Goal: Transaction & Acquisition: Purchase product/service

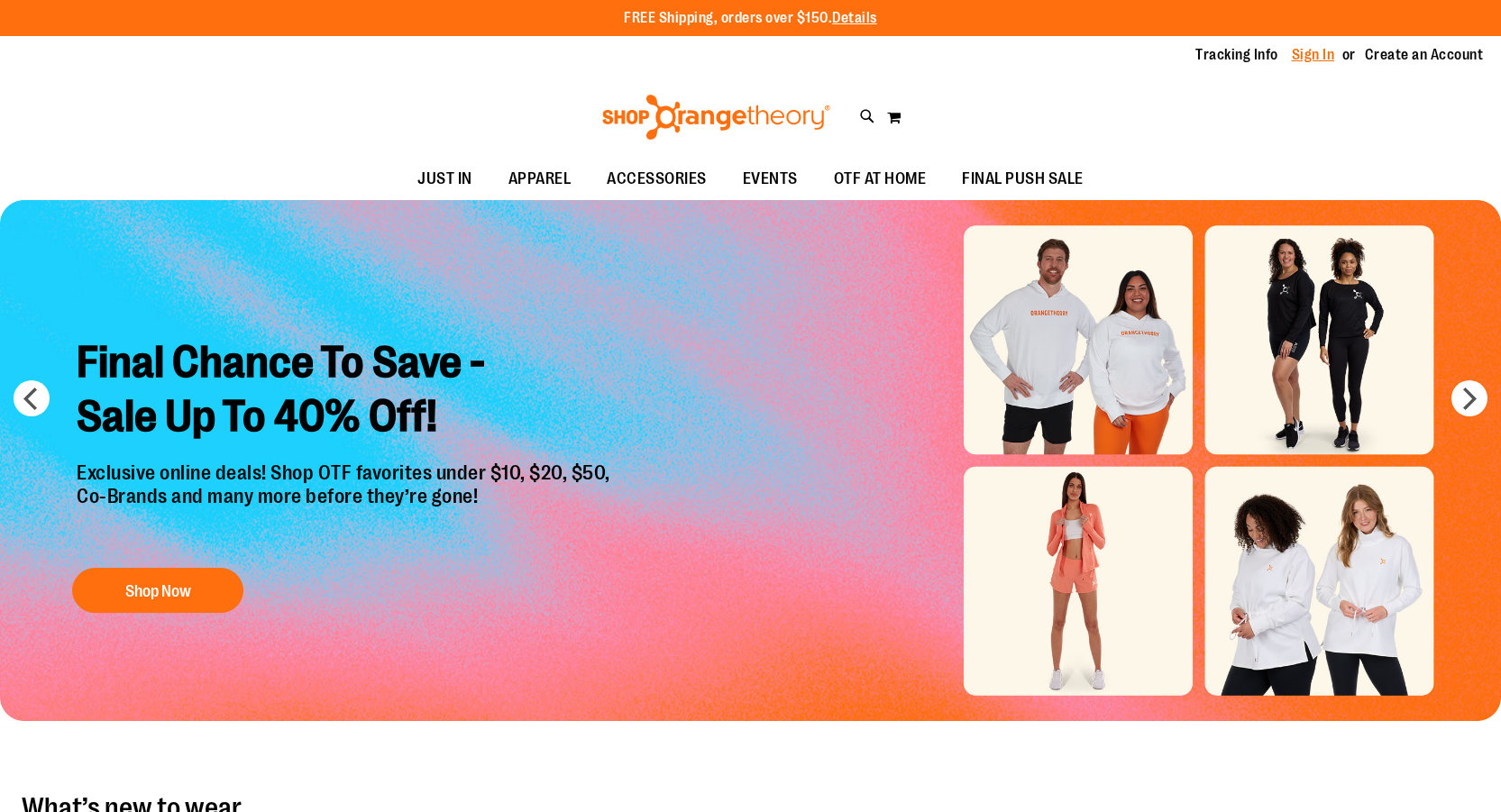
type input "**********"
click at [1326, 61] on link "Sign In" at bounding box center [1314, 55] width 43 height 20
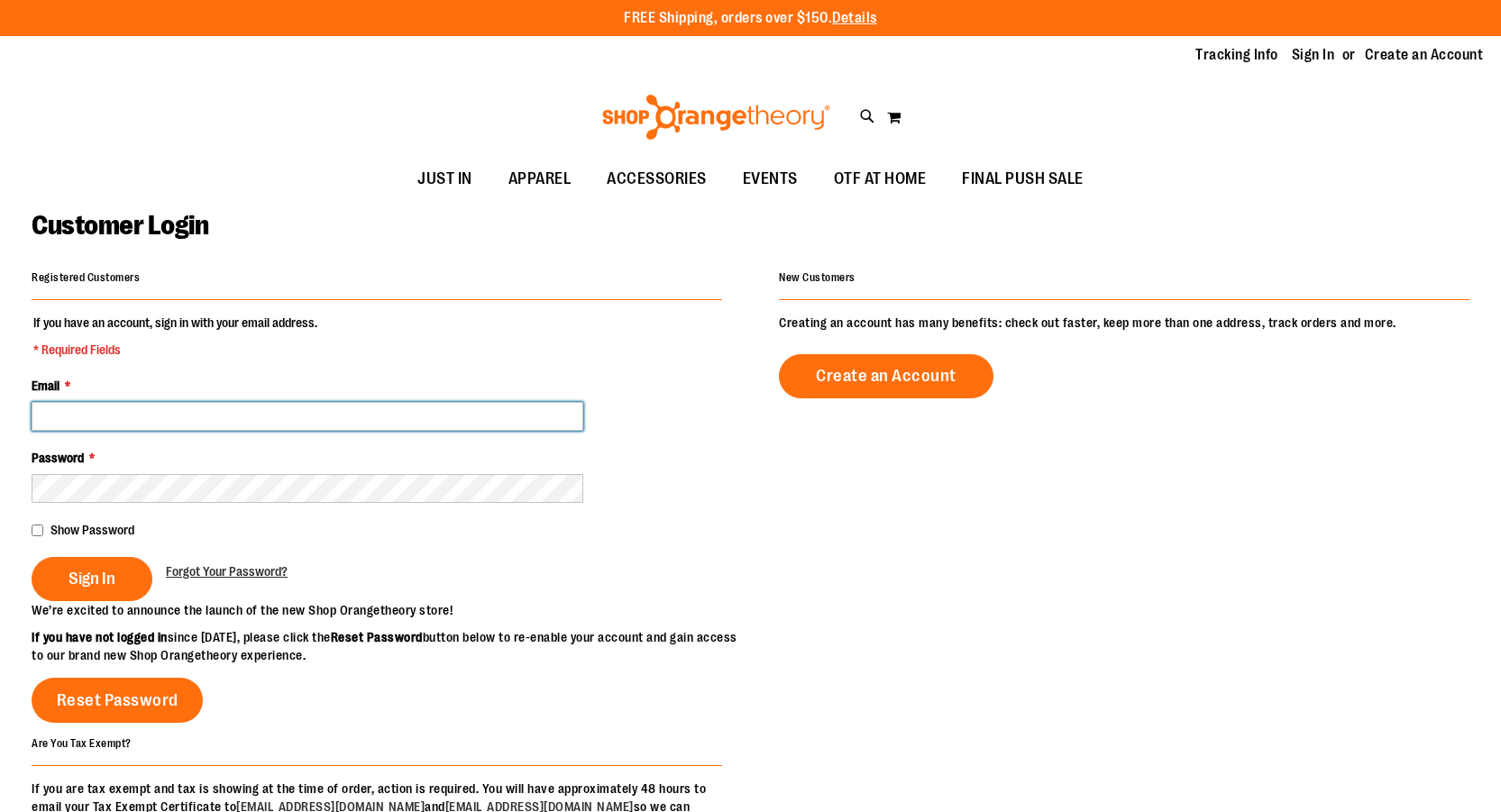
click at [111, 410] on input "Email *" at bounding box center [307, 416] width 551 height 28
click at [117, 417] on input "Email *" at bounding box center [307, 416] width 551 height 28
type input "**********"
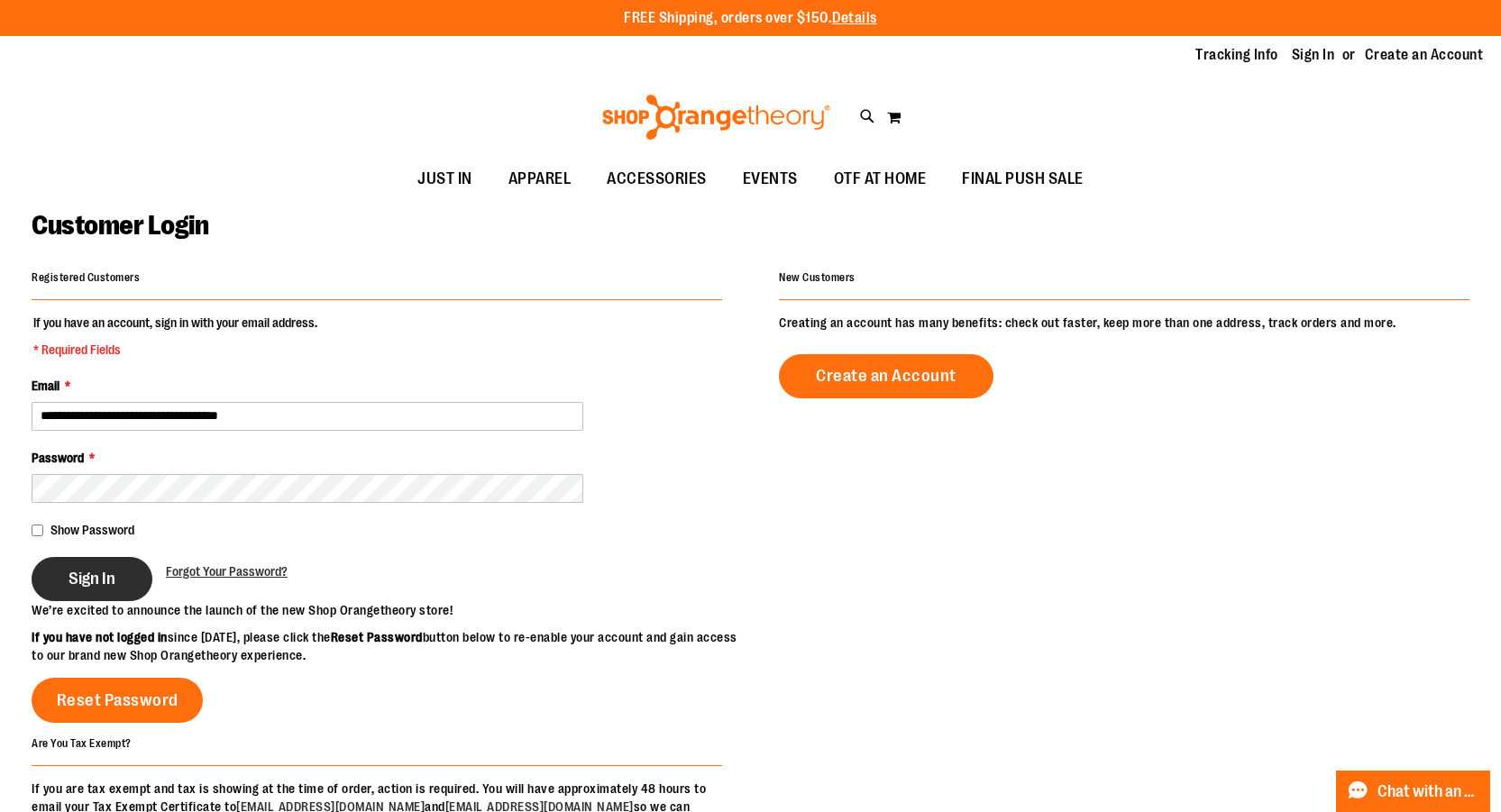
click at [94, 577] on span "Sign In" at bounding box center [92, 579] width 47 height 20
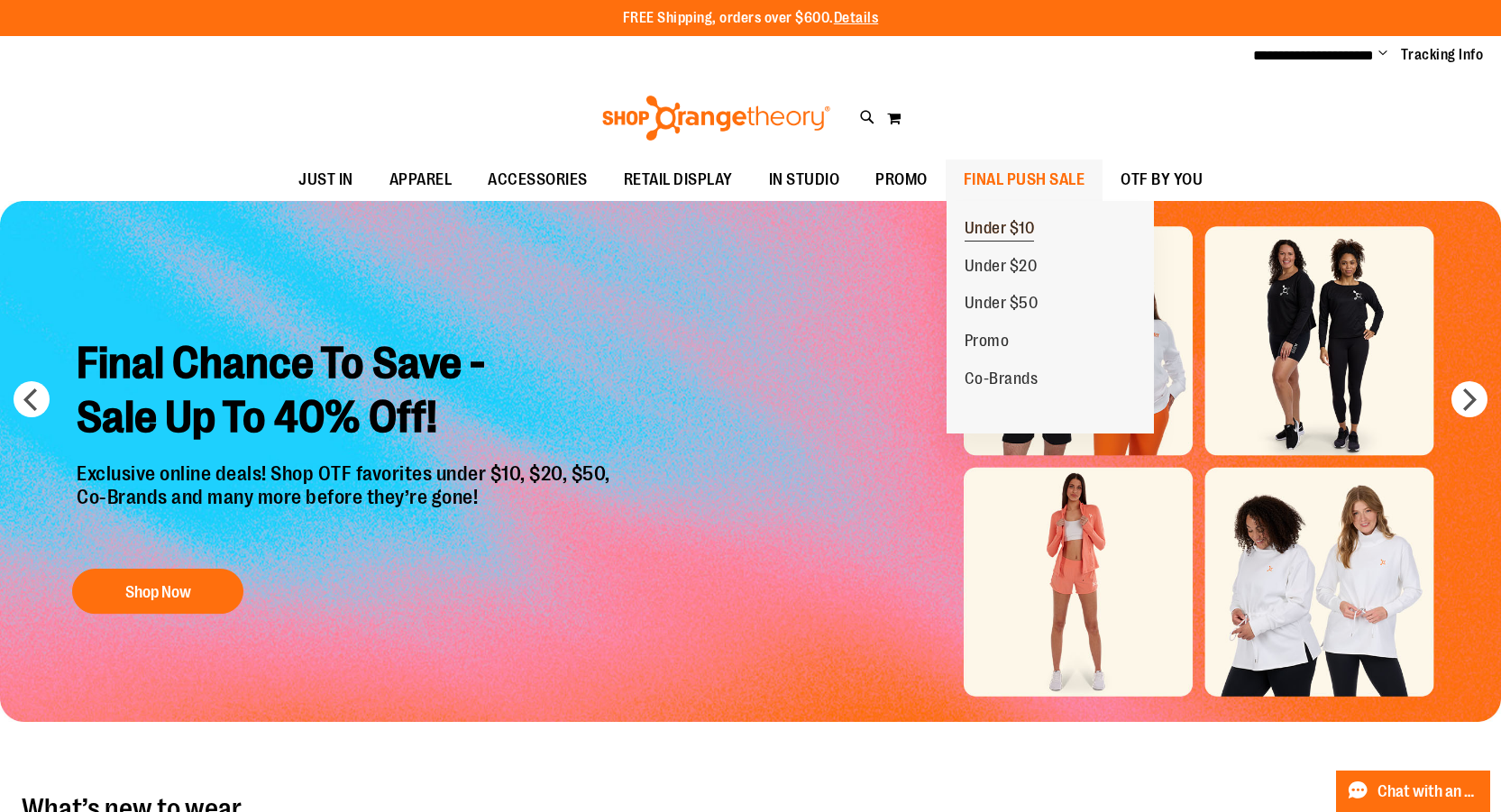
type input "**********"
click at [998, 216] on link "Under $10" at bounding box center [1000, 228] width 106 height 38
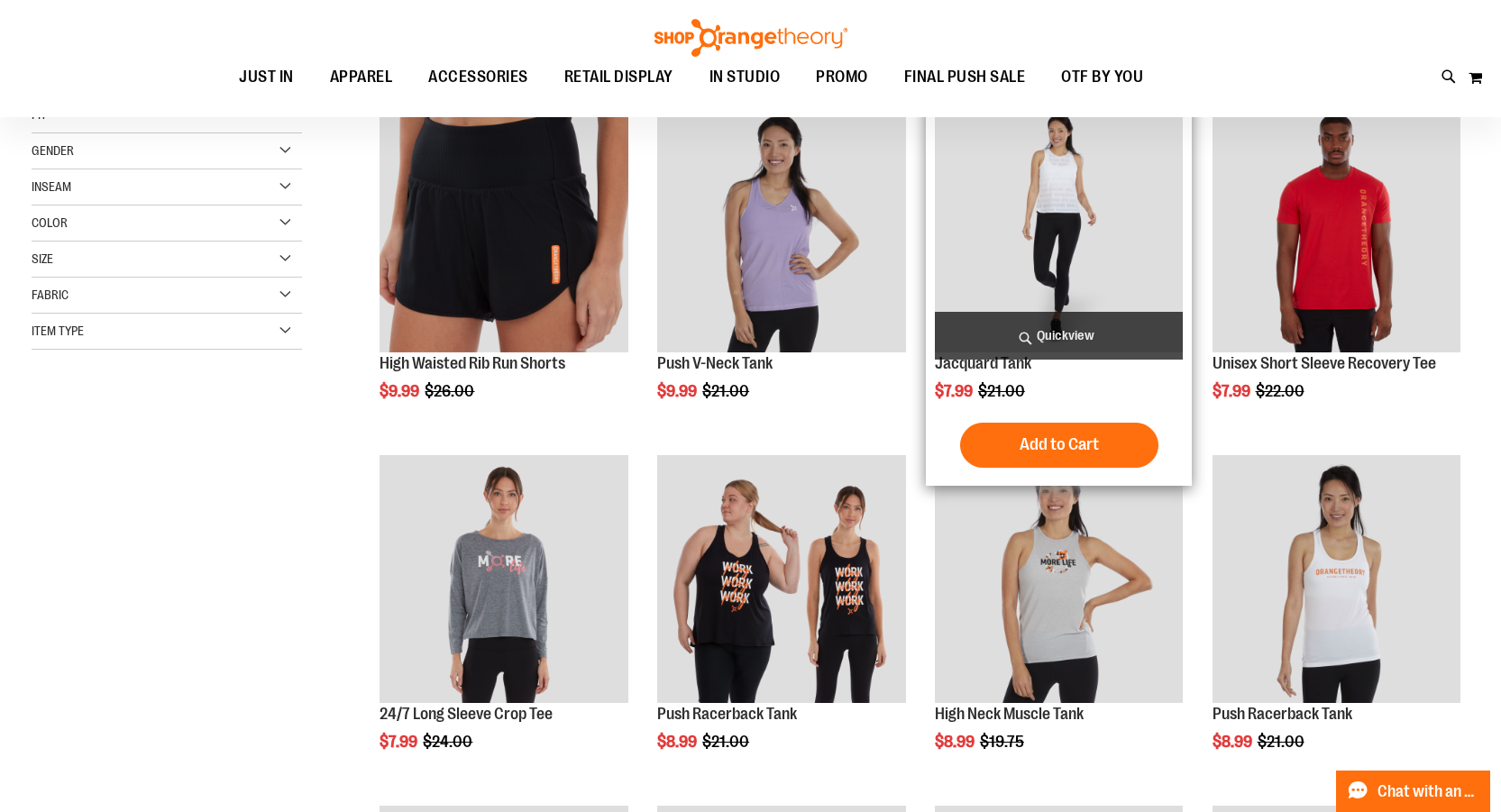
scroll to position [270, 0]
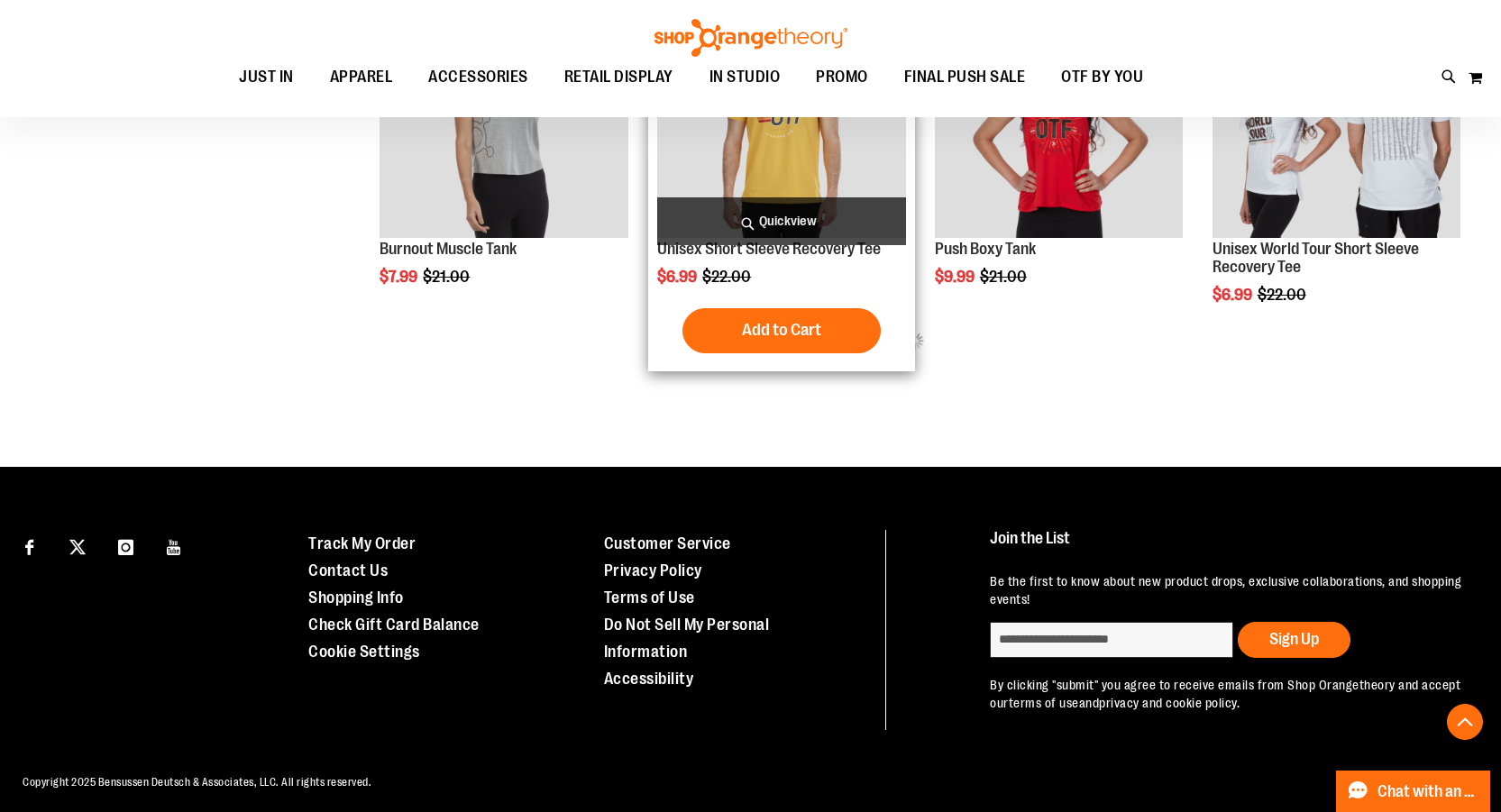
scroll to position [1081, 0]
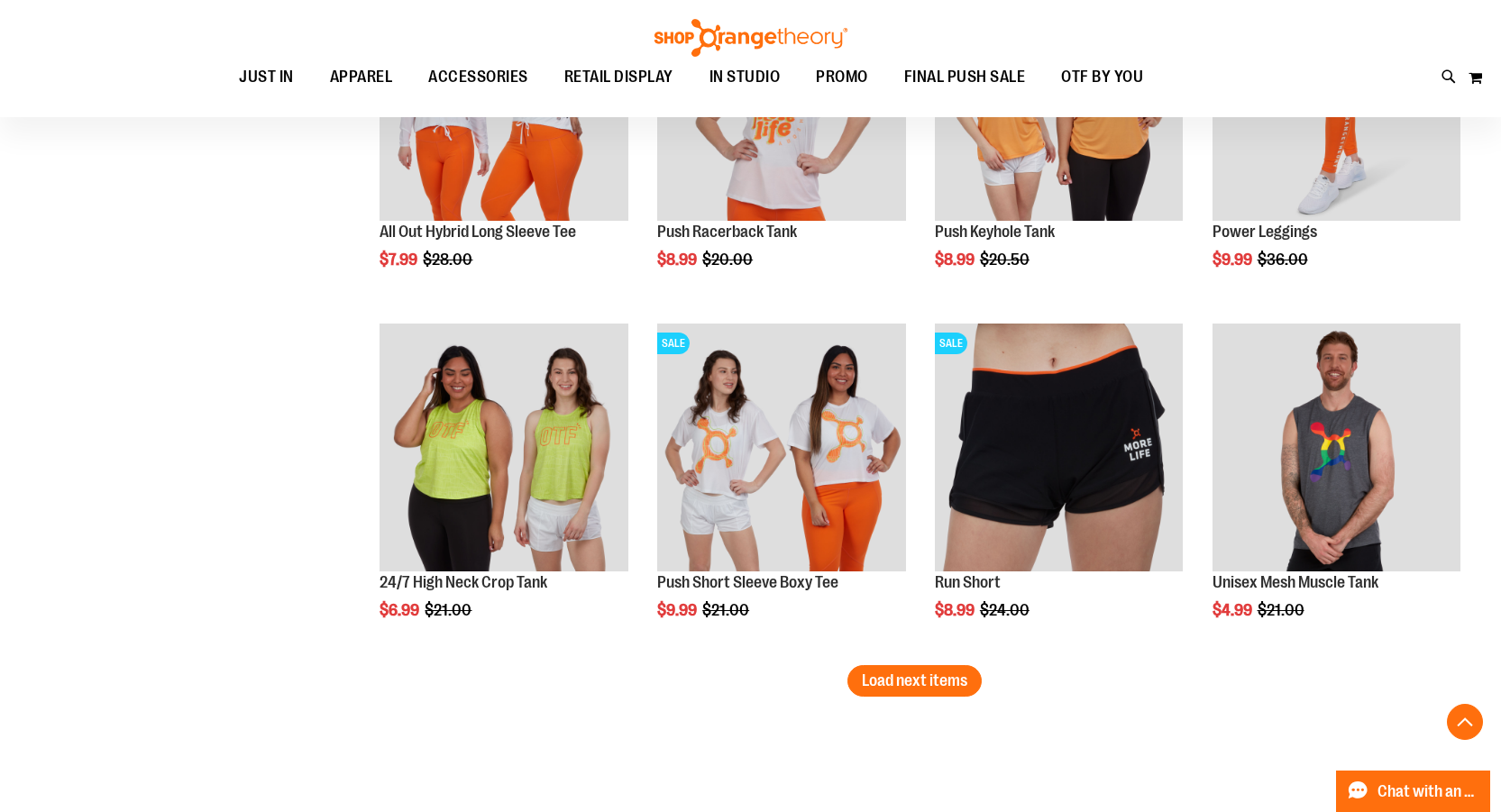
scroll to position [2883, 0]
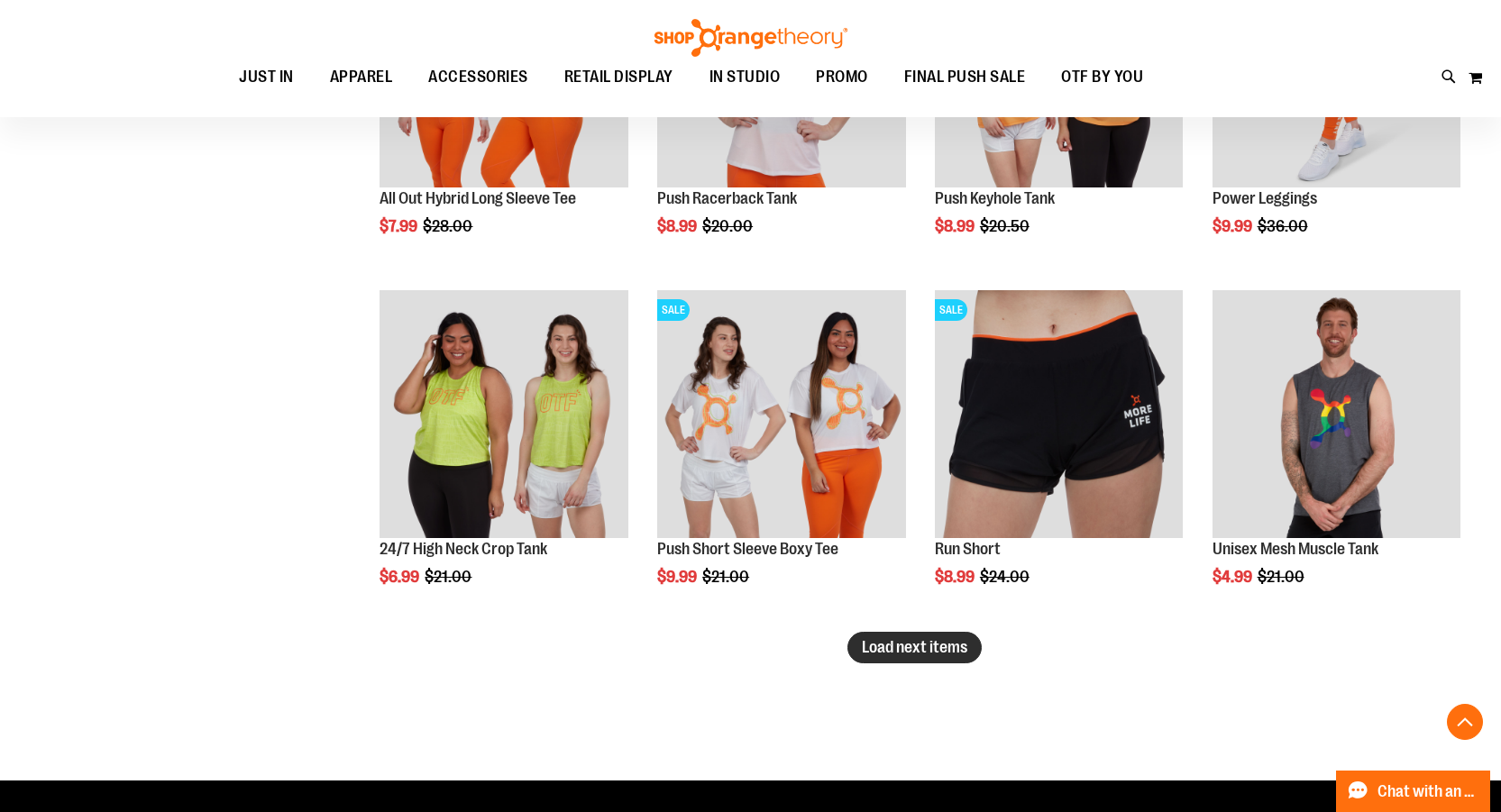
type input "**********"
click at [955, 645] on span "Load next items" at bounding box center [914, 647] width 106 height 18
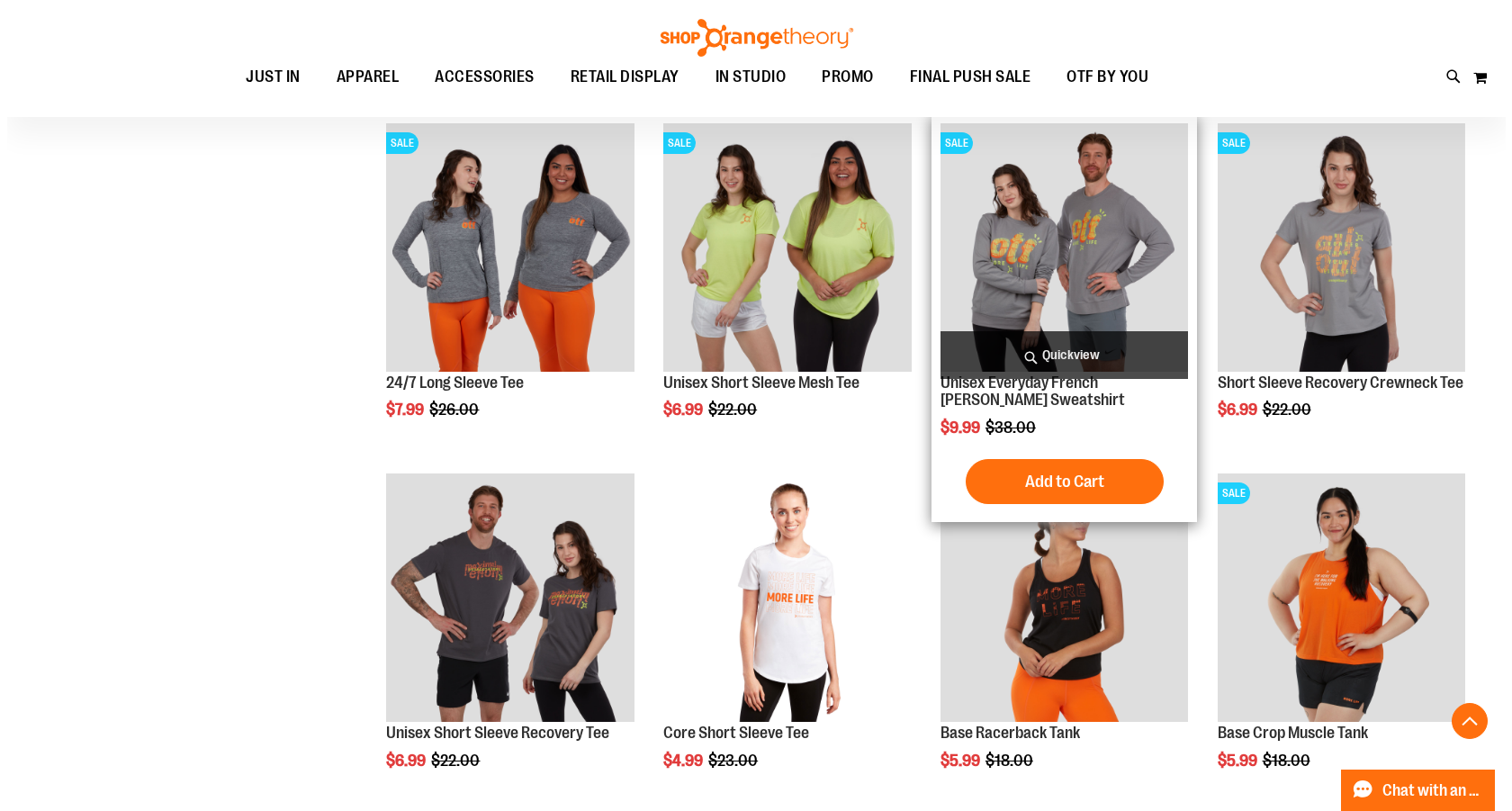
scroll to position [3780, 0]
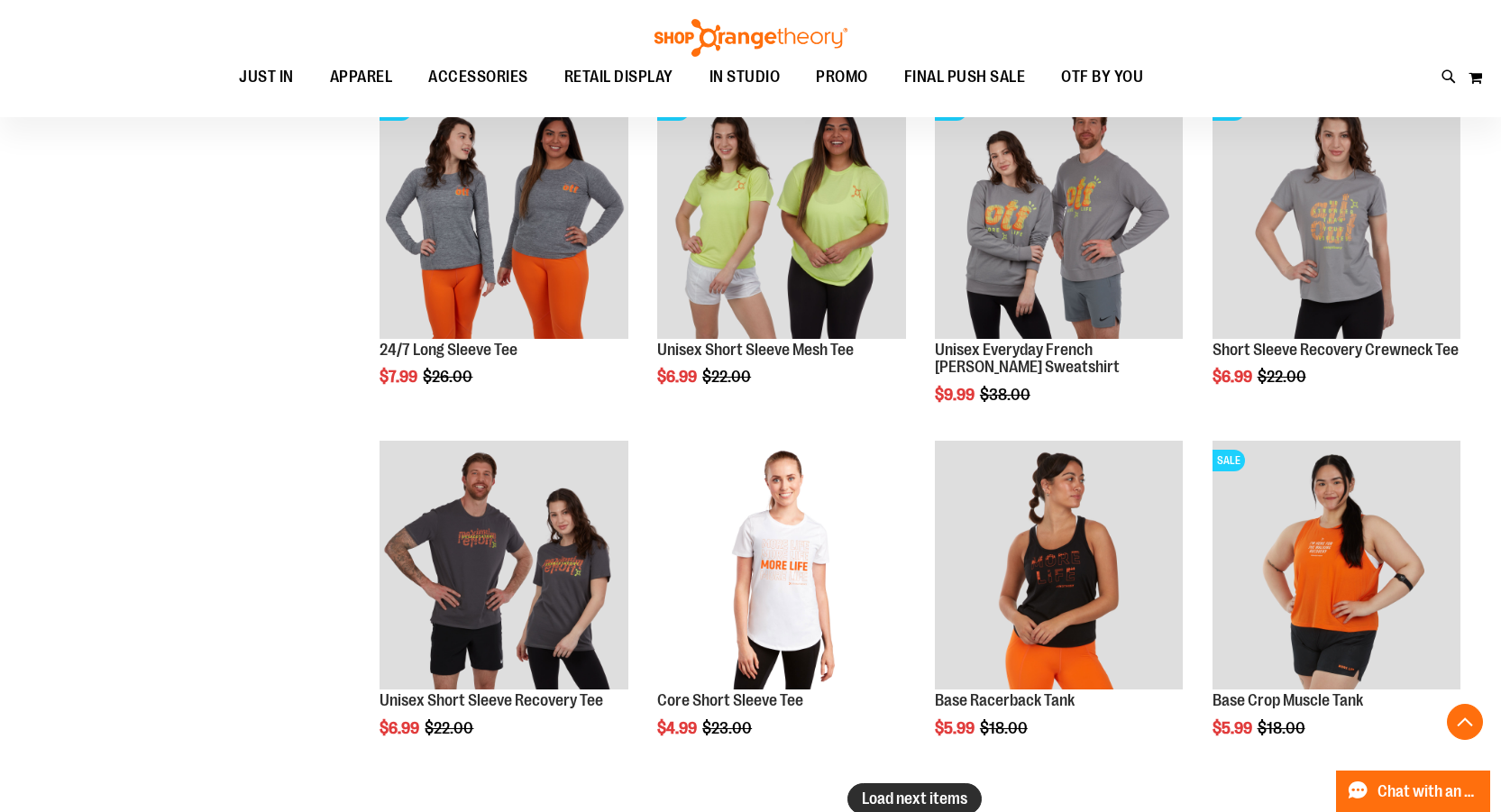
click at [958, 796] on span "Load next items" at bounding box center [914, 798] width 106 height 18
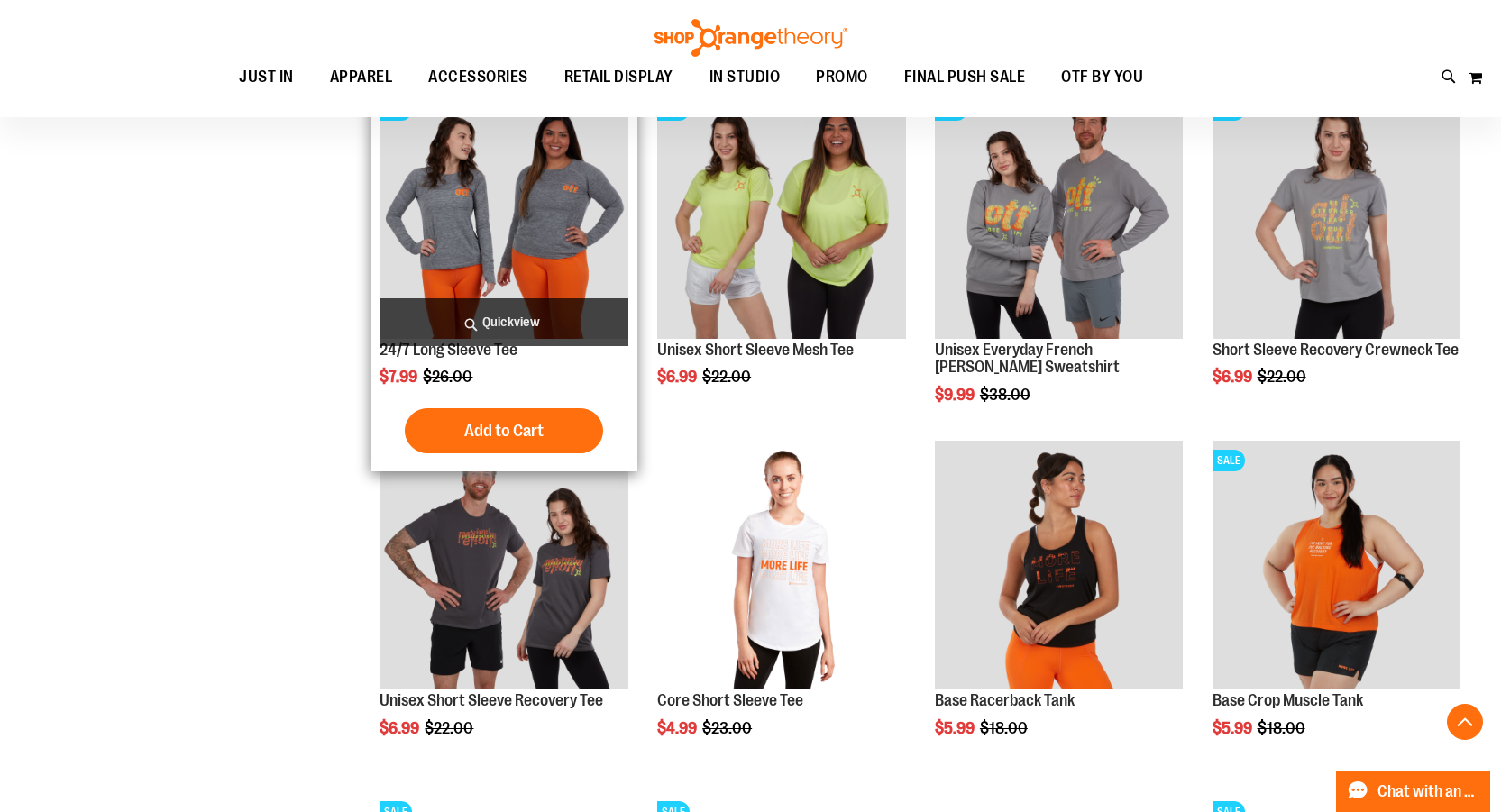
click at [553, 323] on span "Quickview" at bounding box center [503, 322] width 248 height 48
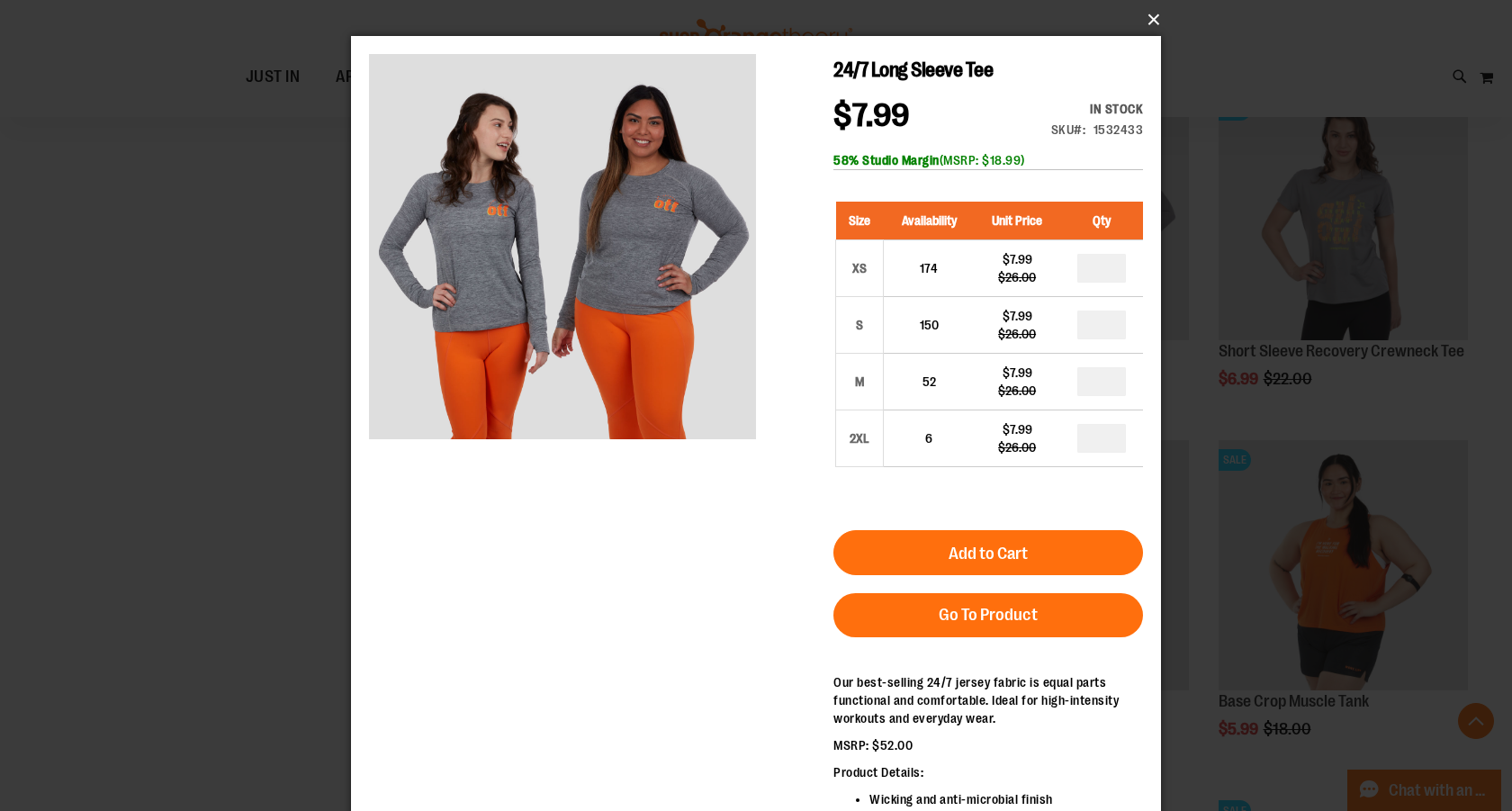
click at [1148, 18] on button "×" at bounding box center [761, 20] width 810 height 39
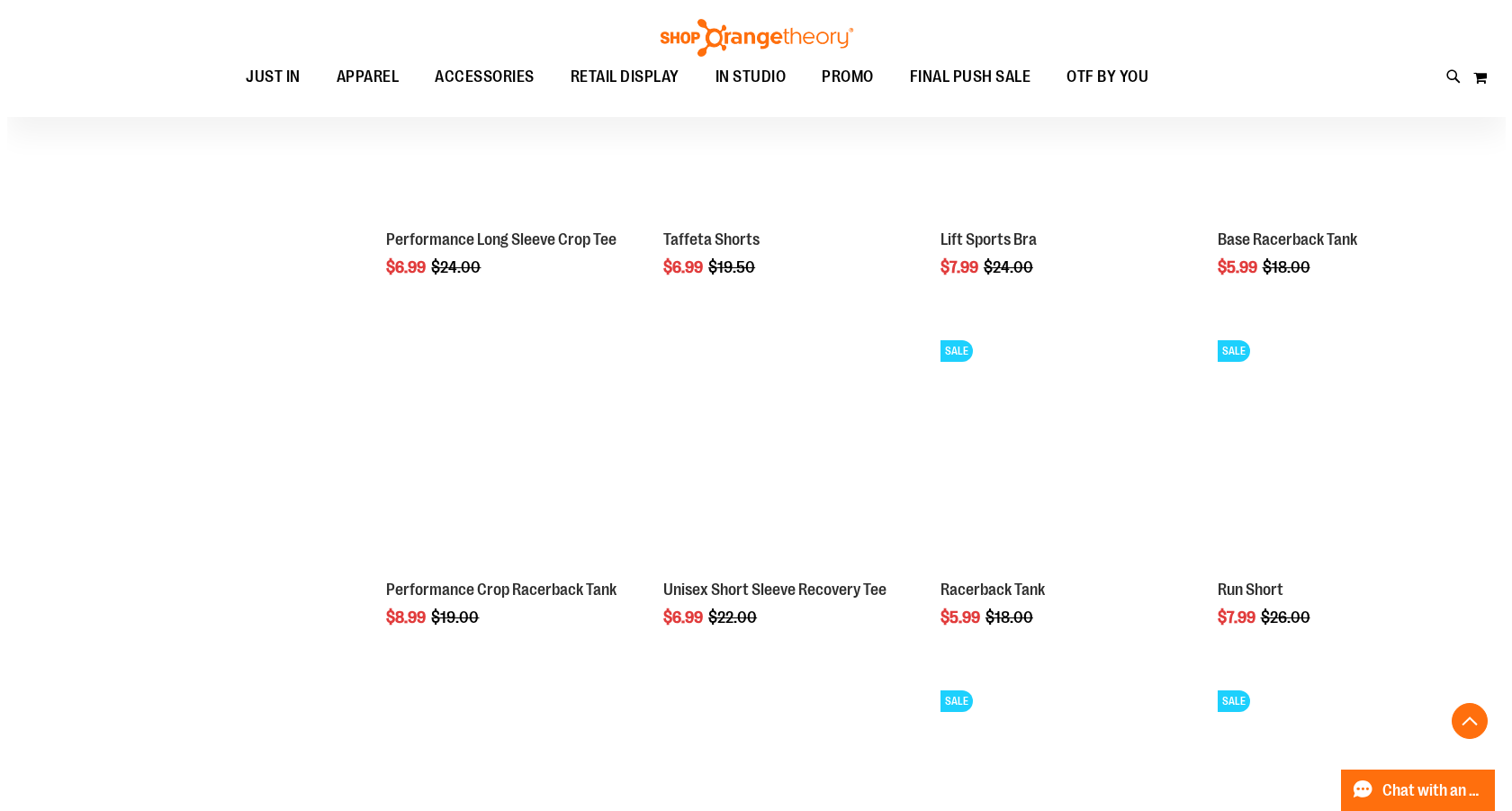
scroll to position [4680, 0]
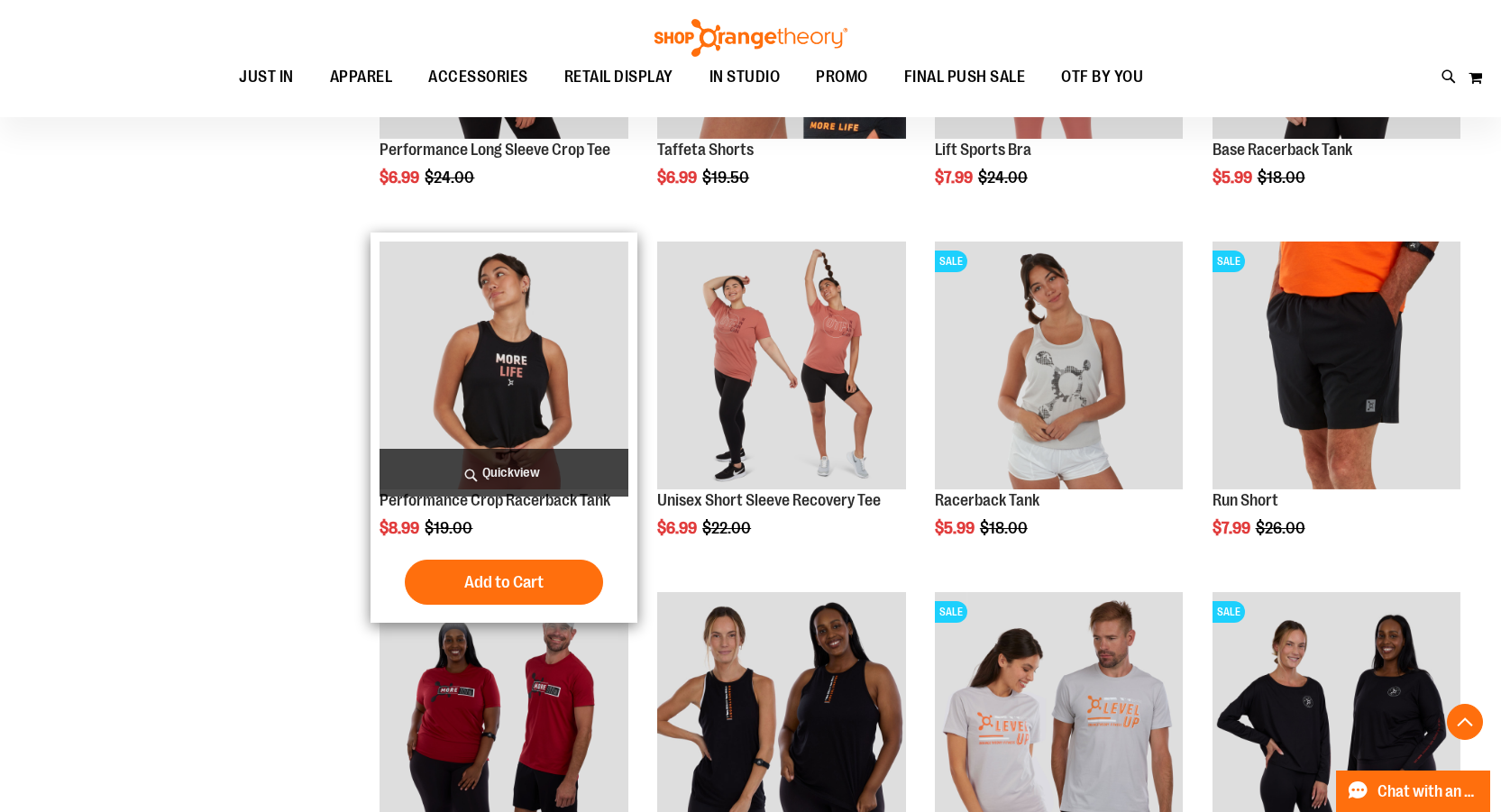
click at [552, 452] on span "Quickview" at bounding box center [503, 473] width 248 height 48
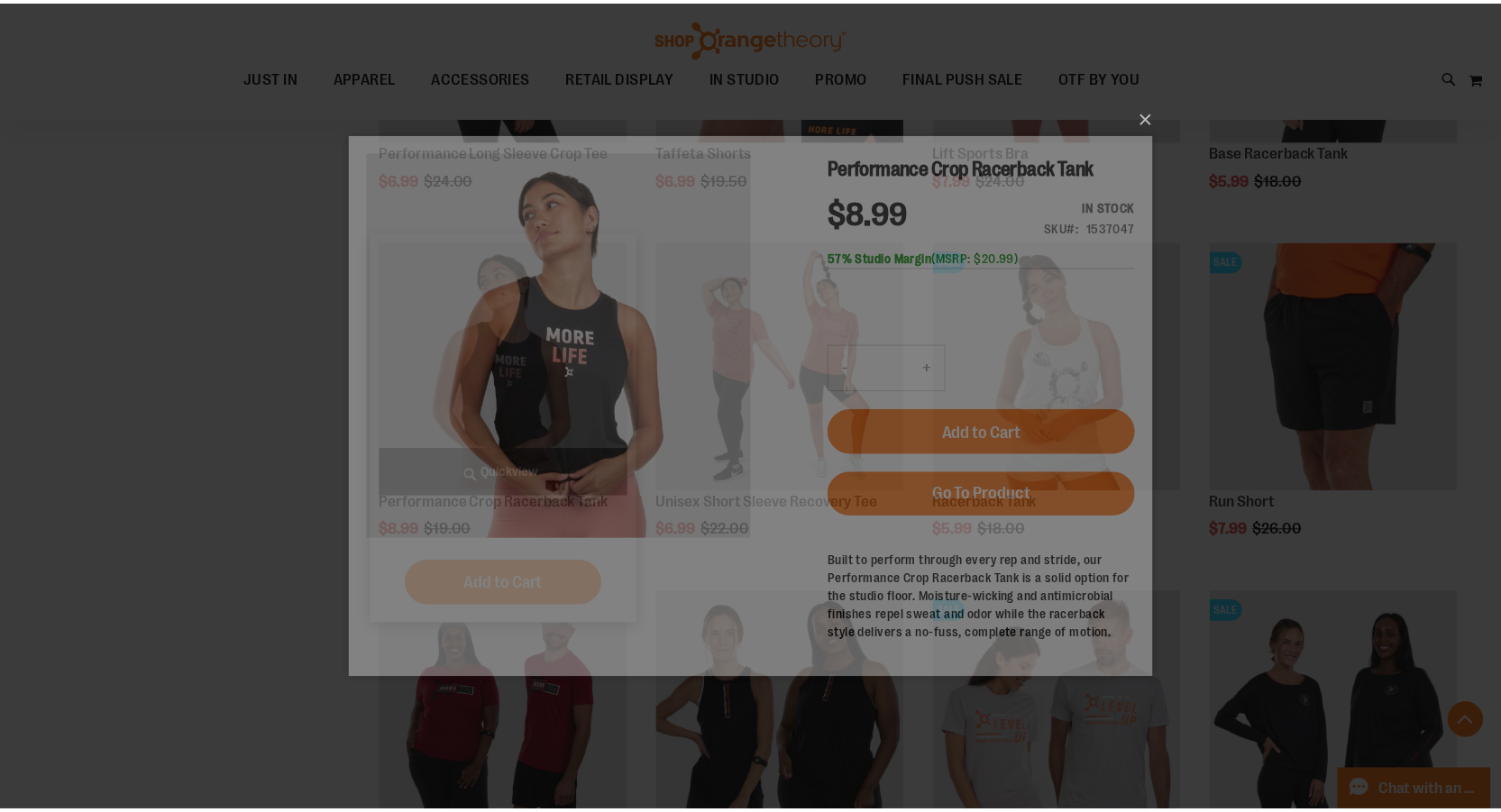
scroll to position [0, 0]
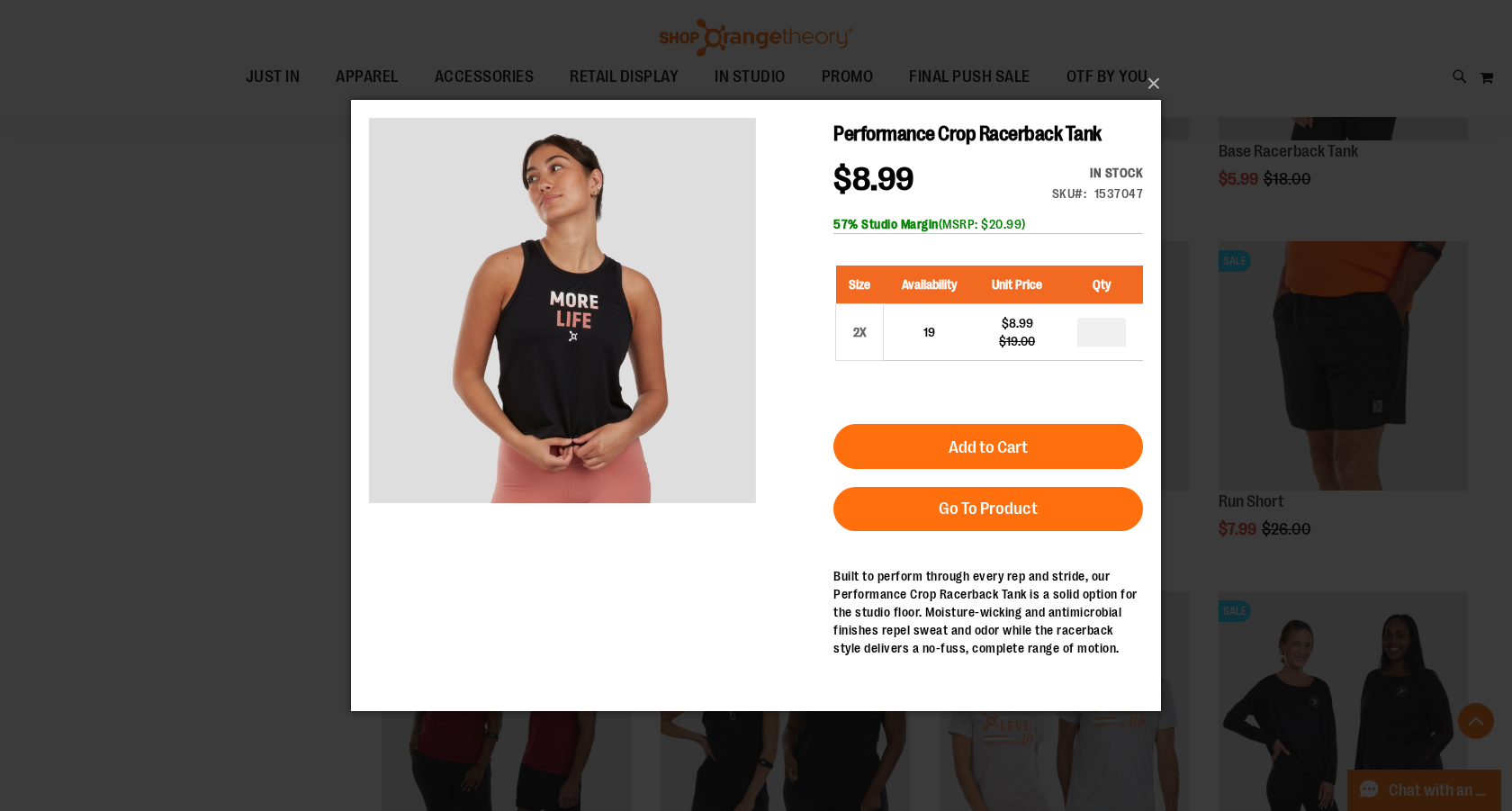
click at [1168, 83] on div "×" at bounding box center [756, 406] width 1512 height 811
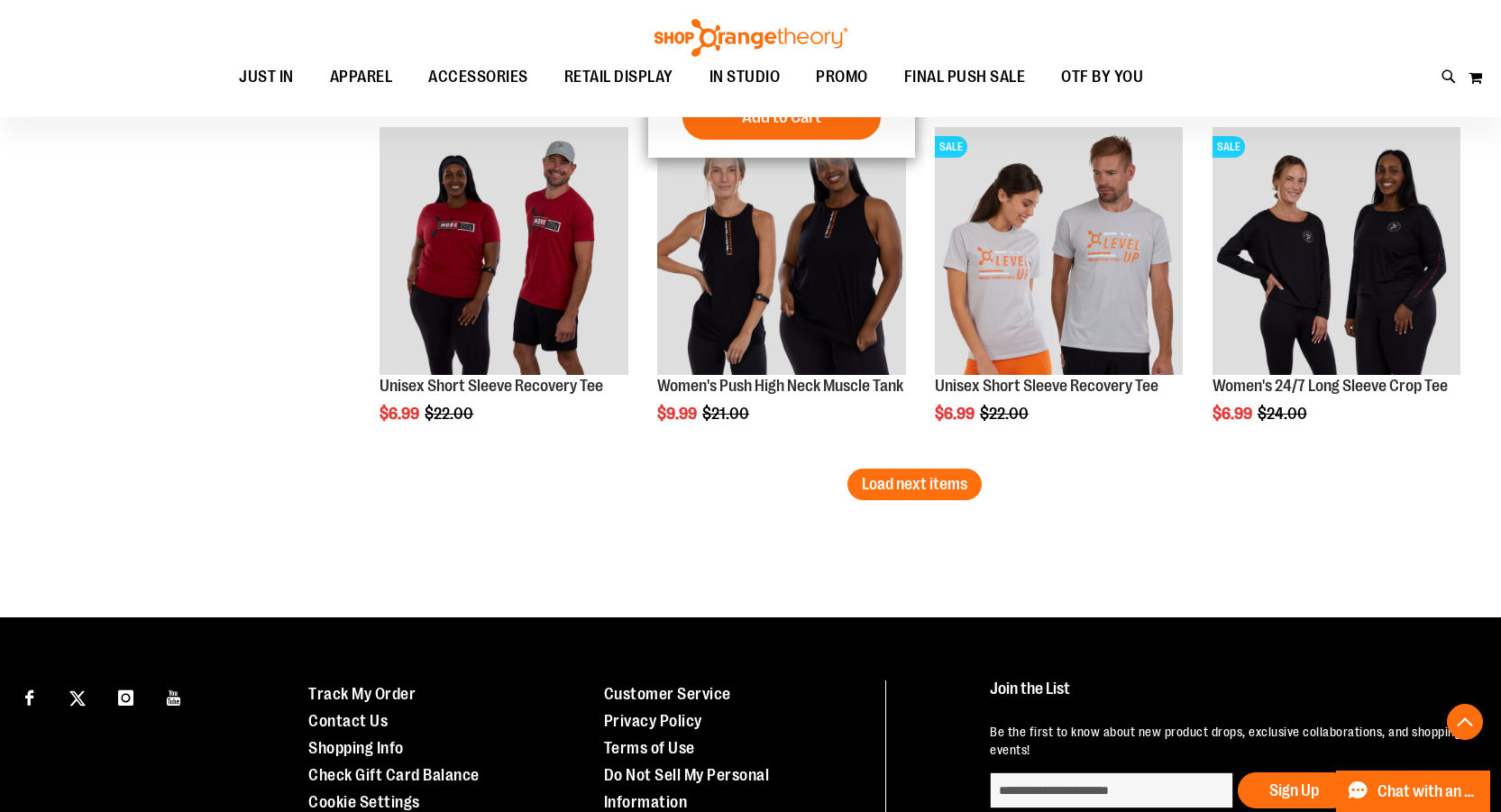
scroll to position [5226, 0]
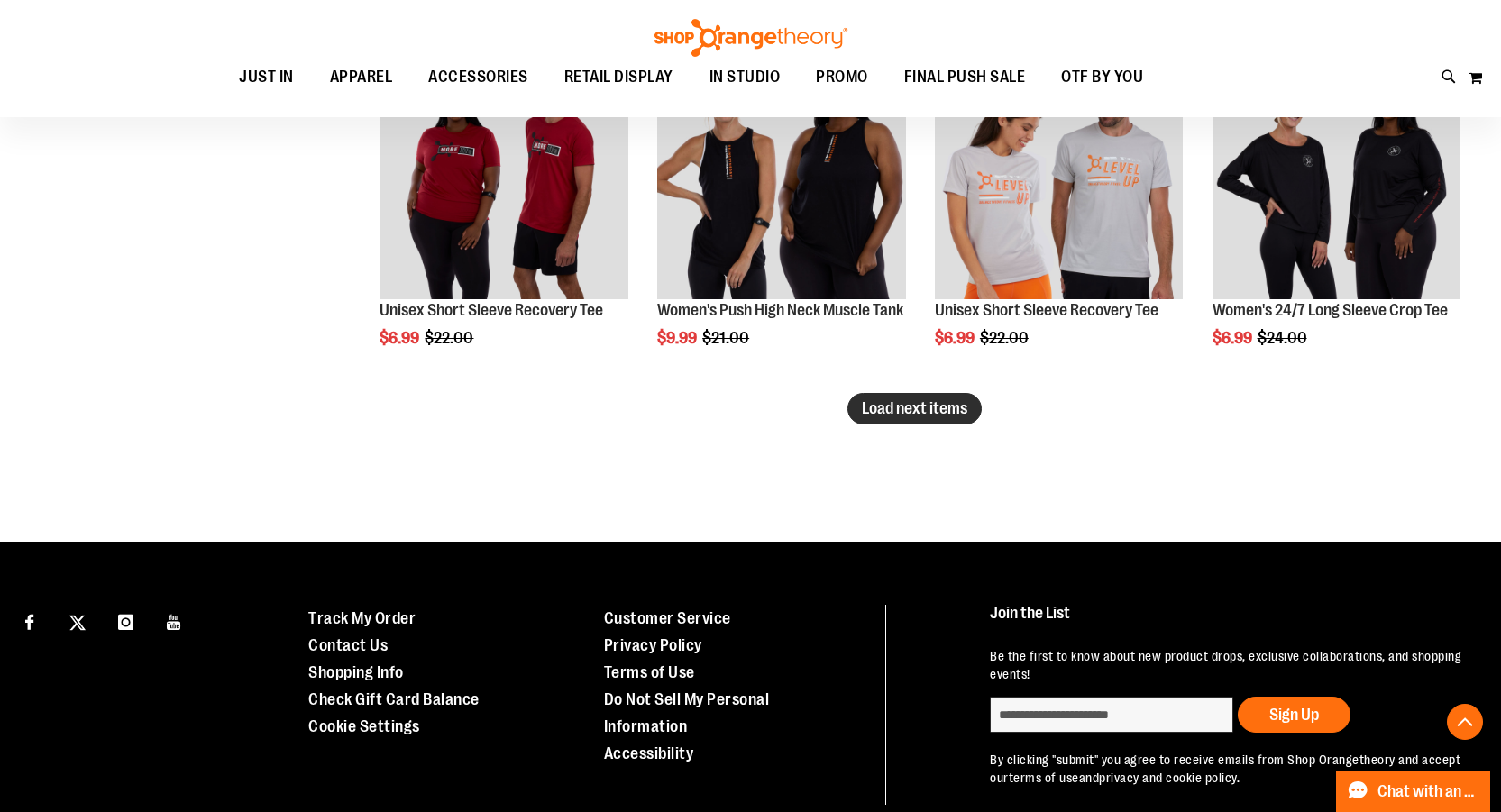
click at [907, 410] on span "Load next items" at bounding box center [914, 408] width 106 height 18
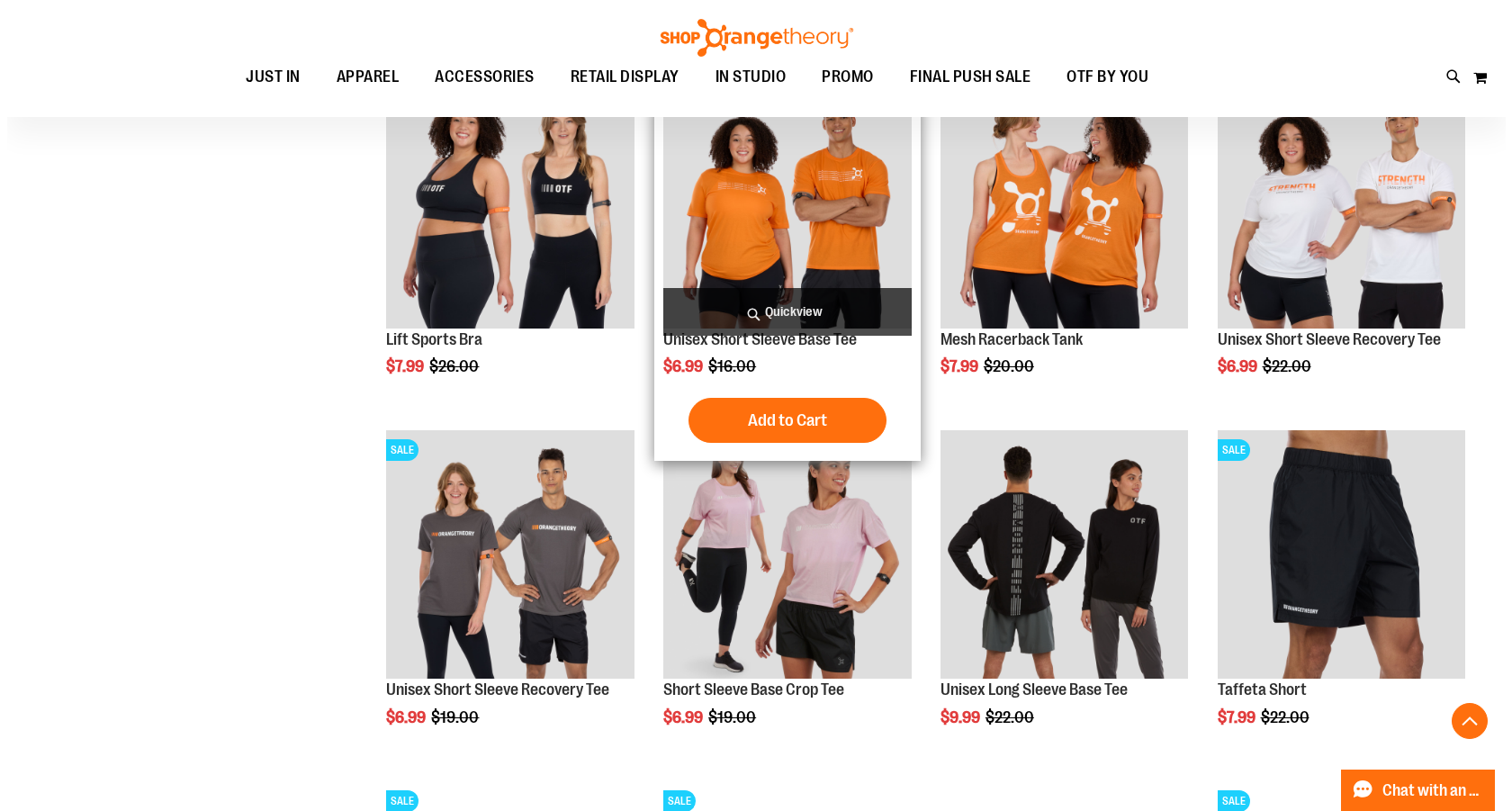
scroll to position [5579, 0]
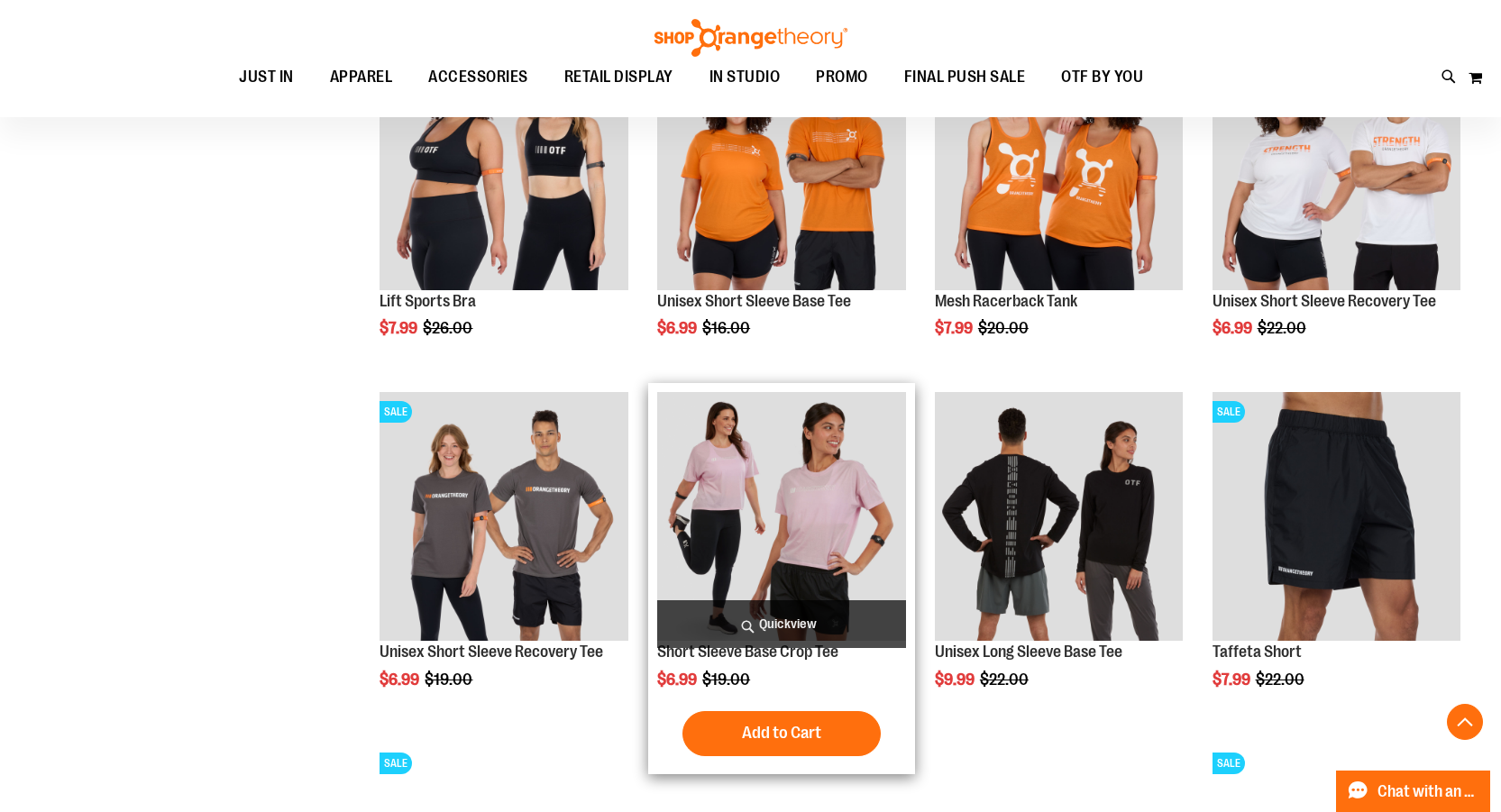
click at [815, 616] on span "Quickview" at bounding box center [781, 624] width 248 height 48
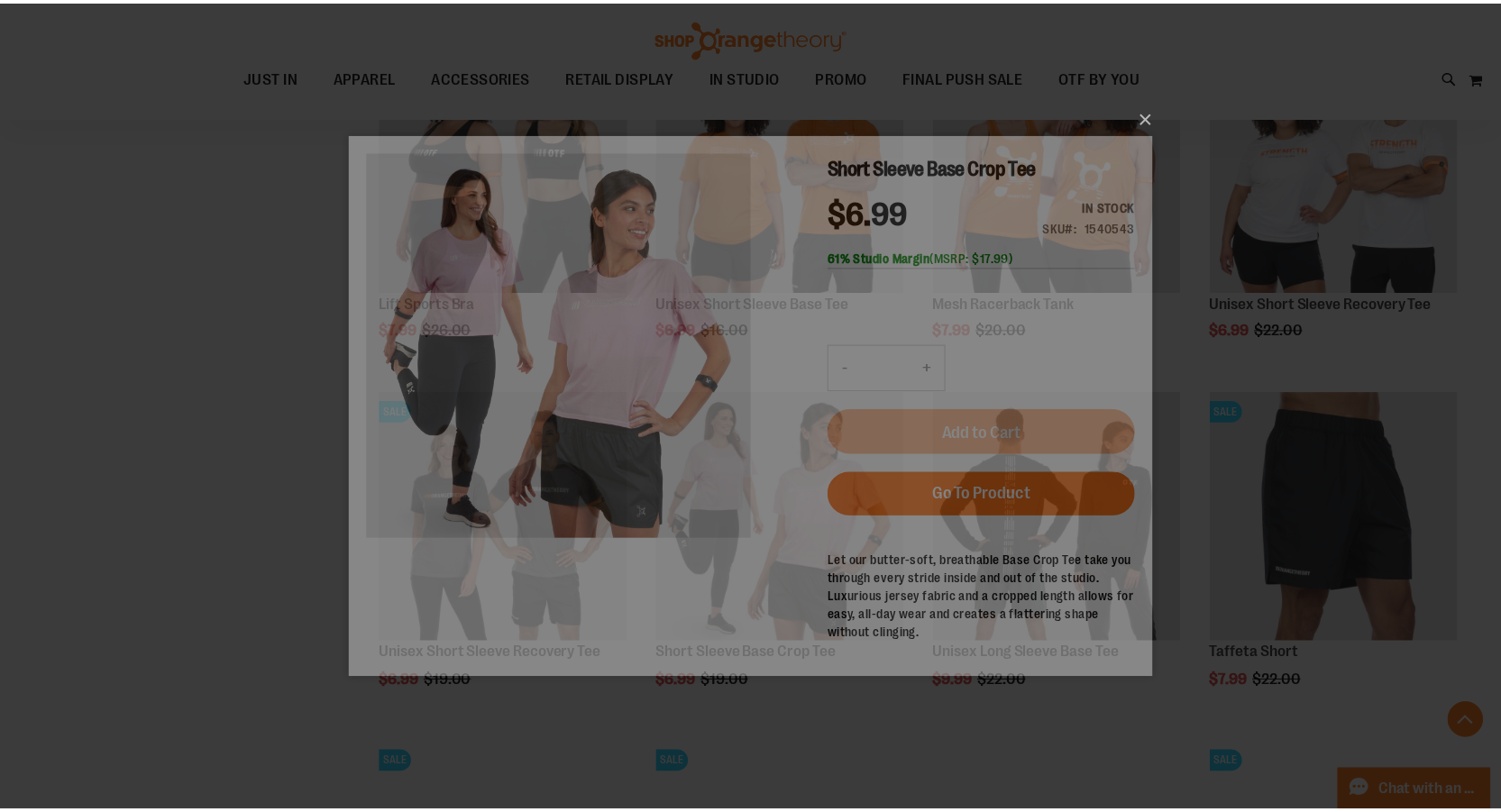
scroll to position [0, 0]
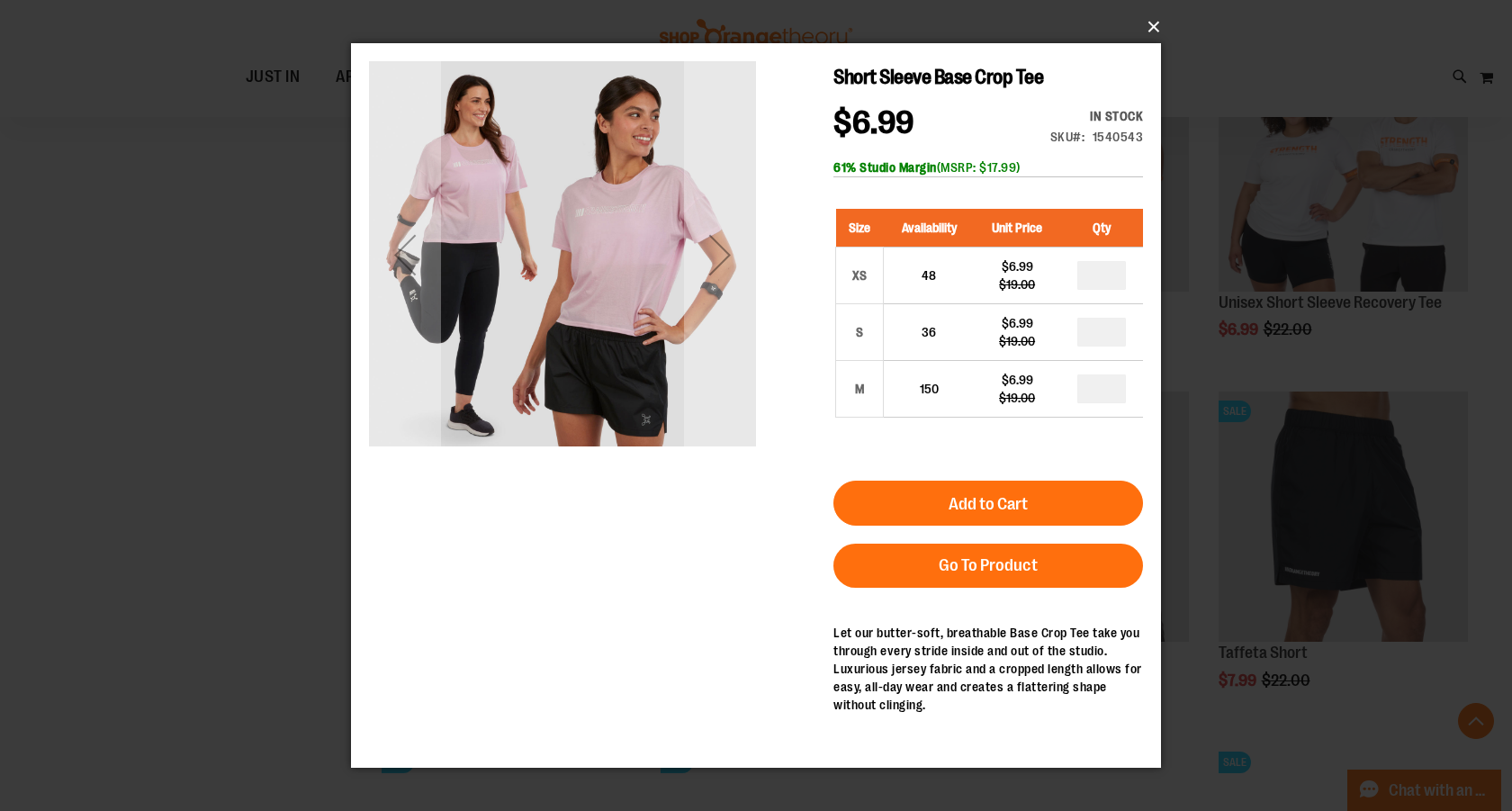
click at [1147, 29] on button "×" at bounding box center [761, 26] width 810 height 39
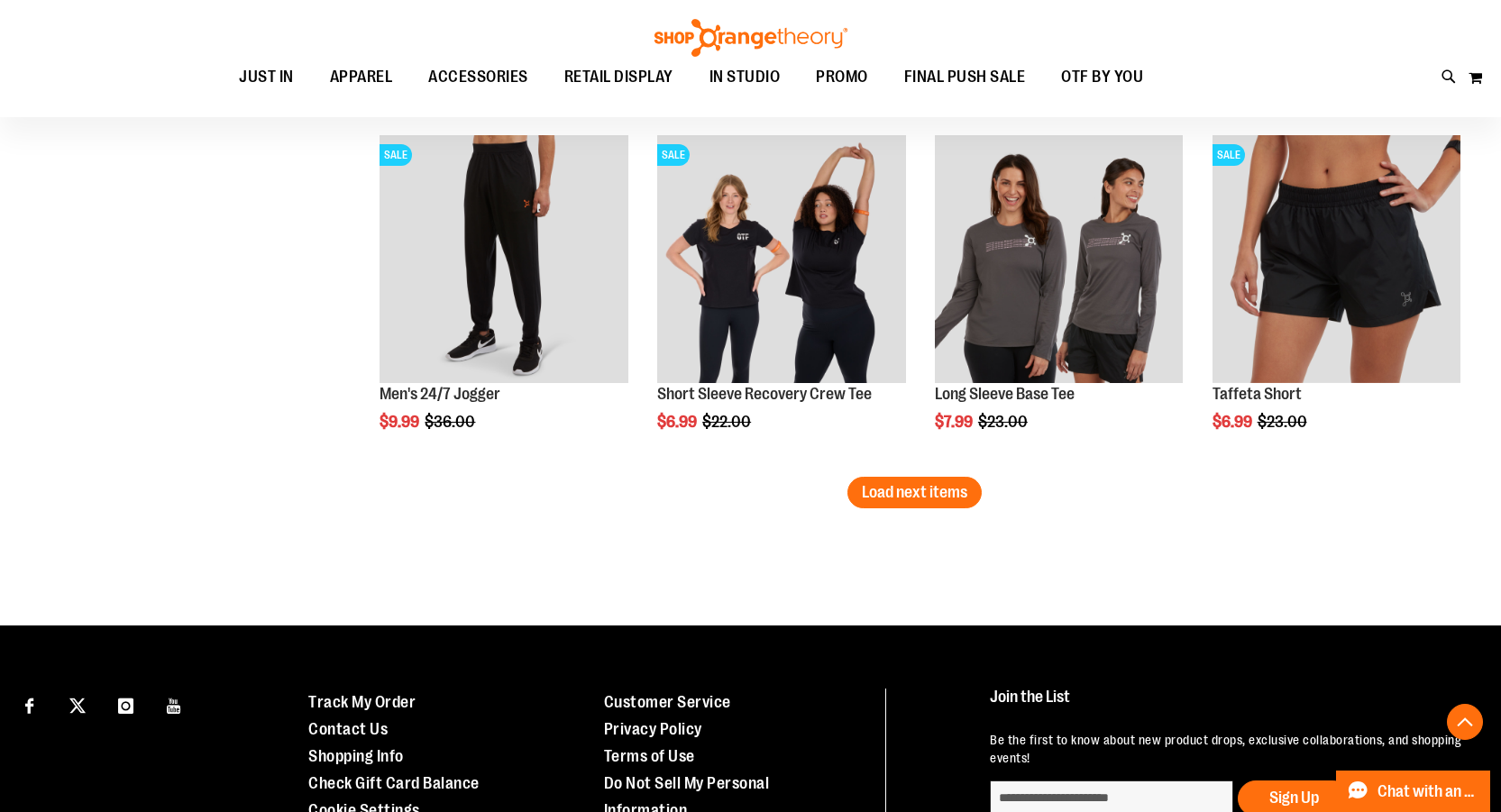
scroll to position [6217, 0]
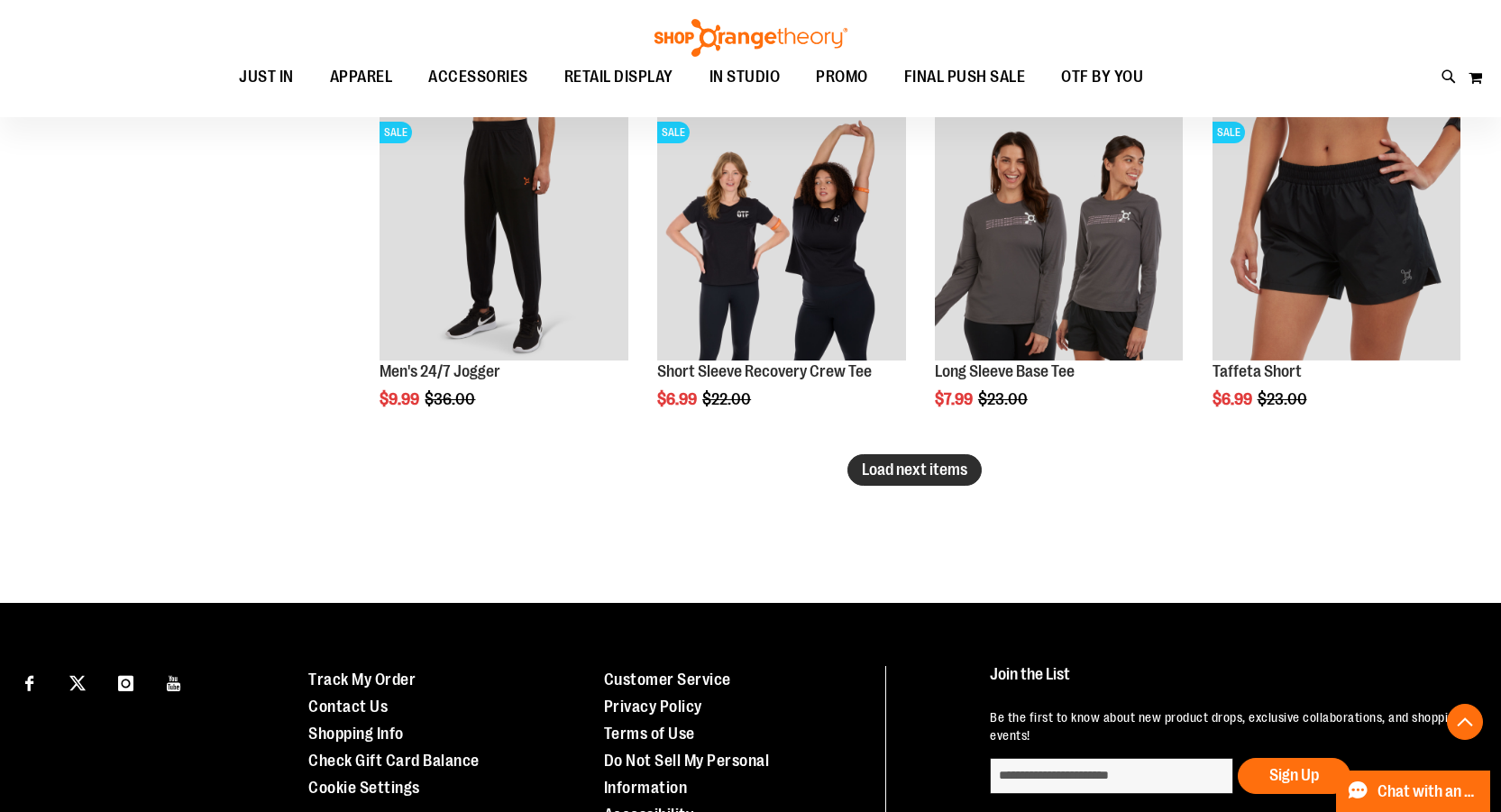
click at [879, 465] on span "Load next items" at bounding box center [914, 470] width 106 height 18
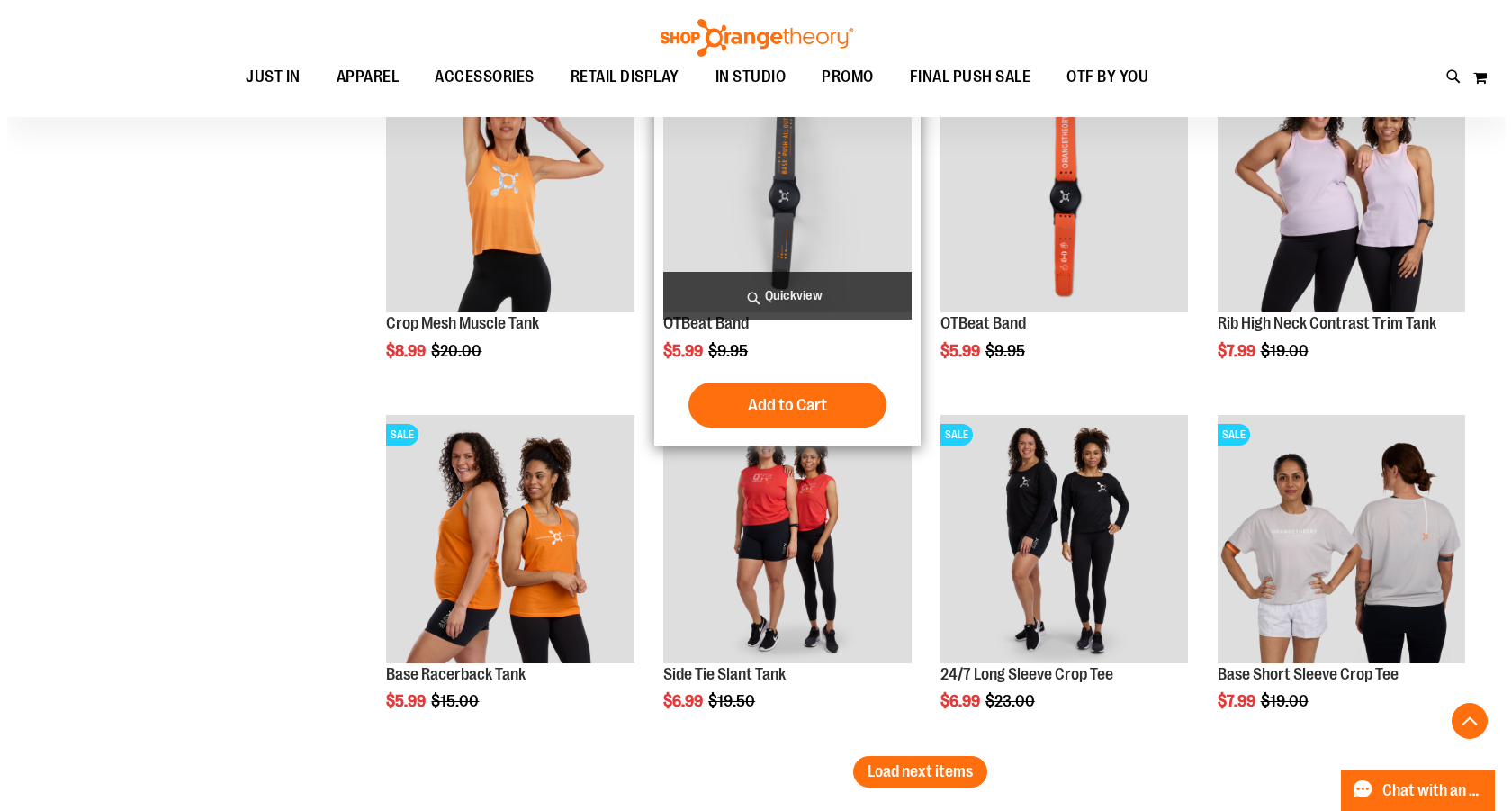
scroll to position [6930, 0]
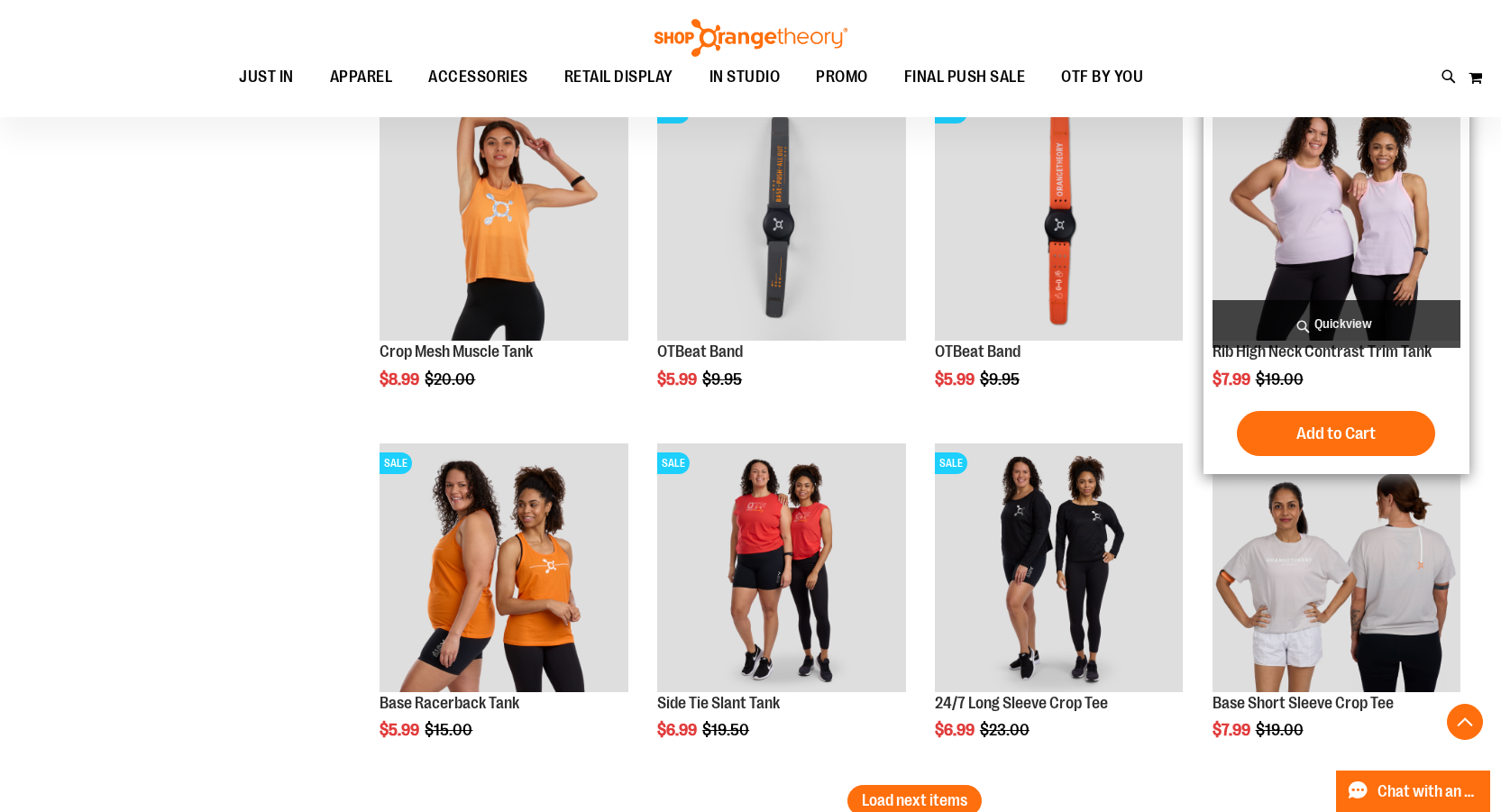
click at [1387, 310] on span "Quickview" at bounding box center [1336, 324] width 248 height 48
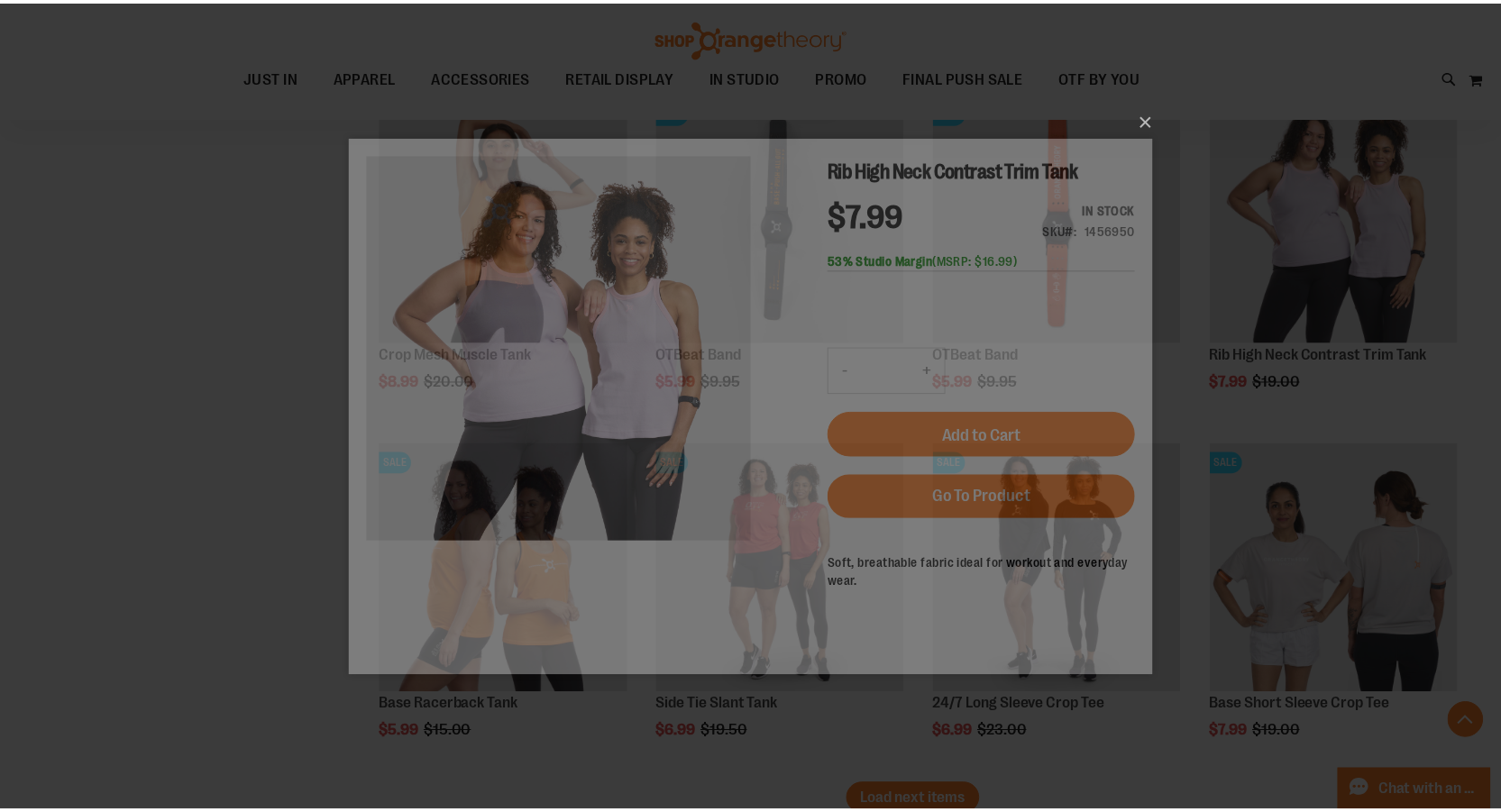
scroll to position [0, 0]
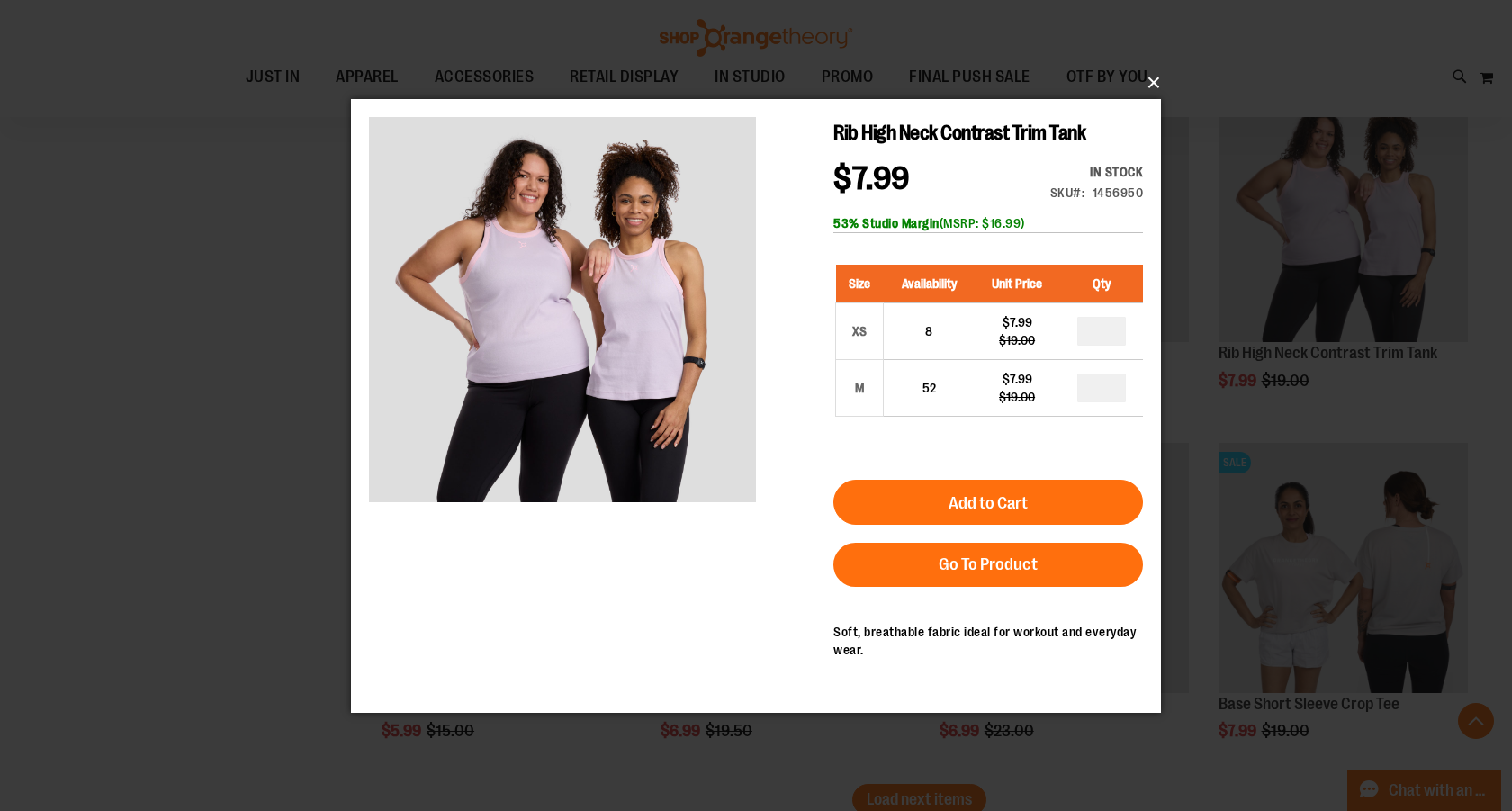
click at [1149, 77] on button "×" at bounding box center [761, 82] width 810 height 39
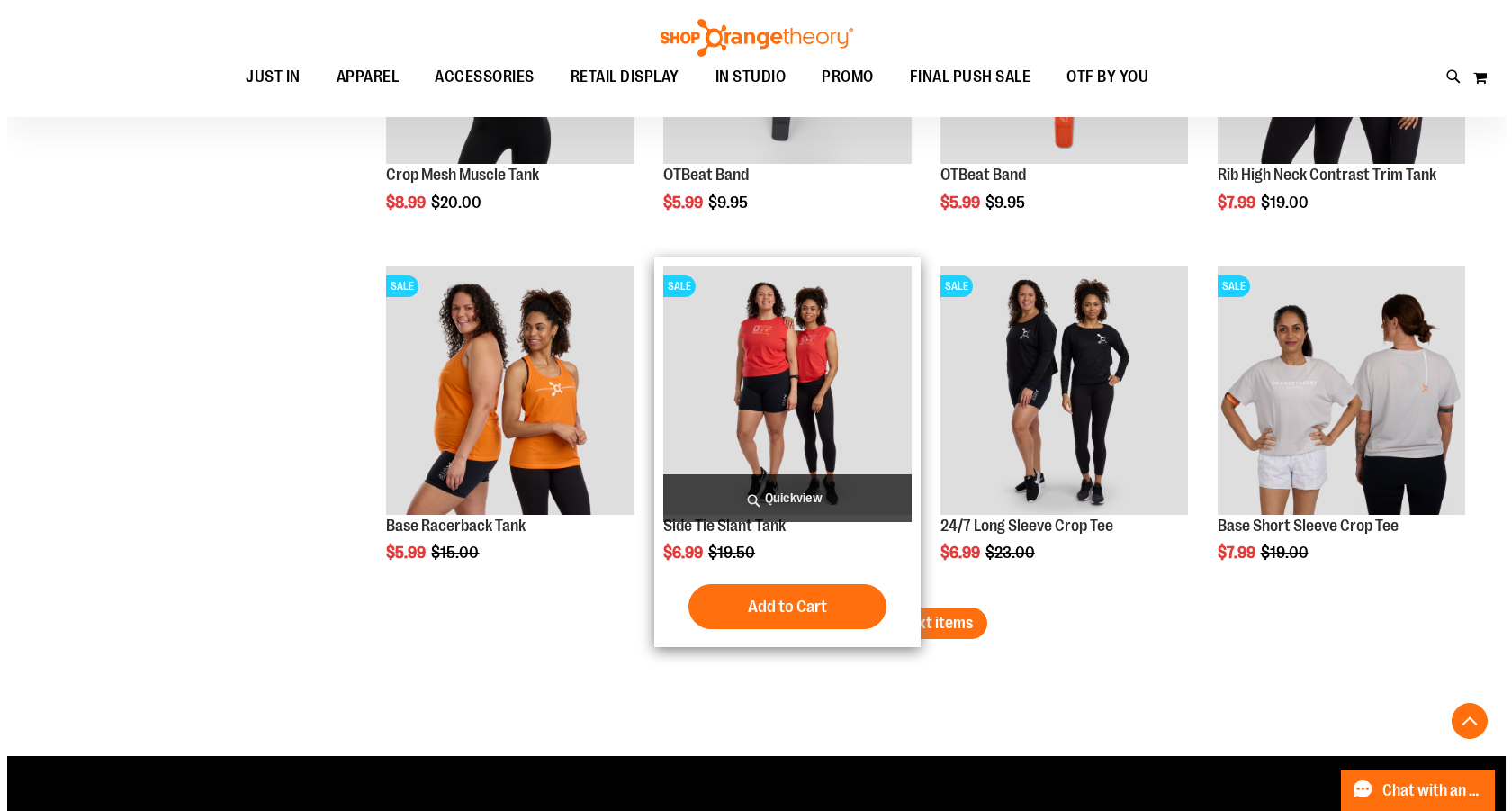
scroll to position [7110, 0]
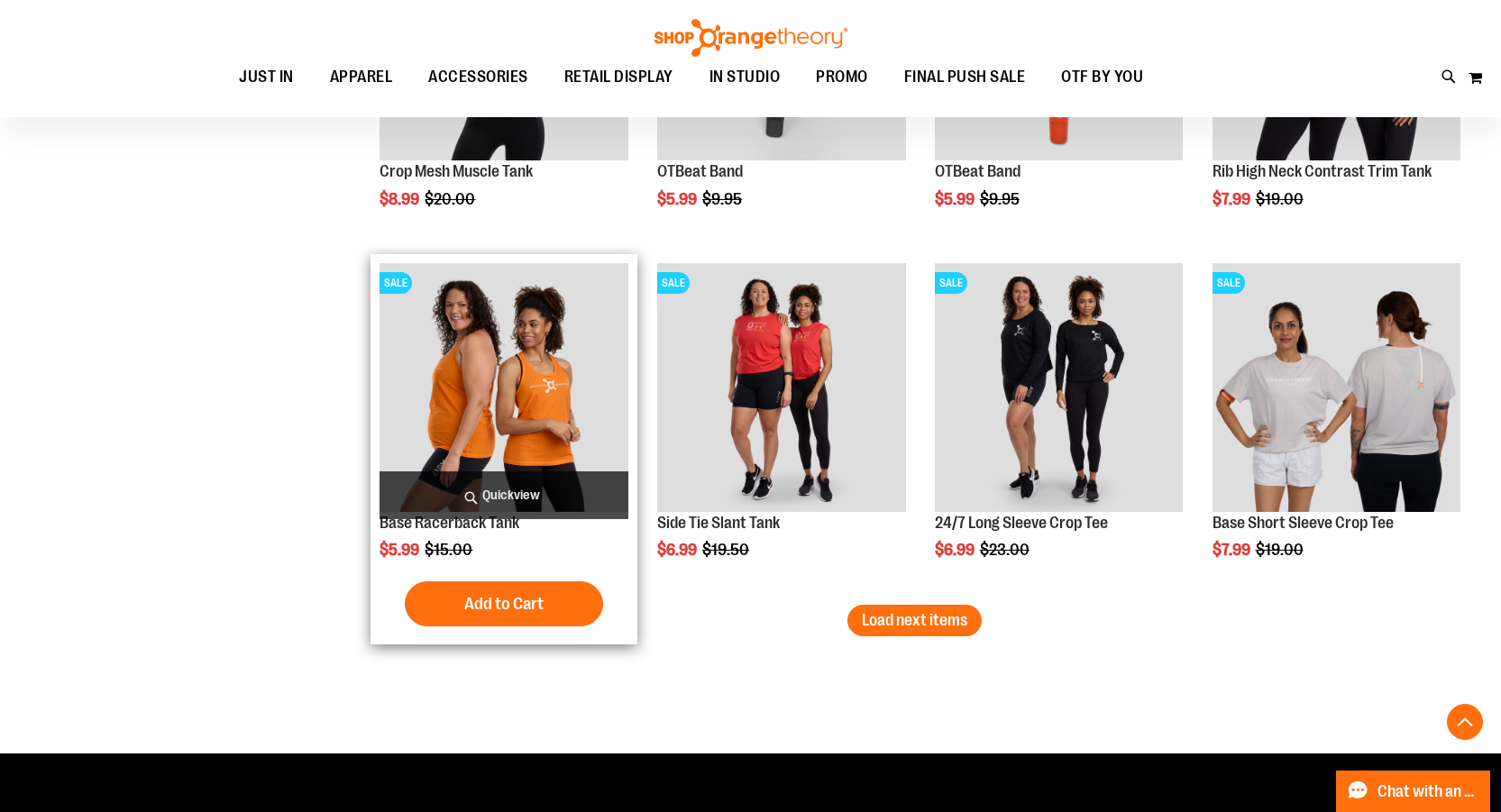
click at [551, 483] on span "Quickview" at bounding box center [503, 495] width 248 height 48
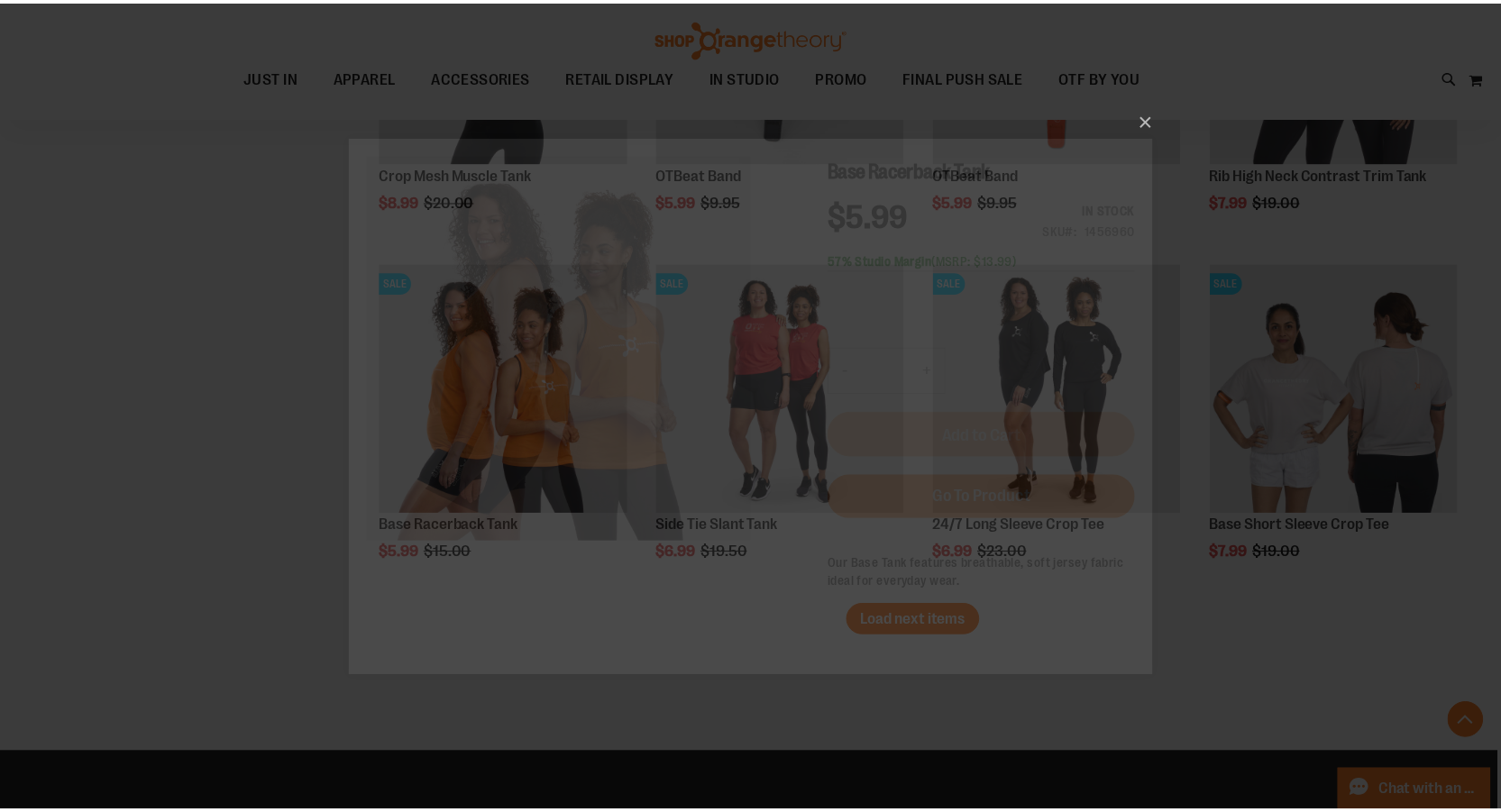
scroll to position [0, 0]
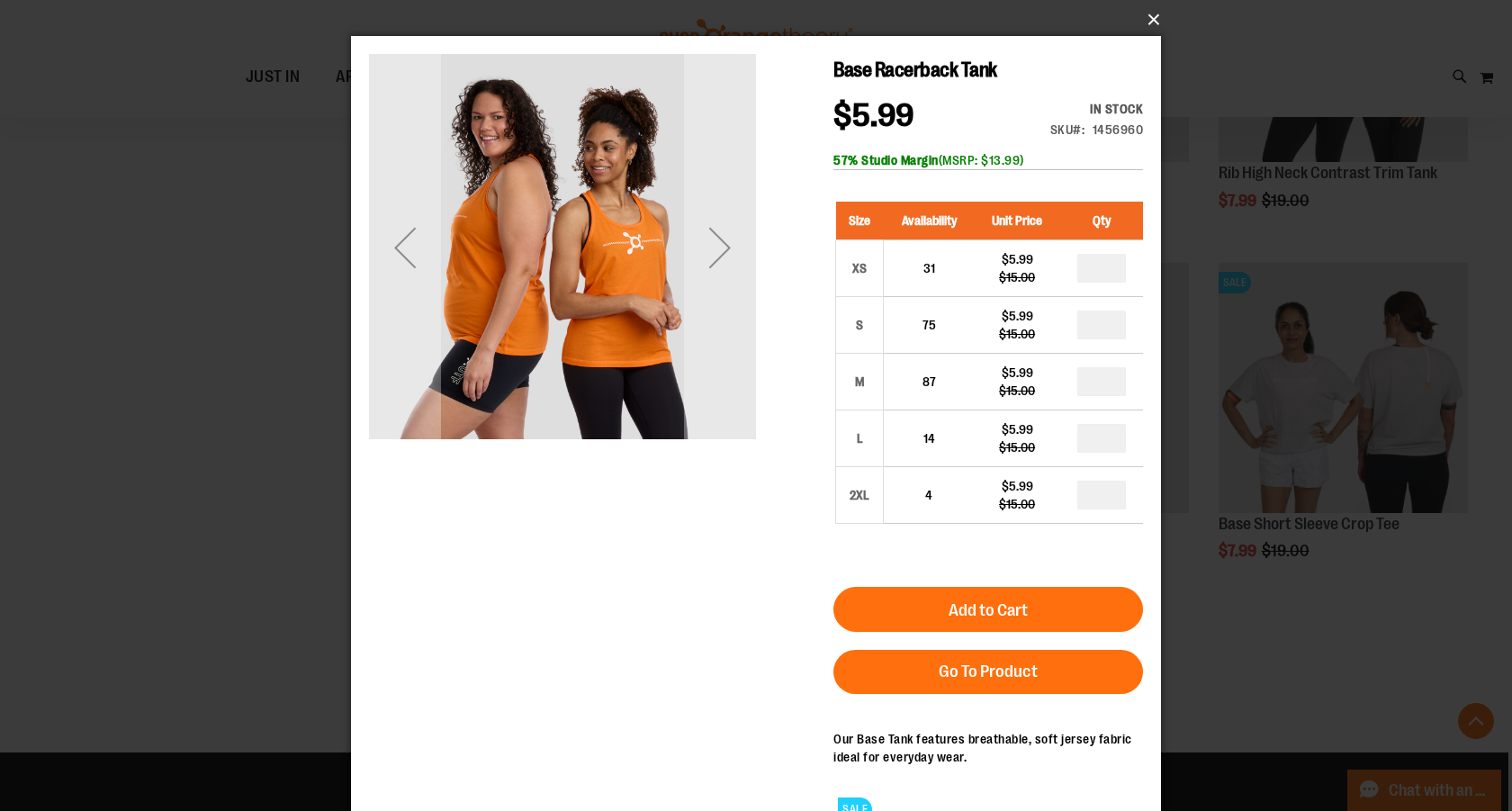
click at [1149, 18] on button "×" at bounding box center [761, 20] width 810 height 39
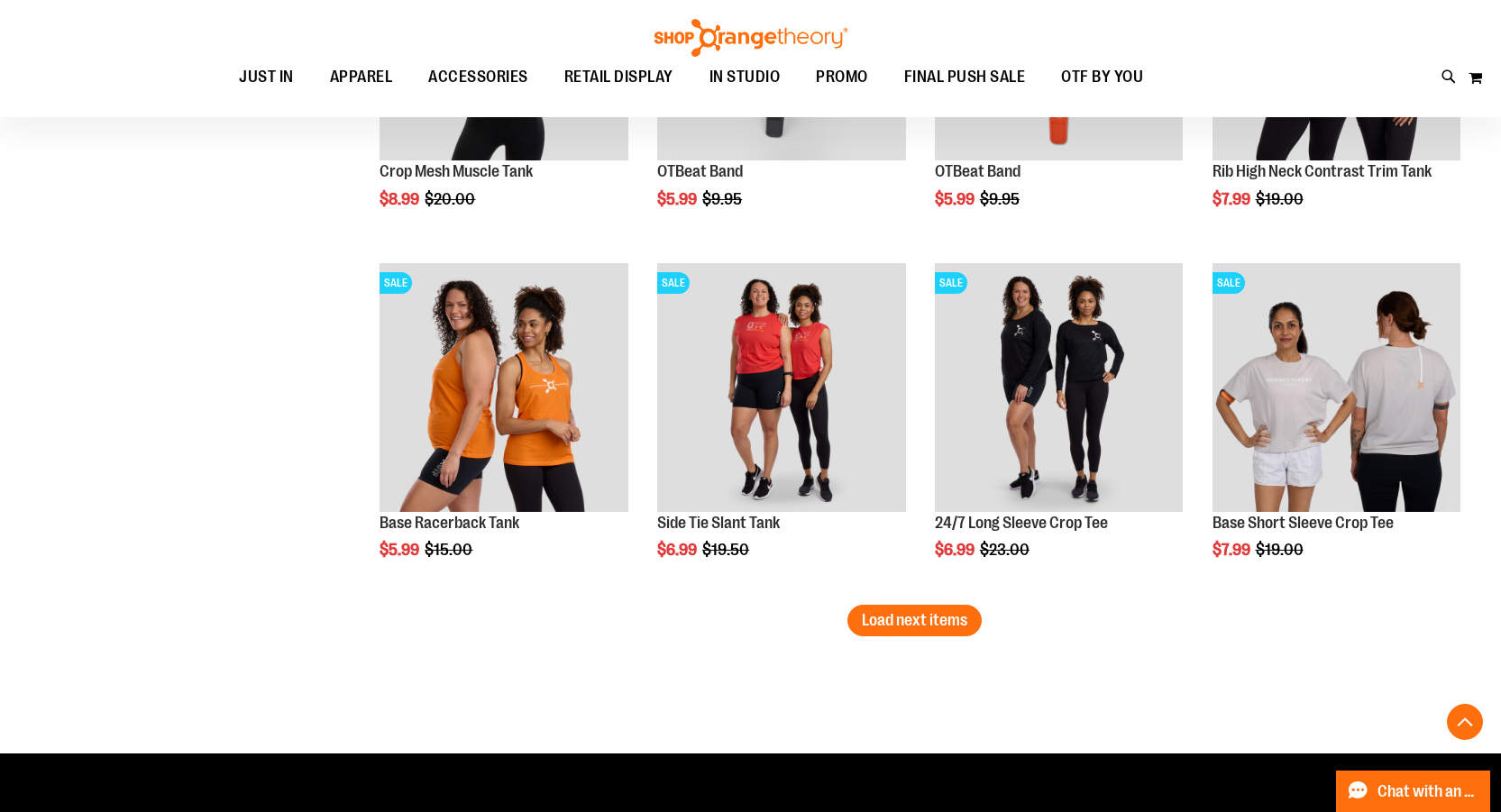
click at [951, 628] on span "Load next items" at bounding box center [914, 620] width 106 height 18
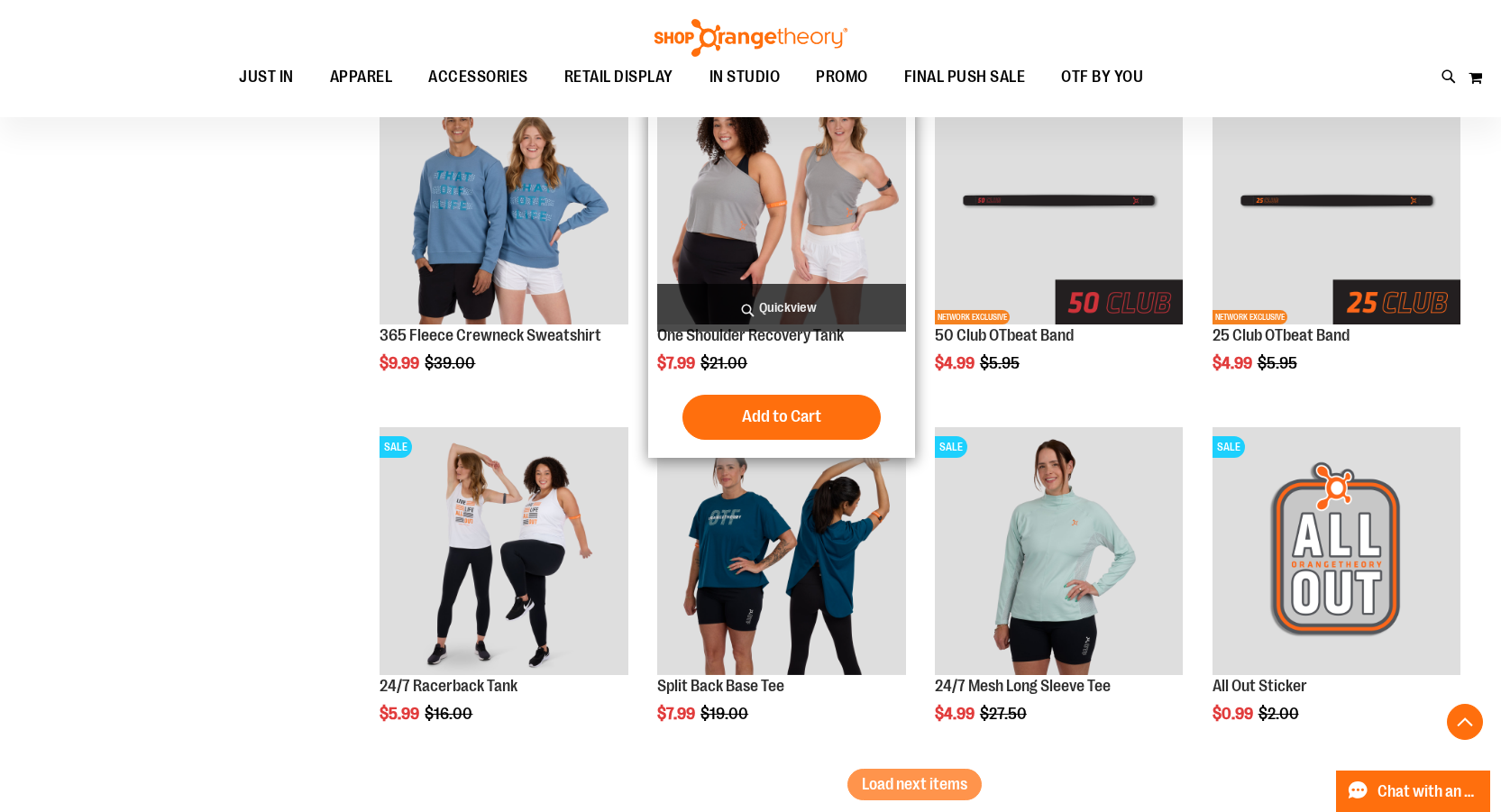
scroll to position [8109, 0]
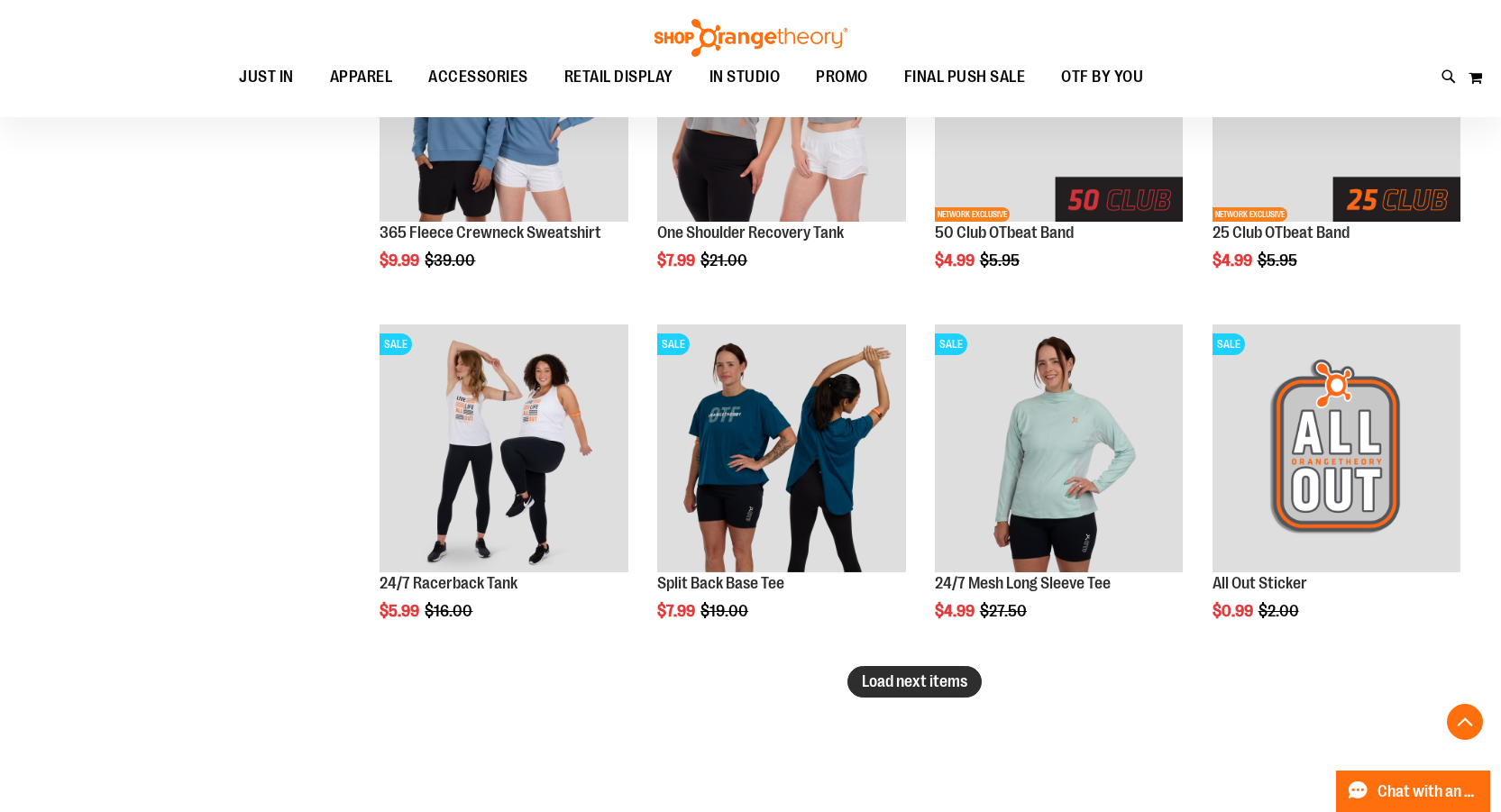
click at [904, 670] on button "Load next items" at bounding box center [914, 682] width 134 height 31
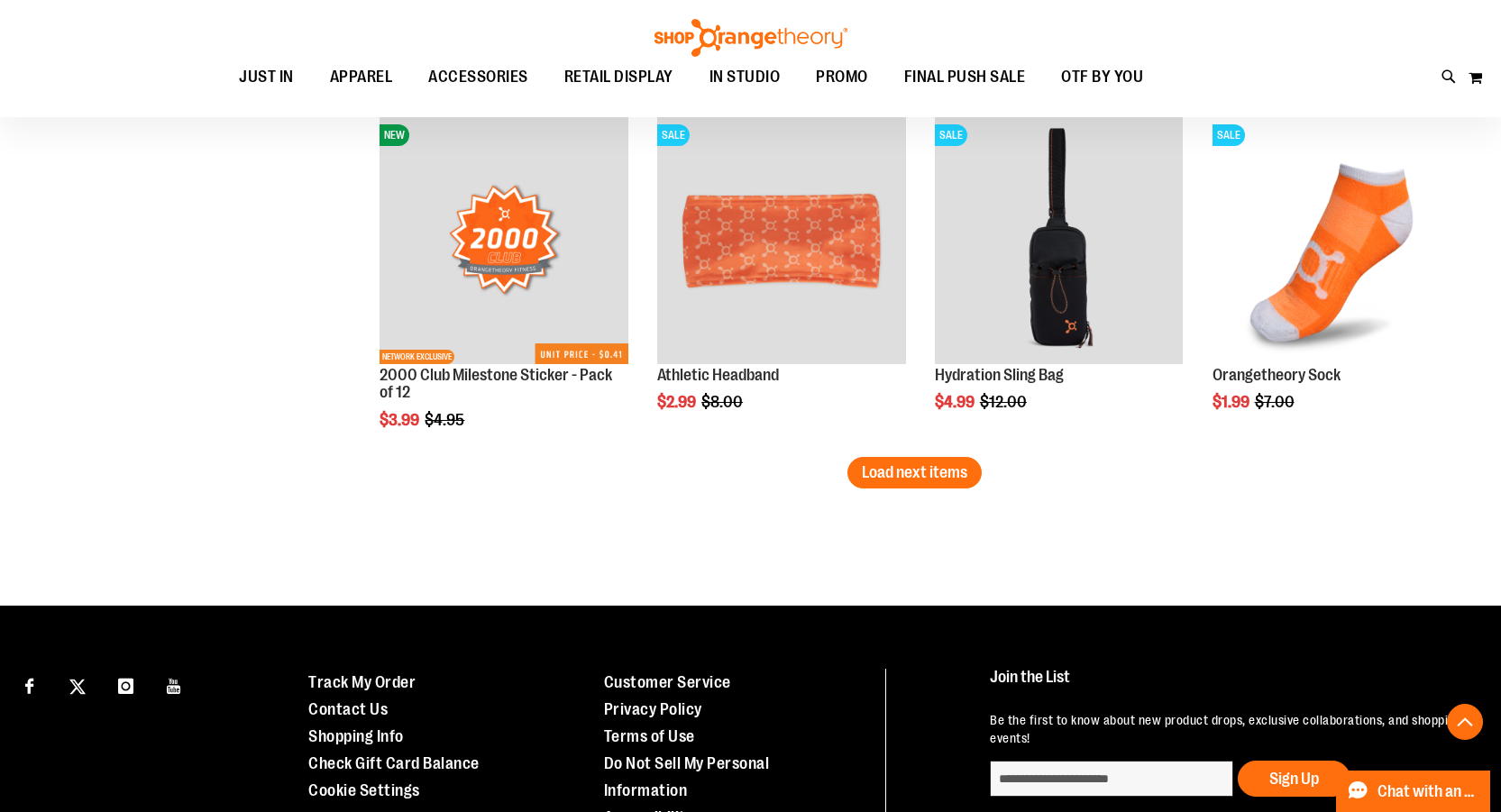
scroll to position [9371, 0]
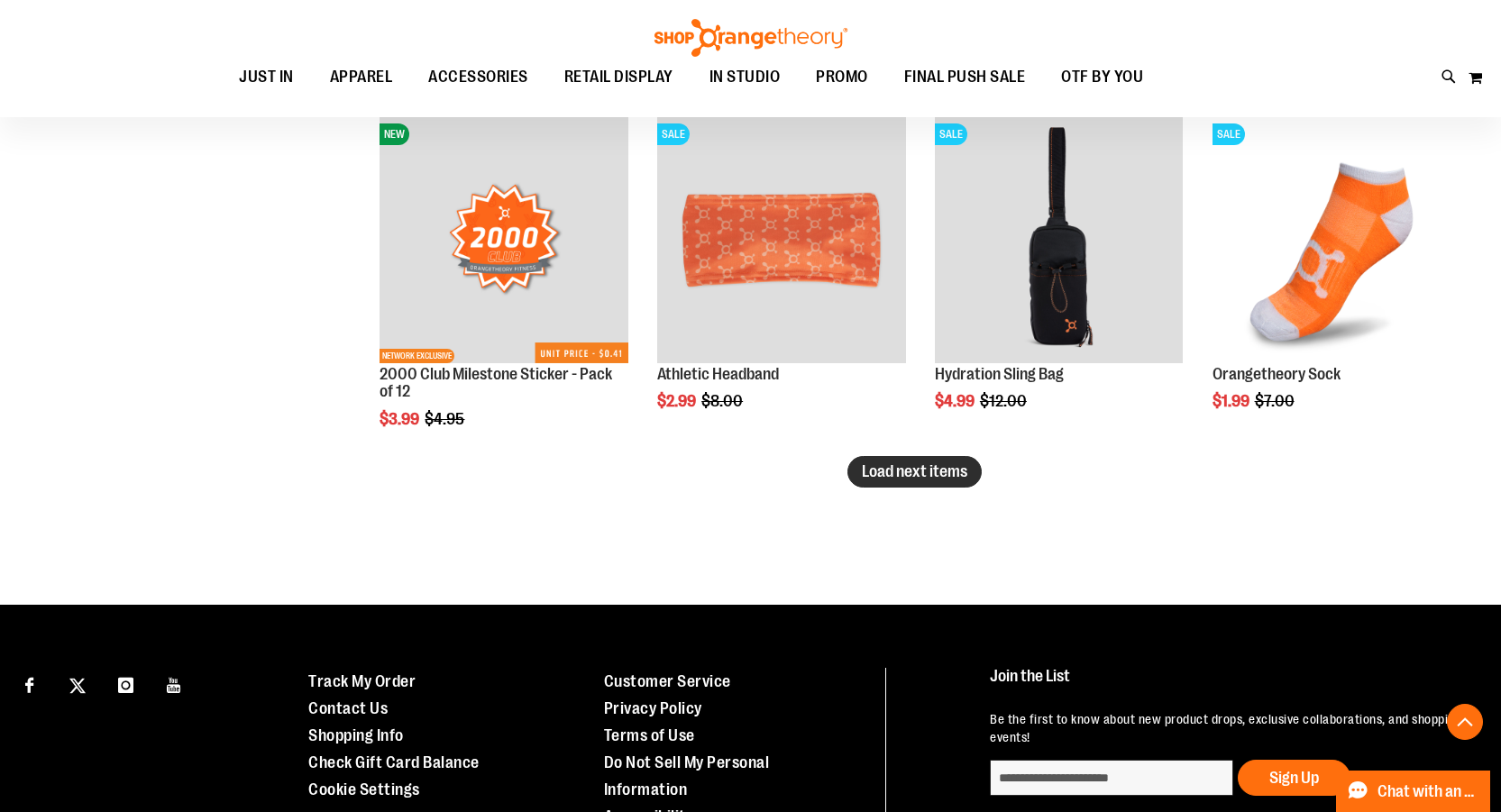
click at [880, 474] on span "Load next items" at bounding box center [914, 471] width 106 height 18
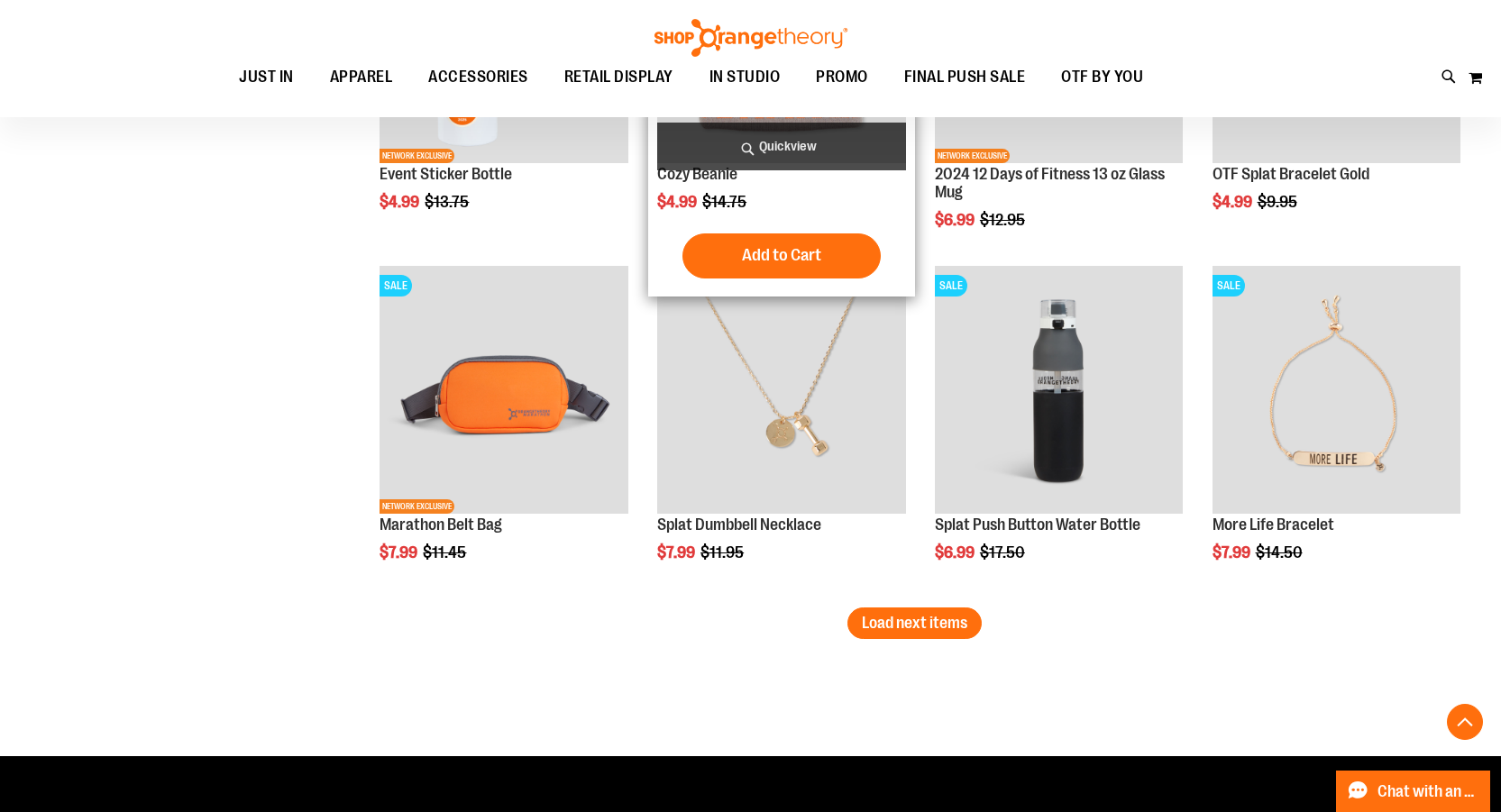
scroll to position [10453, 0]
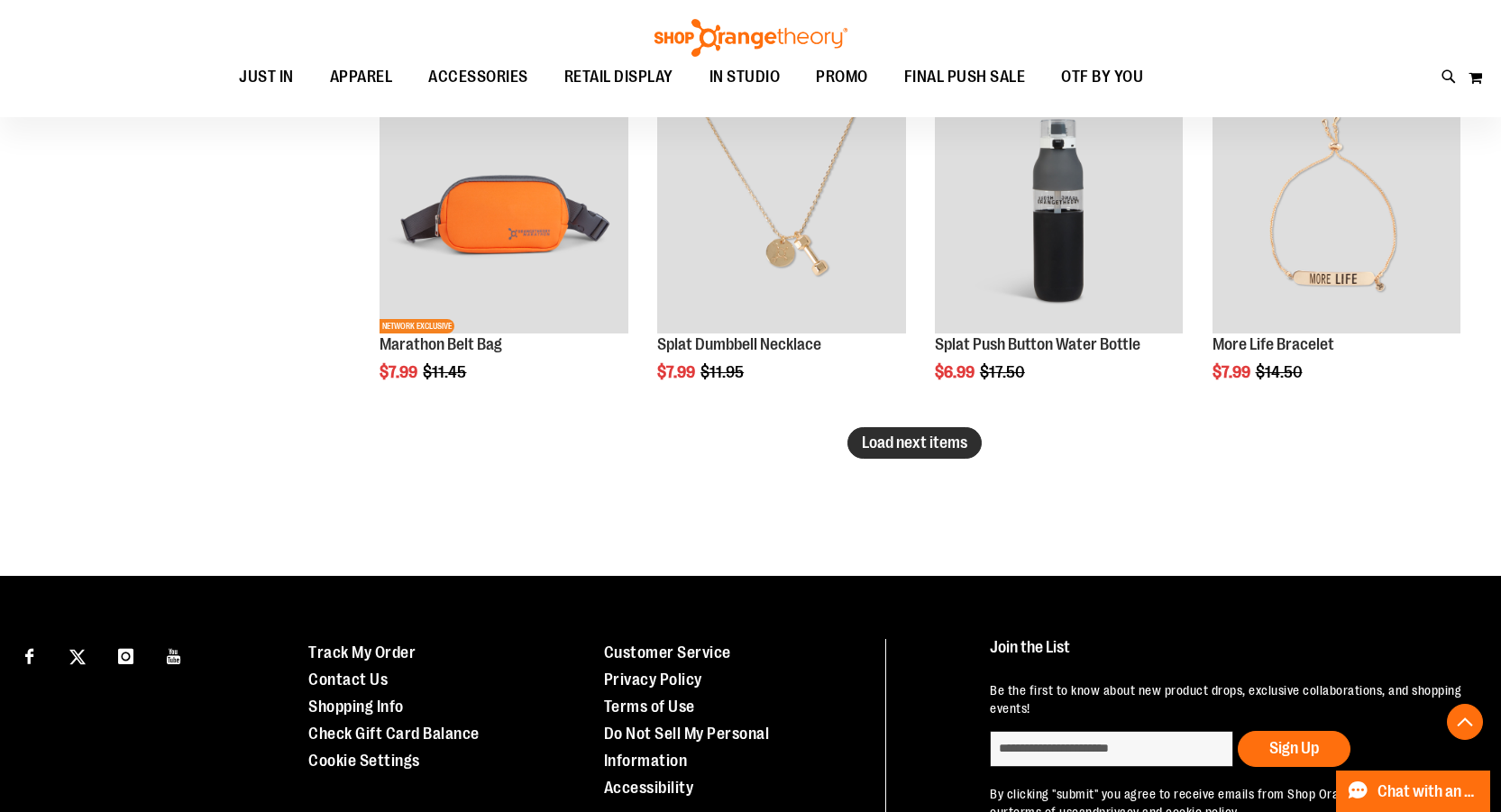
click at [961, 449] on span "Load next items" at bounding box center [914, 442] width 106 height 18
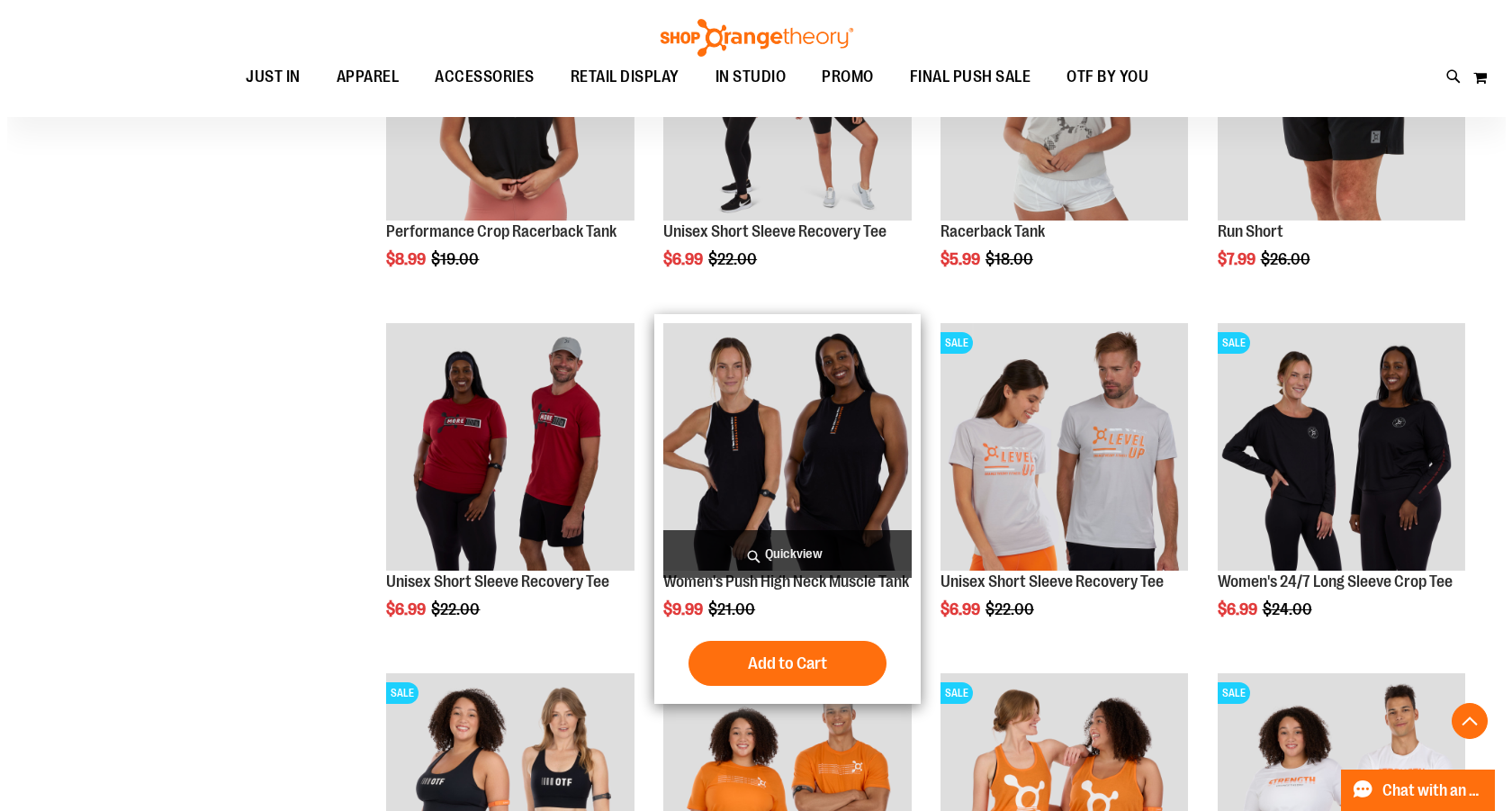
scroll to position [4949, 0]
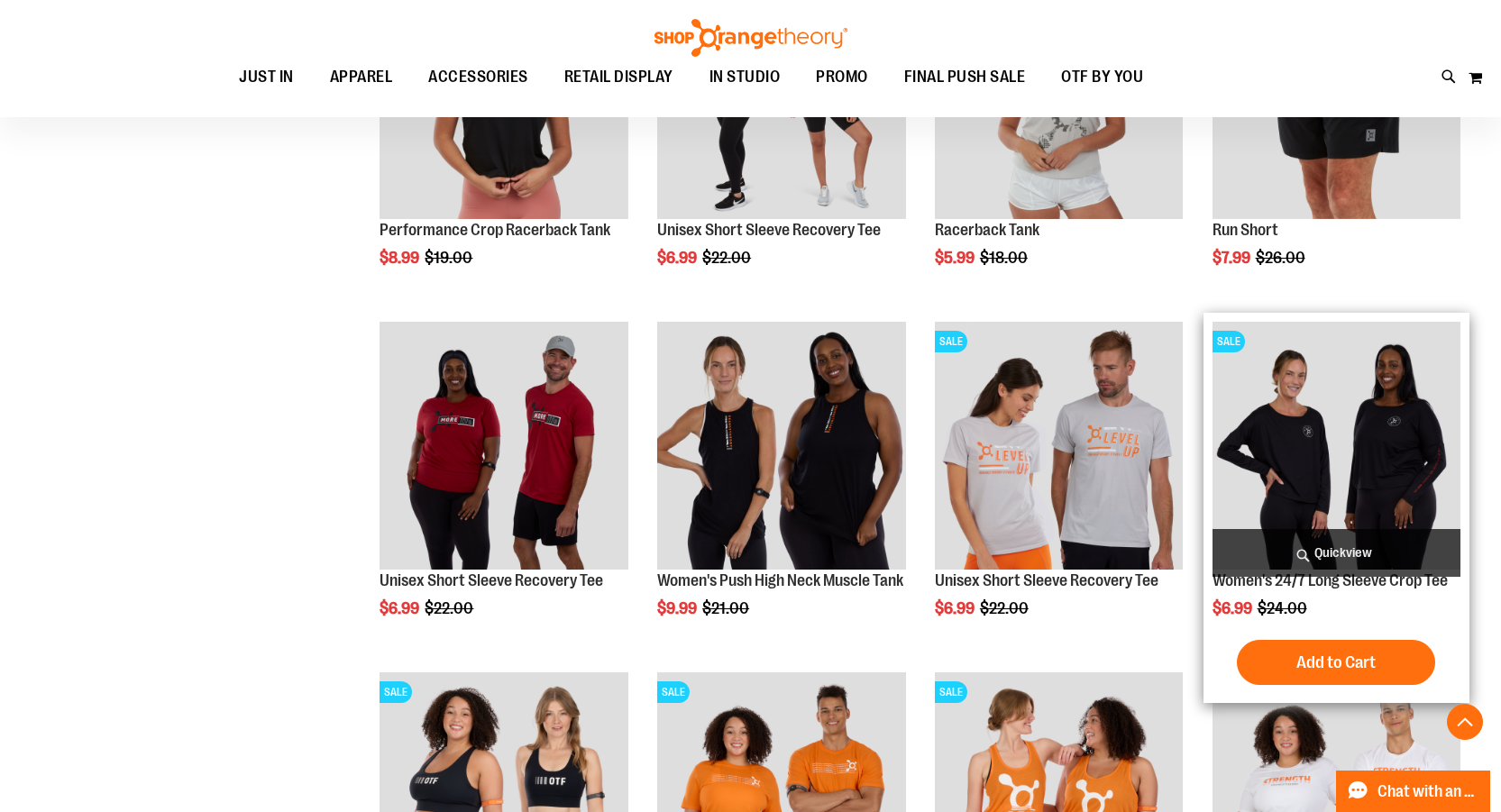
click at [1377, 557] on span "Quickview" at bounding box center [1336, 552] width 248 height 48
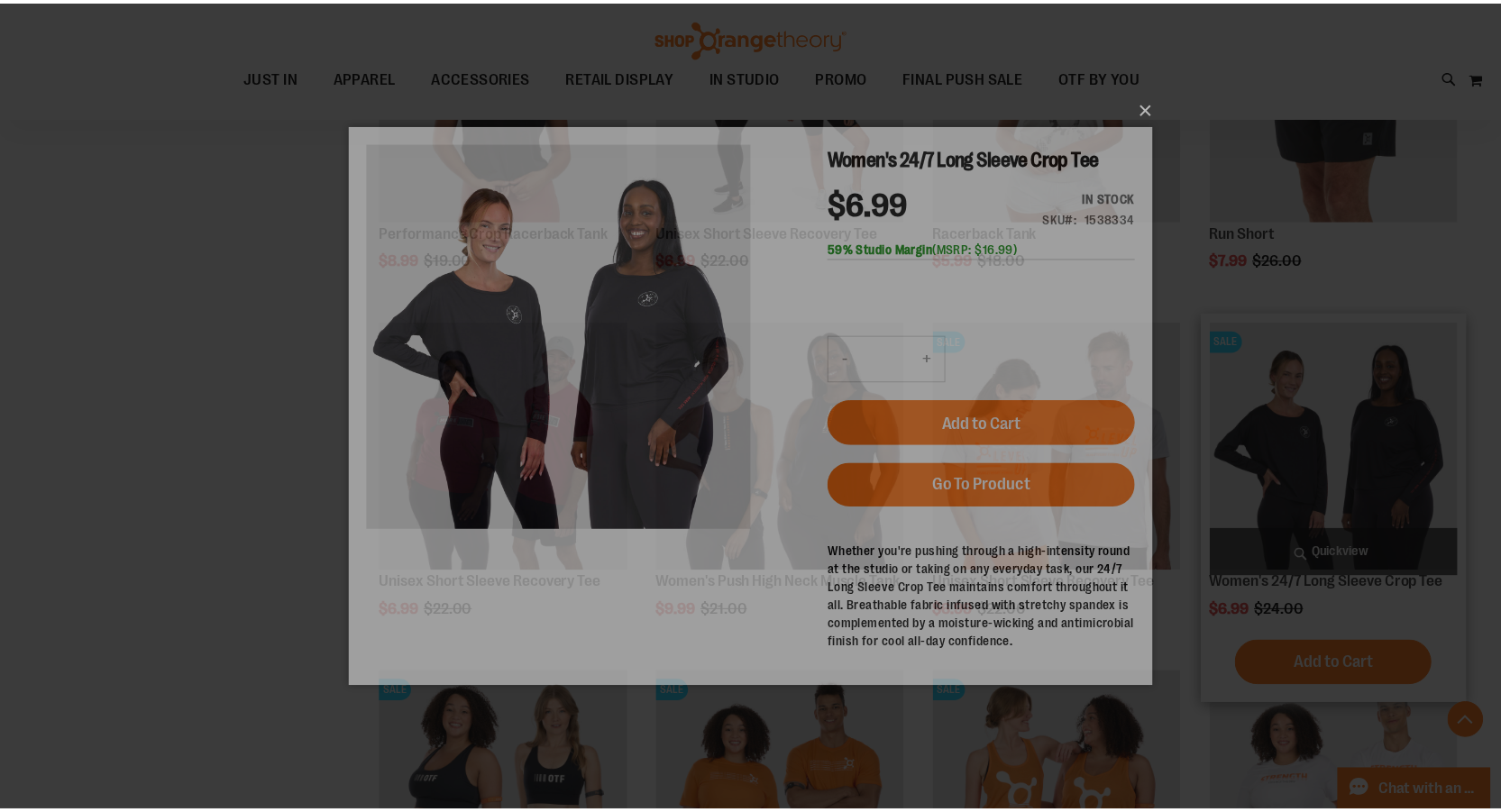
scroll to position [0, 0]
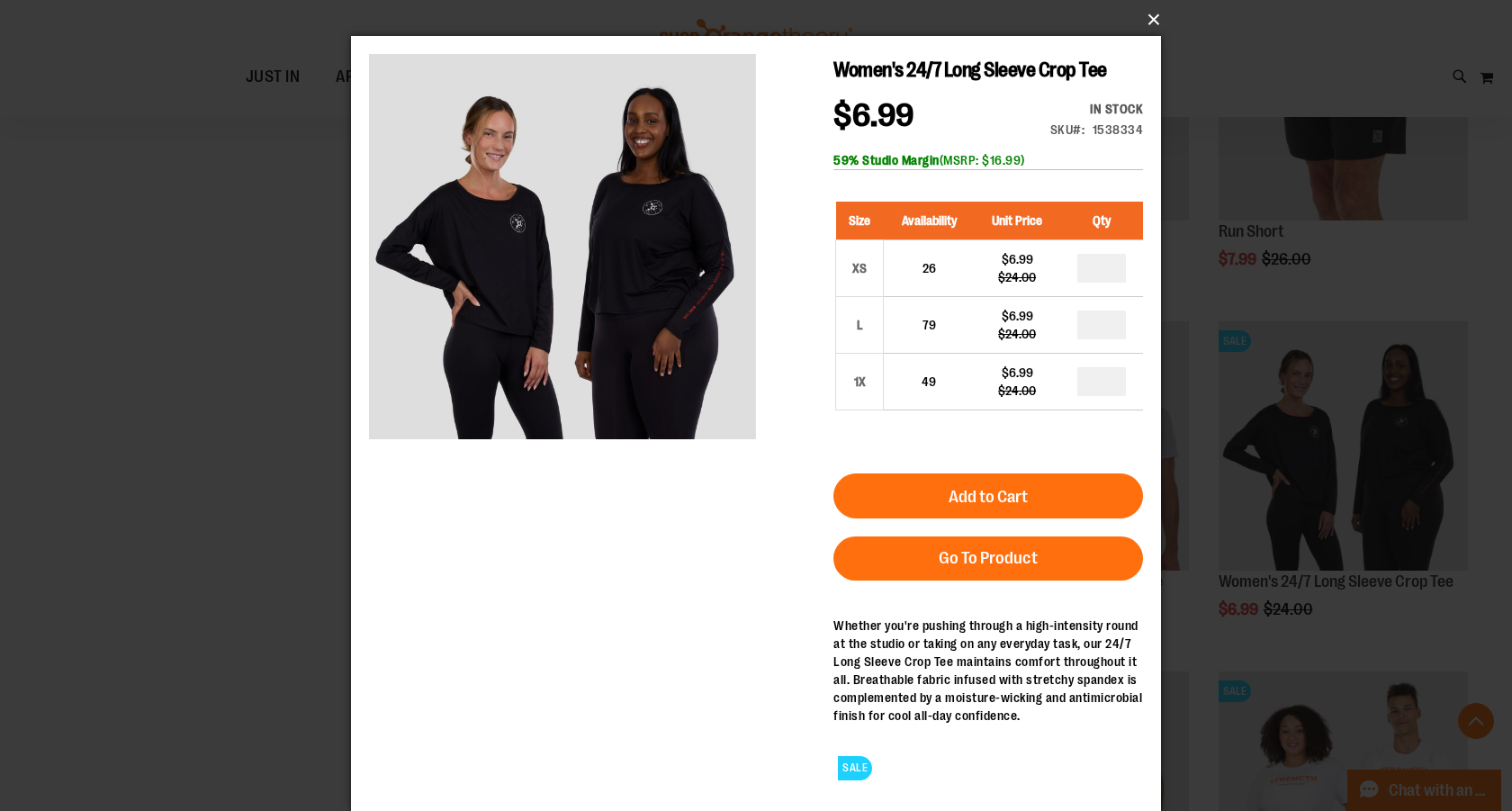
click at [1145, 20] on button "×" at bounding box center [761, 20] width 810 height 39
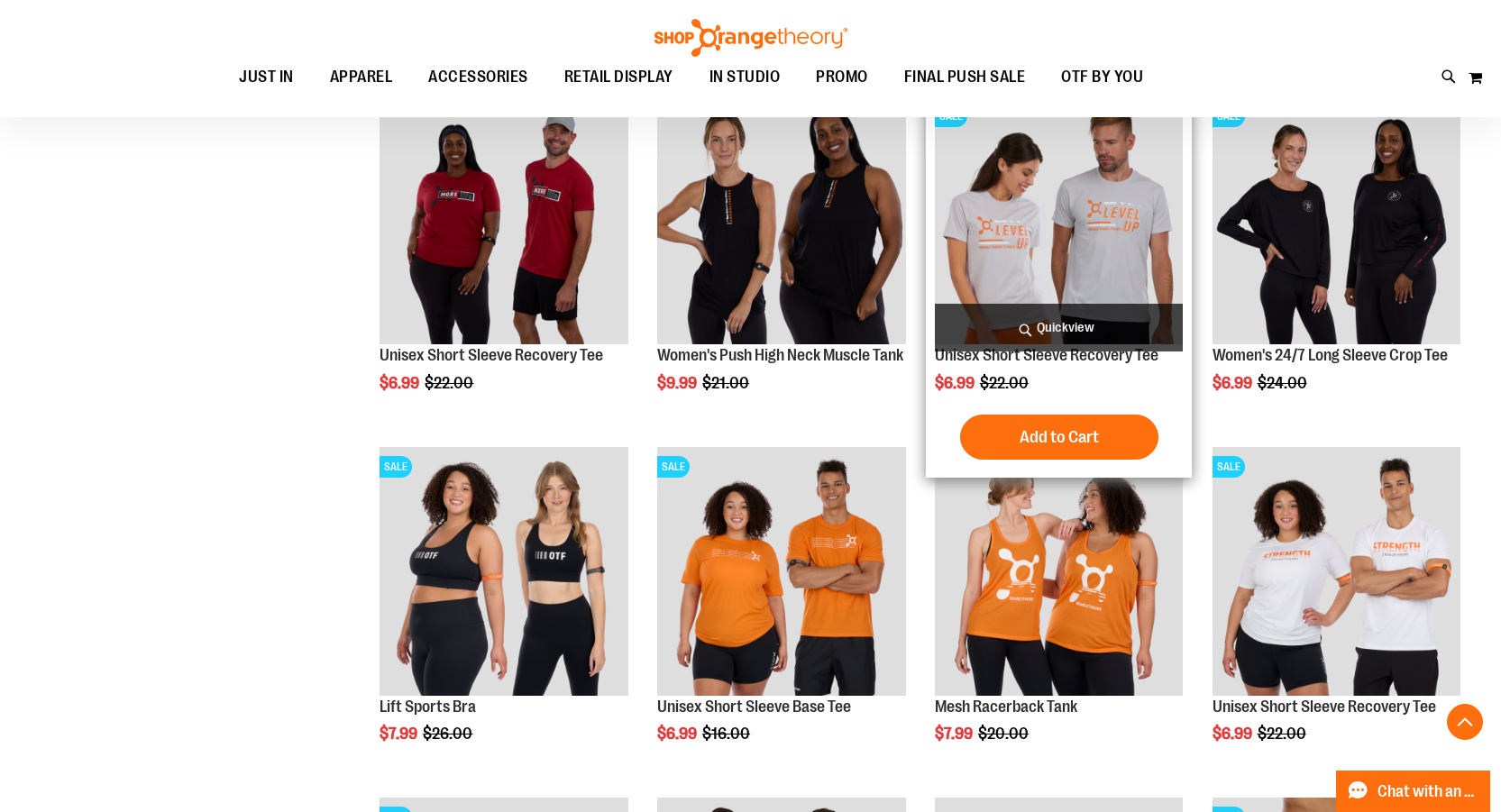
scroll to position [5226, 0]
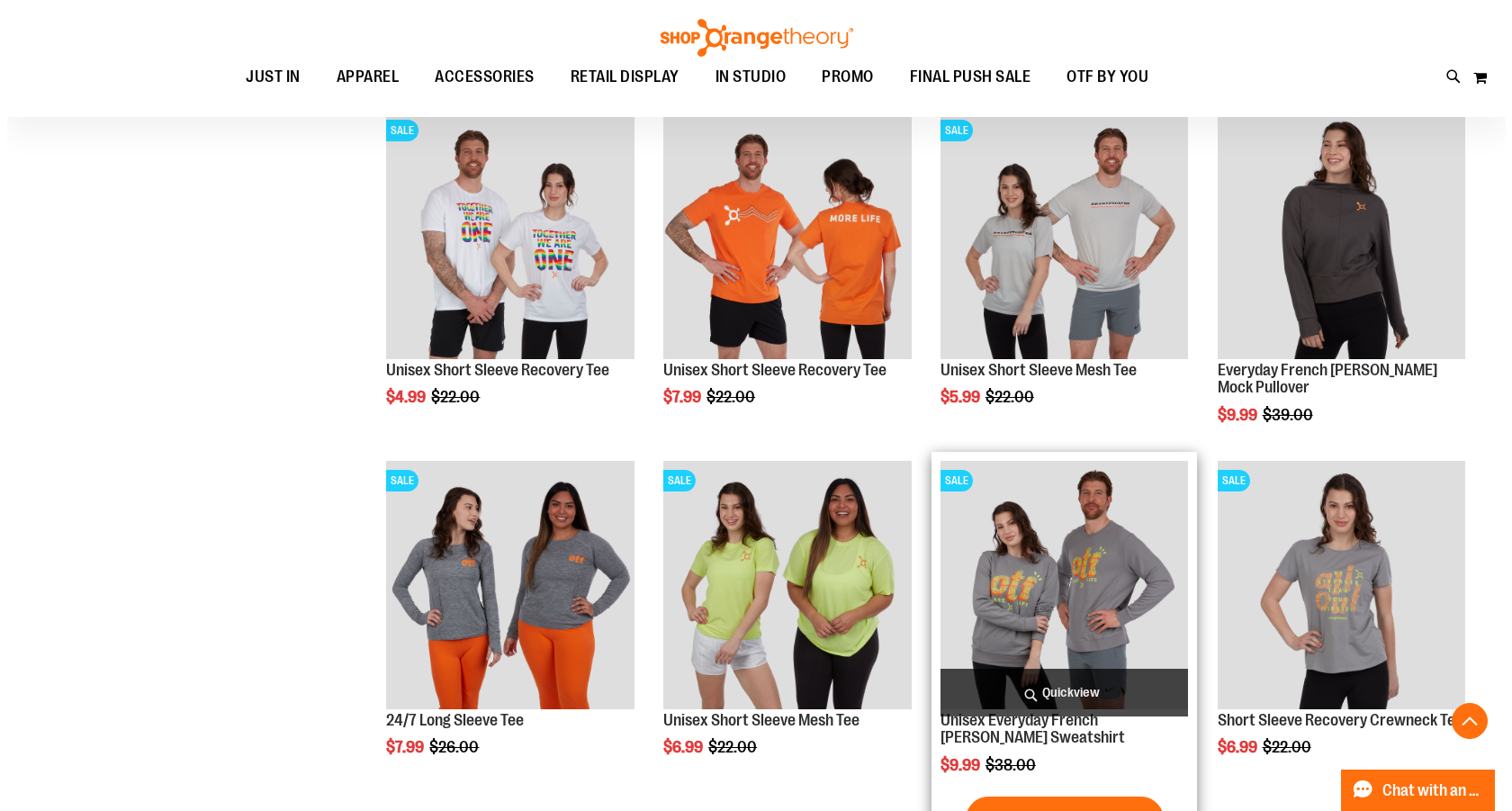
scroll to position [3600, 0]
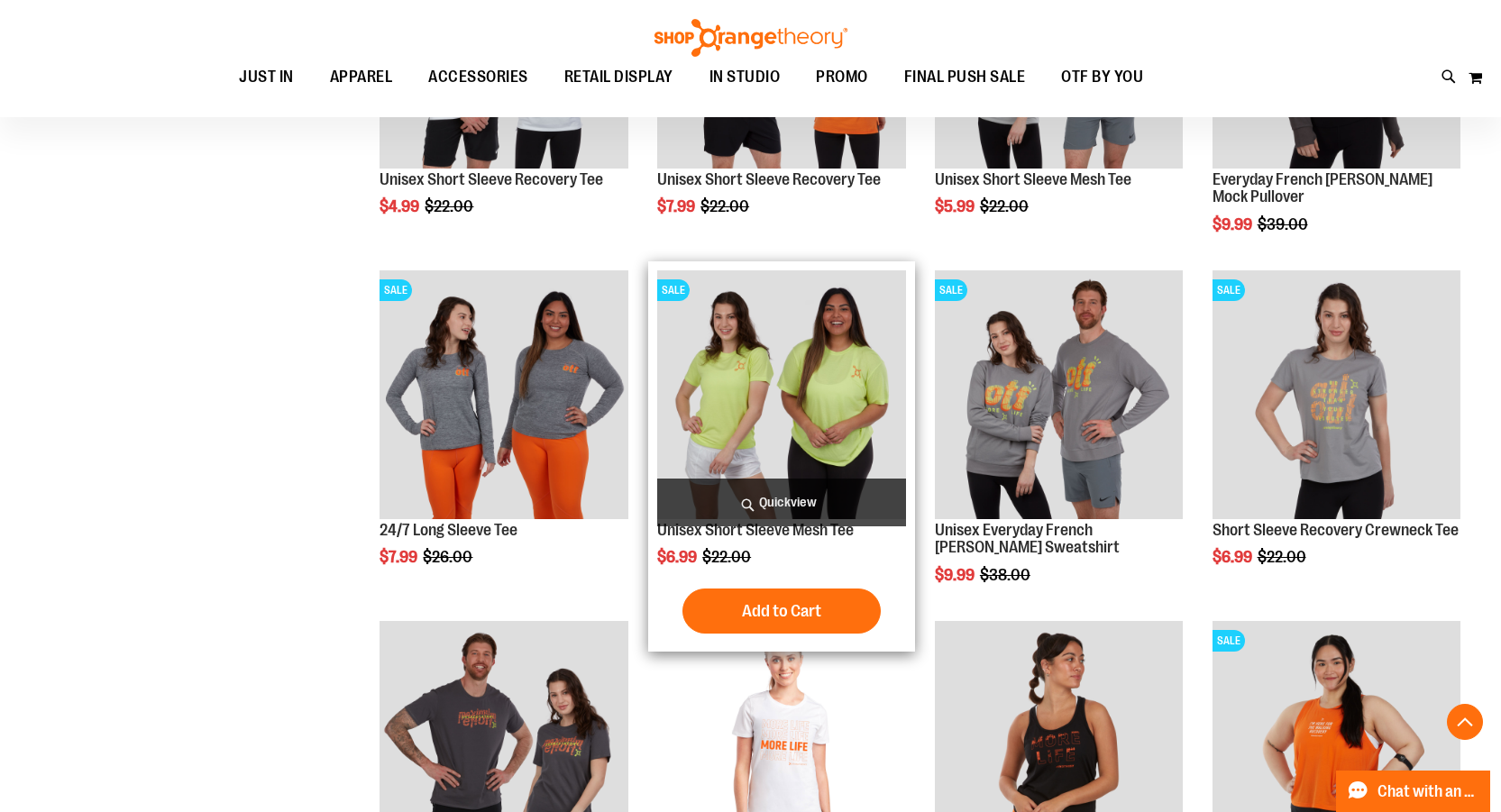
click at [868, 505] on span "Quickview" at bounding box center [781, 502] width 248 height 48
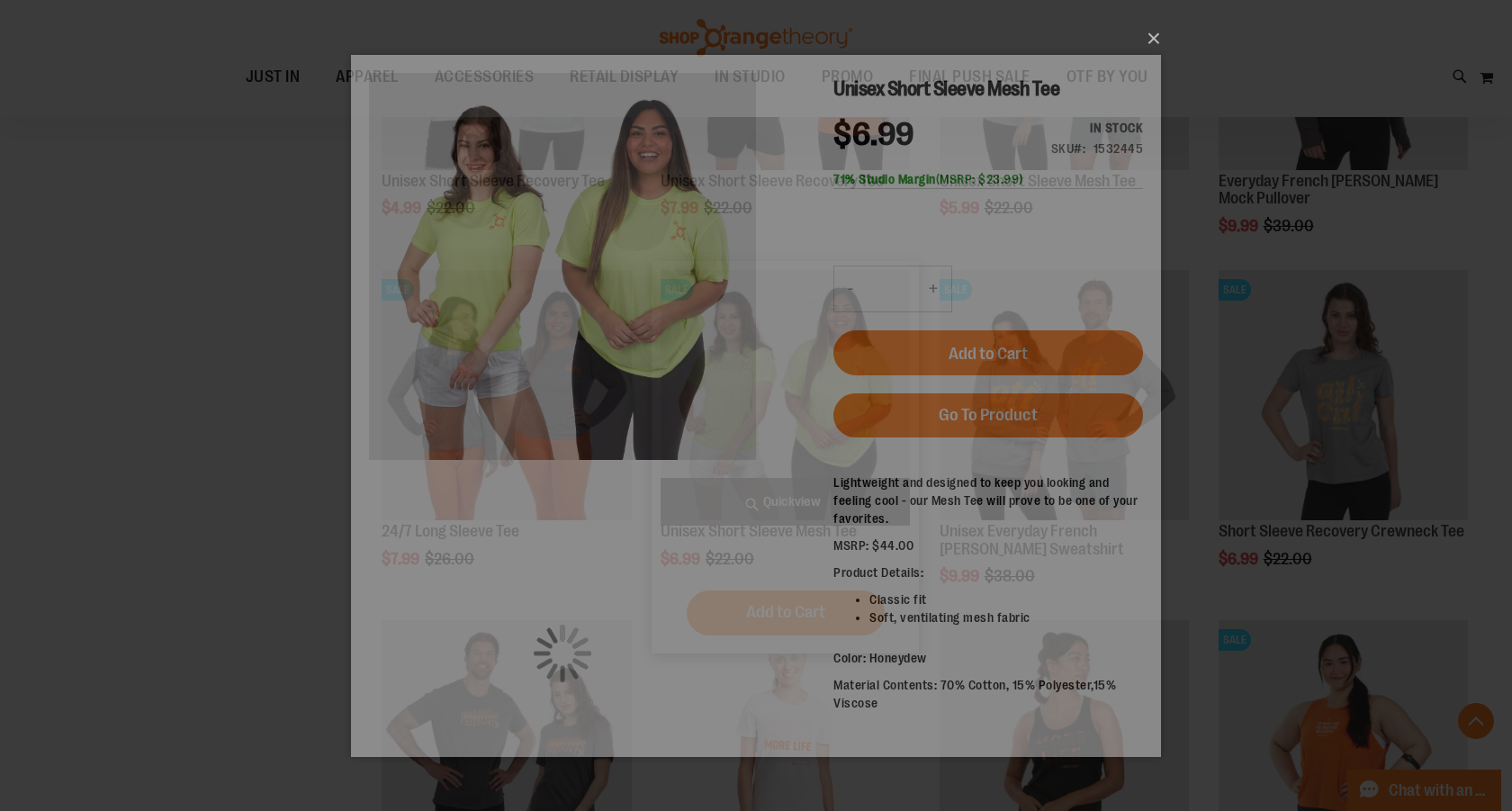
scroll to position [0, 0]
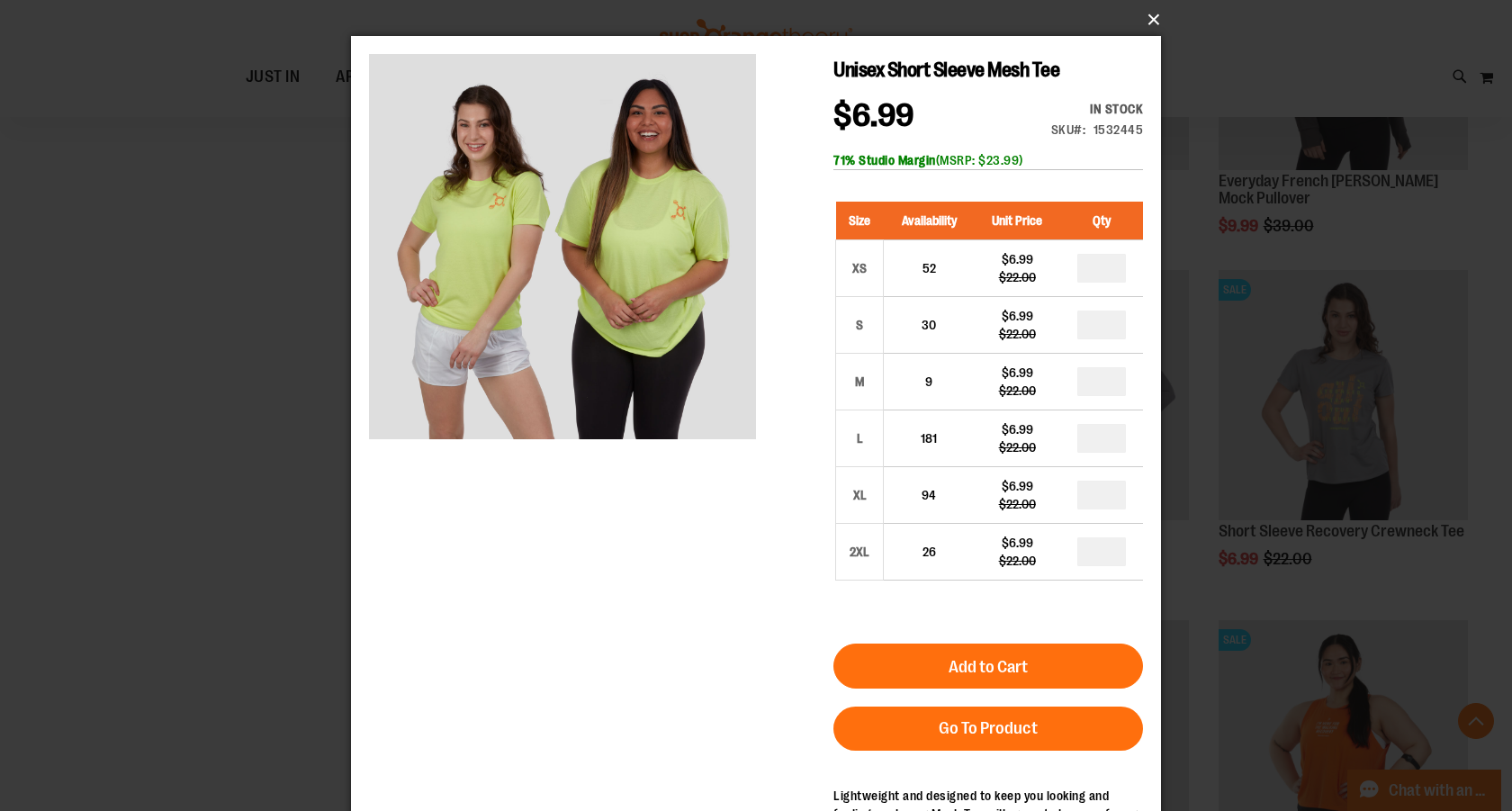
click at [1153, 19] on button "×" at bounding box center [761, 20] width 810 height 39
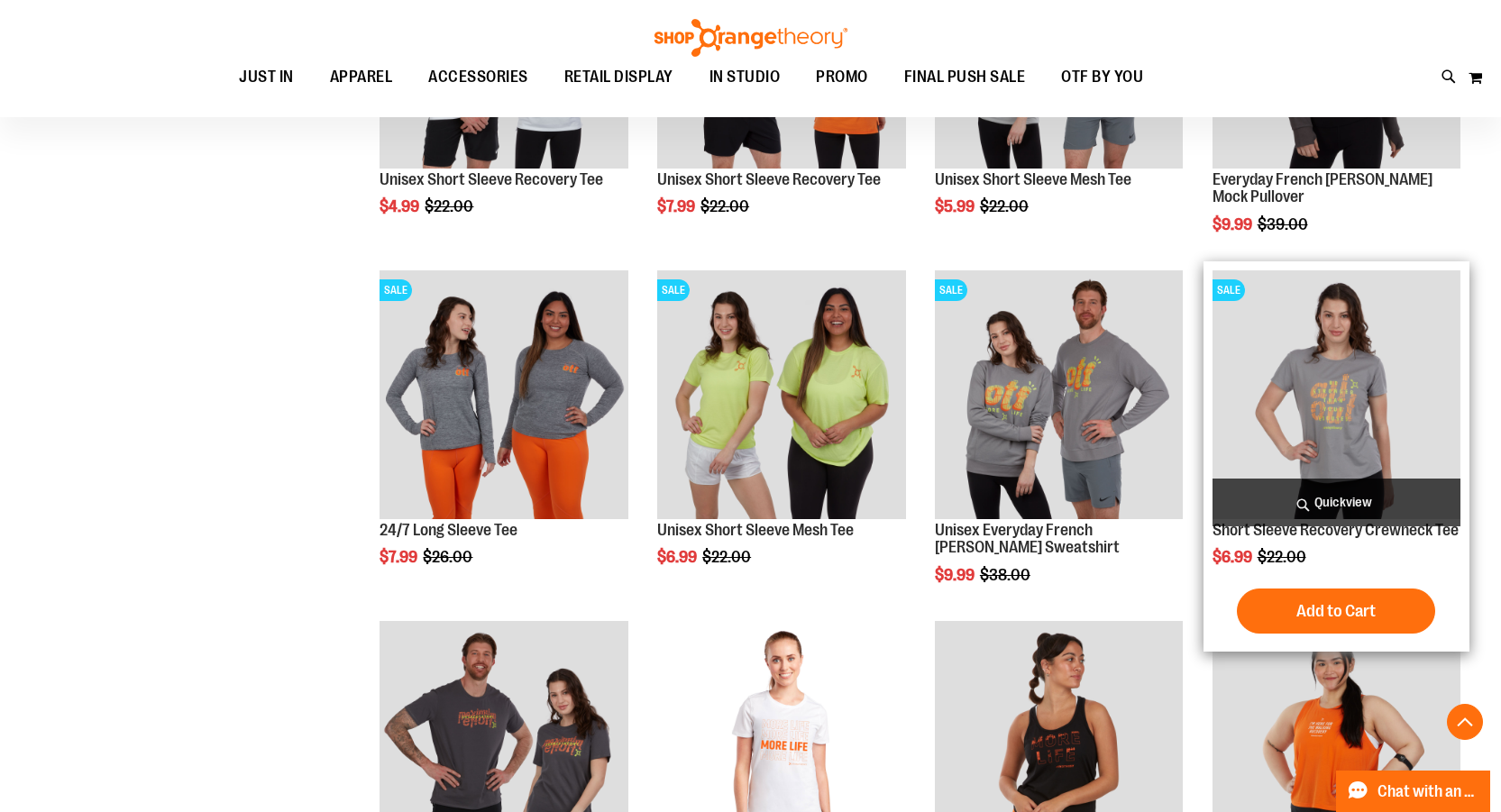
click at [1422, 497] on span "Quickview" at bounding box center [1336, 502] width 248 height 48
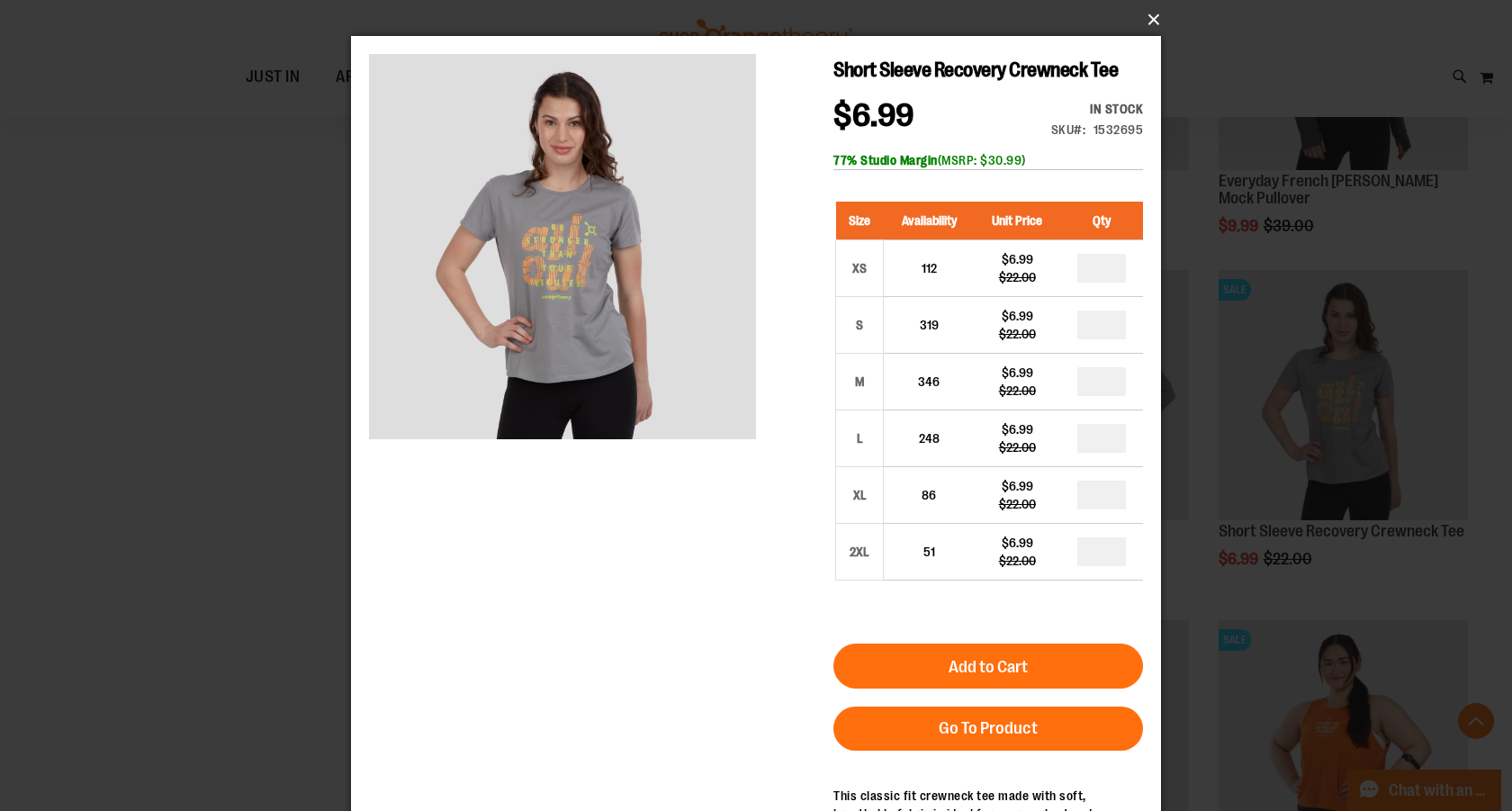
click at [1154, 27] on button "×" at bounding box center [761, 20] width 810 height 39
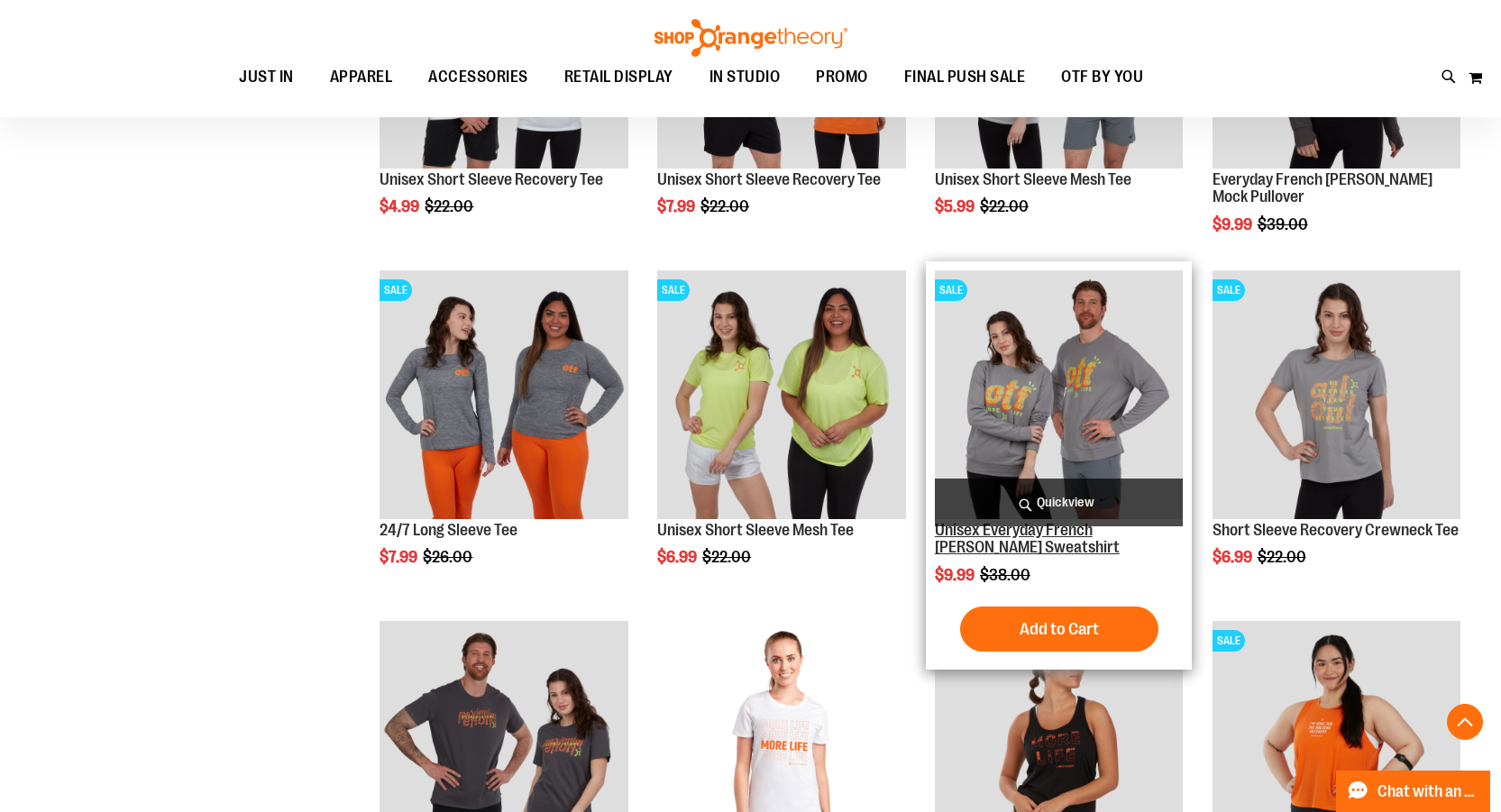
scroll to position [3333, 0]
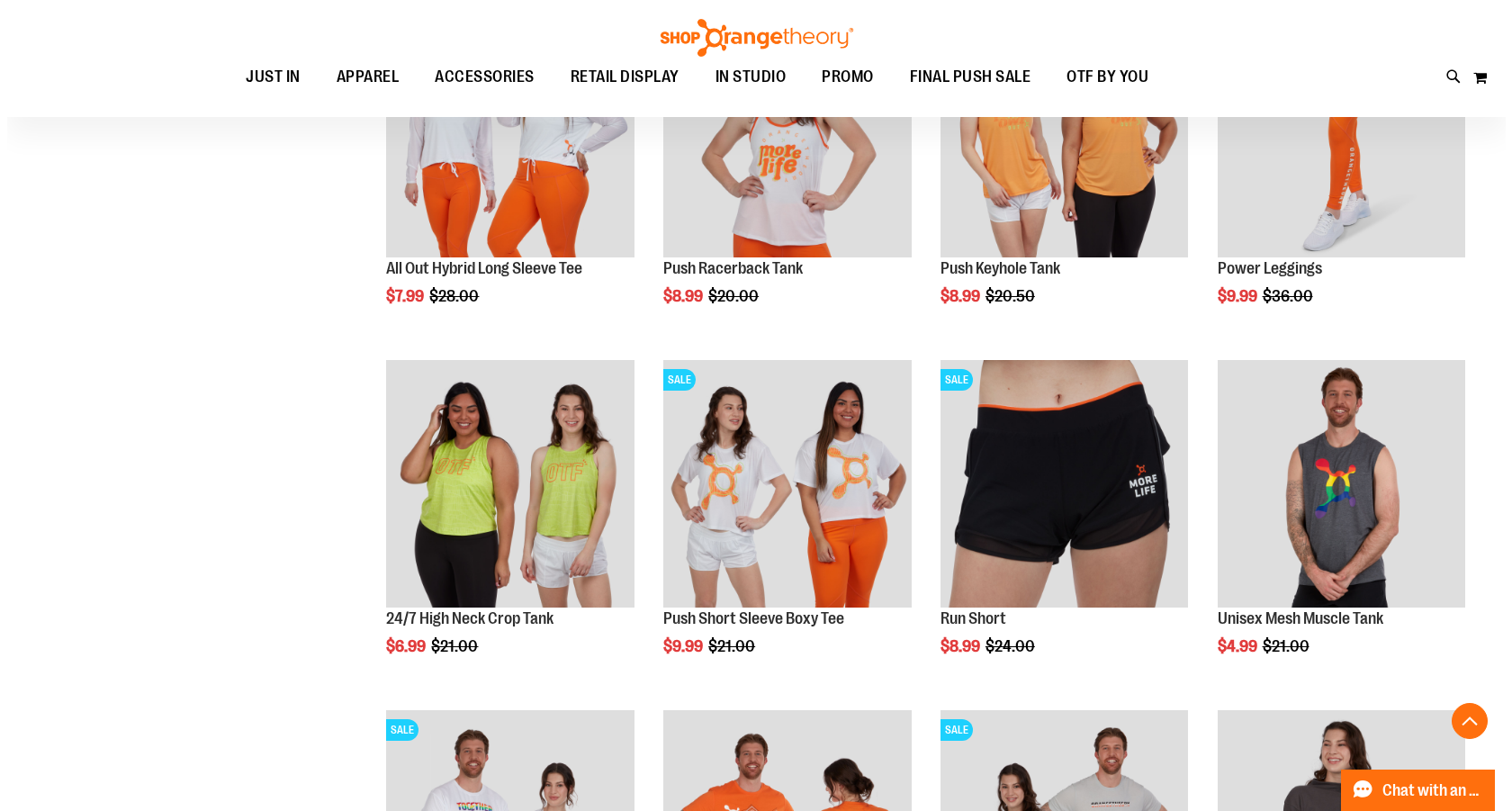
scroll to position [2790, 0]
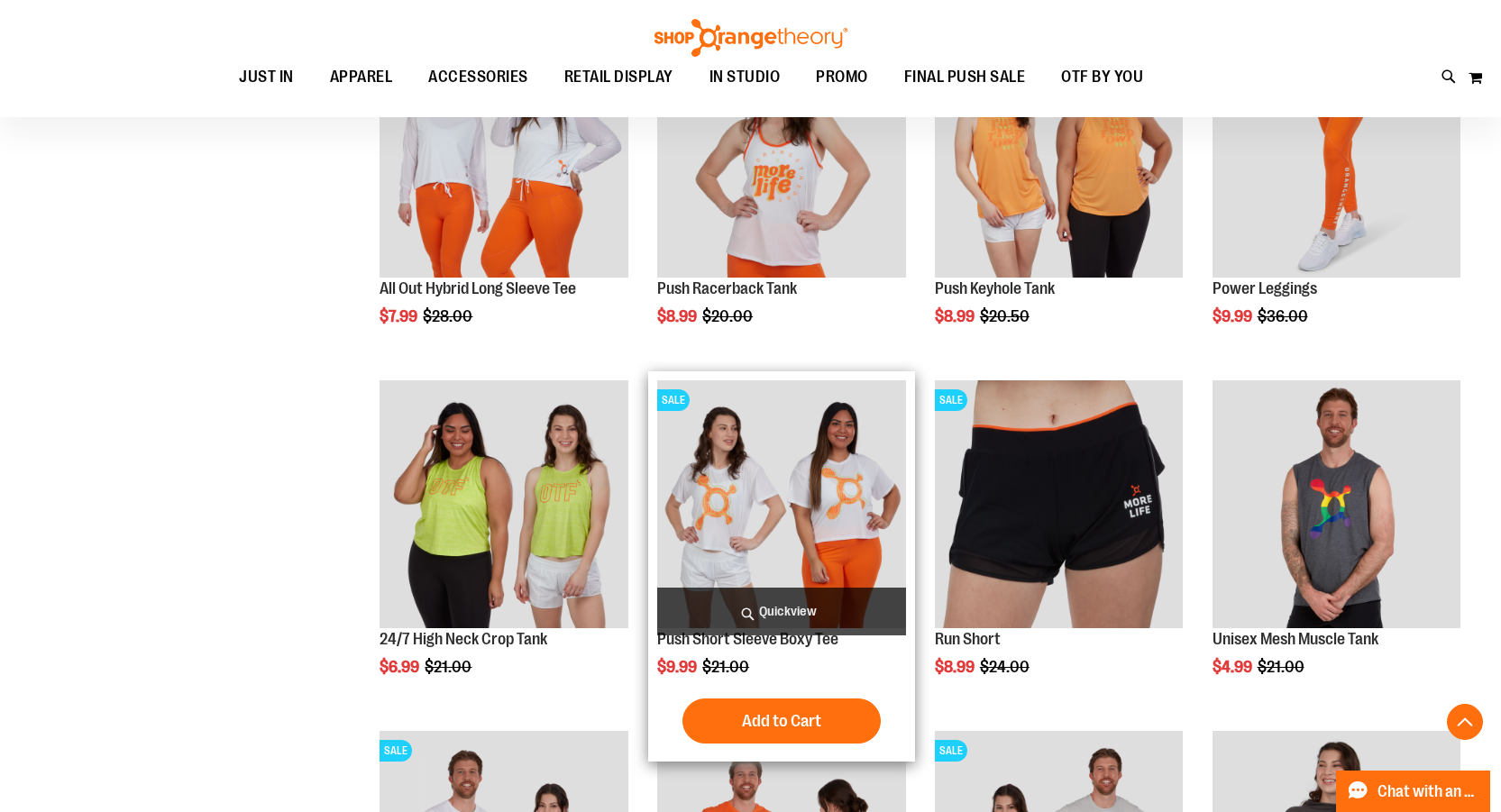
click at [759, 613] on span "Quickview" at bounding box center [781, 611] width 248 height 48
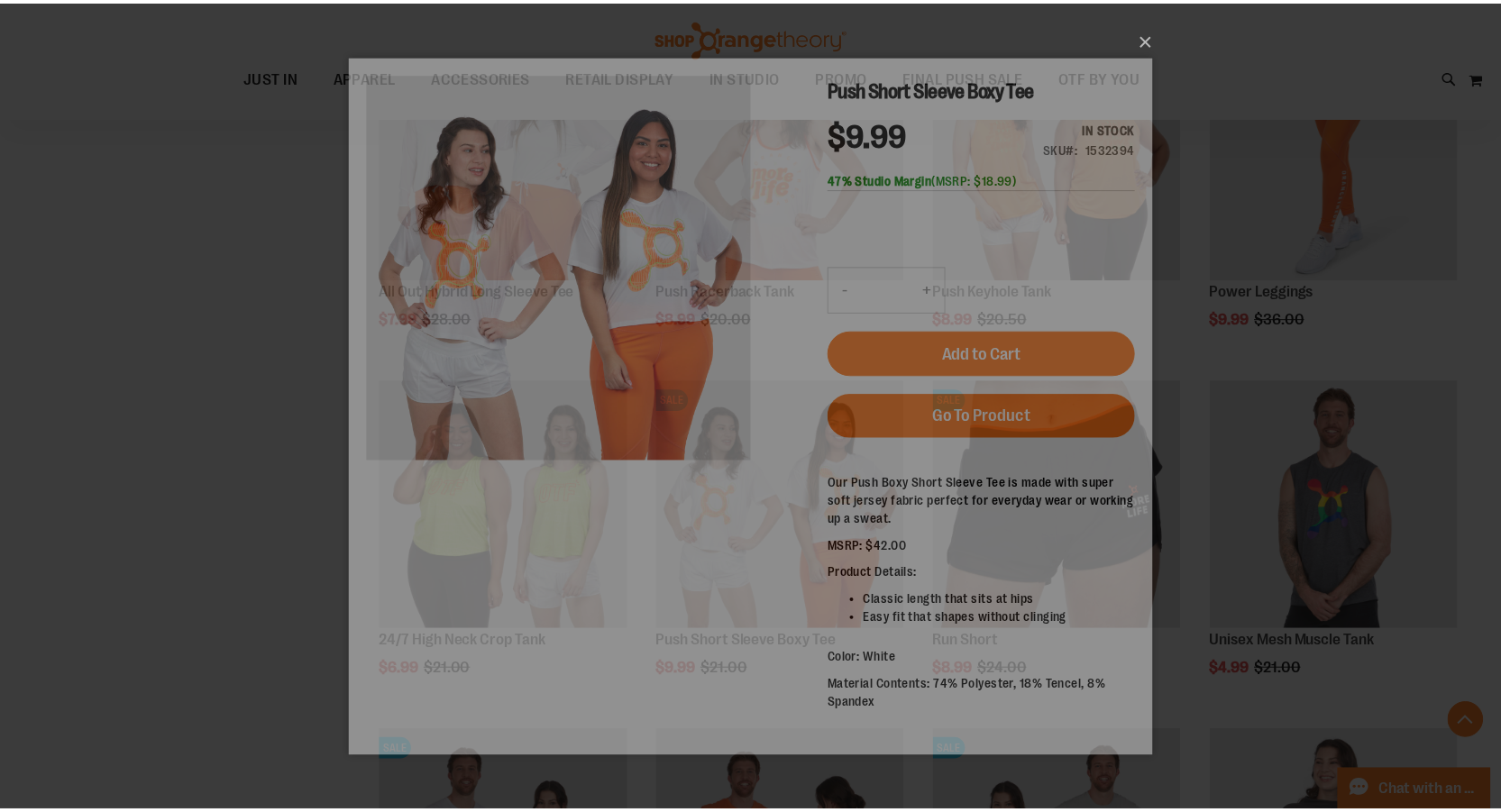
scroll to position [0, 0]
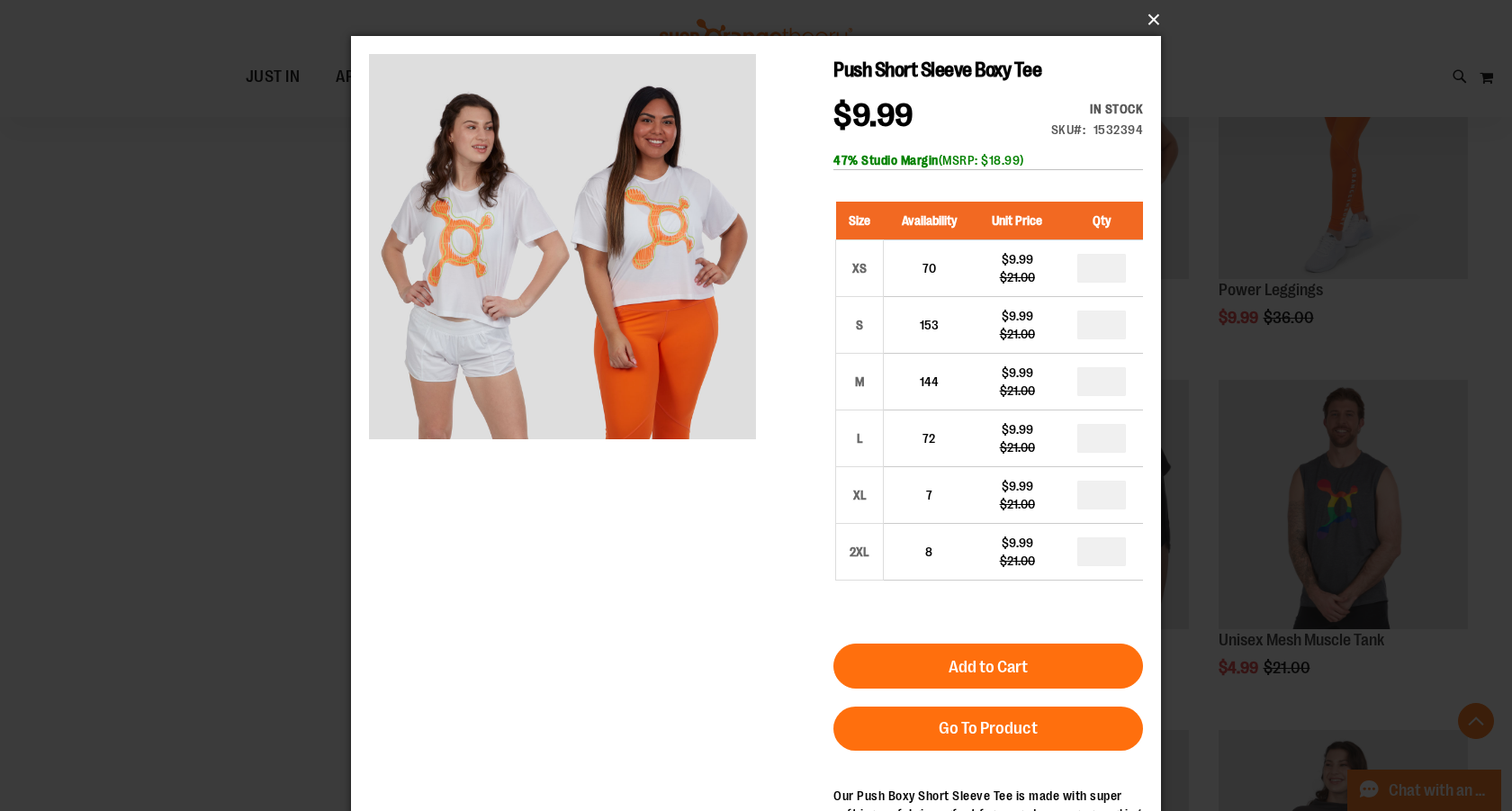
click at [1151, 15] on button "×" at bounding box center [761, 20] width 810 height 39
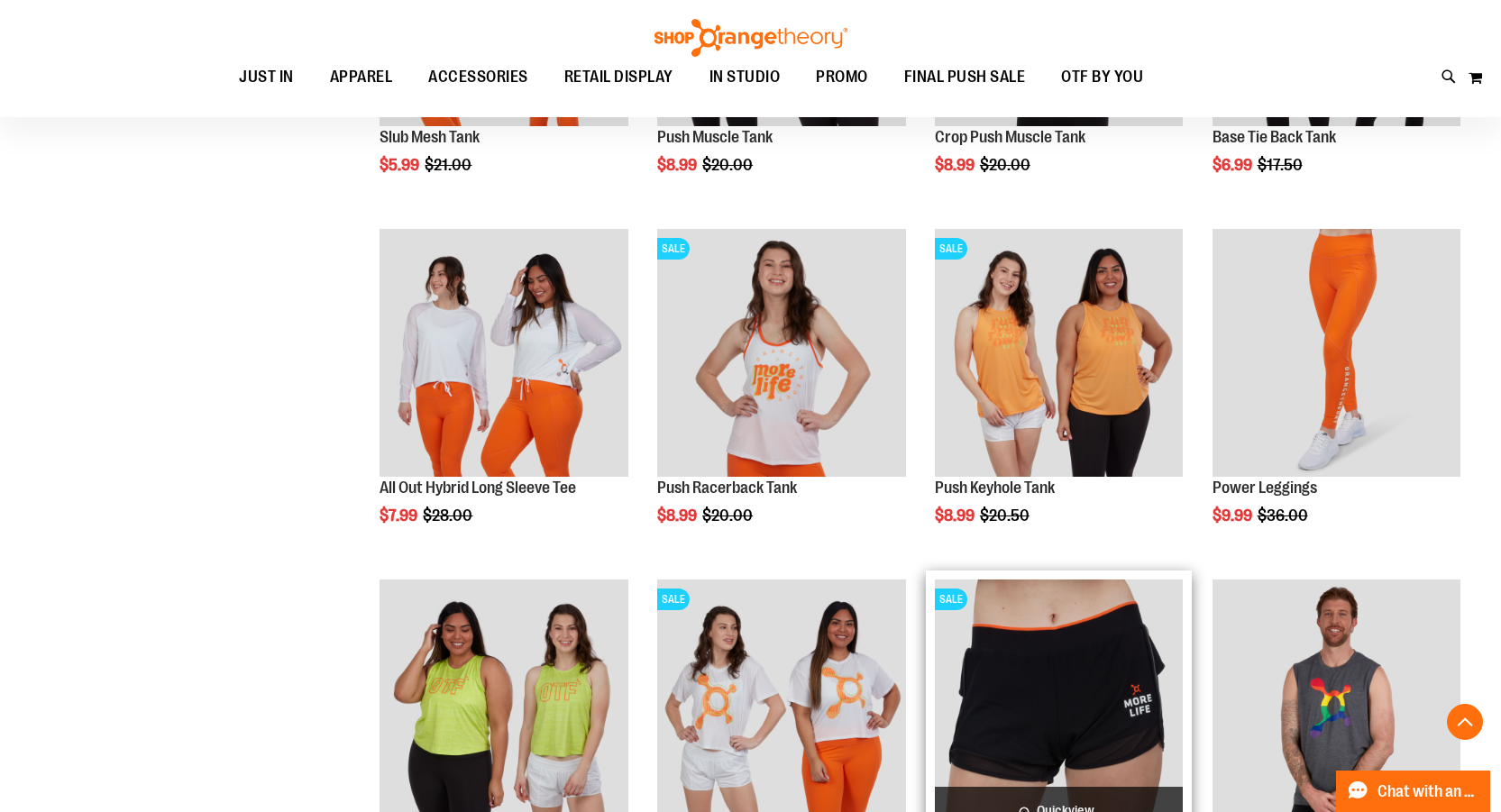
scroll to position [2522, 0]
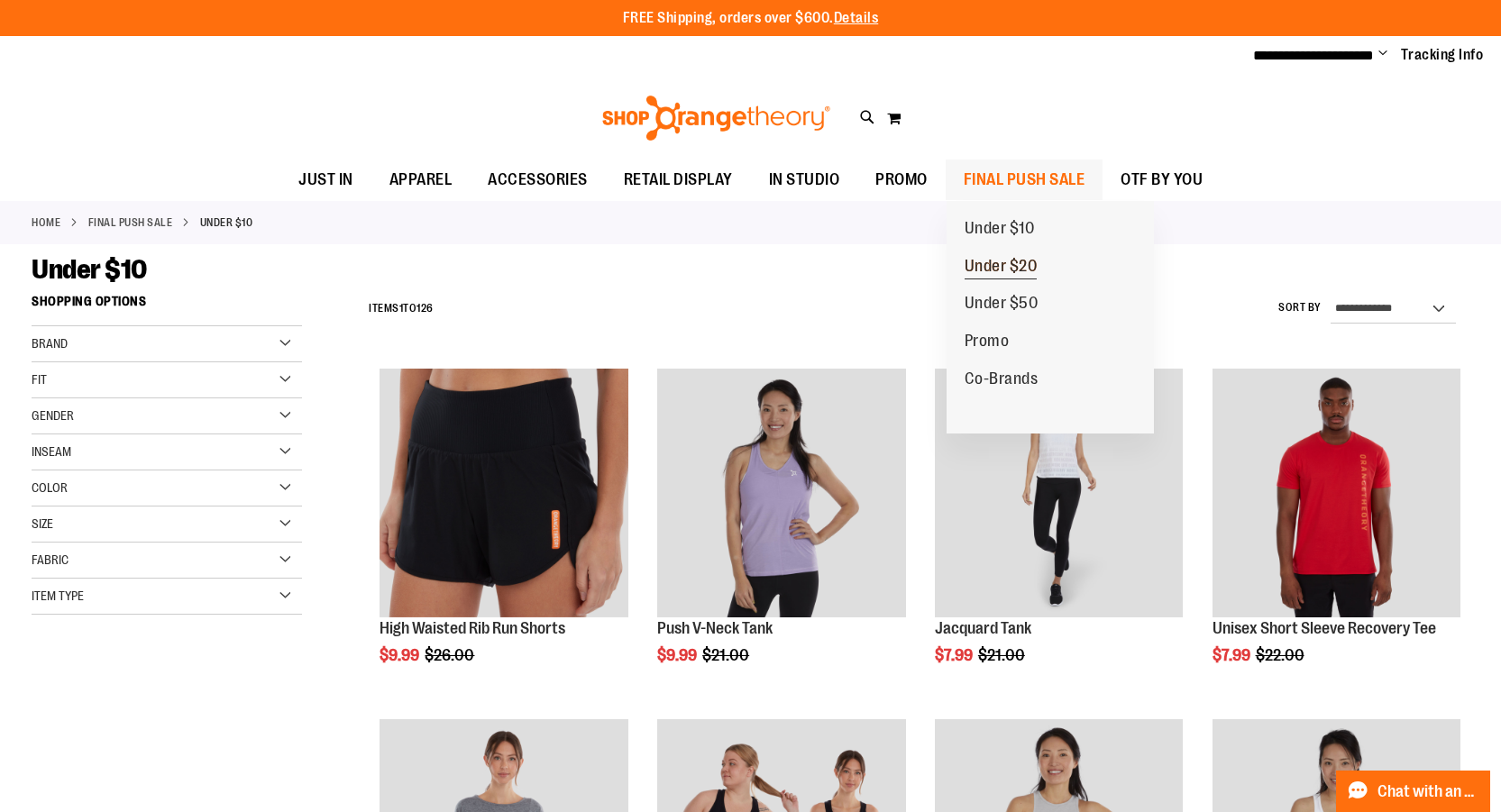
click at [1010, 264] on span "Under $20" at bounding box center [1001, 268] width 73 height 23
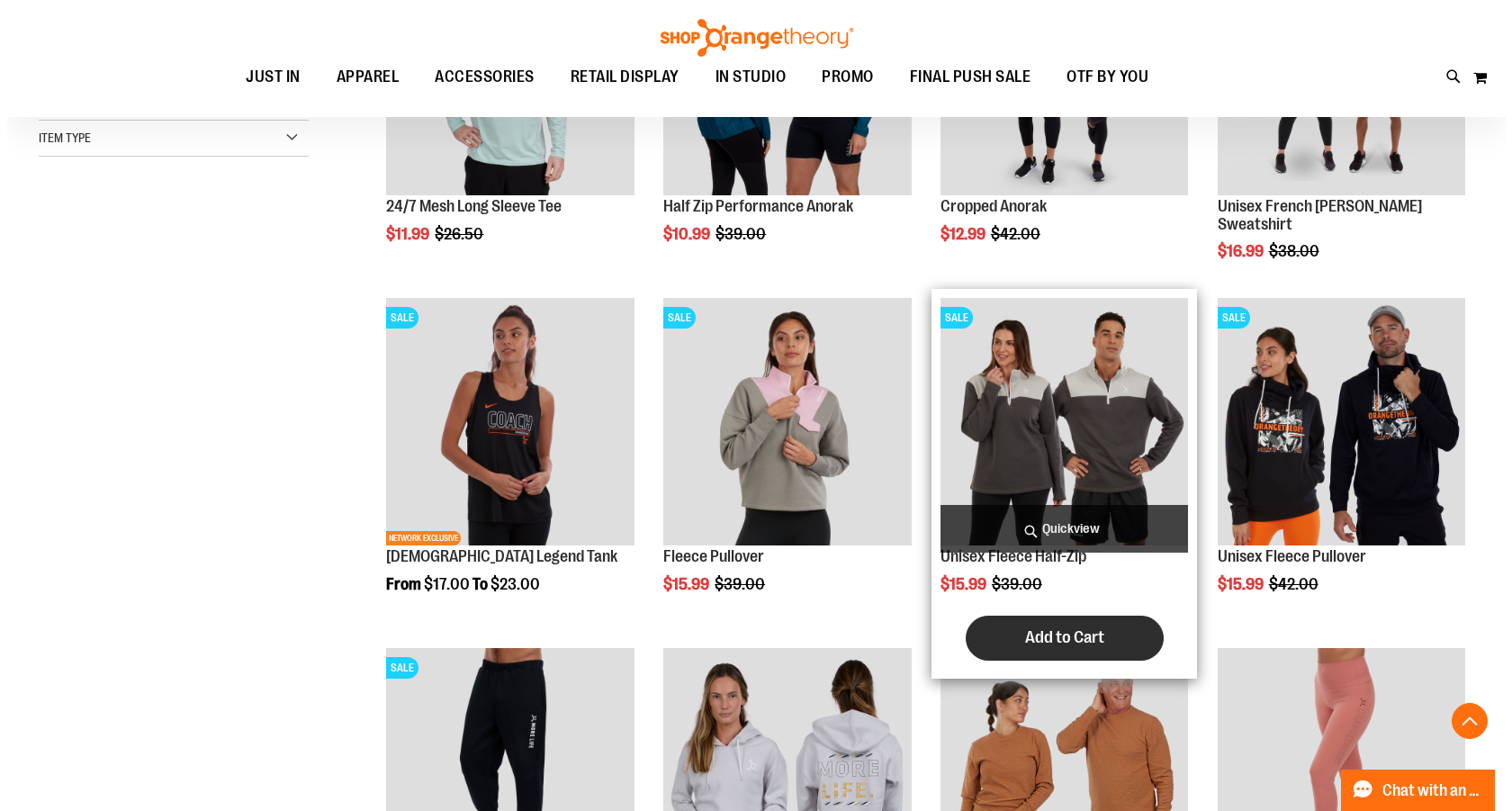
scroll to position [450, 0]
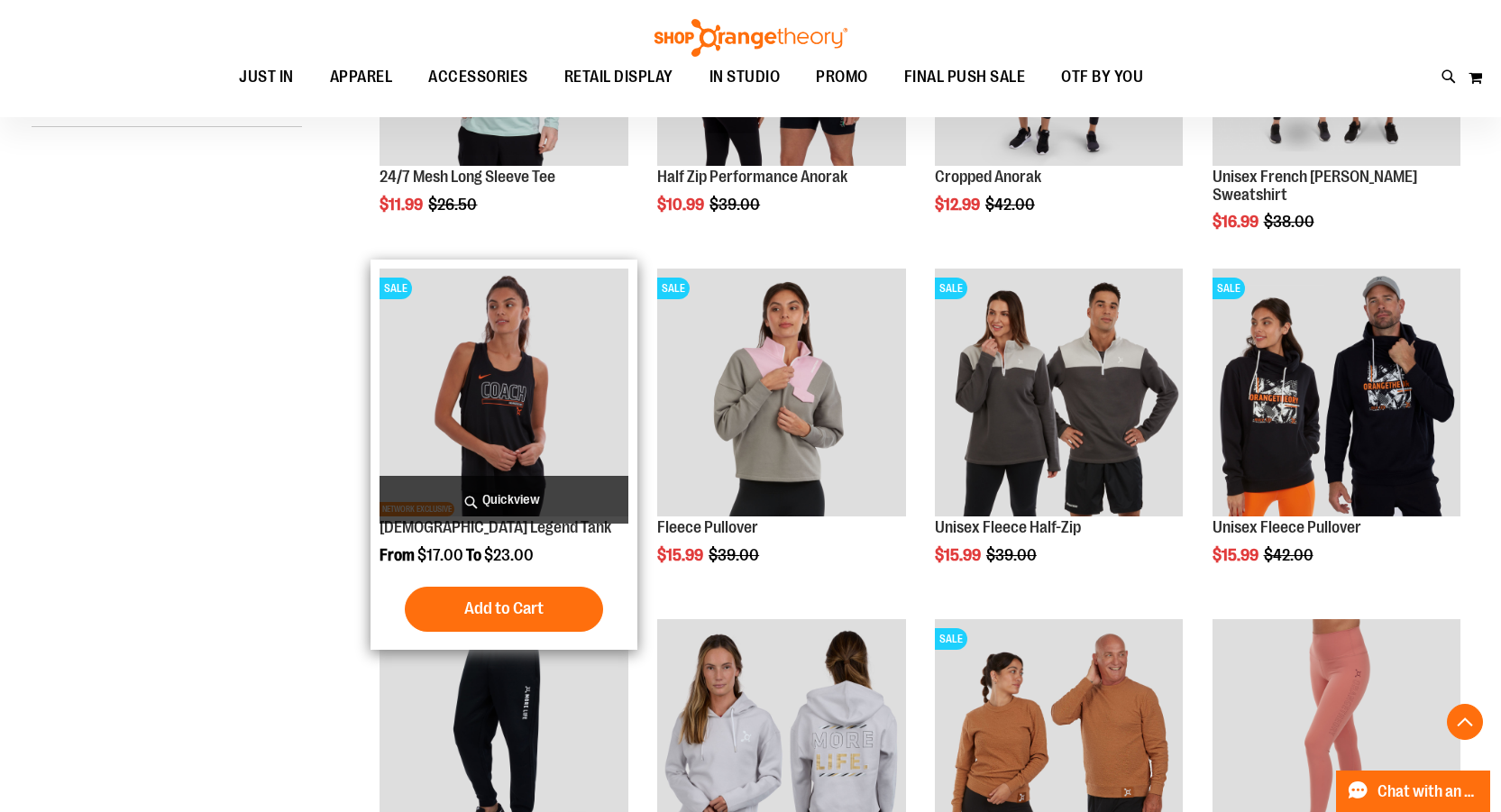
type input "**********"
click at [484, 507] on span "Quickview" at bounding box center [503, 499] width 248 height 48
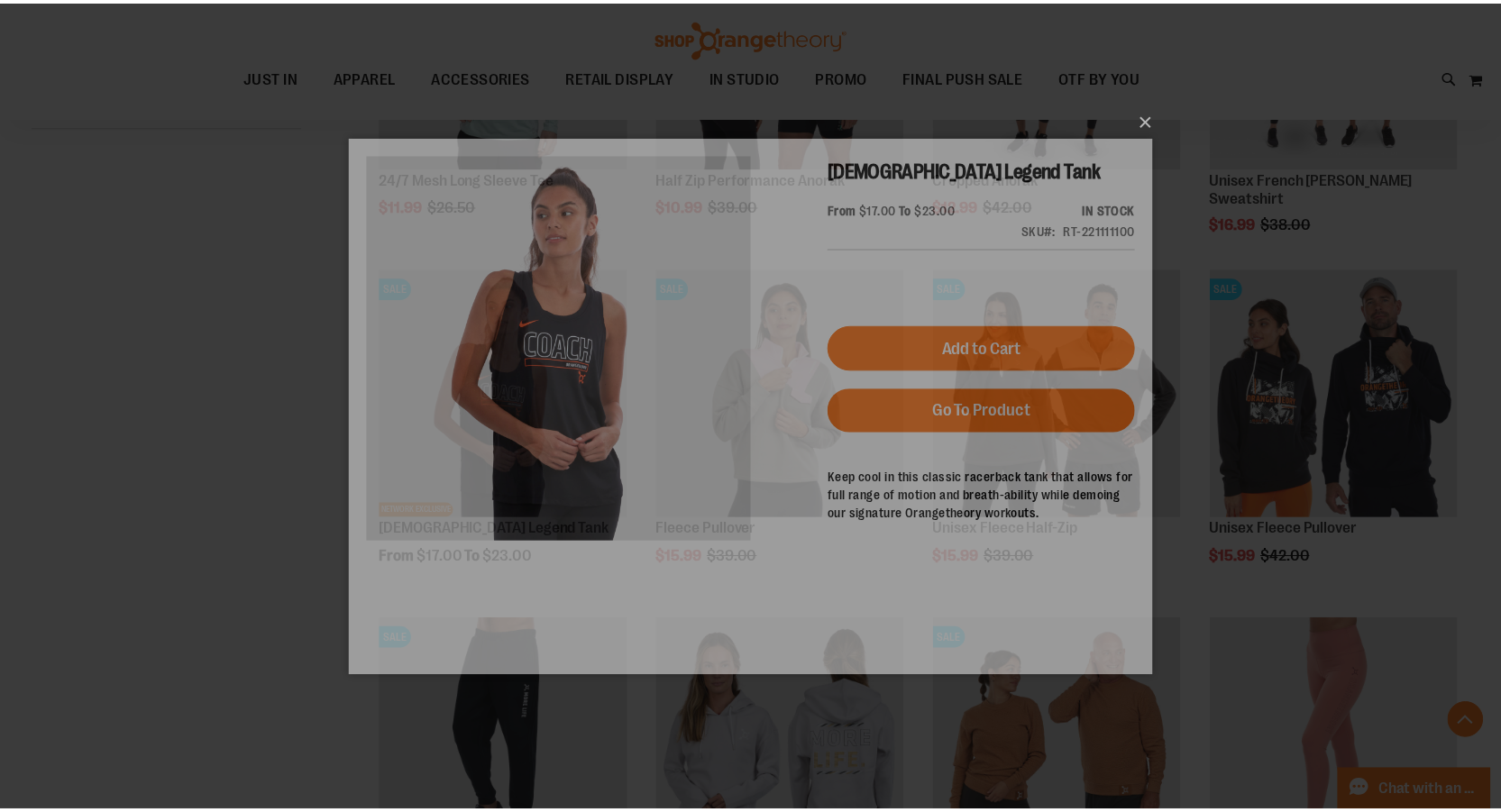
scroll to position [0, 0]
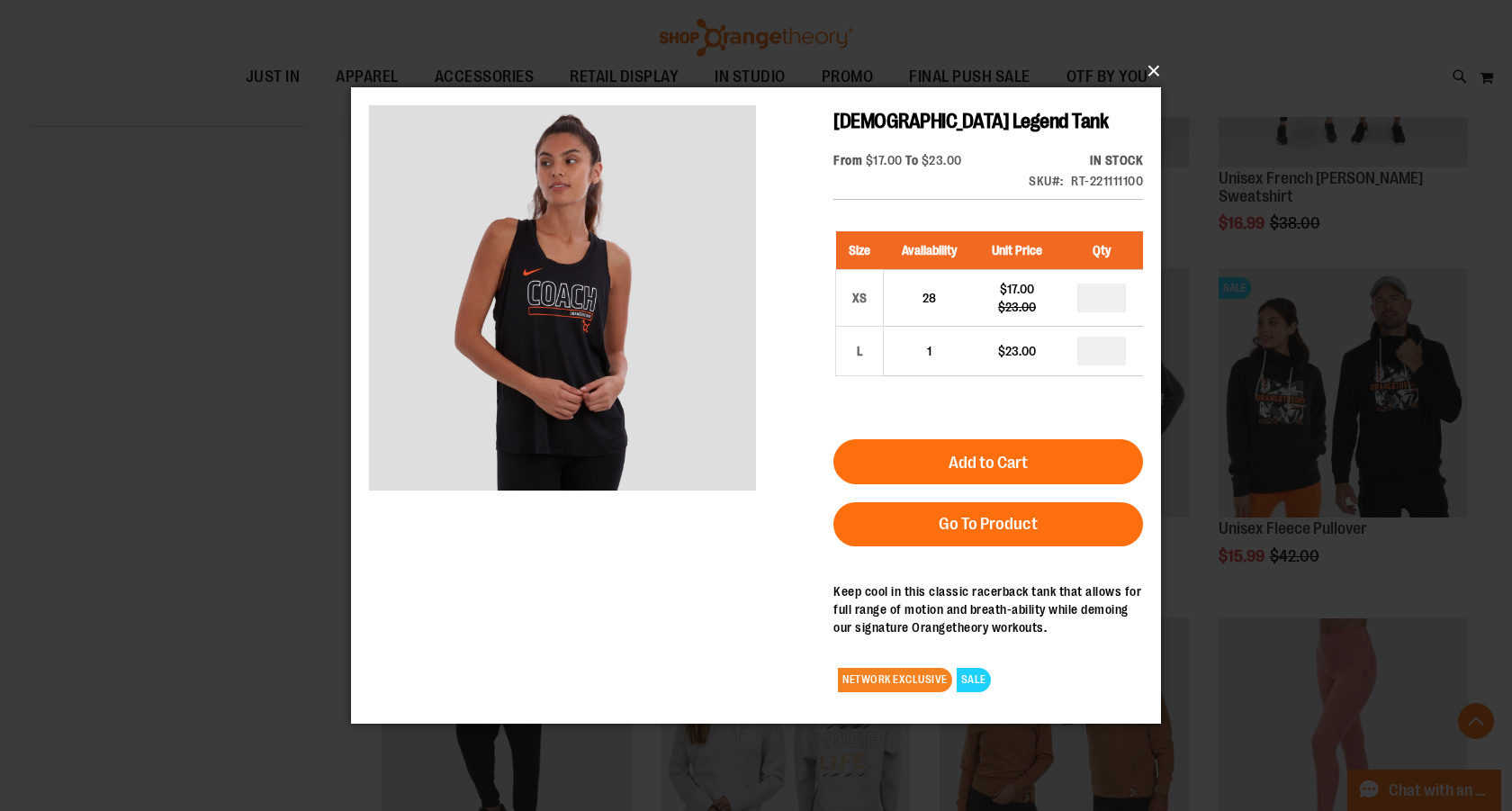
click at [1146, 64] on button "×" at bounding box center [761, 71] width 810 height 39
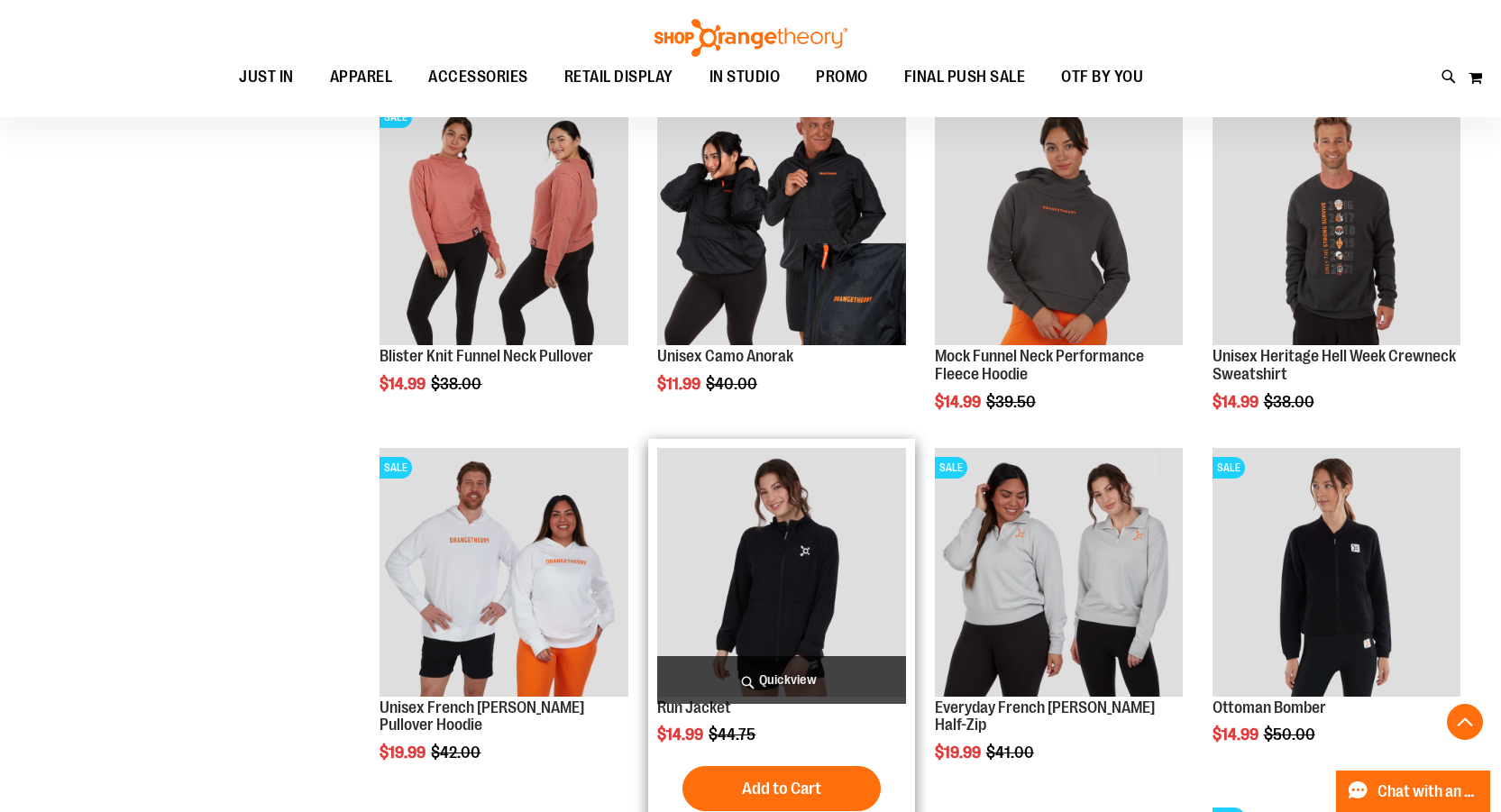
scroll to position [1350, 0]
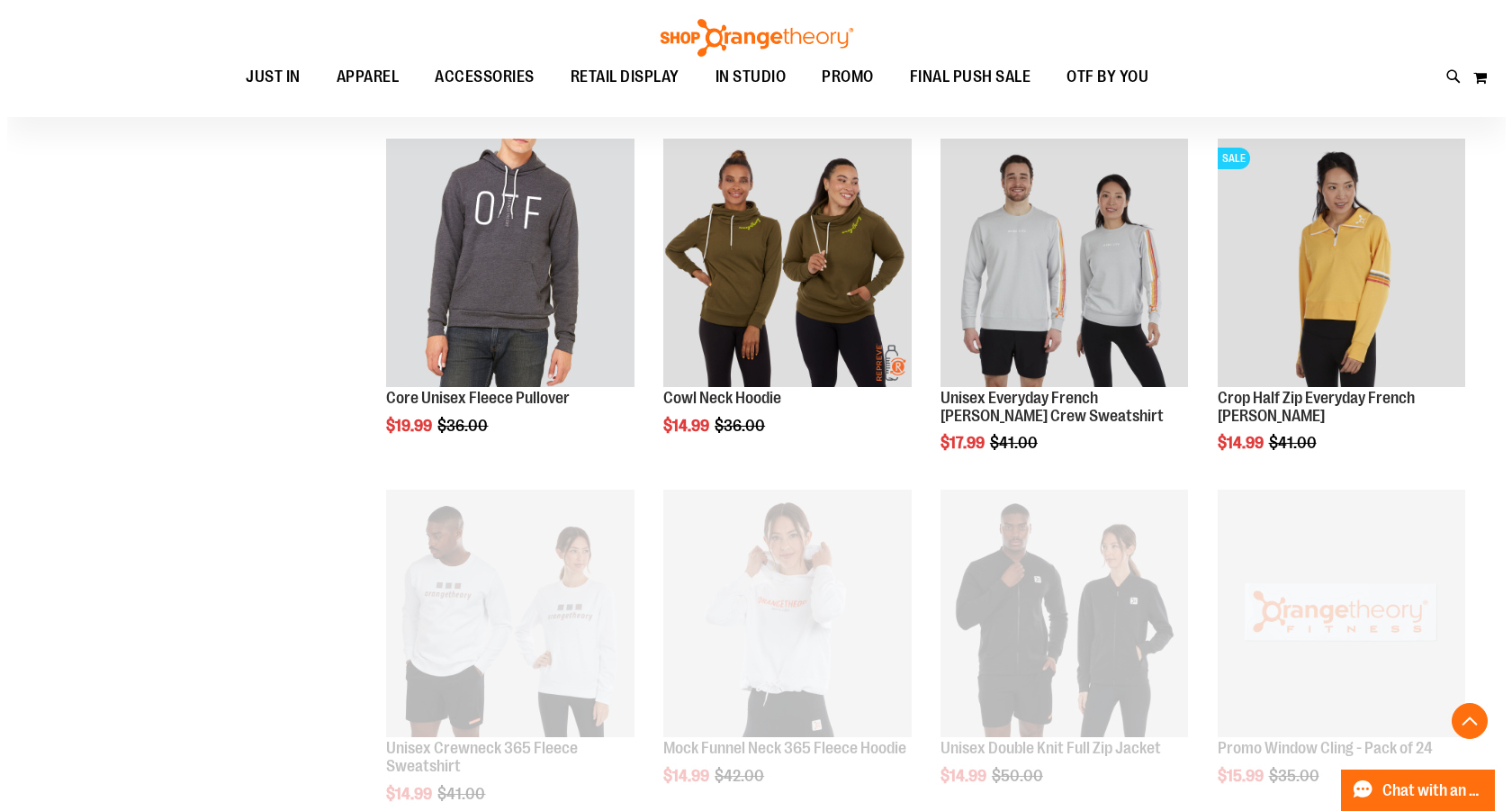
scroll to position [1439, 0]
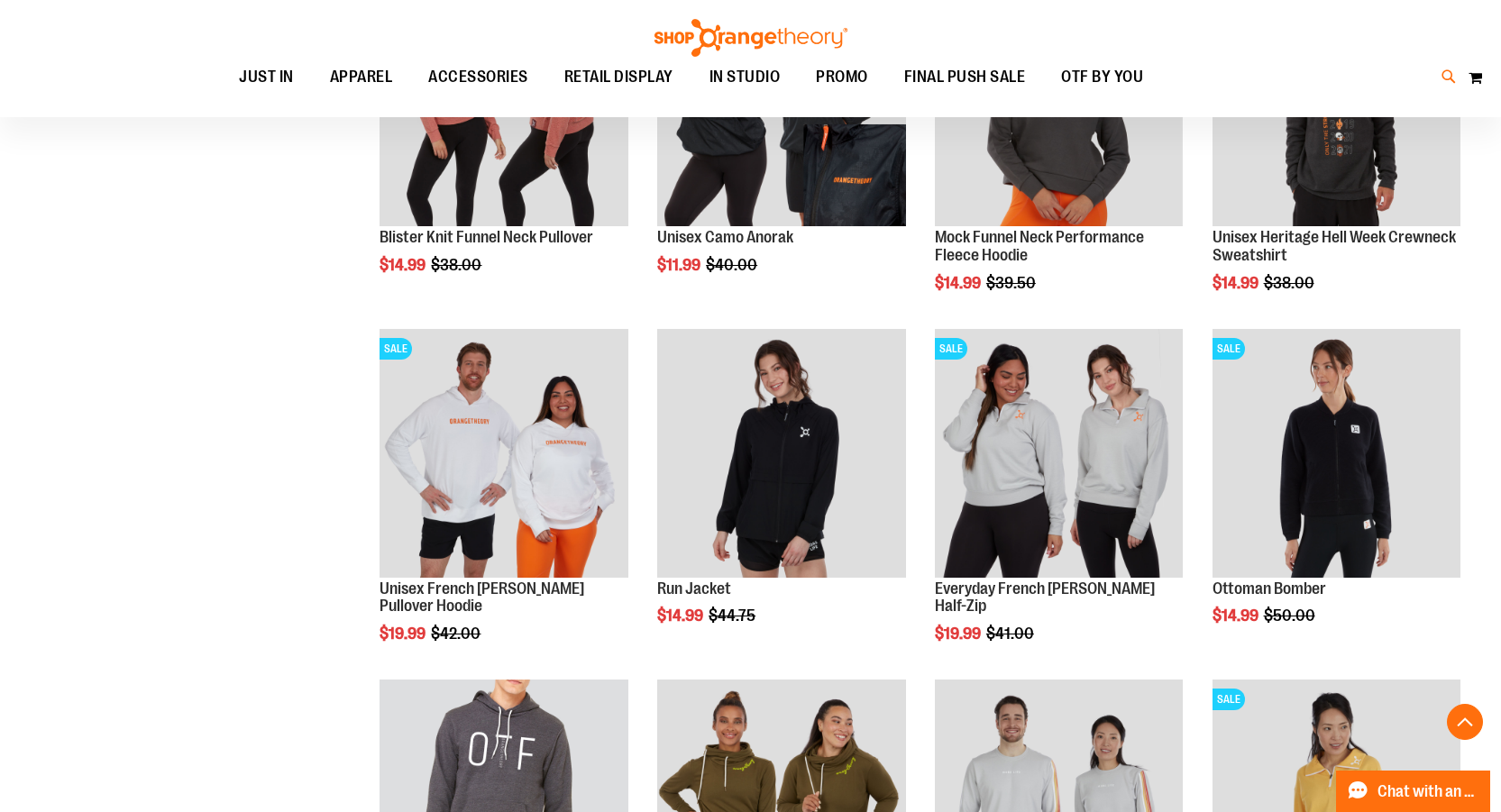
click at [1442, 73] on icon at bounding box center [1449, 76] width 16 height 21
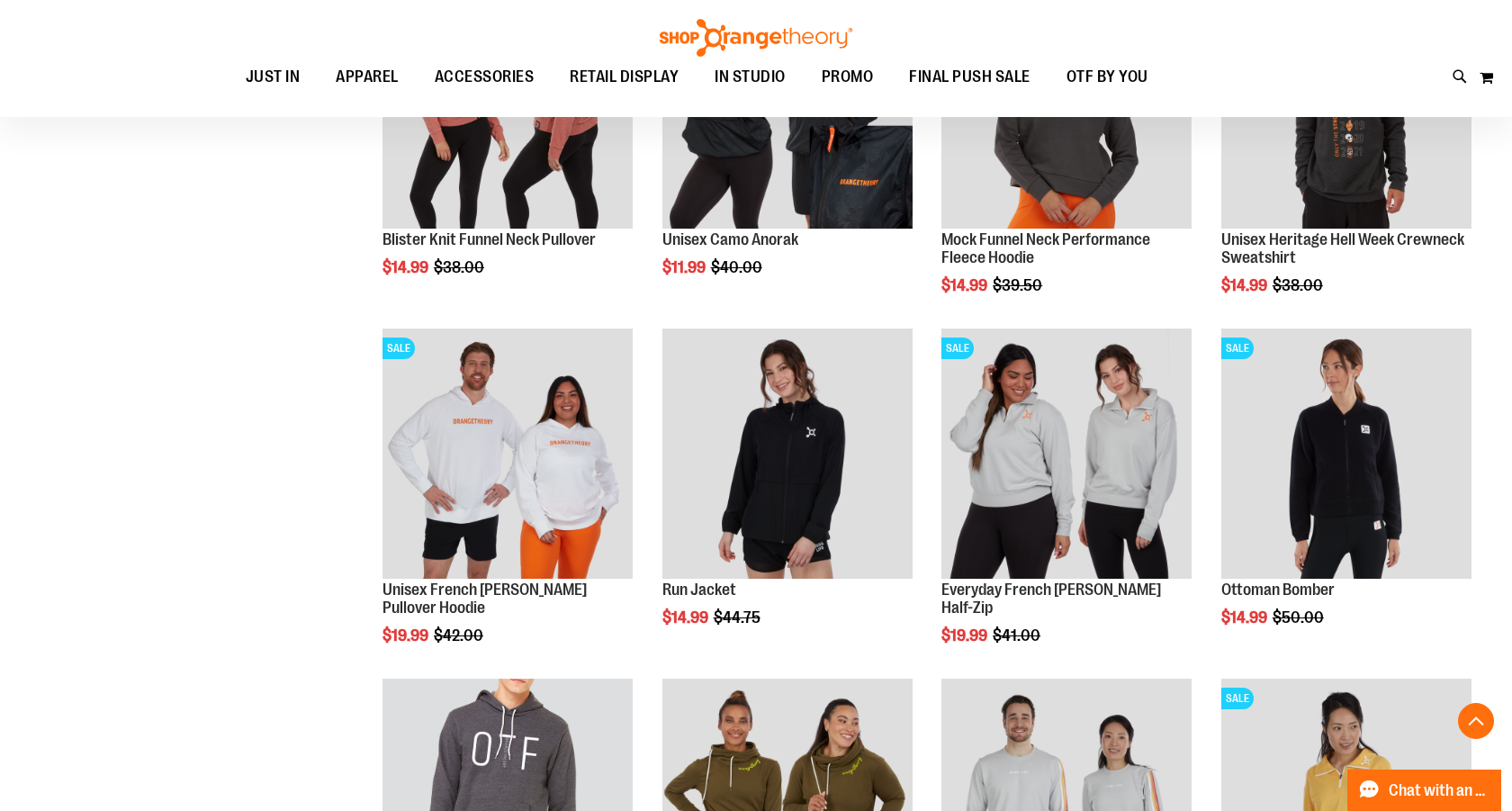
click at [616, 93] on input "Search" at bounding box center [755, 102] width 1198 height 60
type input "******"
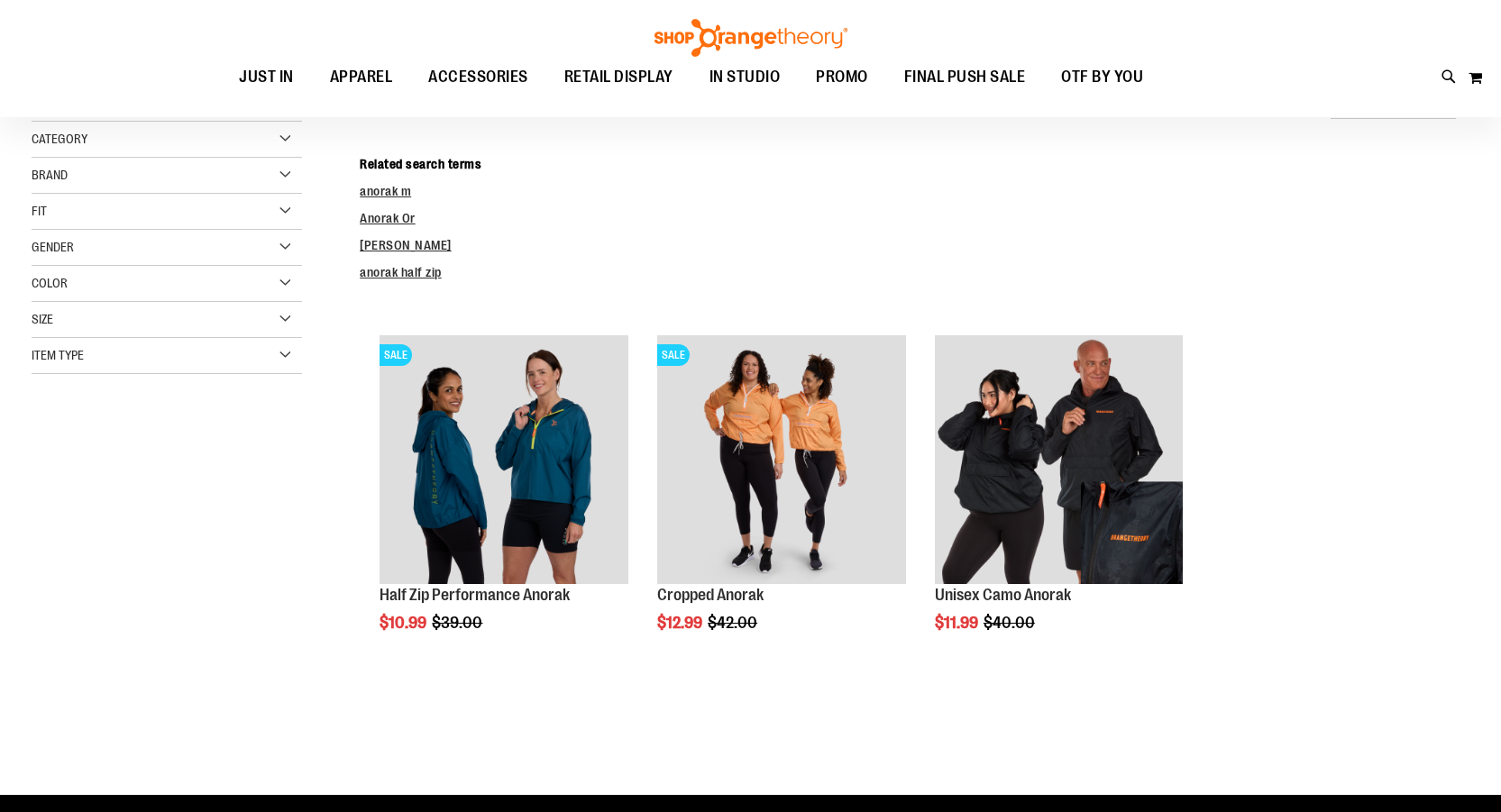
scroll to position [270, 0]
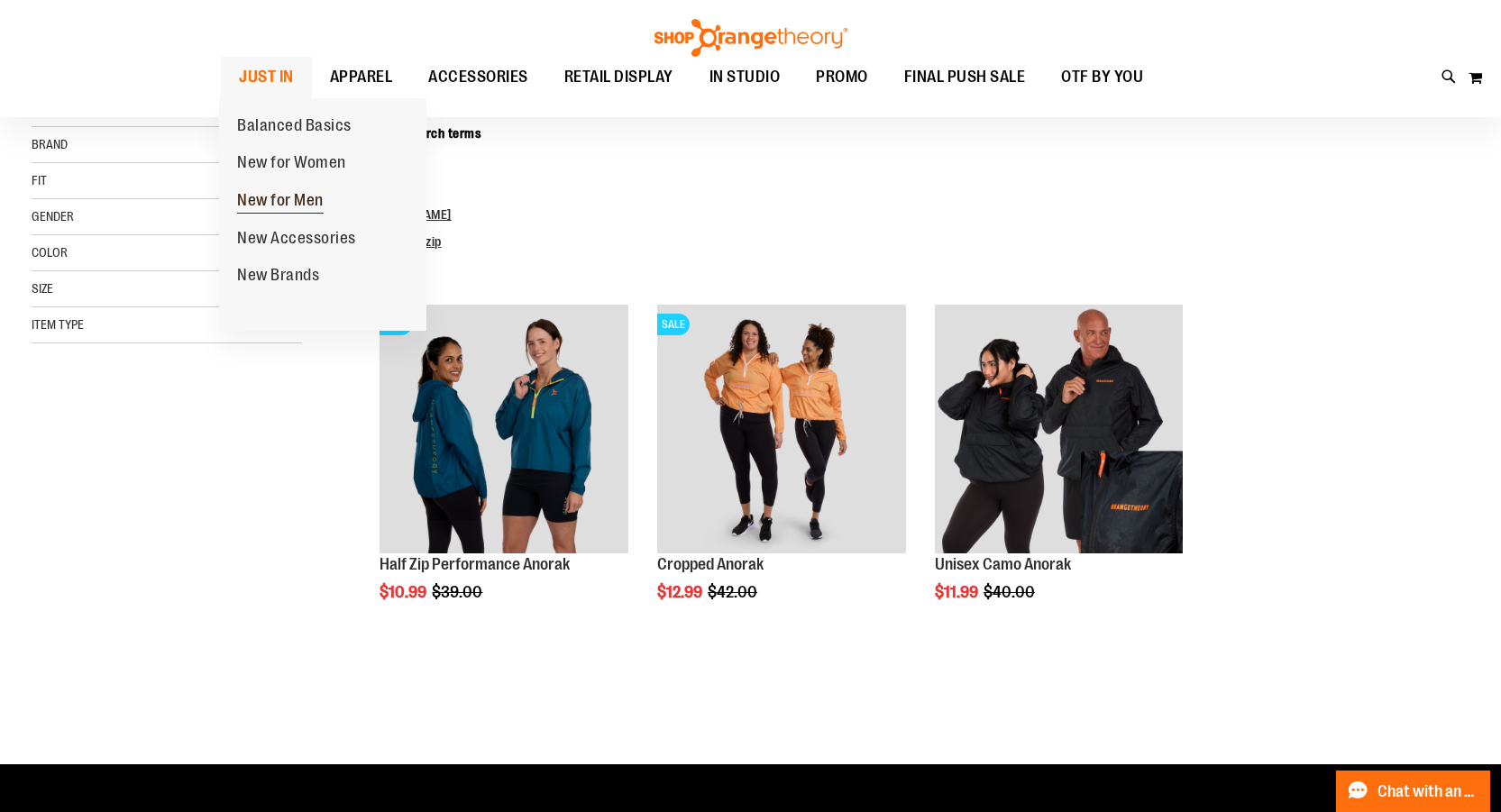
type input "**********"
click at [323, 206] on span "New for Men" at bounding box center [281, 202] width 86 height 23
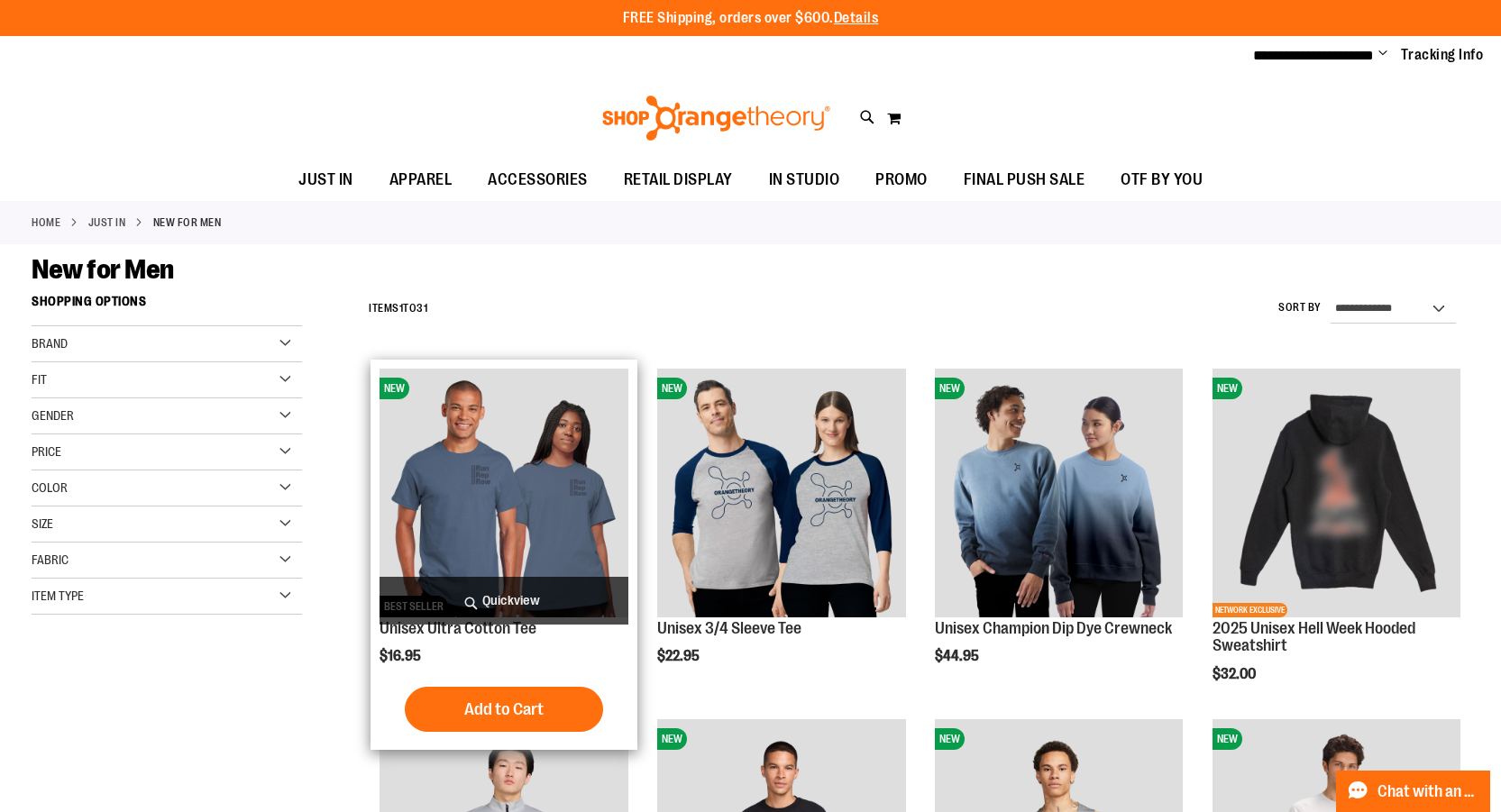
type input "**********"
click at [491, 595] on span "Quickview" at bounding box center [503, 600] width 248 height 48
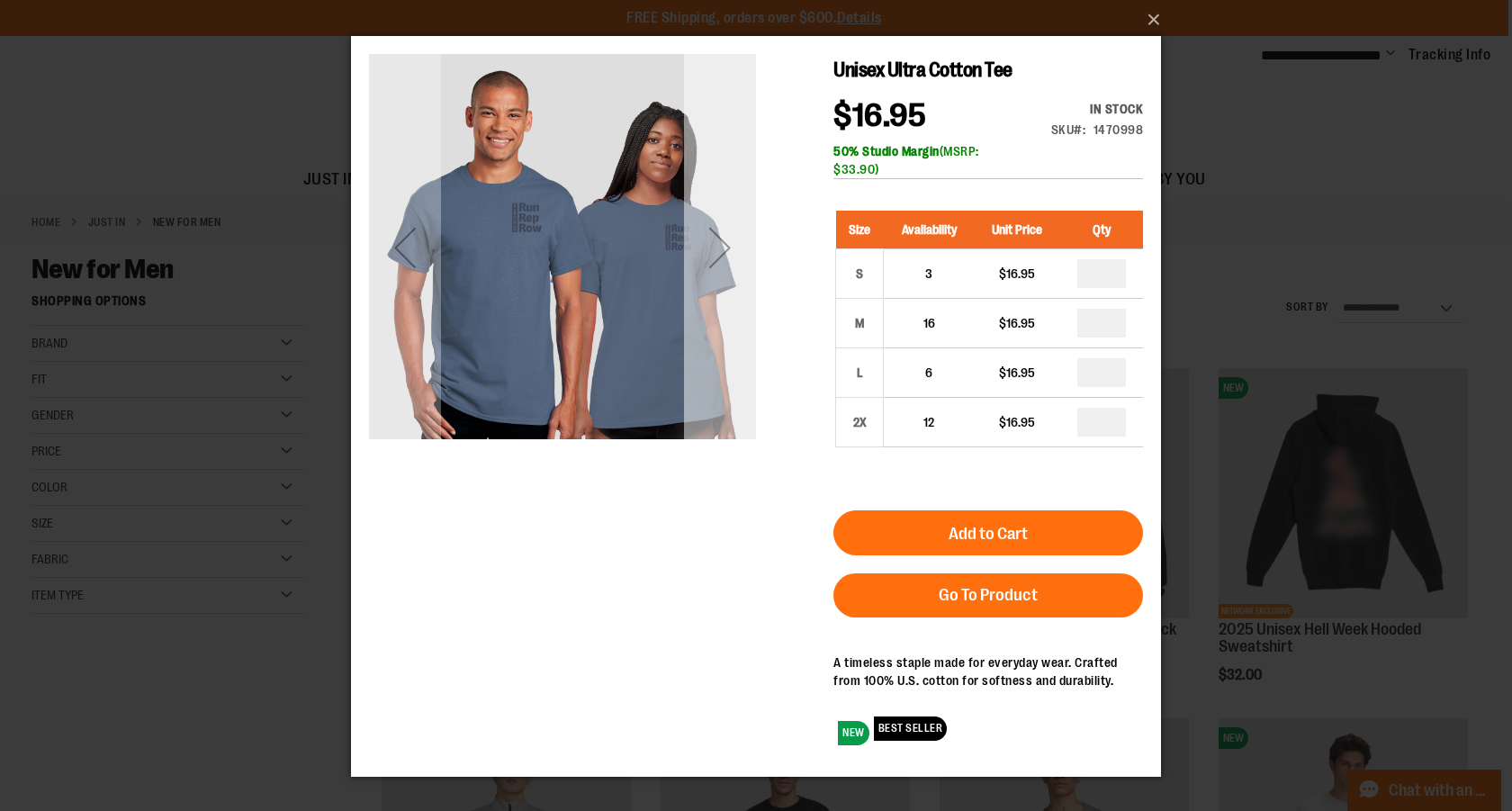
click at [709, 242] on div "Next" at bounding box center [720, 248] width 72 height 72
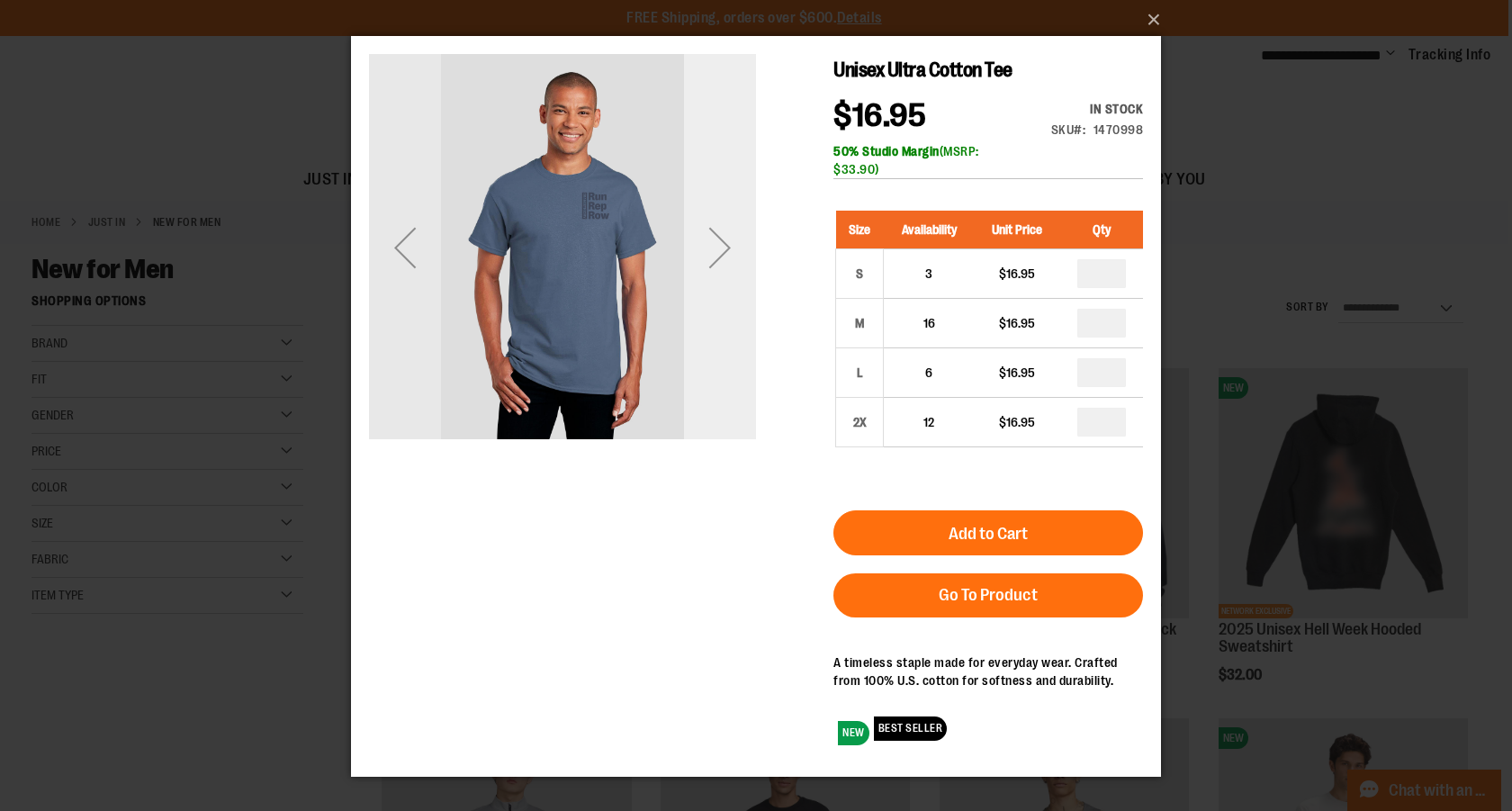
click at [709, 242] on div "Next" at bounding box center [720, 248] width 72 height 72
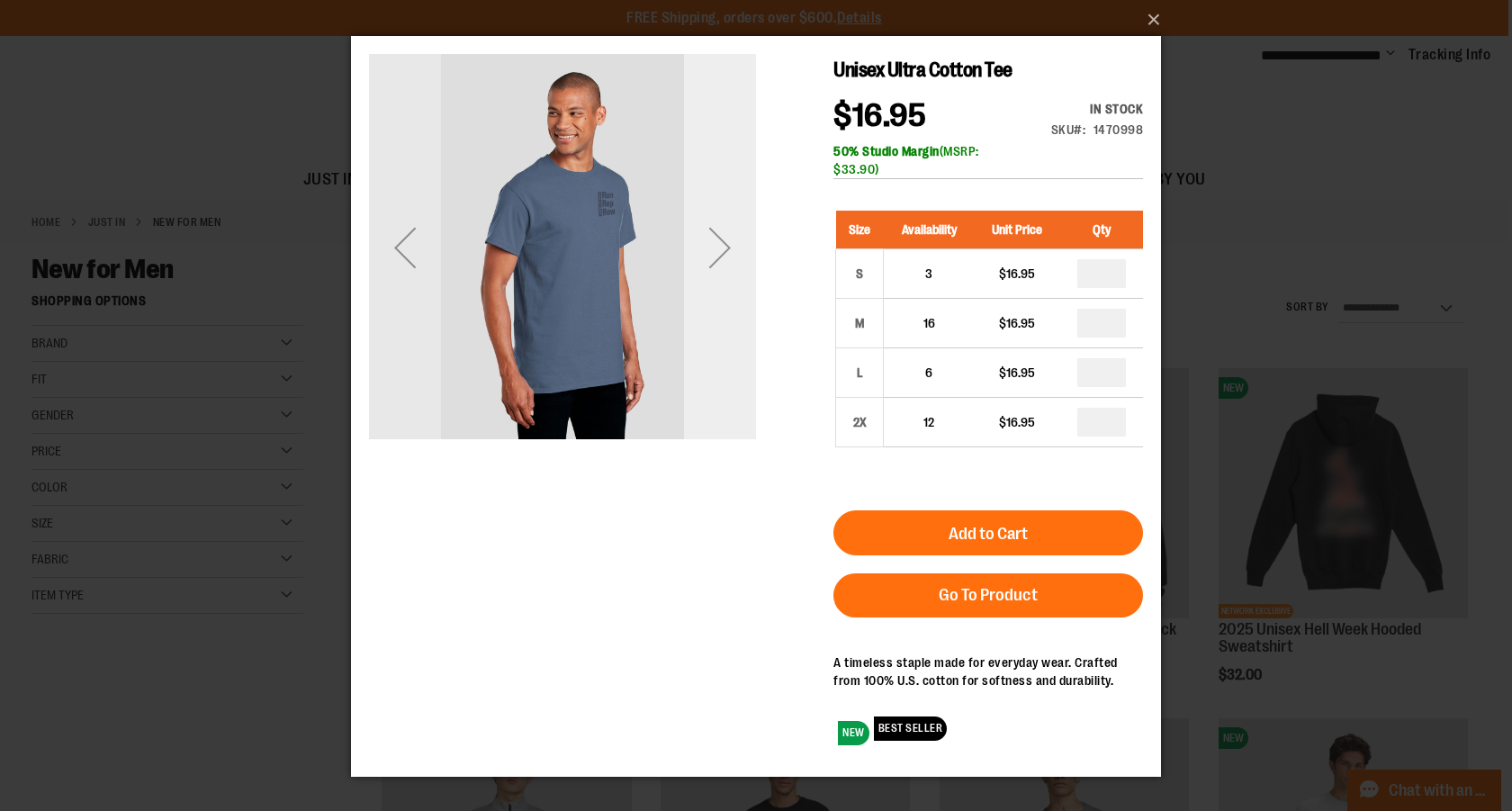
click at [709, 242] on div "Next" at bounding box center [720, 248] width 72 height 72
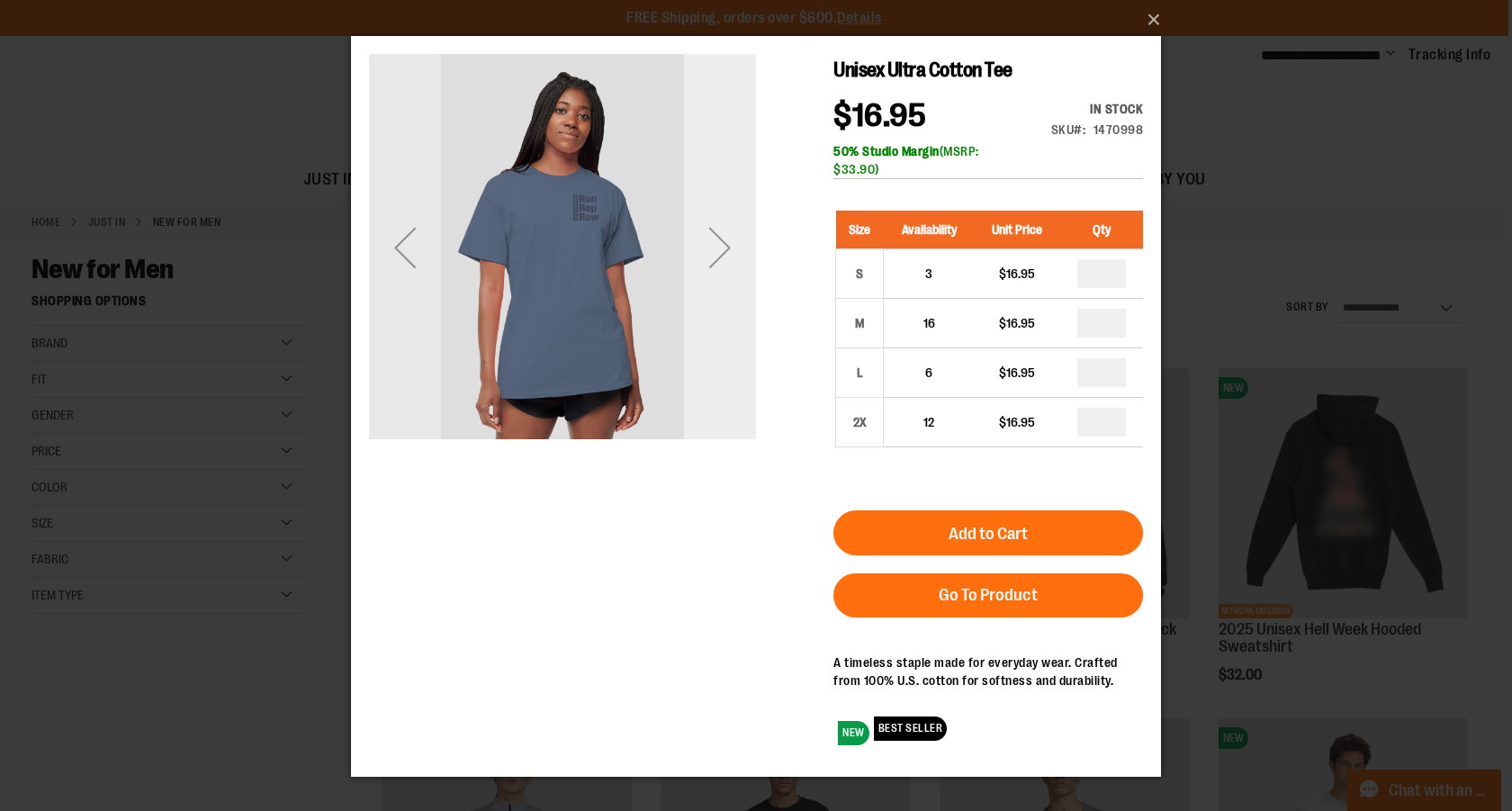
click at [709, 242] on div "Next" at bounding box center [720, 248] width 72 height 72
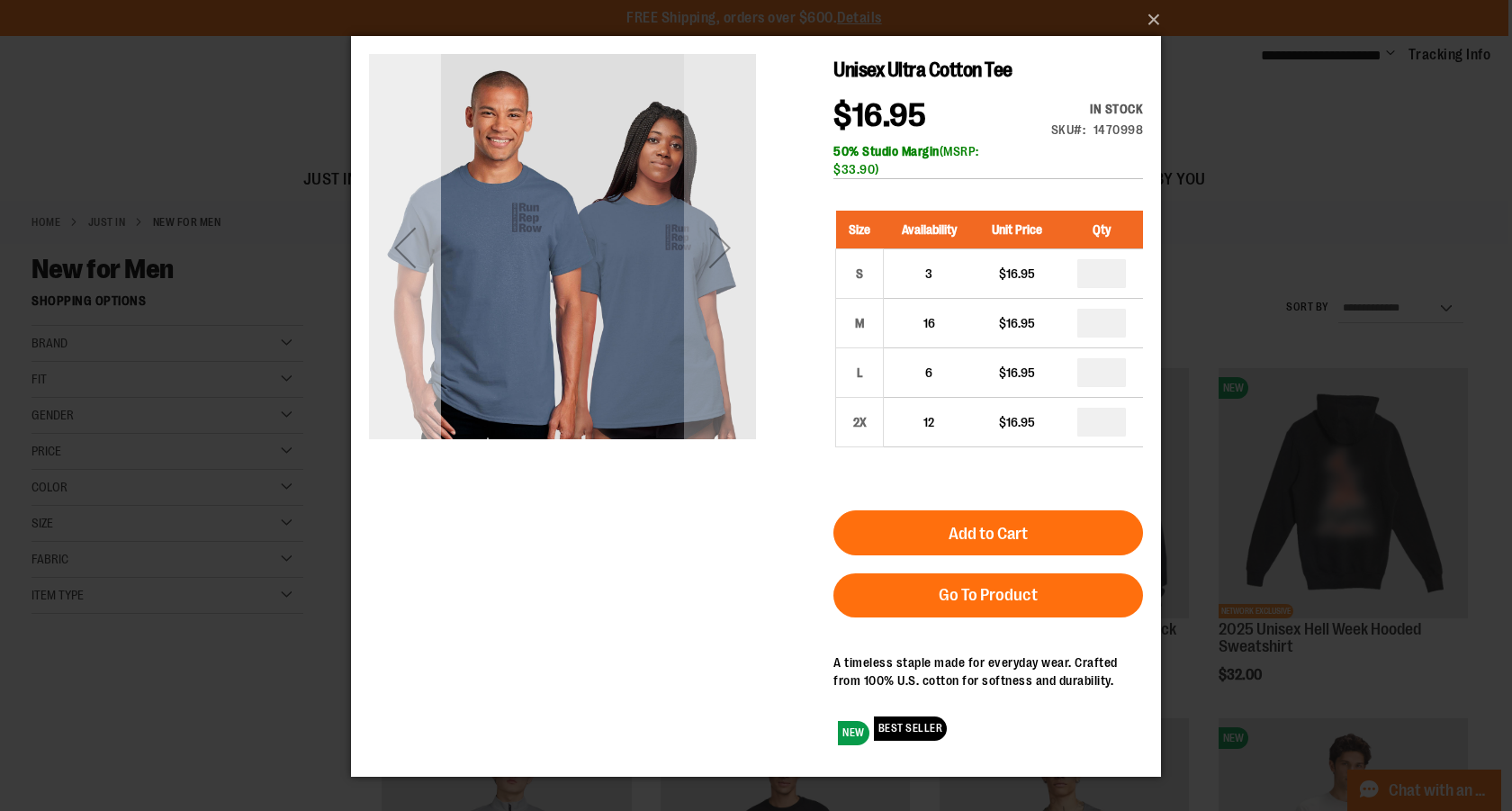
click at [395, 243] on div "Previous" at bounding box center [405, 248] width 72 height 72
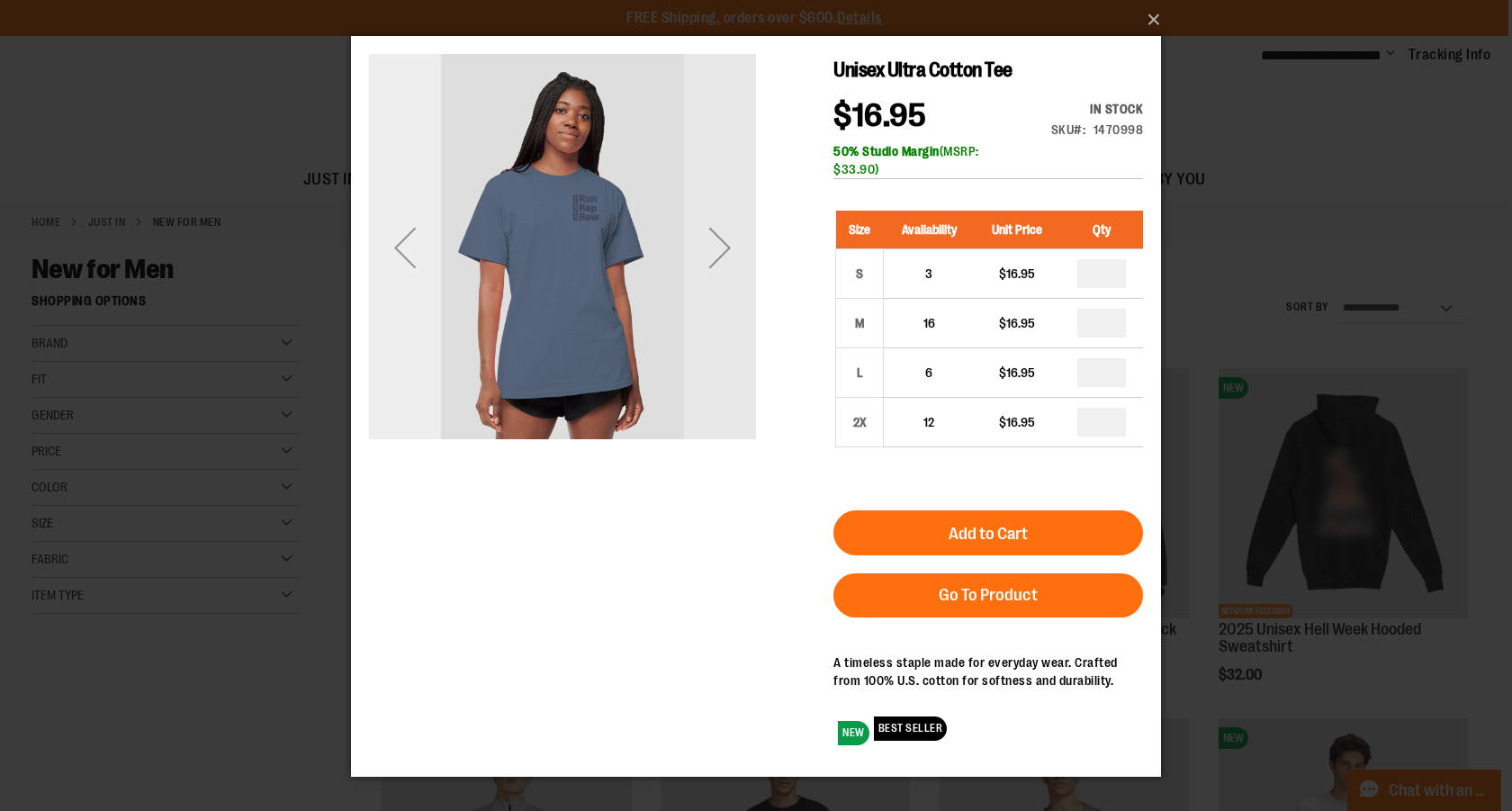
click at [395, 243] on div "Previous" at bounding box center [405, 248] width 72 height 72
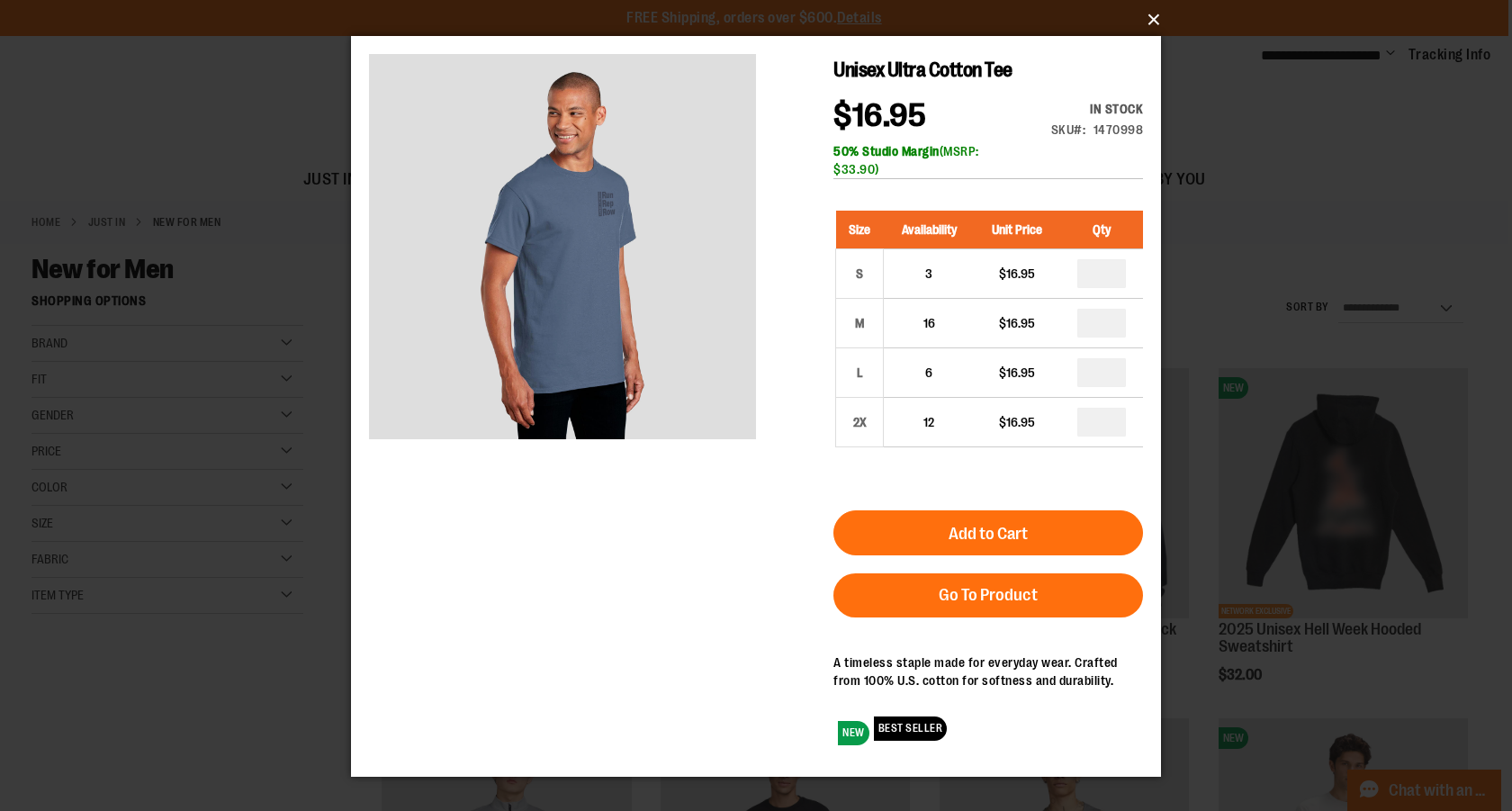
click at [1137, 12] on button "×" at bounding box center [761, 20] width 810 height 39
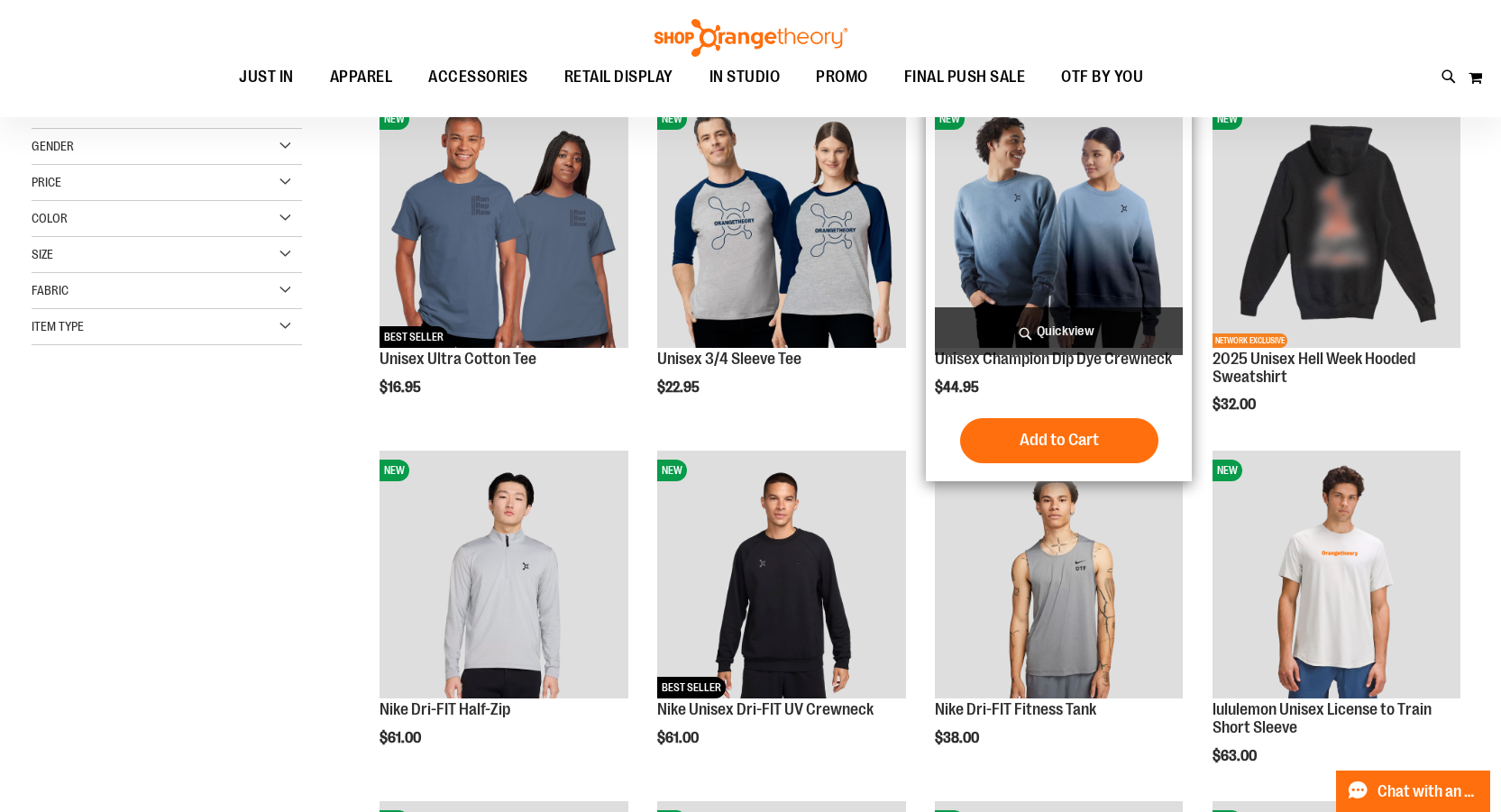
scroll to position [270, 0]
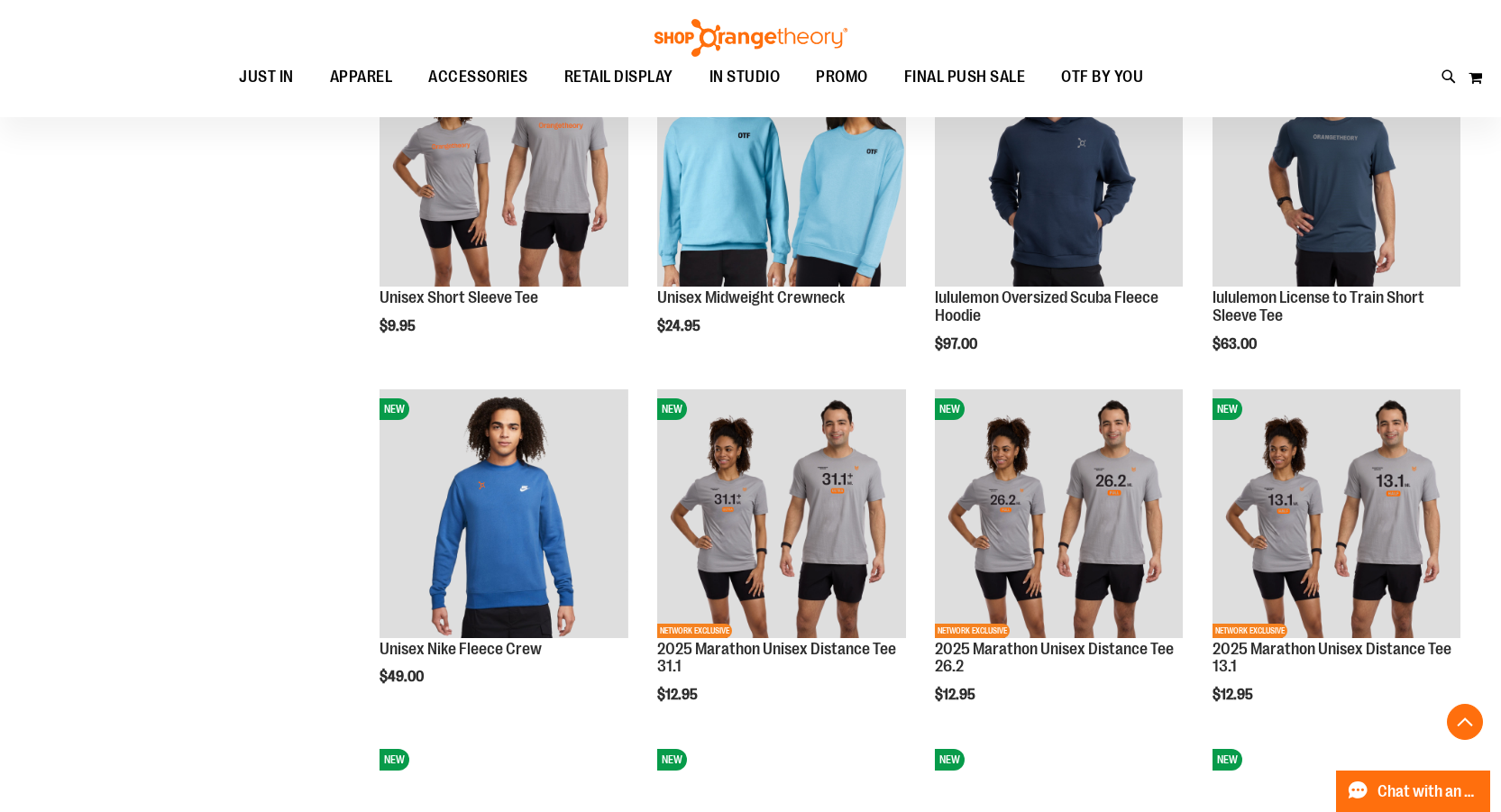
scroll to position [1350, 0]
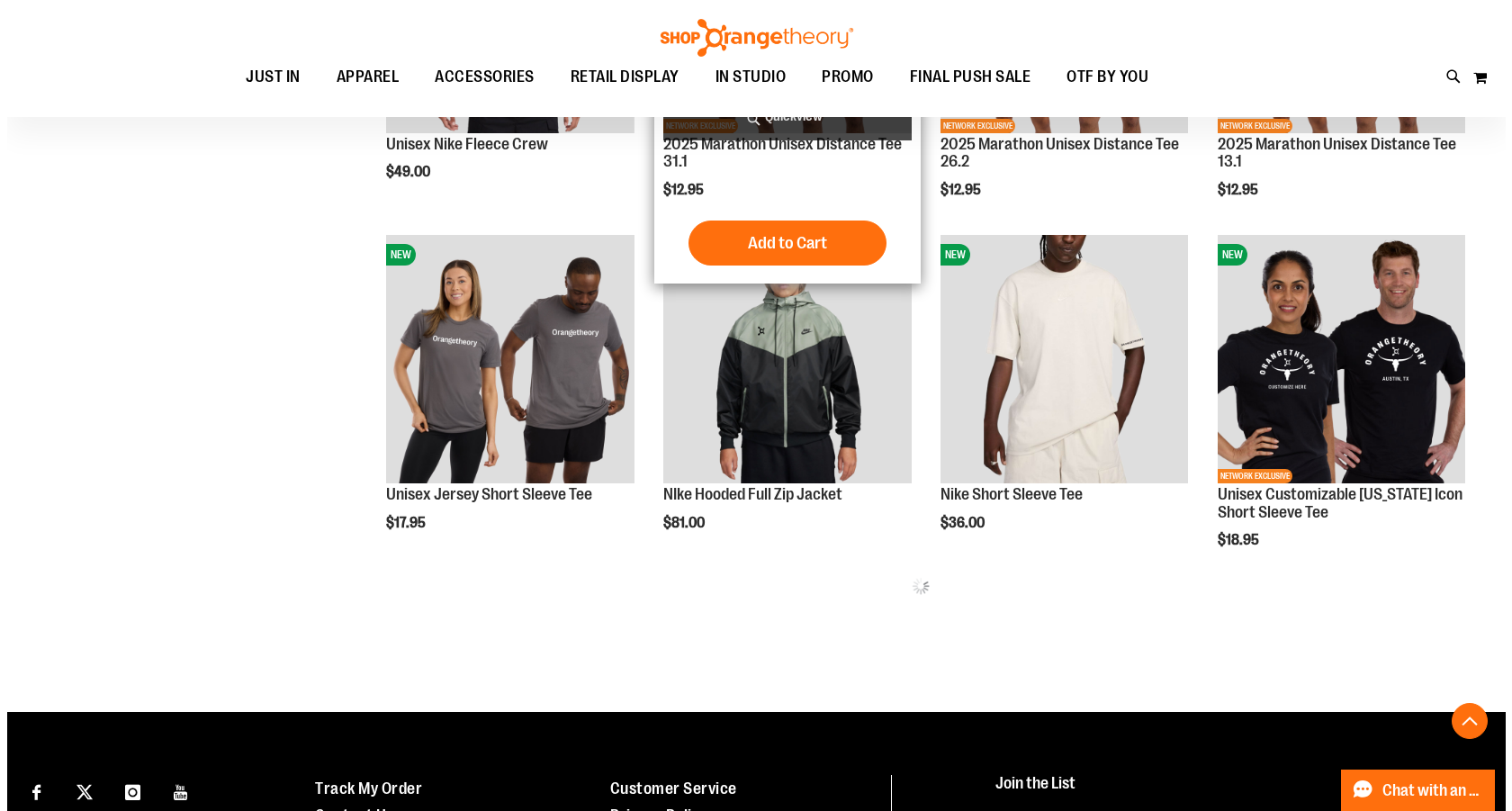
scroll to position [1889, 0]
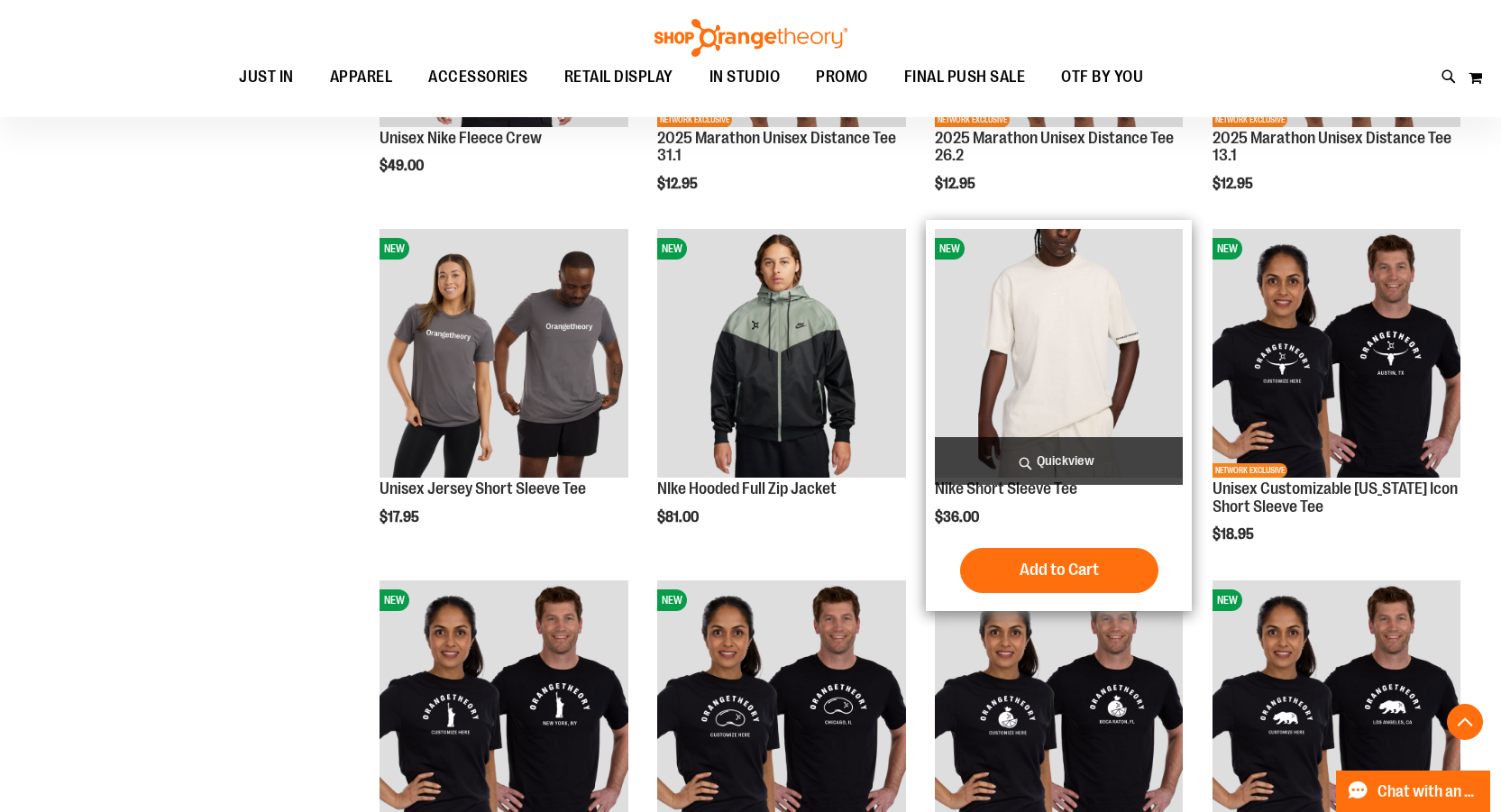
click at [1031, 454] on span "Quickview" at bounding box center [1059, 461] width 248 height 48
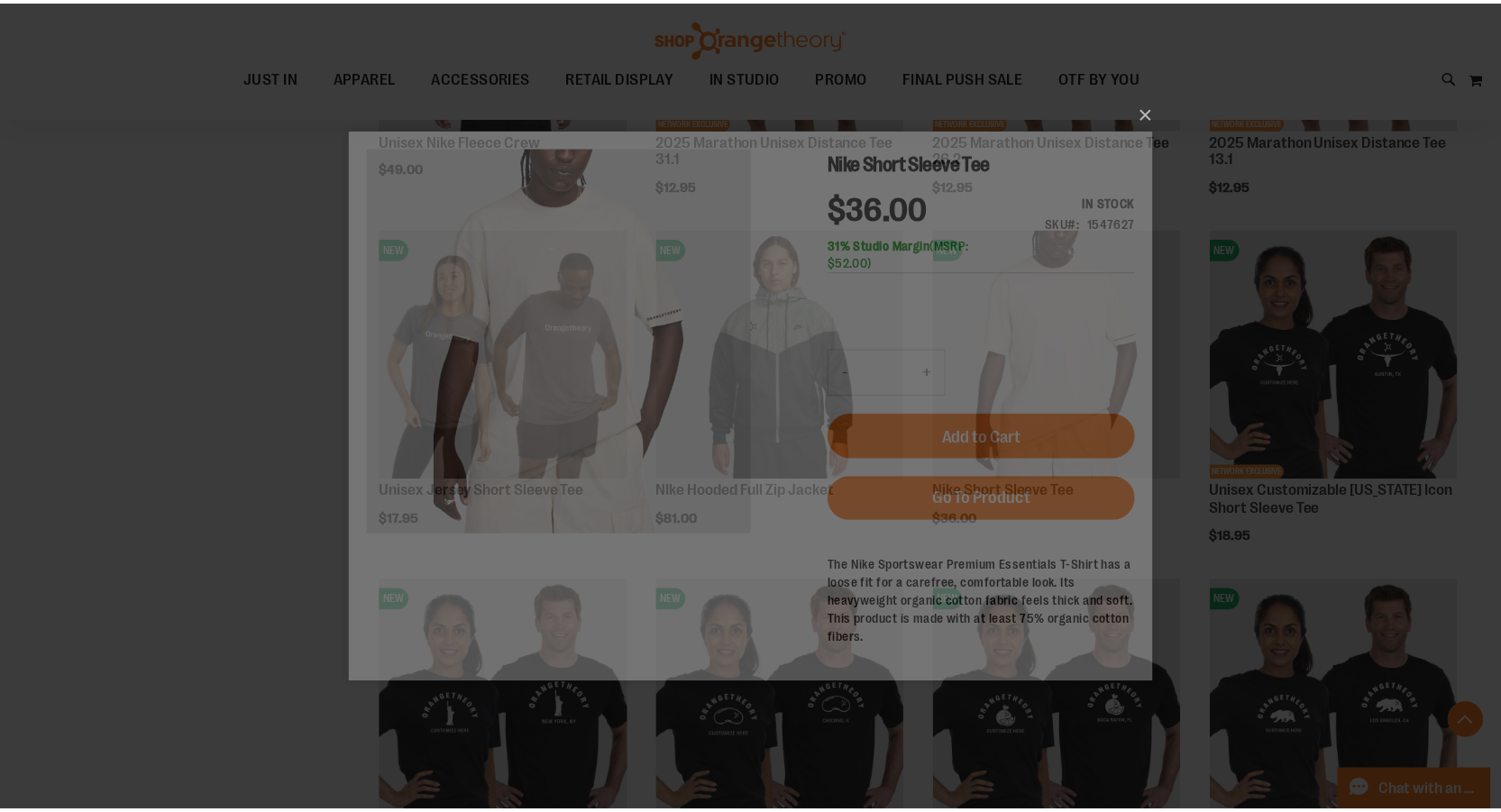
scroll to position [0, 0]
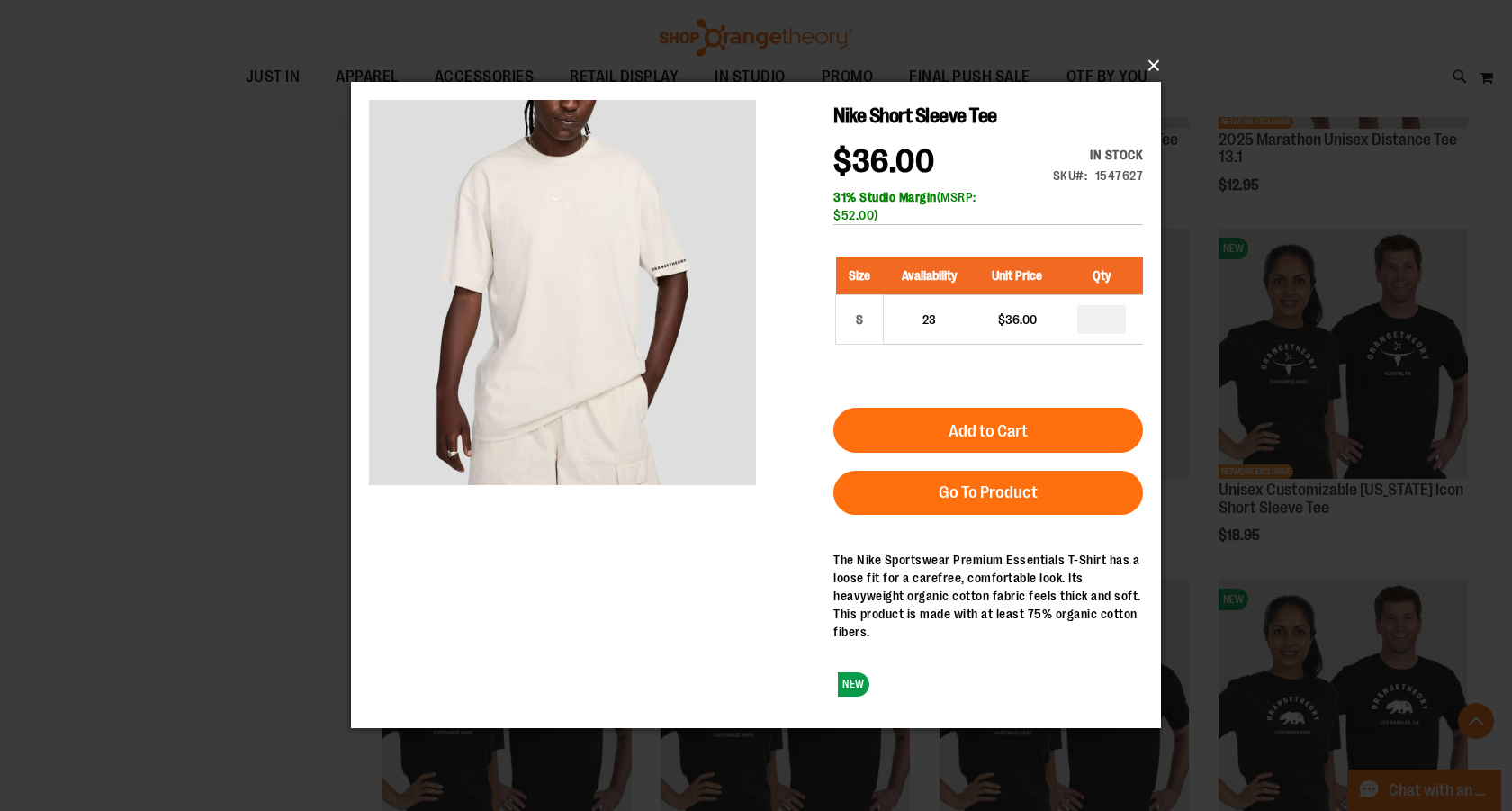
click at [1145, 63] on button "×" at bounding box center [761, 66] width 810 height 39
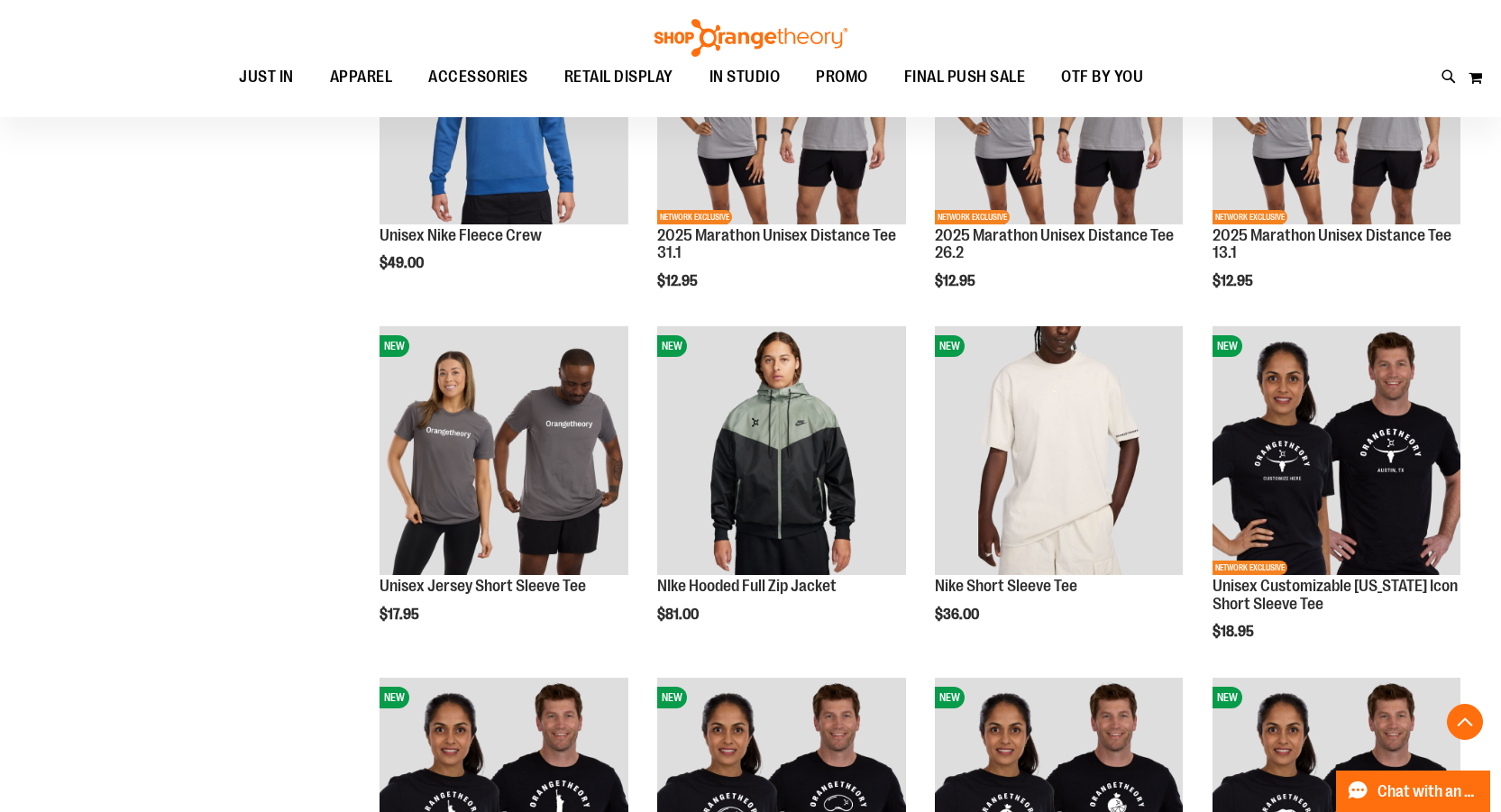
scroll to position [1892, 0]
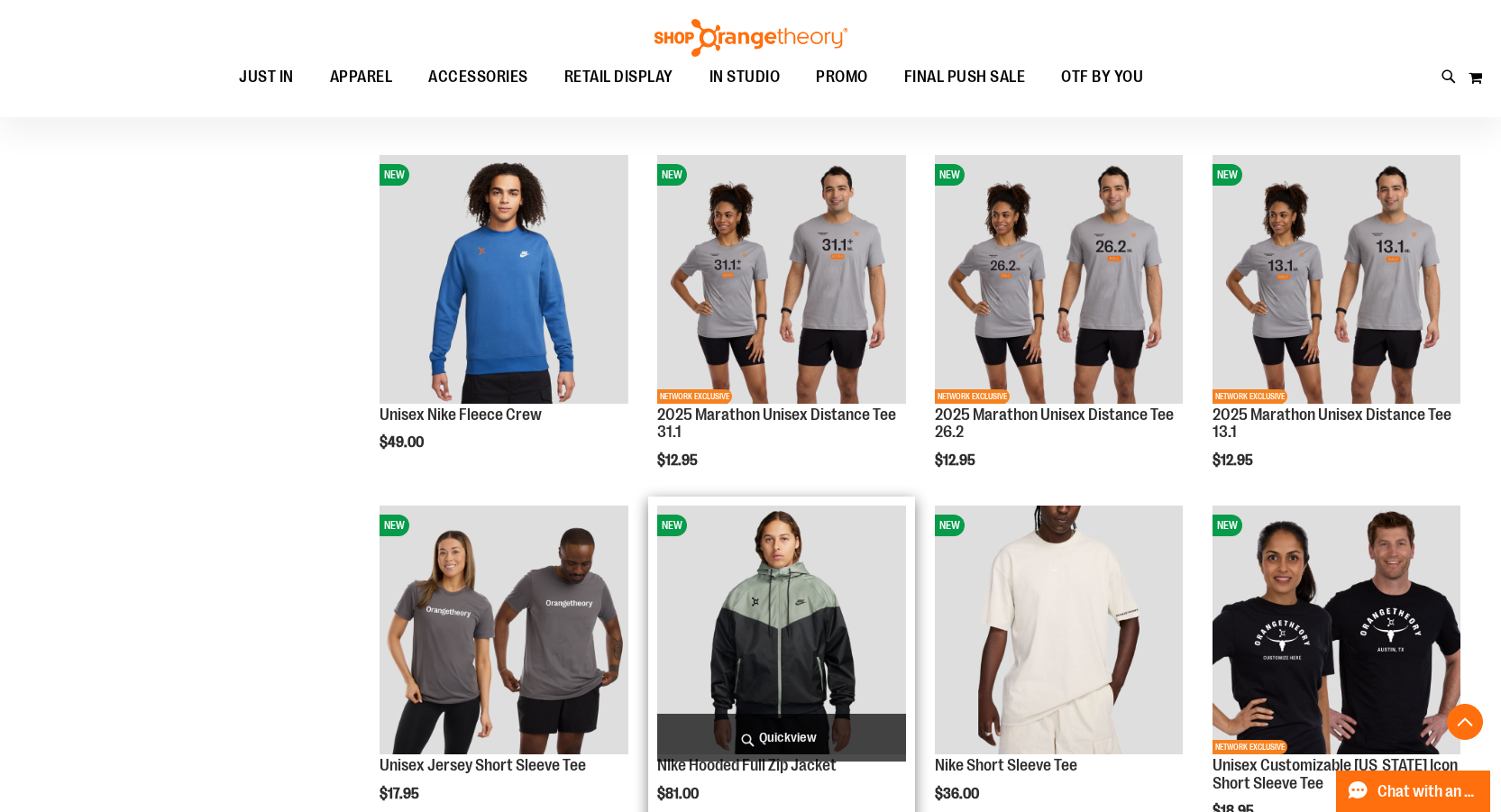
scroll to position [1621, 0]
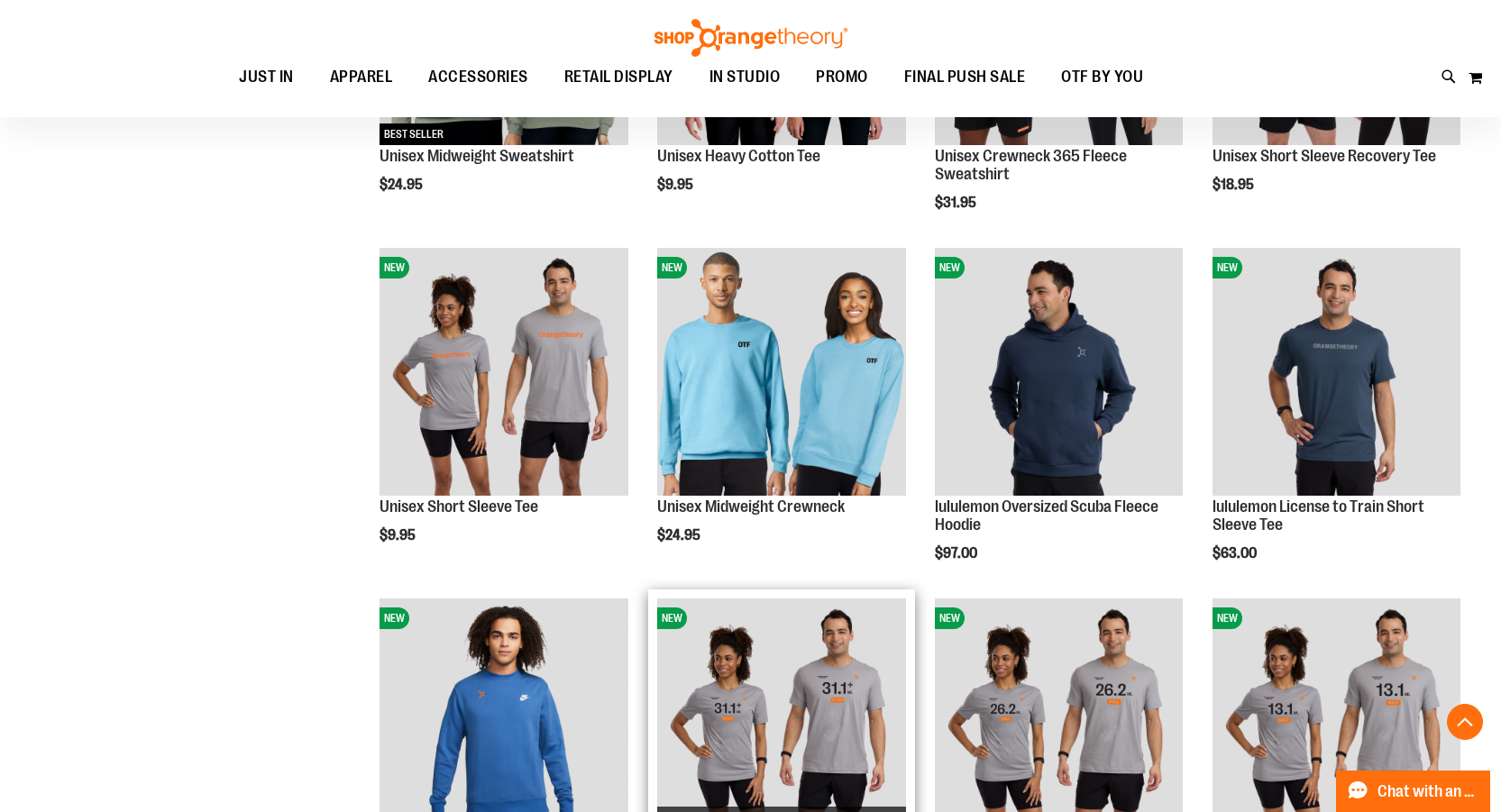
scroll to position [1171, 0]
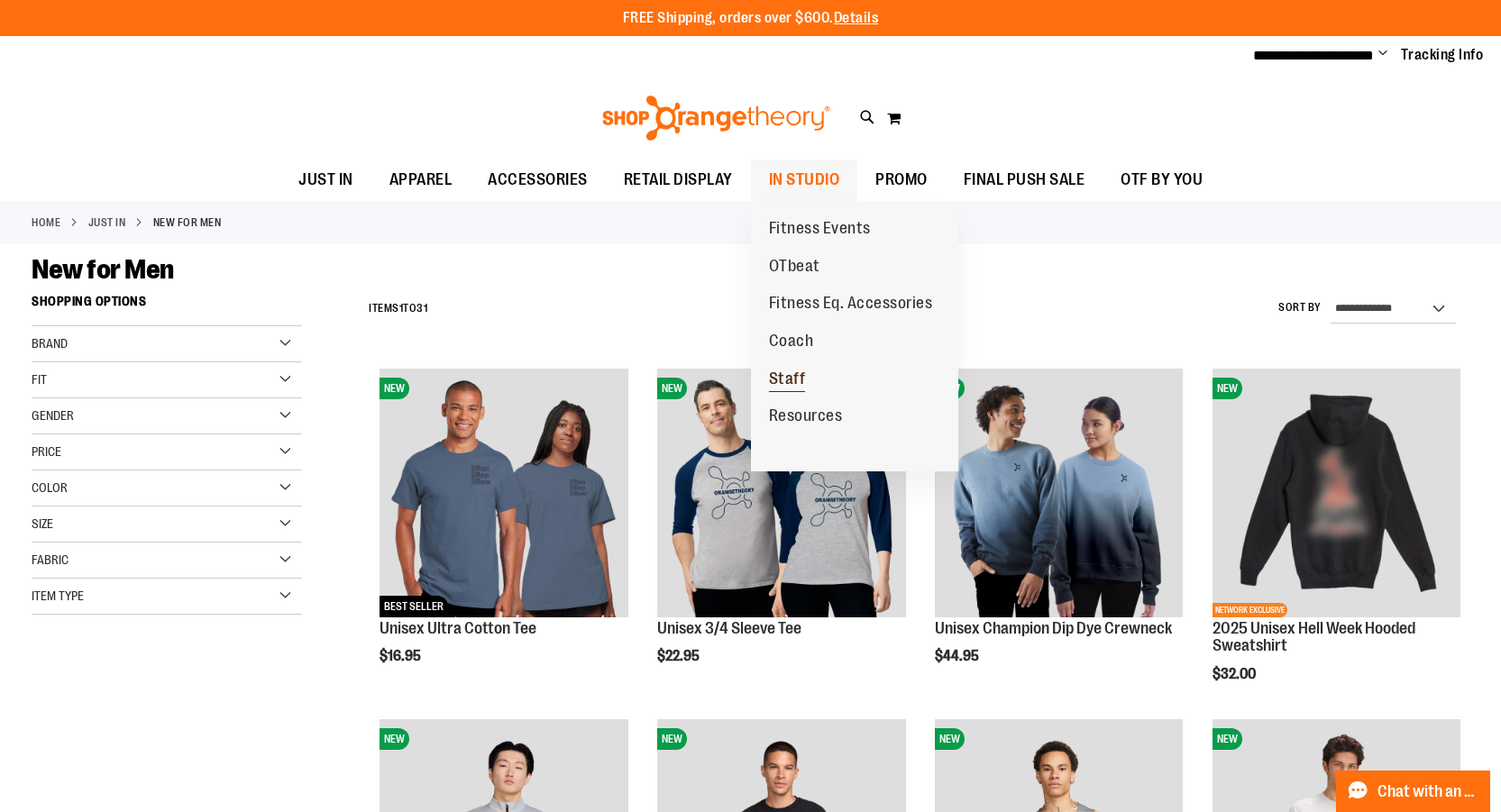
click at [786, 379] on span "Staff" at bounding box center [788, 381] width 37 height 23
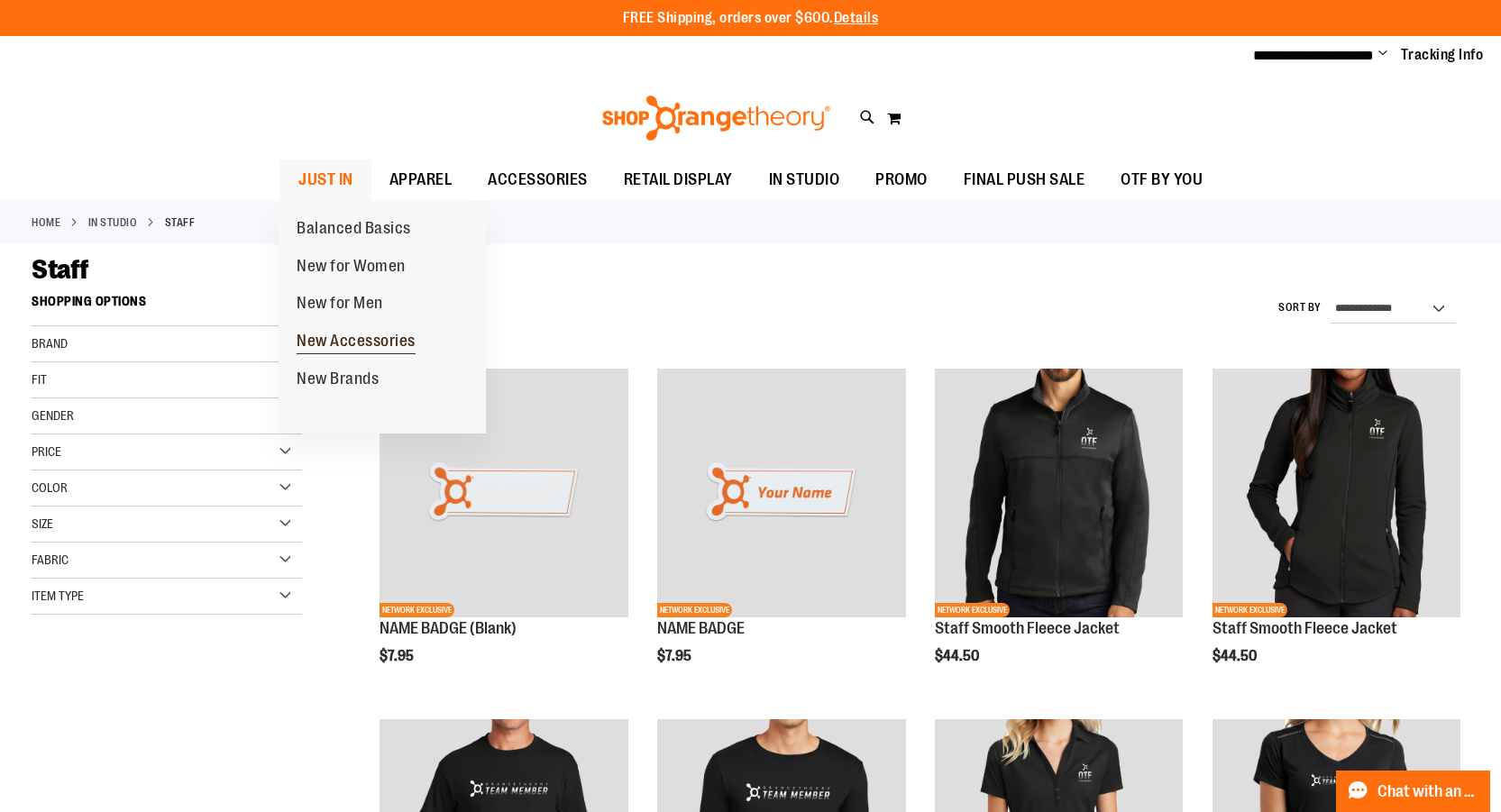
type input "**********"
click at [370, 342] on span "New Accessories" at bounding box center [355, 342] width 119 height 23
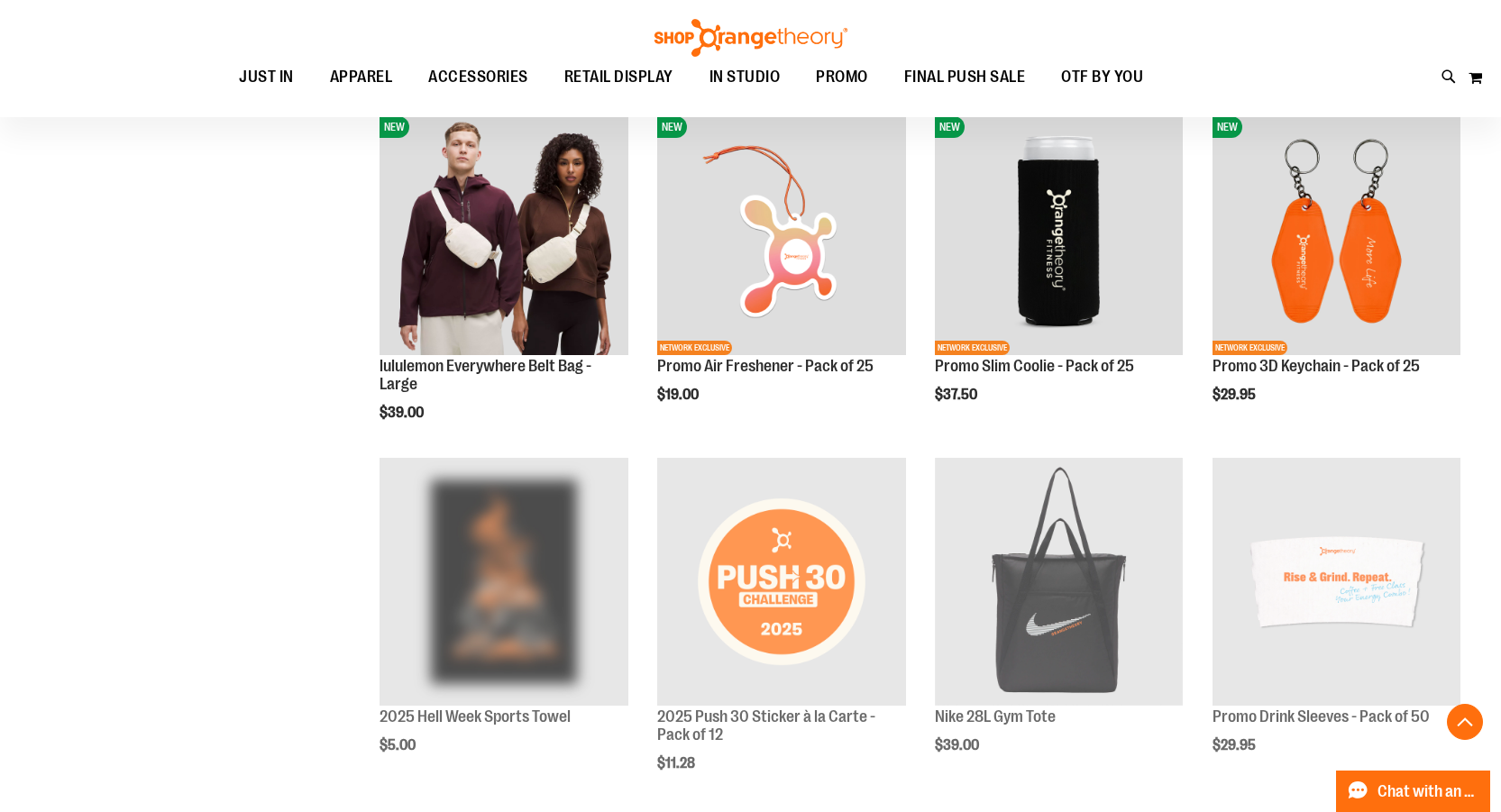
scroll to position [990, 0]
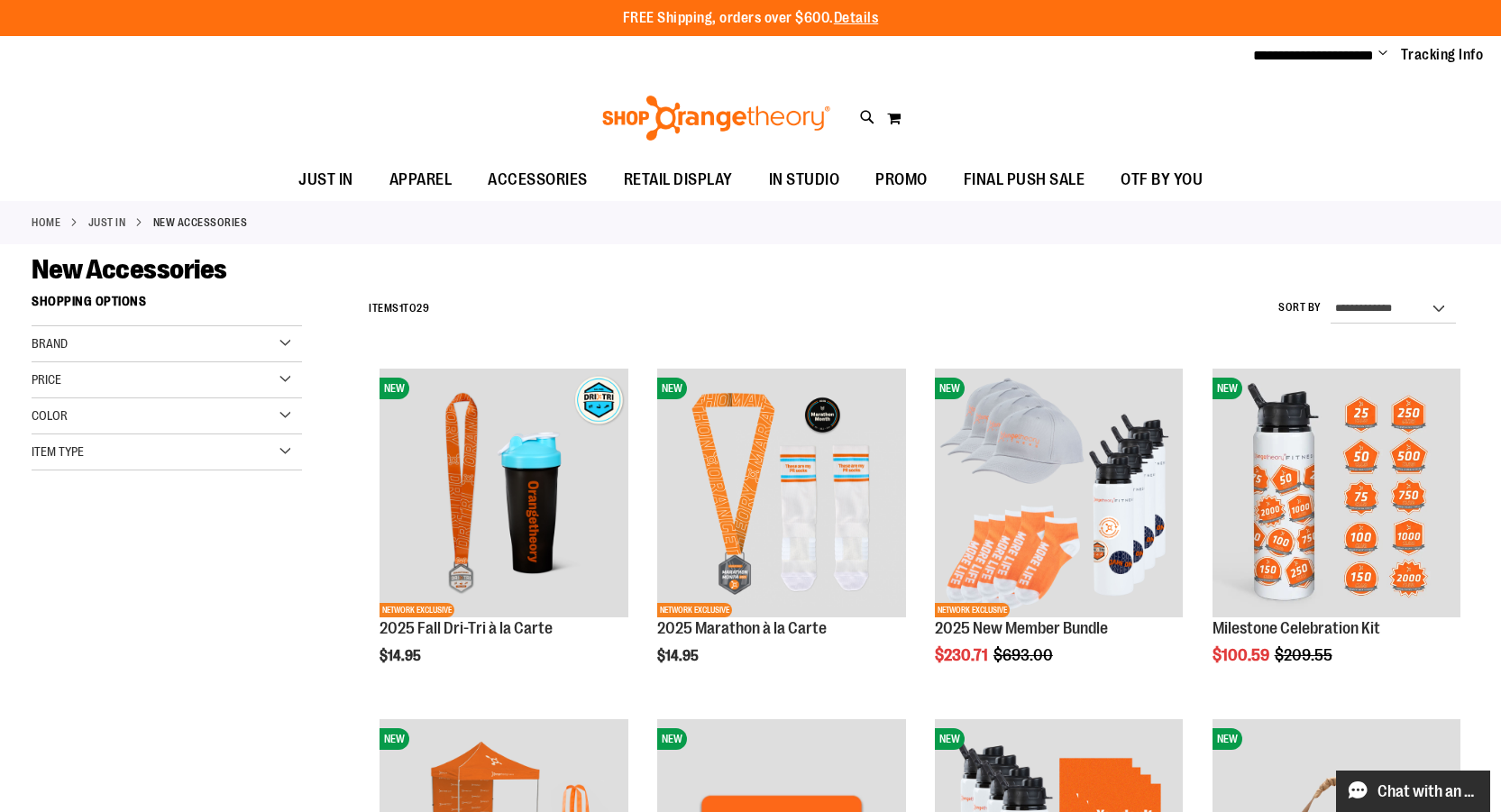
type input "**********"
click at [1387, 782] on span "Live chat: Chat with an Expert" at bounding box center [1428, 791] width 102 height 39
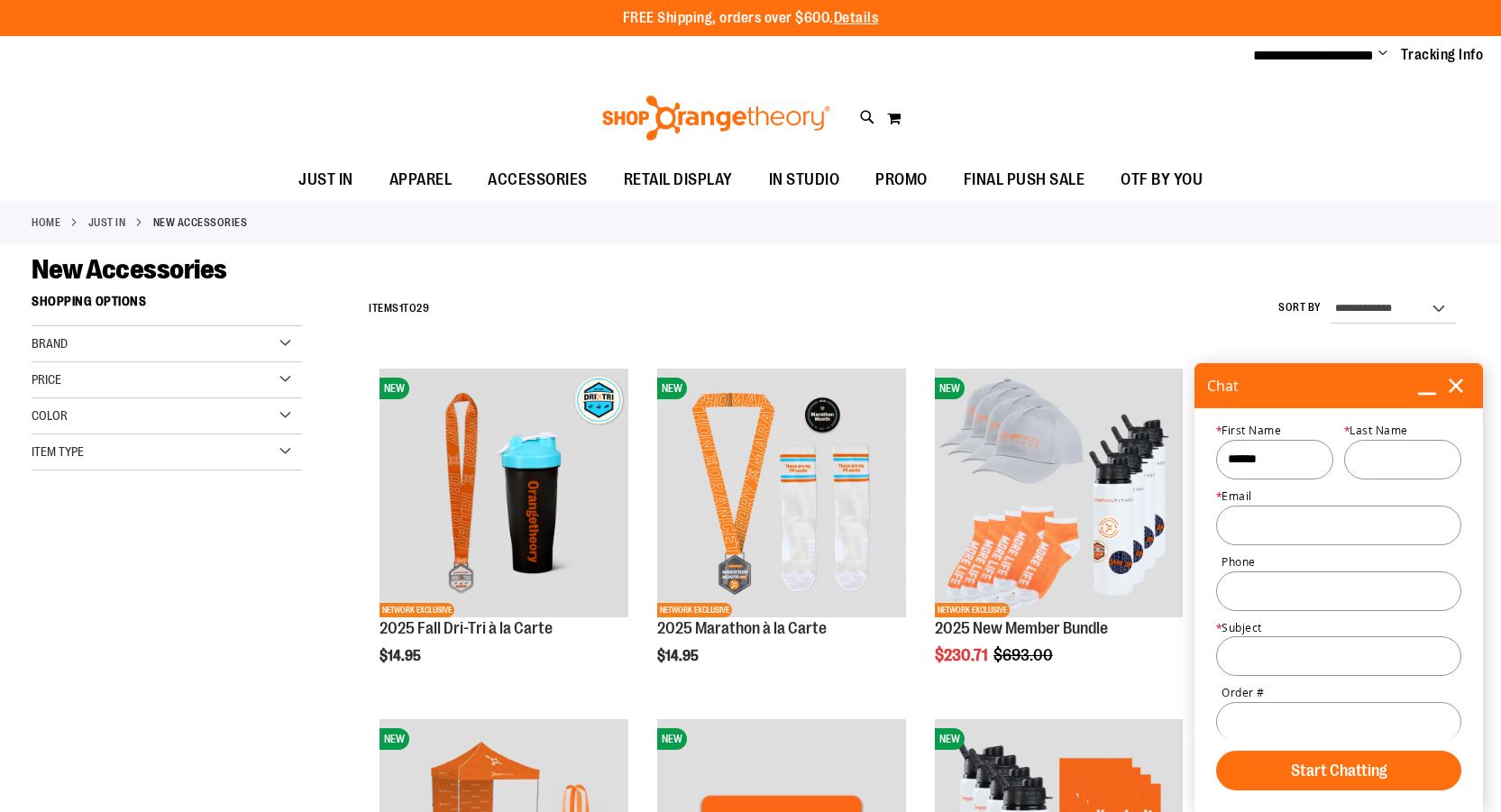
type input "******"
click at [1361, 467] on input "Last Name *" at bounding box center [1402, 459] width 117 height 39
type input "******"
click at [1321, 529] on input "Email *" at bounding box center [1339, 526] width 245 height 39
type input "**********"
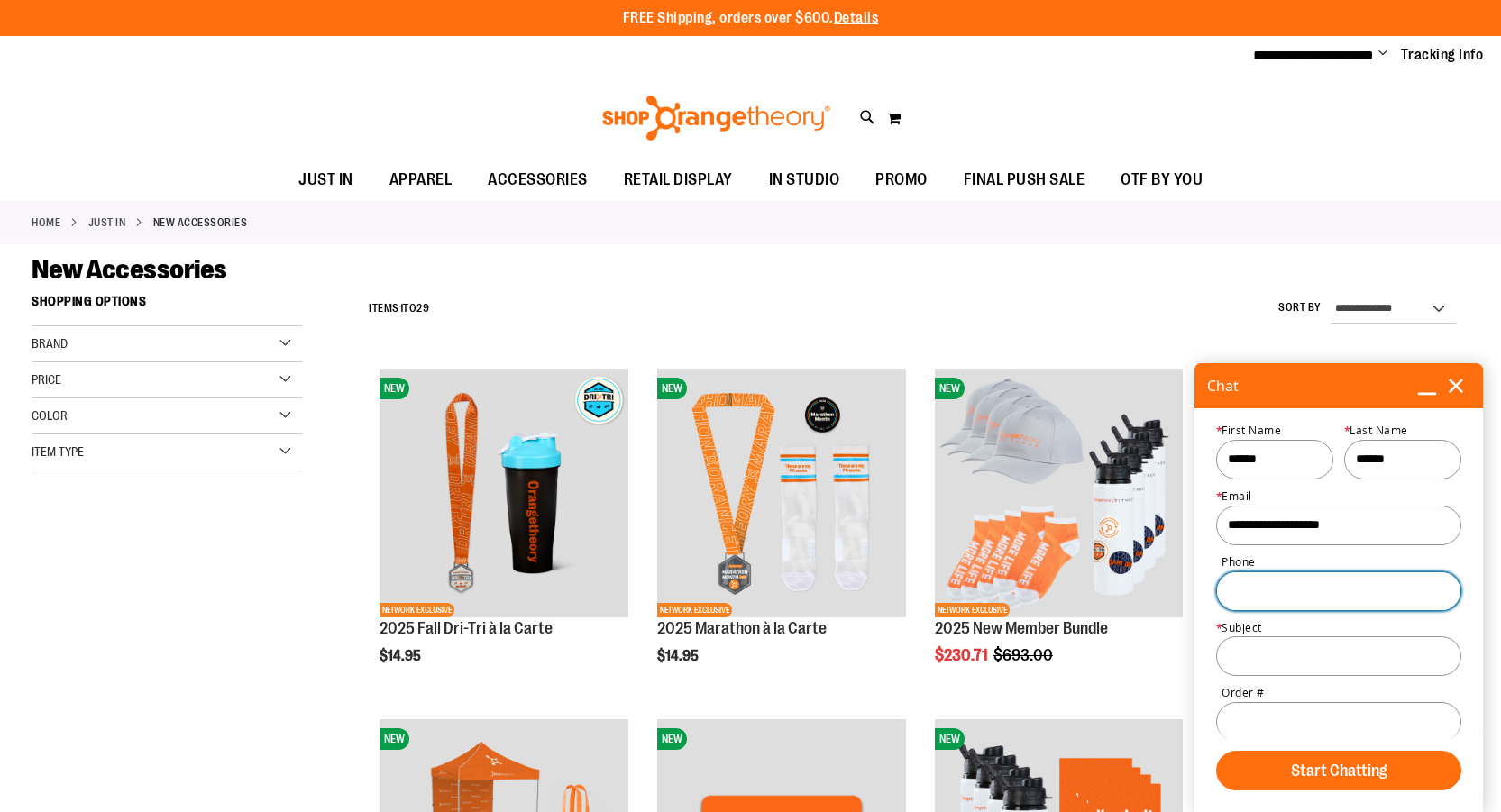
click at [1283, 594] on input "Phone" at bounding box center [1339, 591] width 245 height 39
type input "**********"
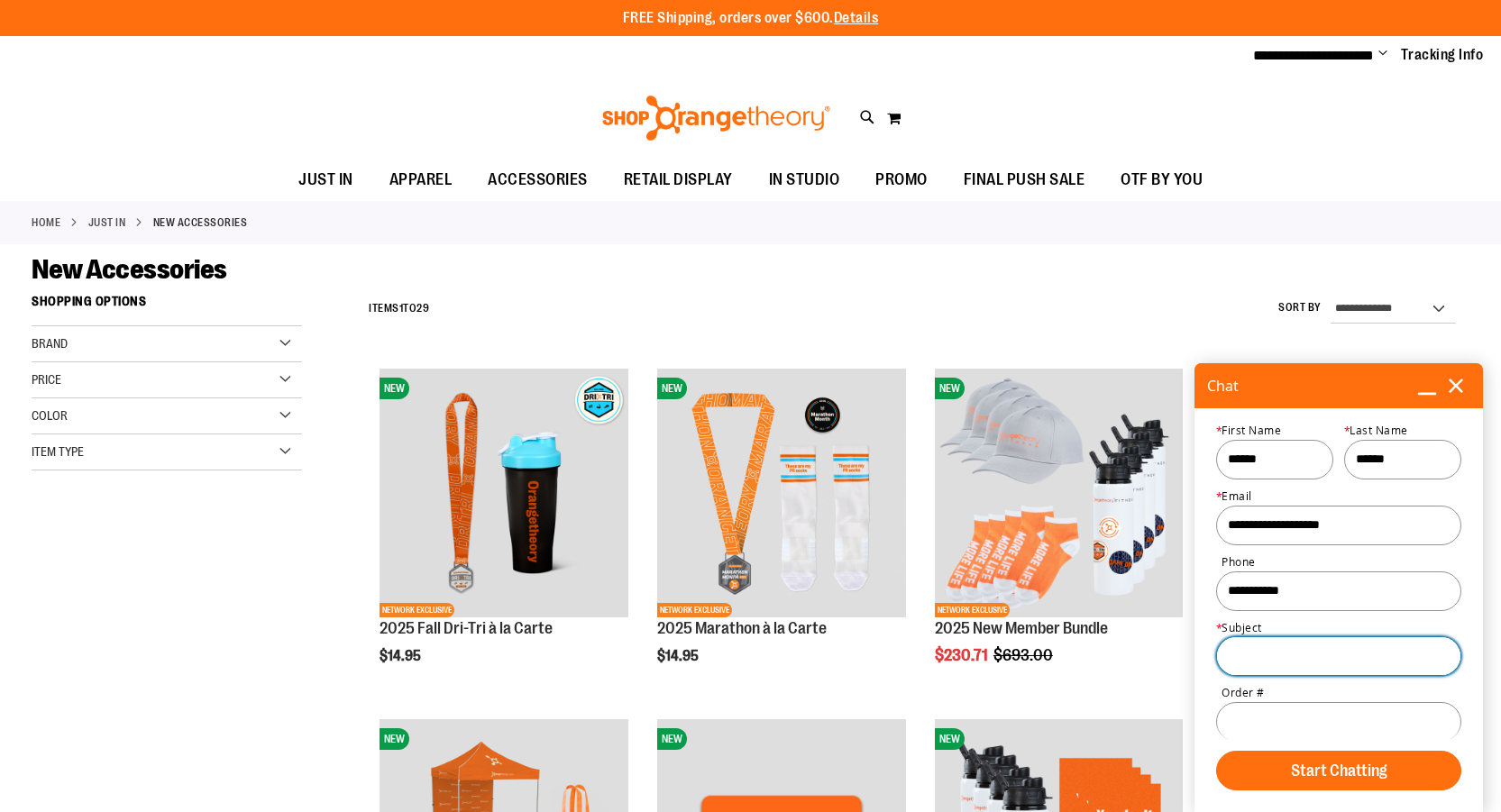
click at [1316, 665] on input "Subject *" at bounding box center [1339, 656] width 245 height 39
click at [1263, 660] on input "**********" at bounding box center [1339, 656] width 245 height 39
click at [1267, 658] on input "**********" at bounding box center [1339, 656] width 245 height 39
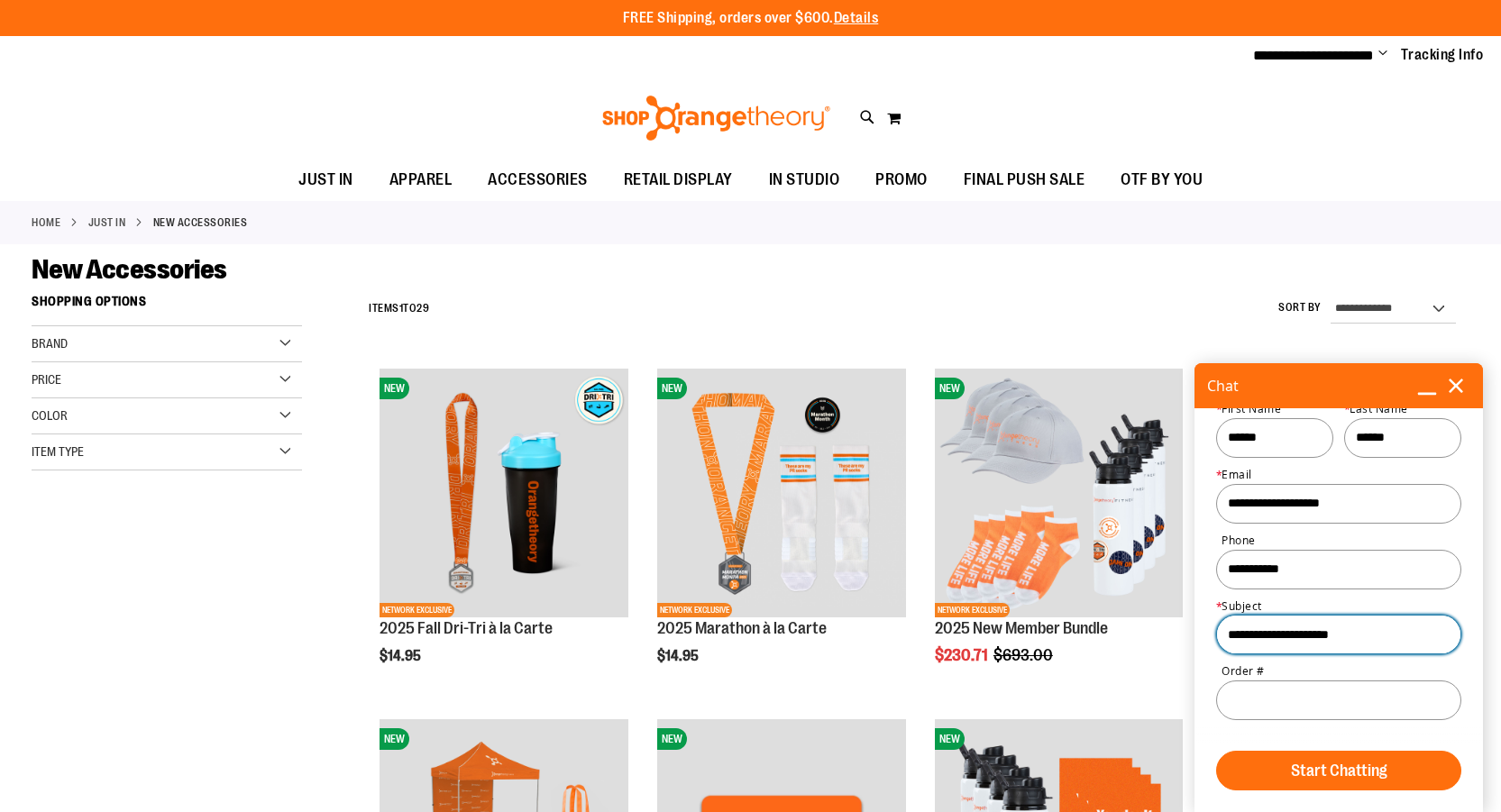
type input "**********"
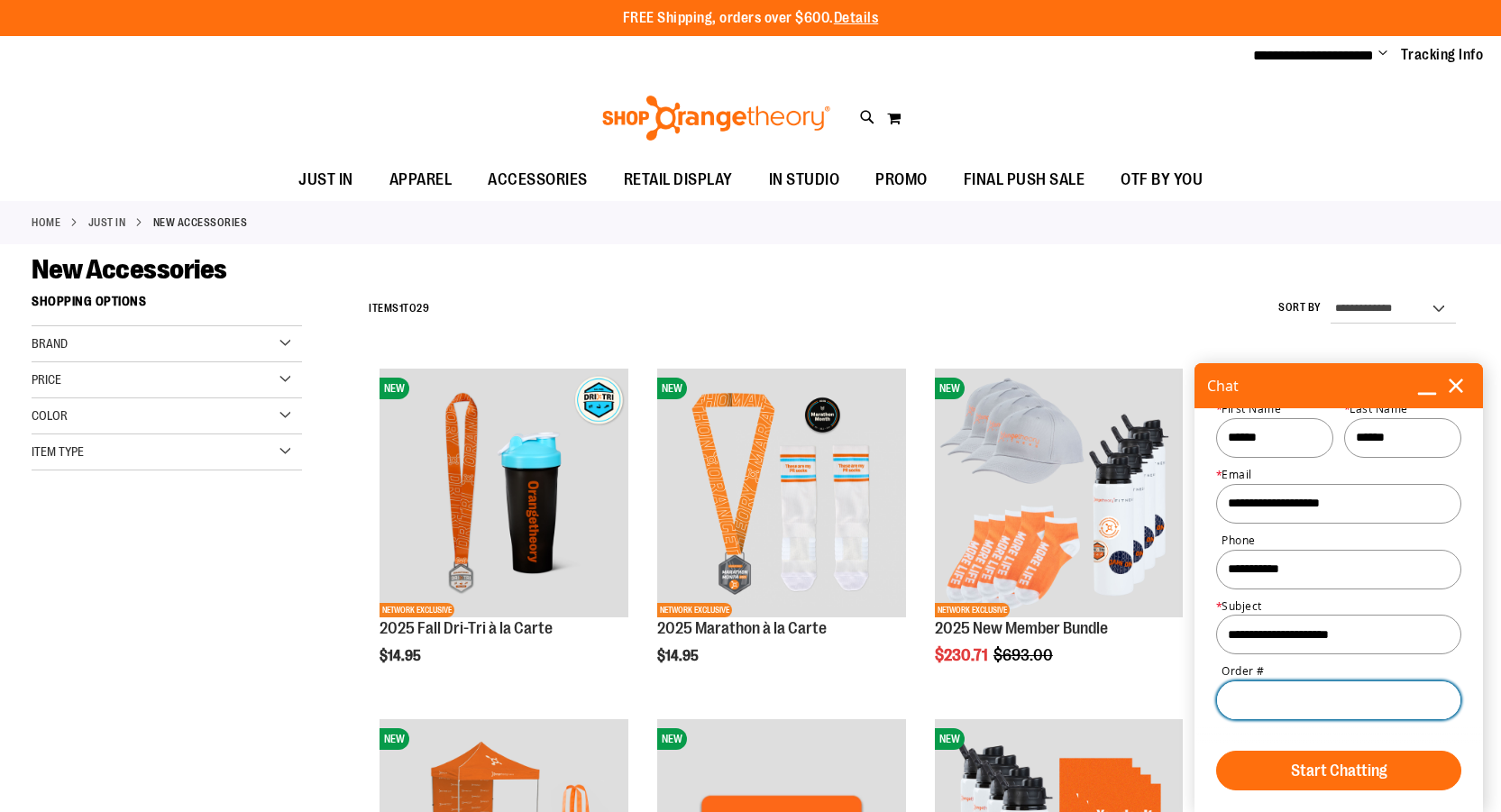
click at [1263, 706] on input "Order #" at bounding box center [1339, 700] width 245 height 39
type input "**********"
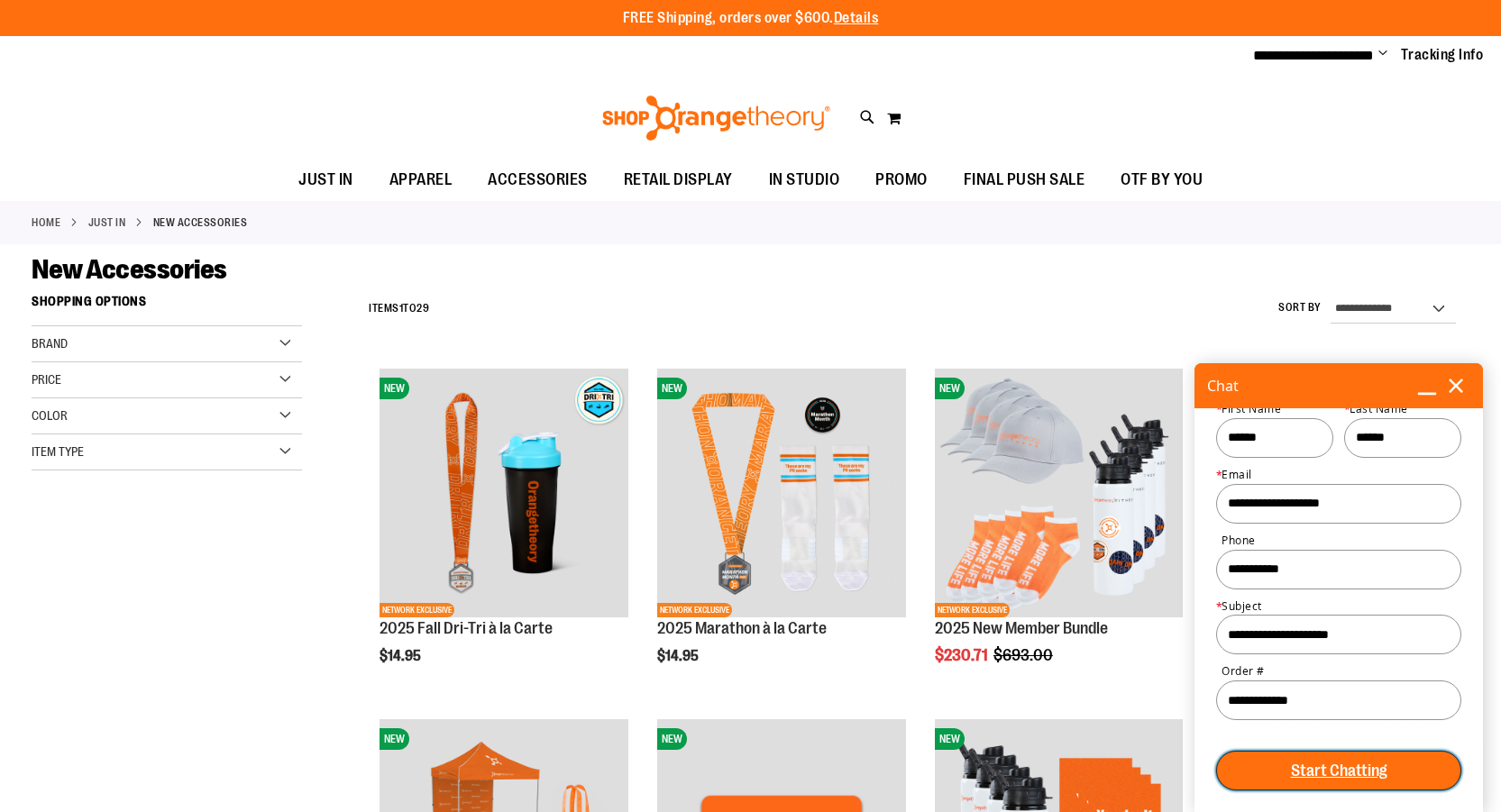
click at [1321, 773] on span "Start Chatting" at bounding box center [1338, 770] width 233 height 17
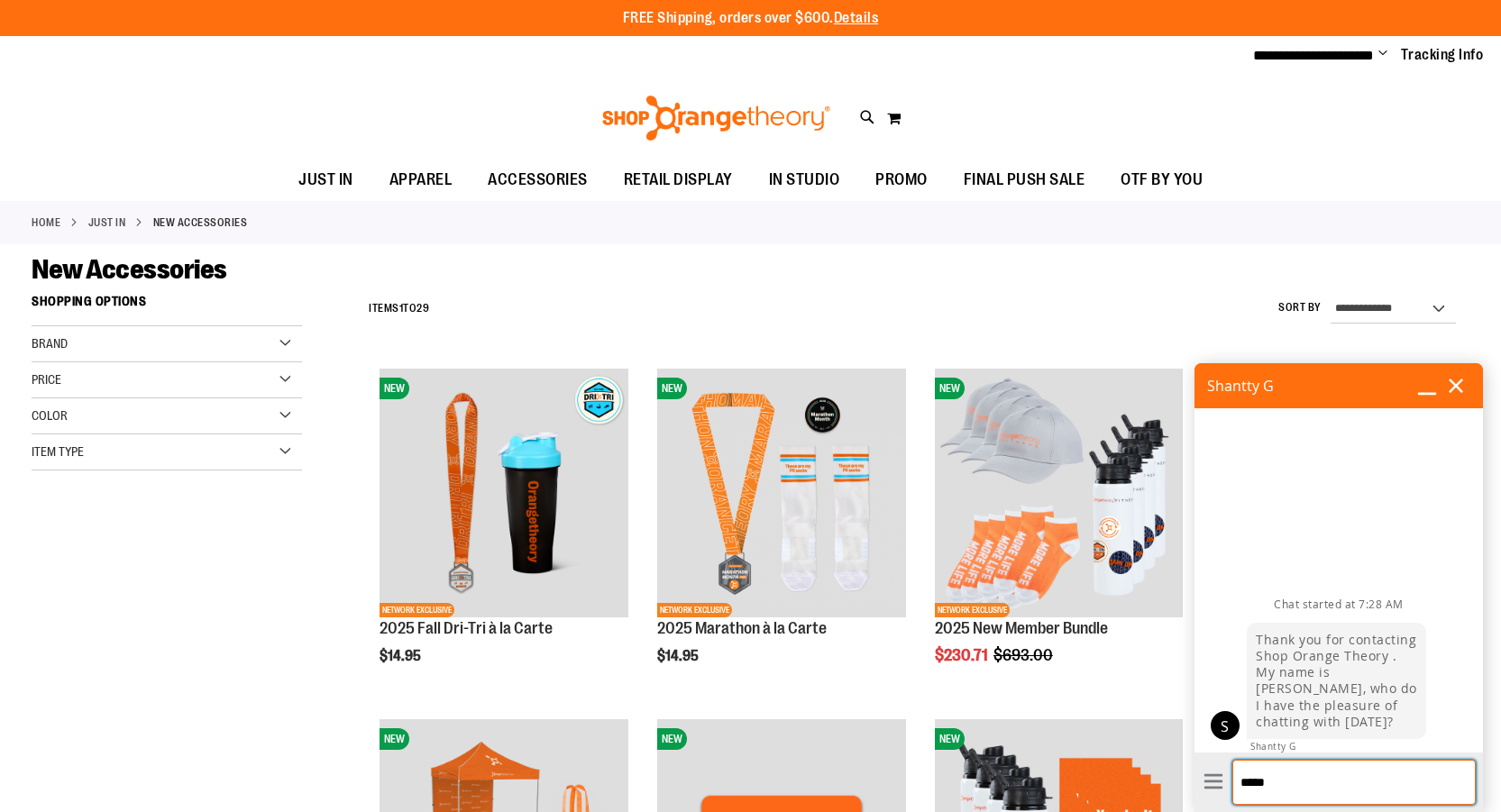
type textarea "******"
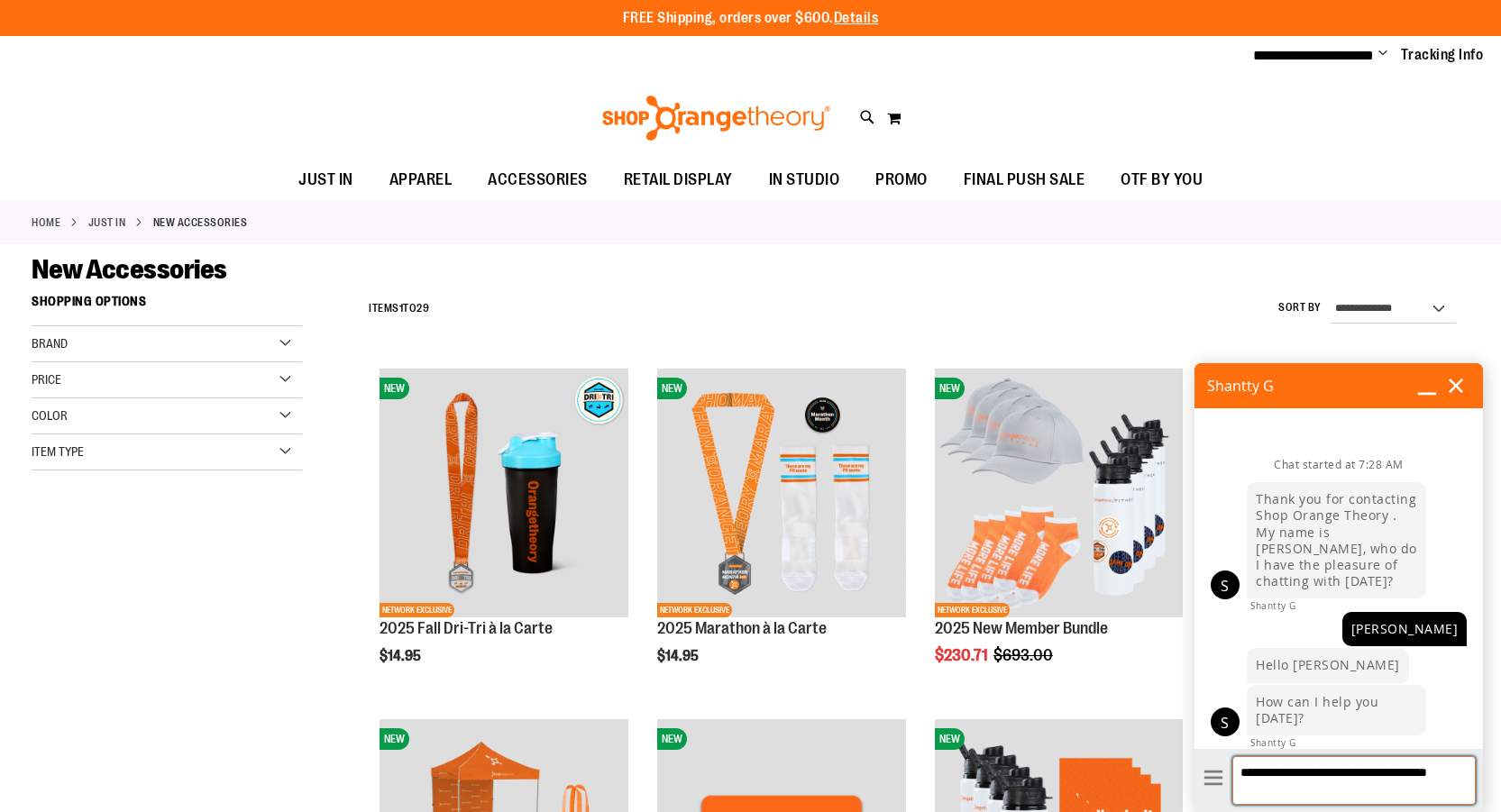
scroll to position [0, 0]
type textarea "**********"
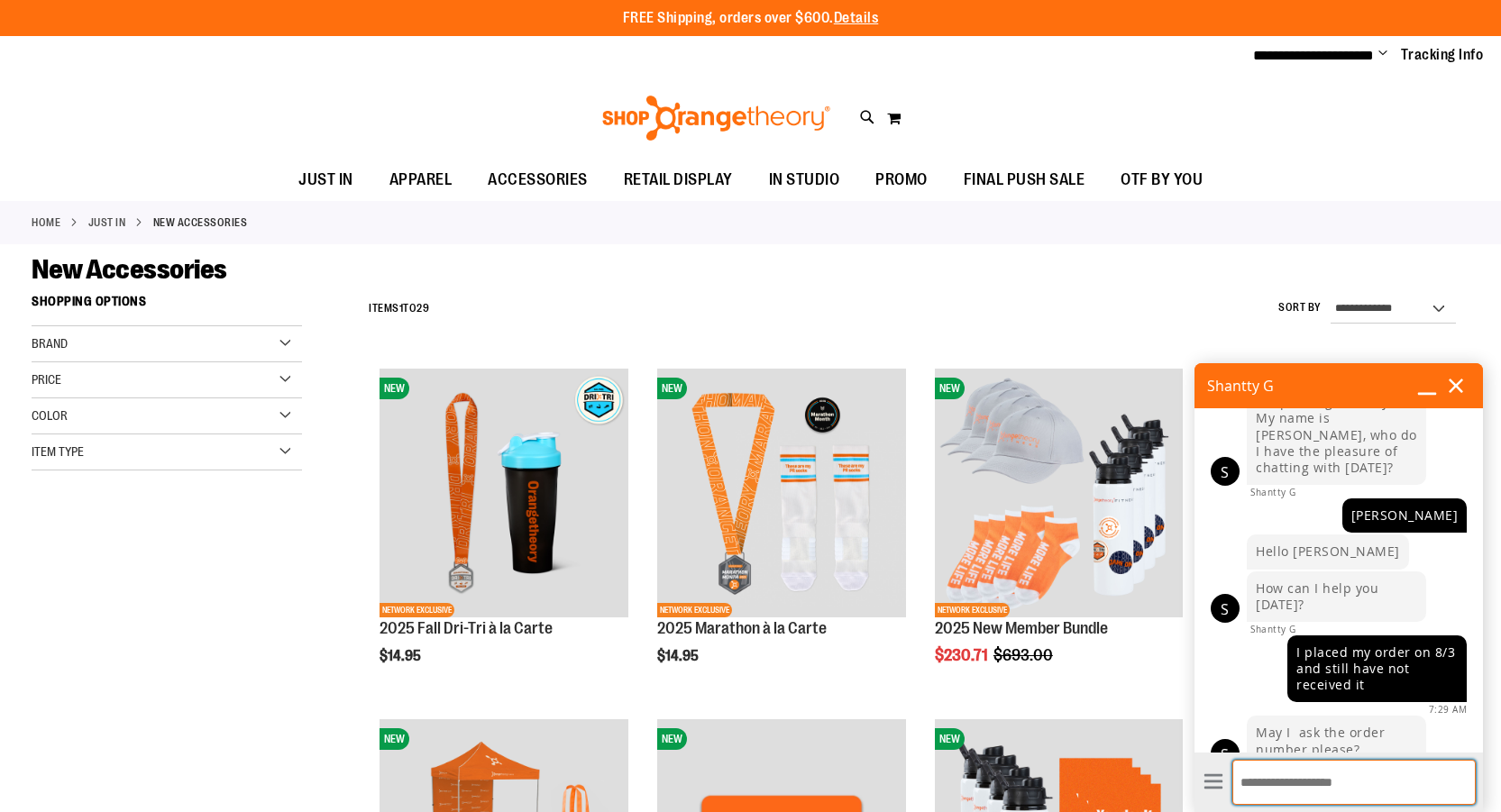
scroll to position [80, 0]
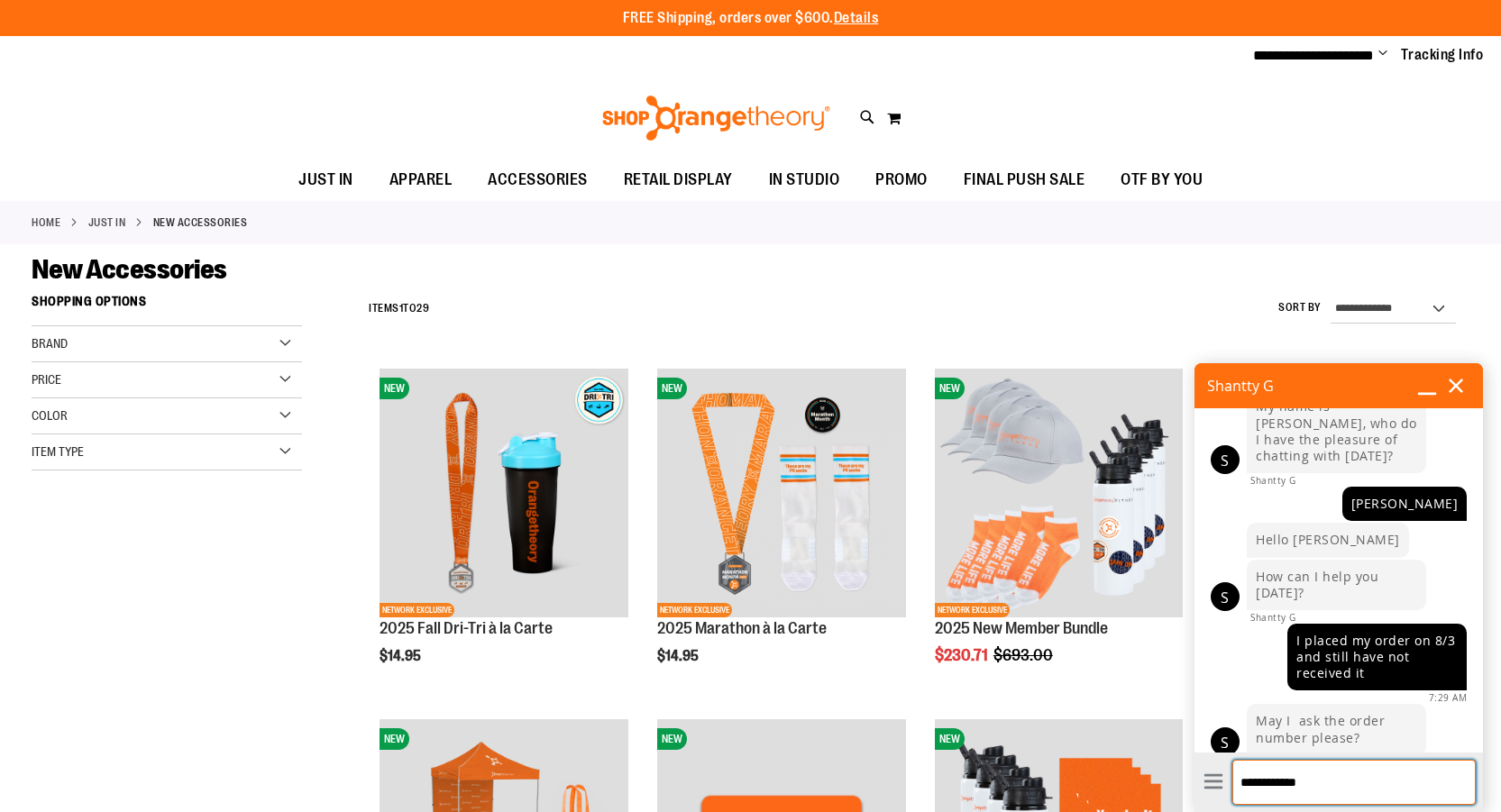
type textarea "**********"
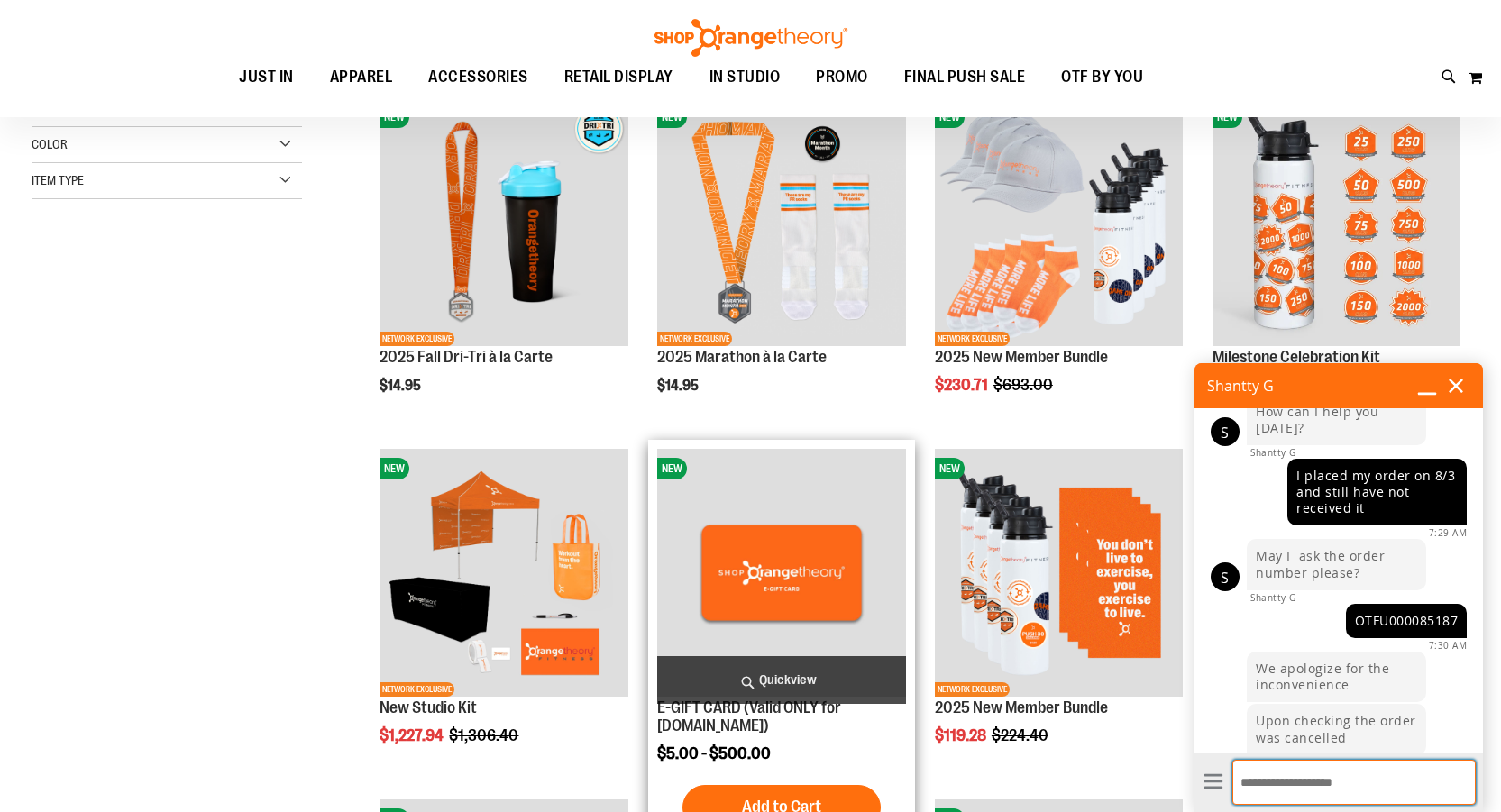
scroll to position [280, 0]
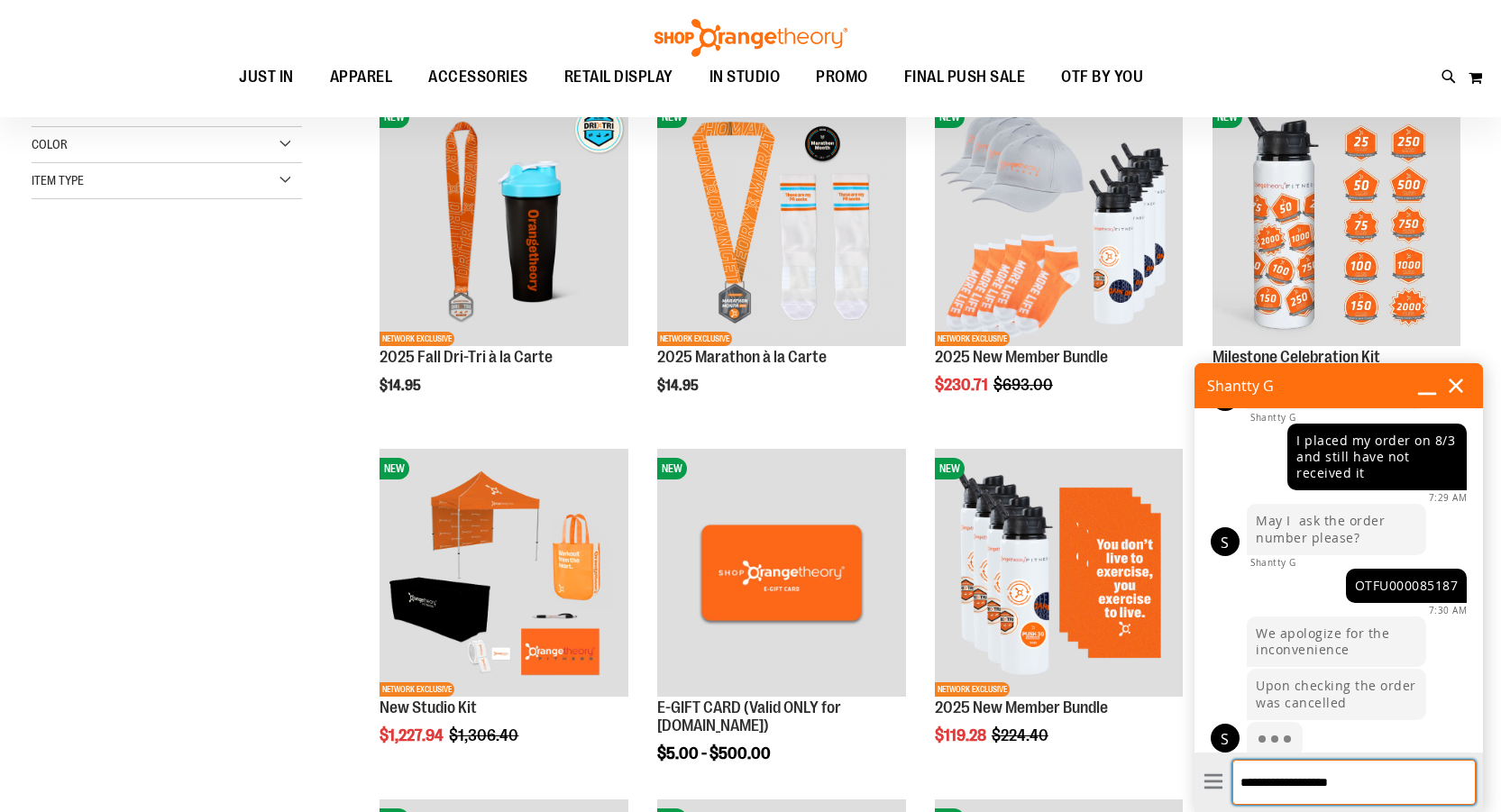
type textarea "**********"
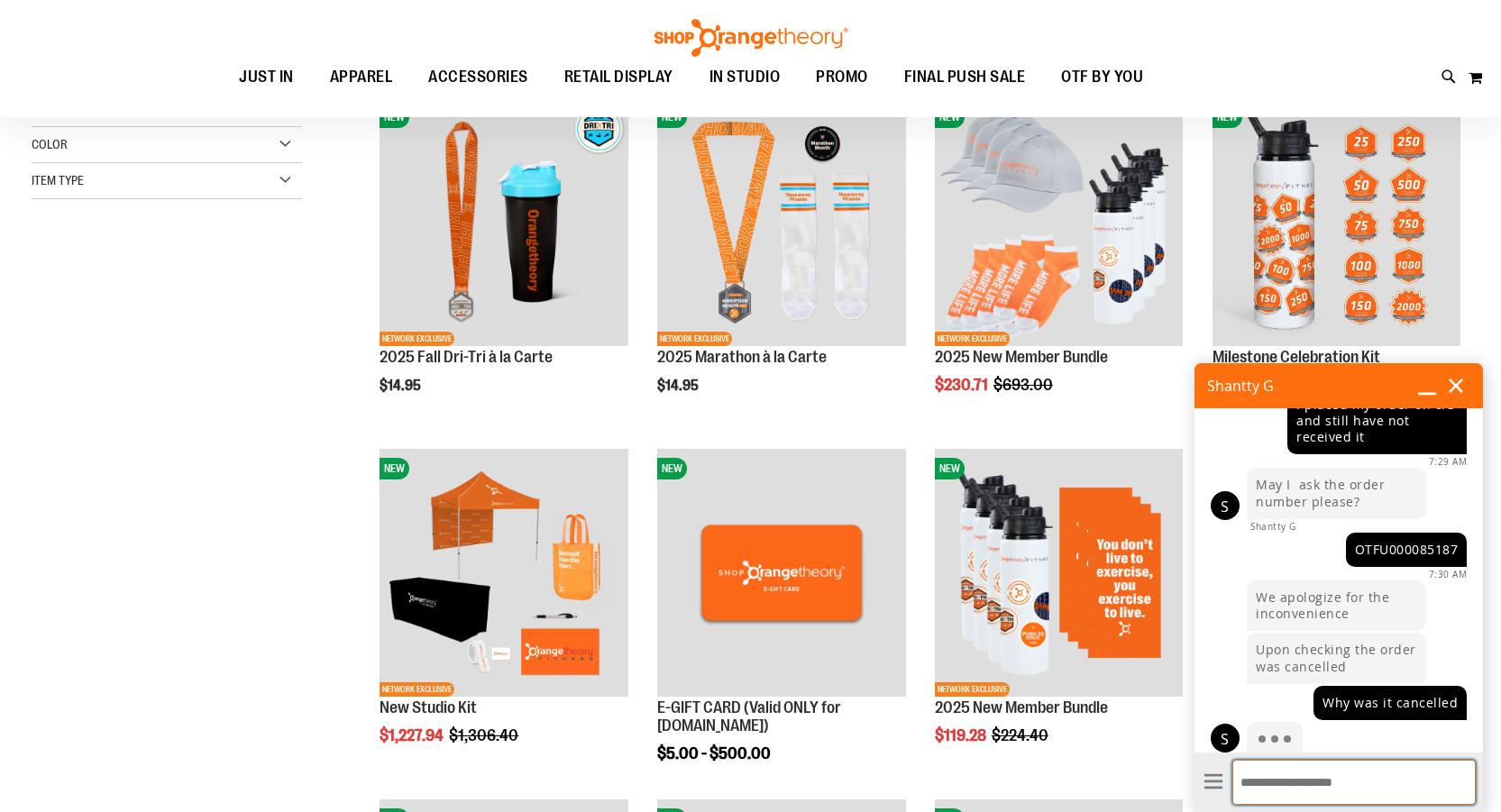
scroll to position [333, 0]
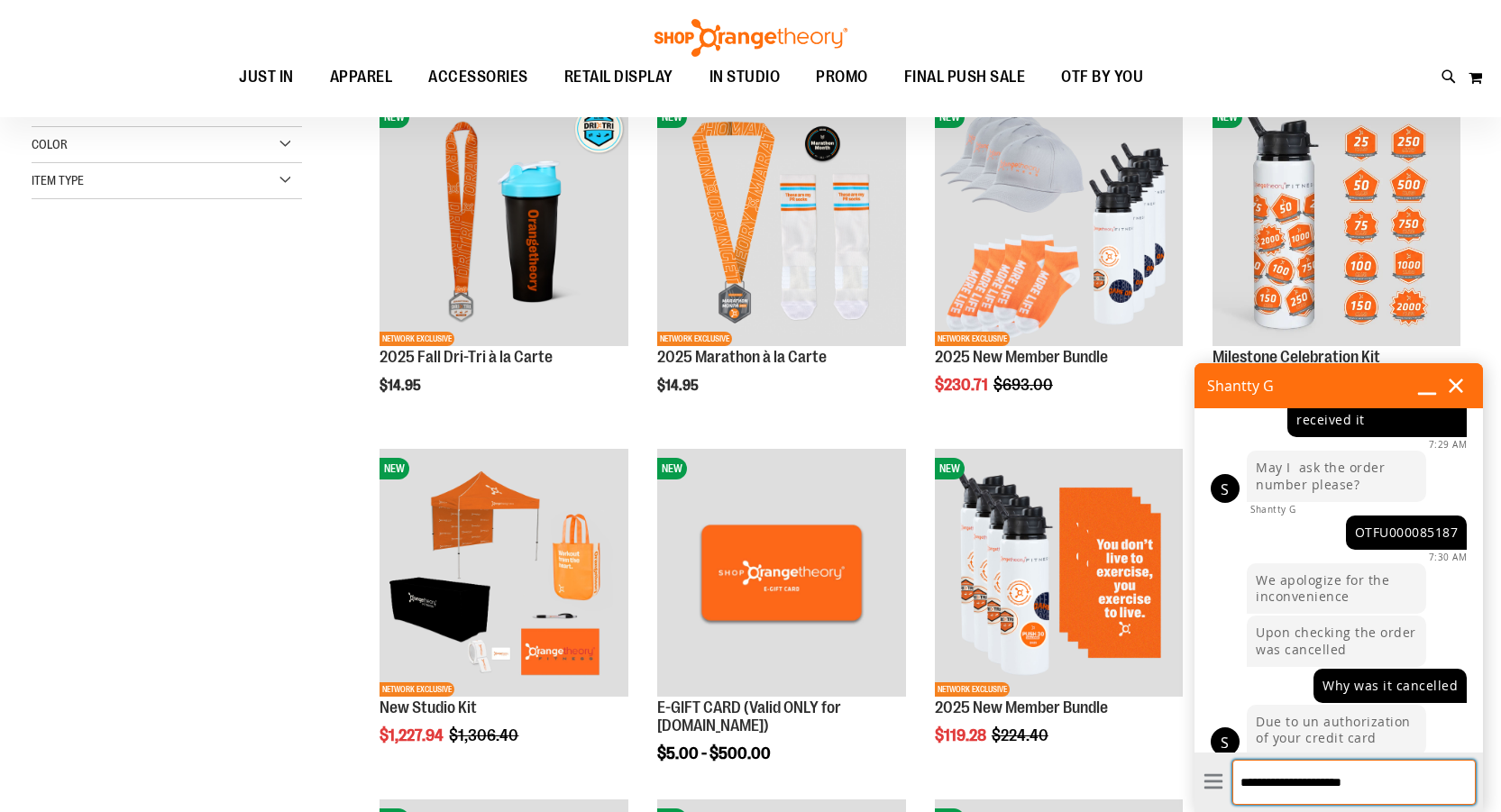
type textarea "**********"
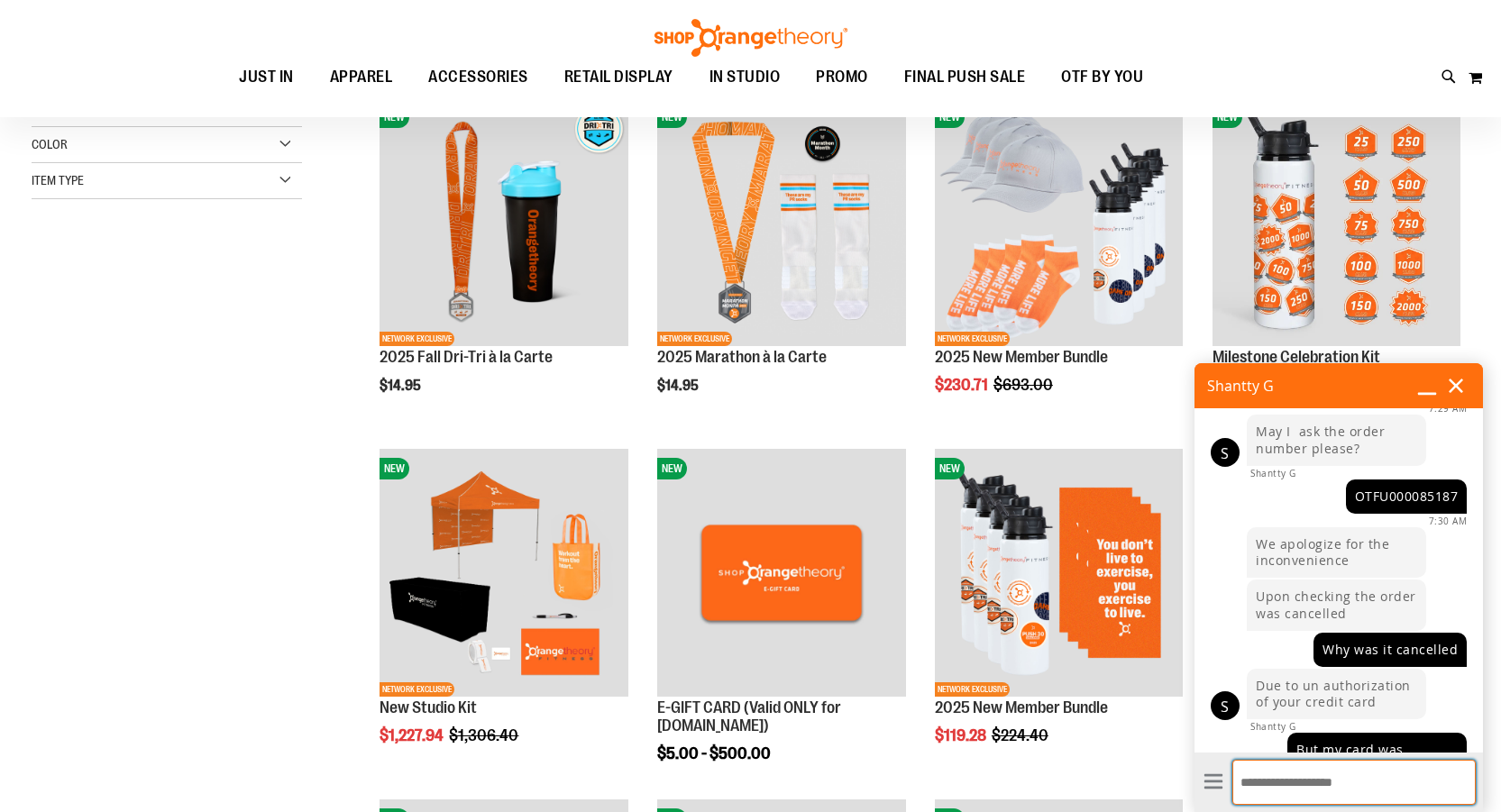
scroll to position [381, 0]
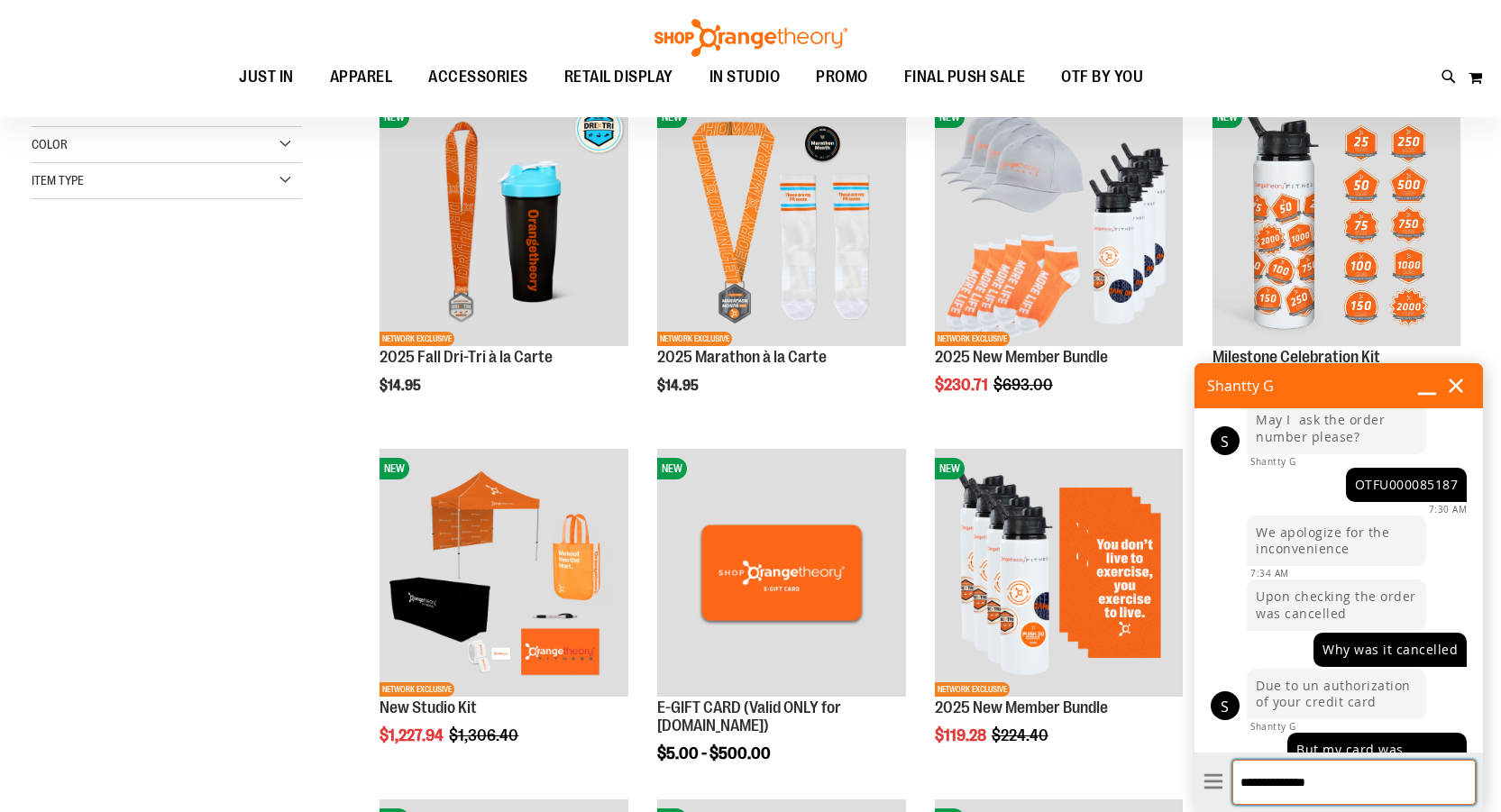
type textarea "**********"
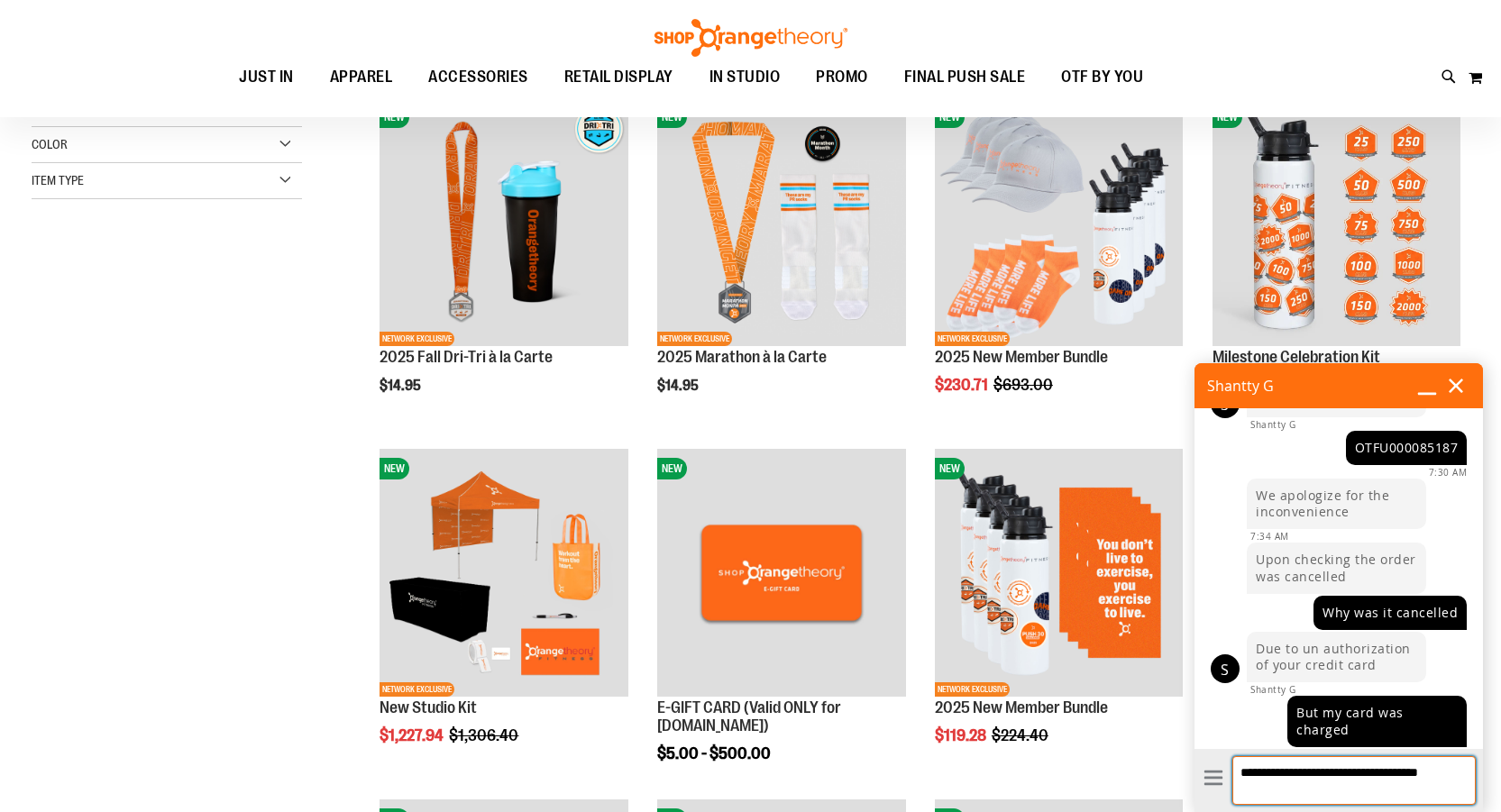
scroll to position [422, 0]
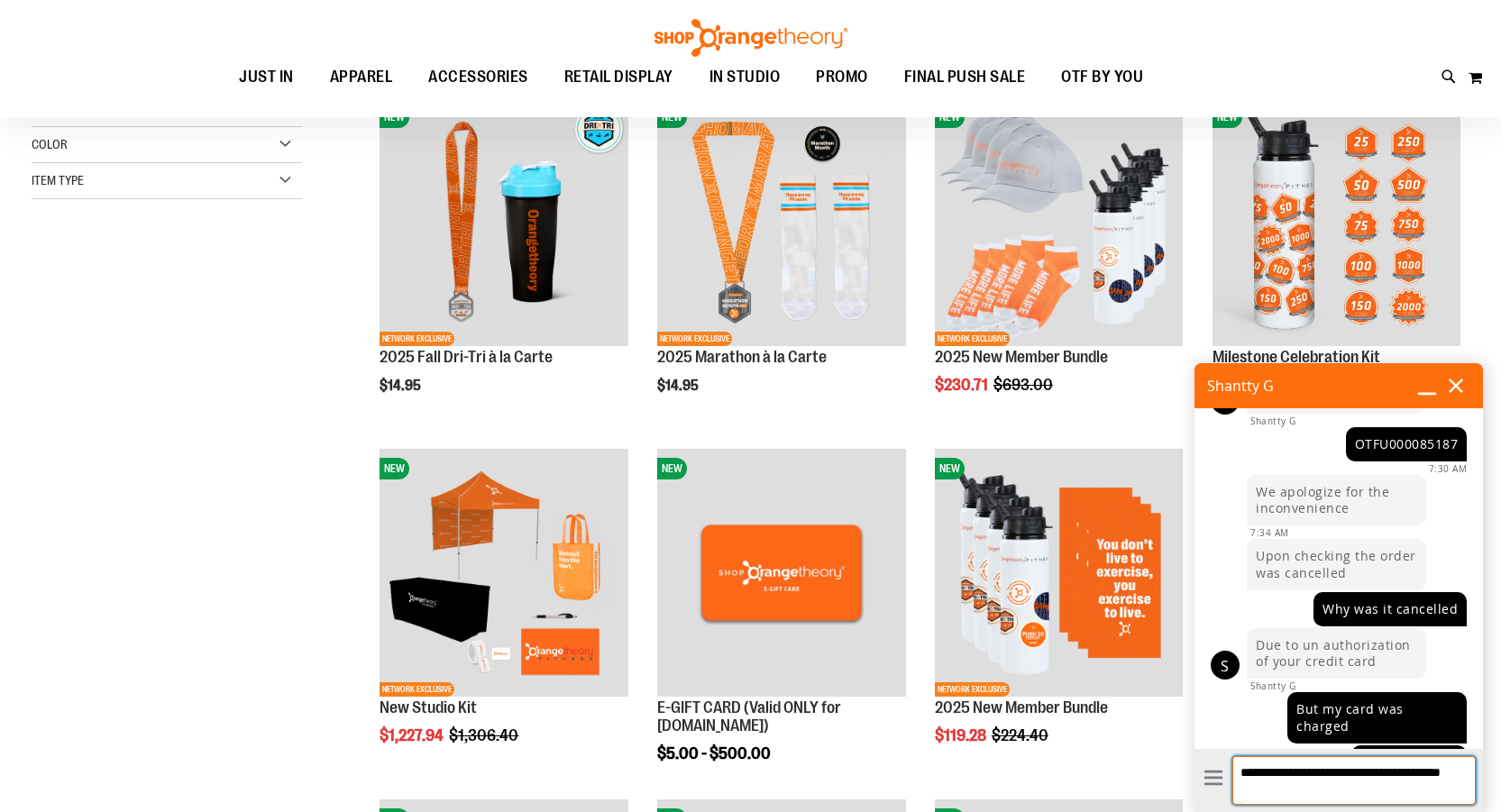
type textarea "**********"
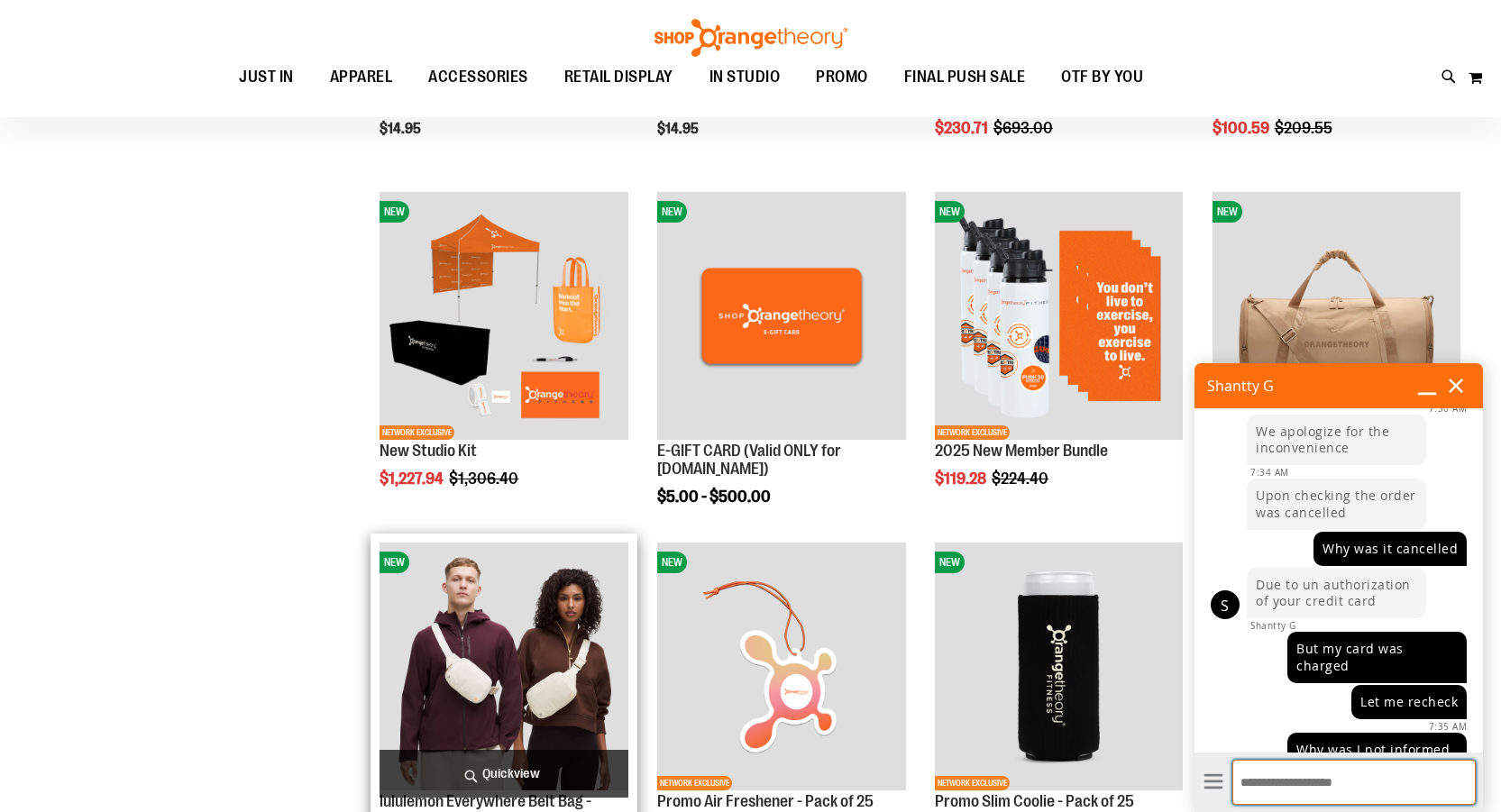
scroll to position [630, 0]
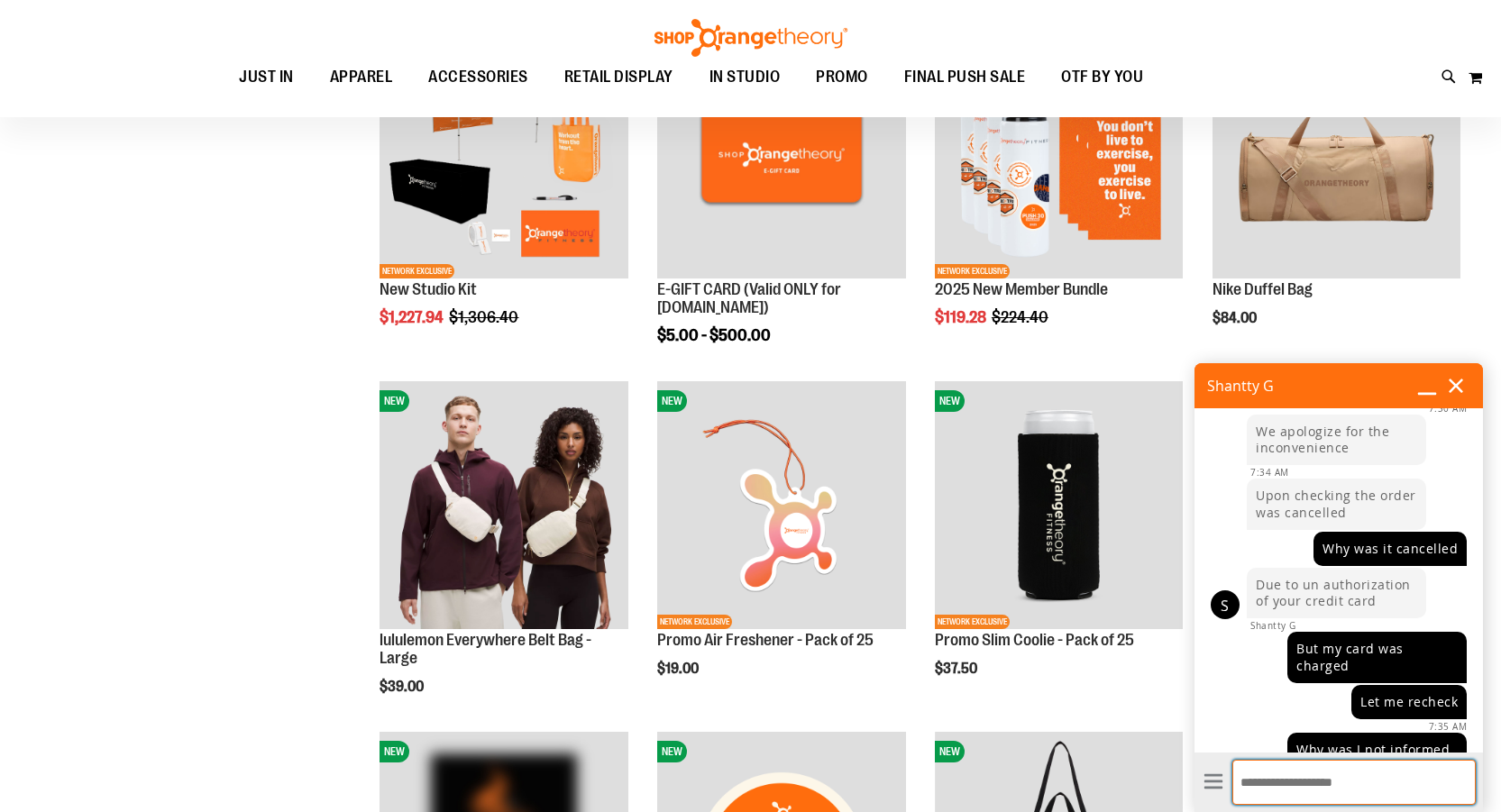
scroll to position [539, 0]
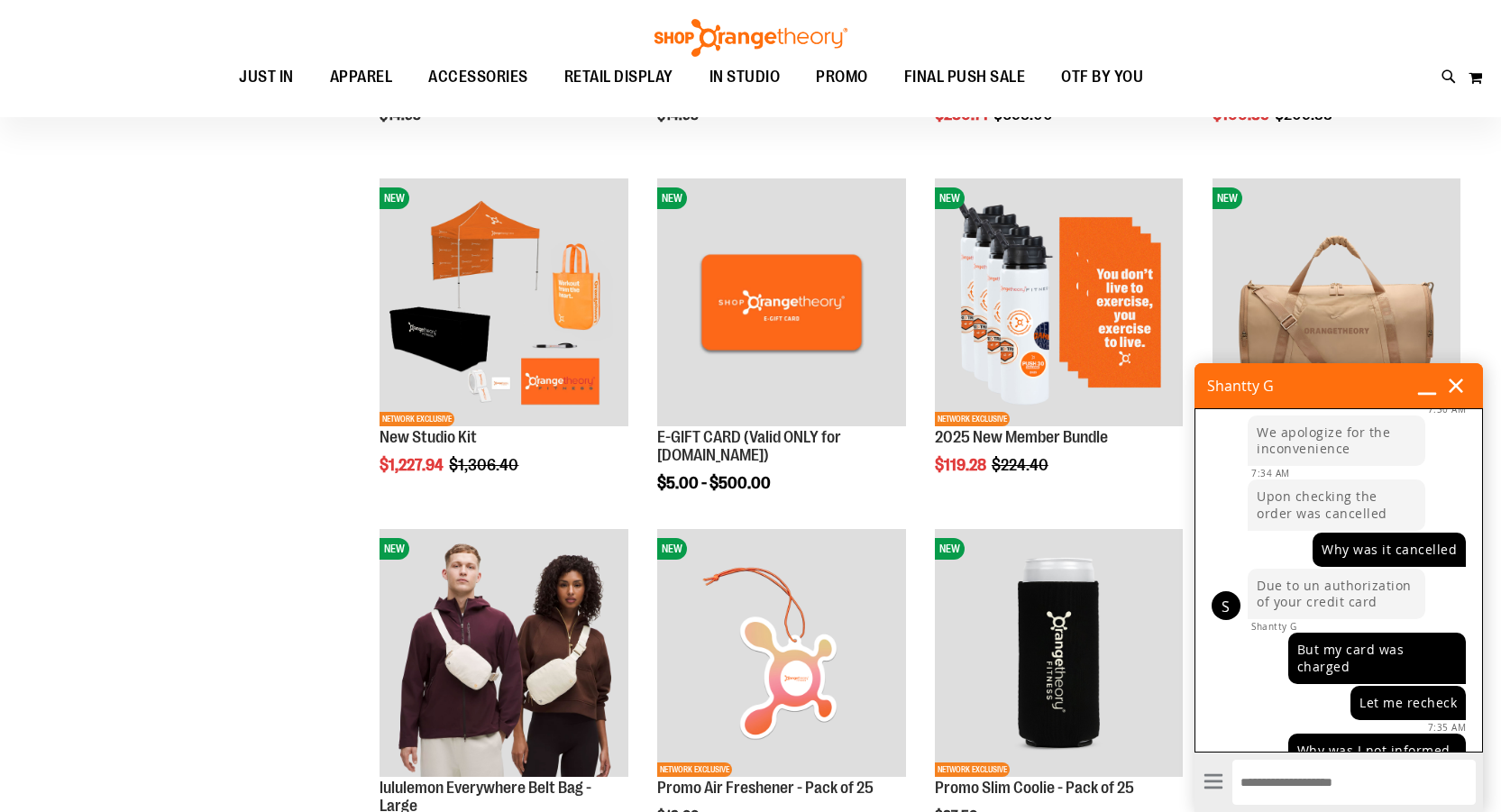
click at [1262, 692] on li "Let me recheck 7:35 AM" at bounding box center [1339, 709] width 286 height 48
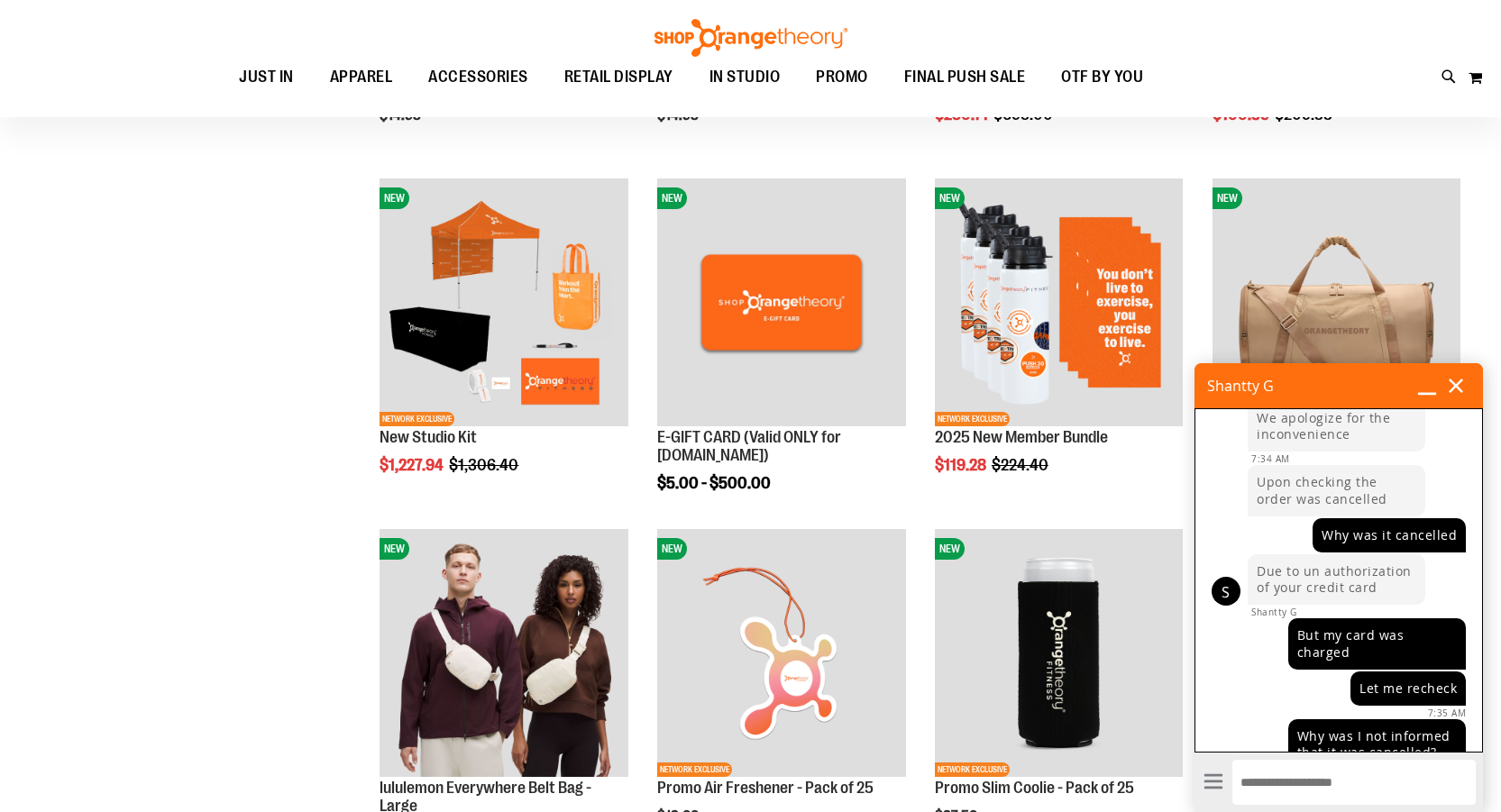
scroll to position [500, 0]
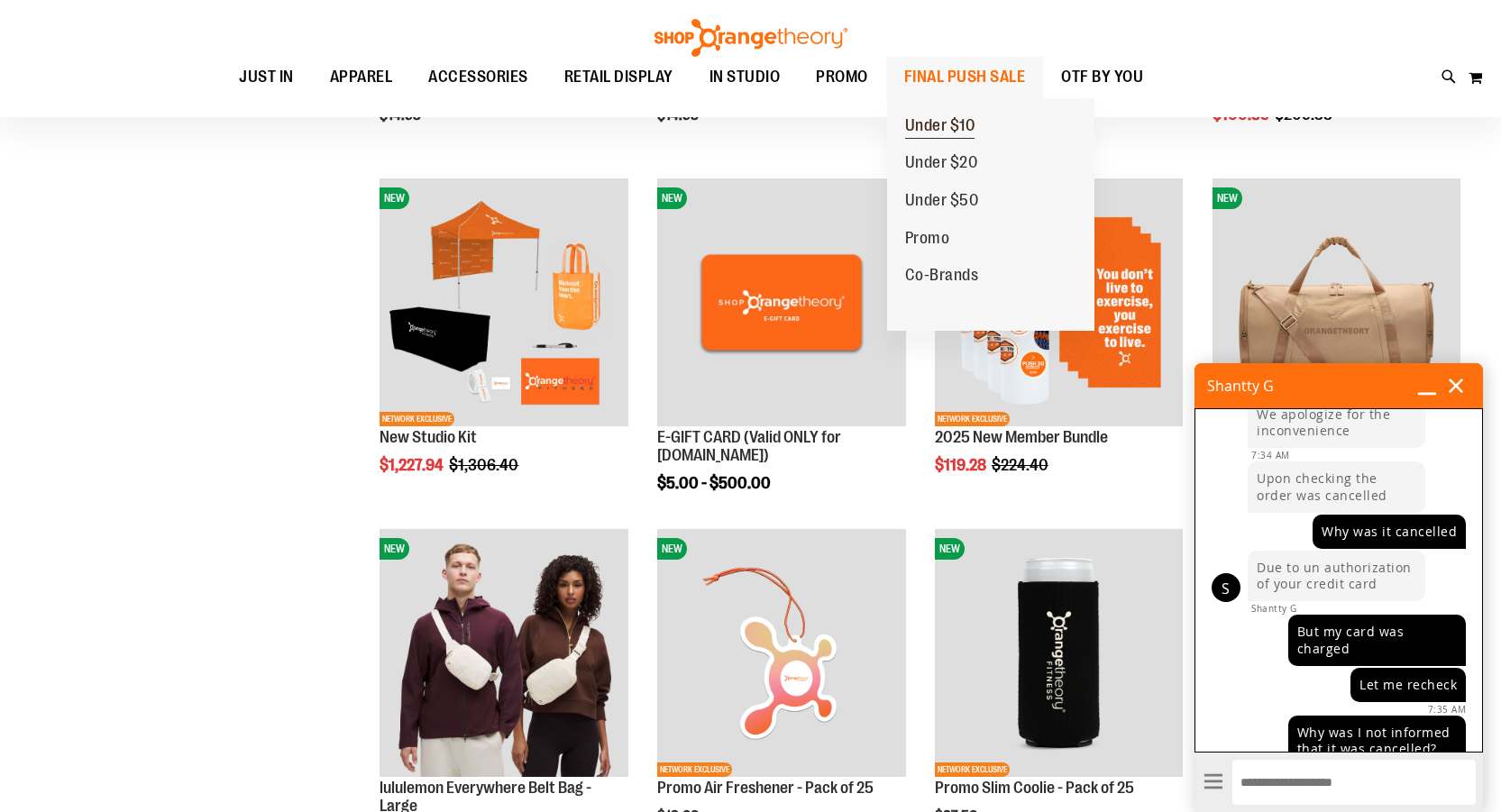
click at [944, 122] on span "Under $10" at bounding box center [941, 127] width 71 height 23
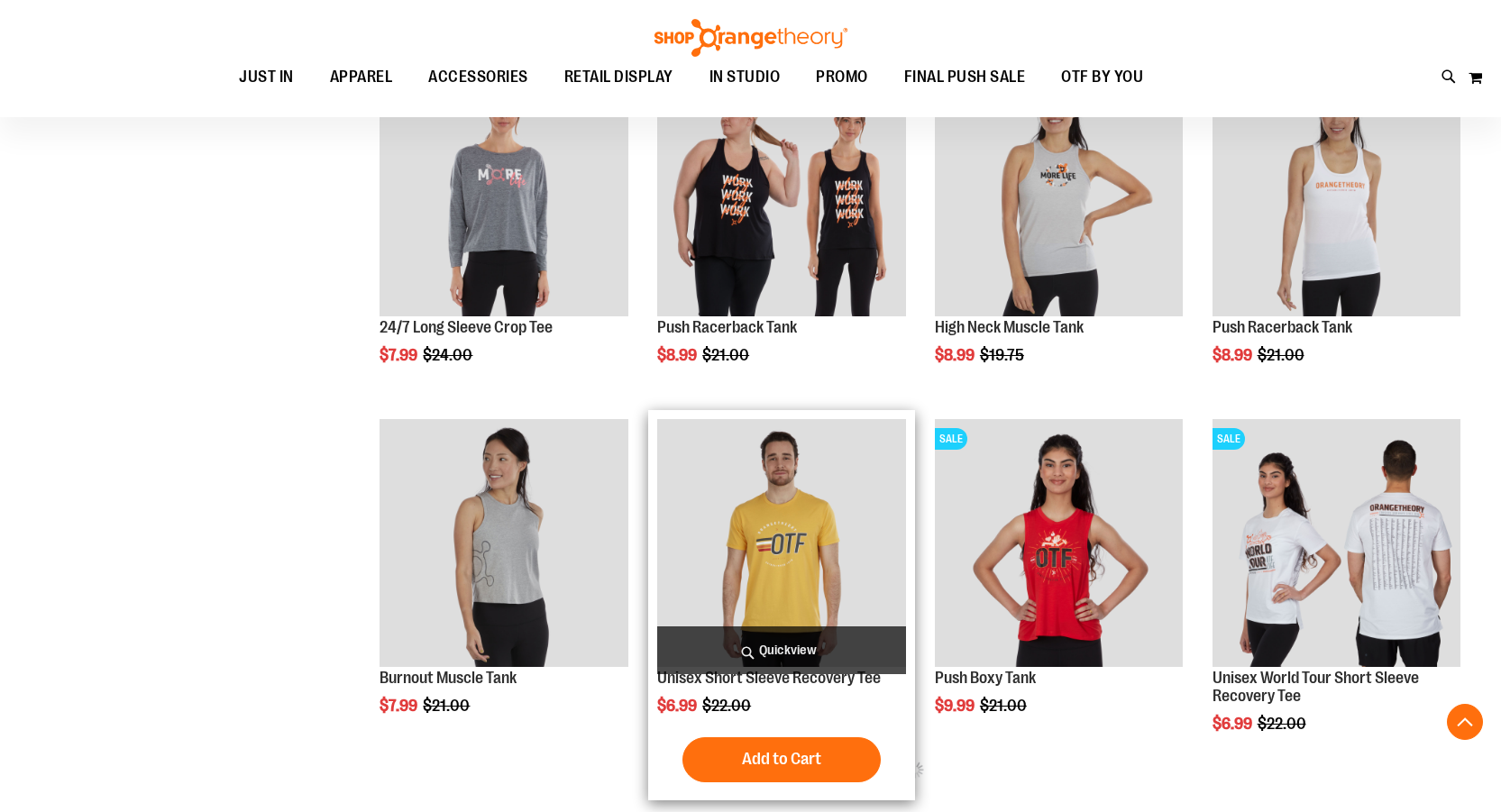
scroll to position [631, 0]
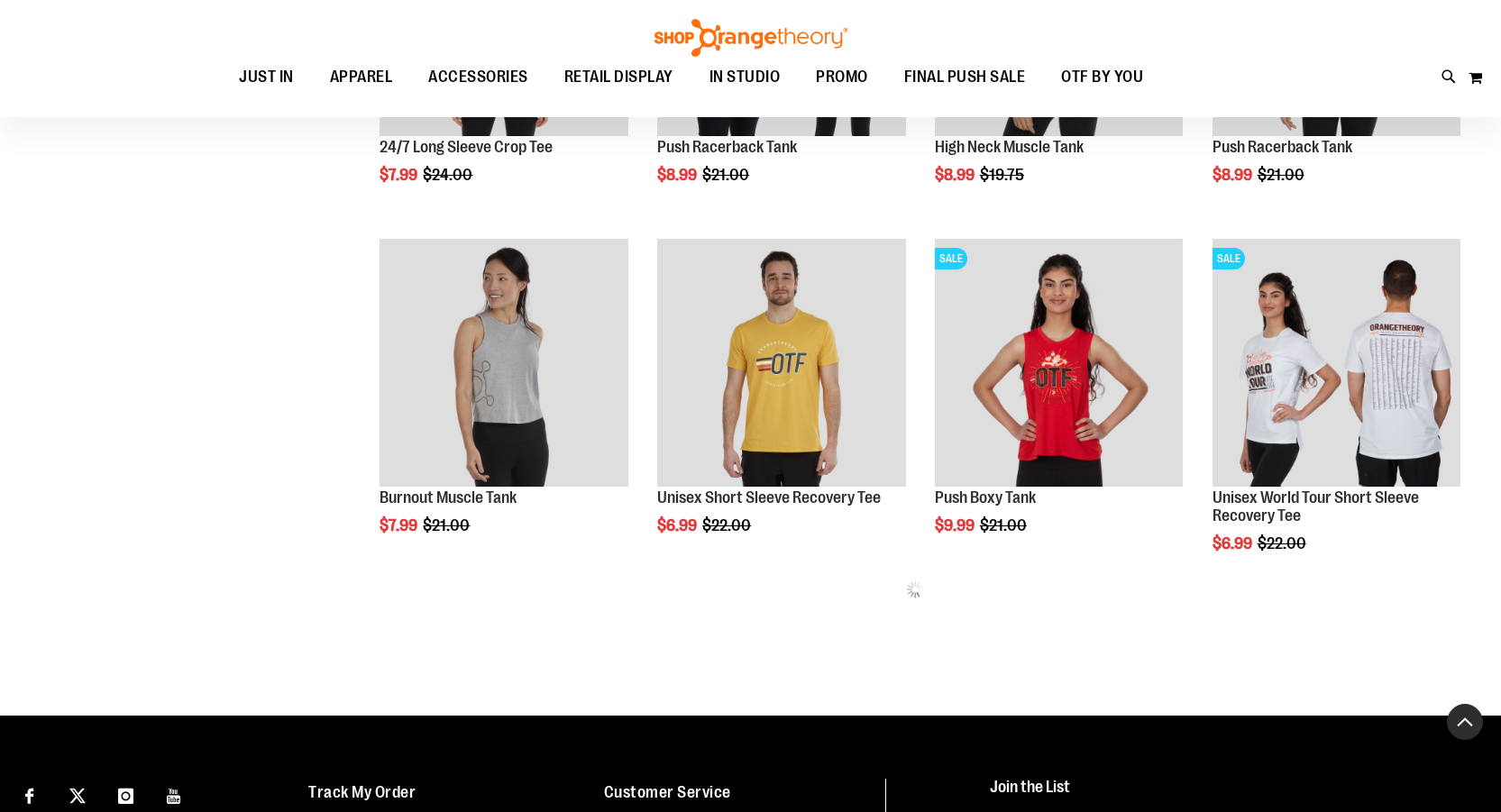
type input "**********"
click at [1463, 727] on button "Back To Top" at bounding box center [1465, 722] width 36 height 36
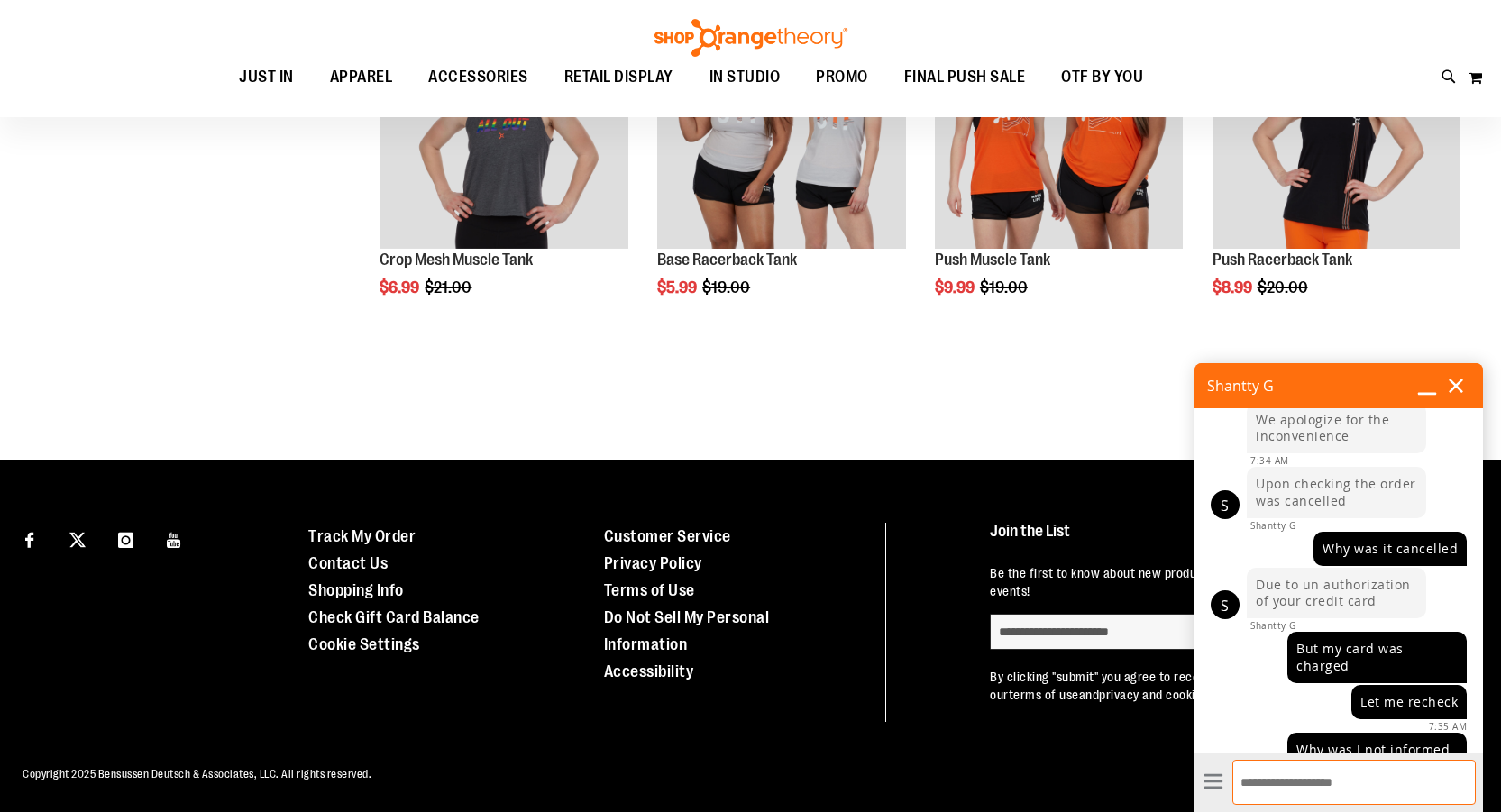
scroll to position [1922, 0]
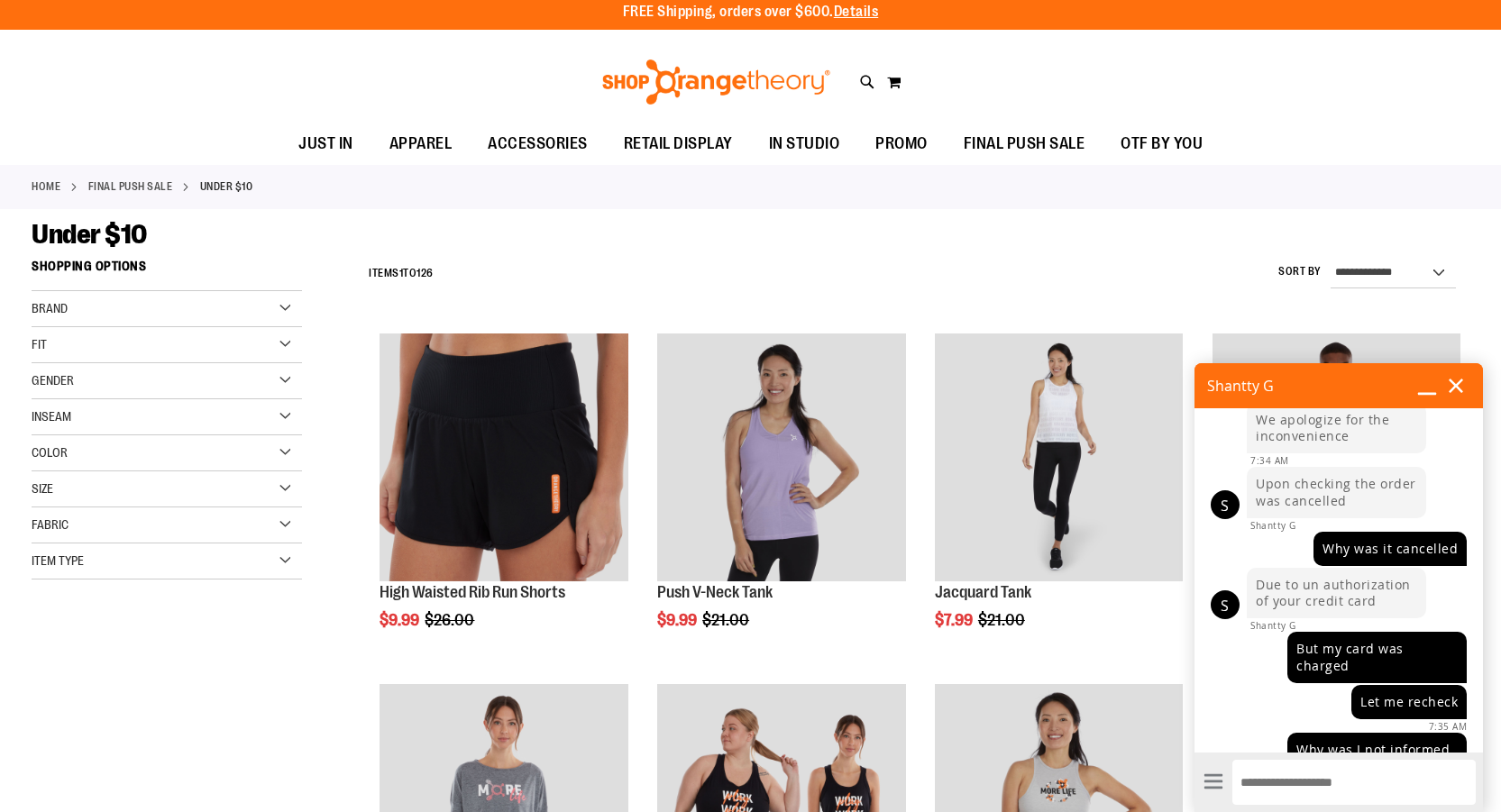
scroll to position [0, 0]
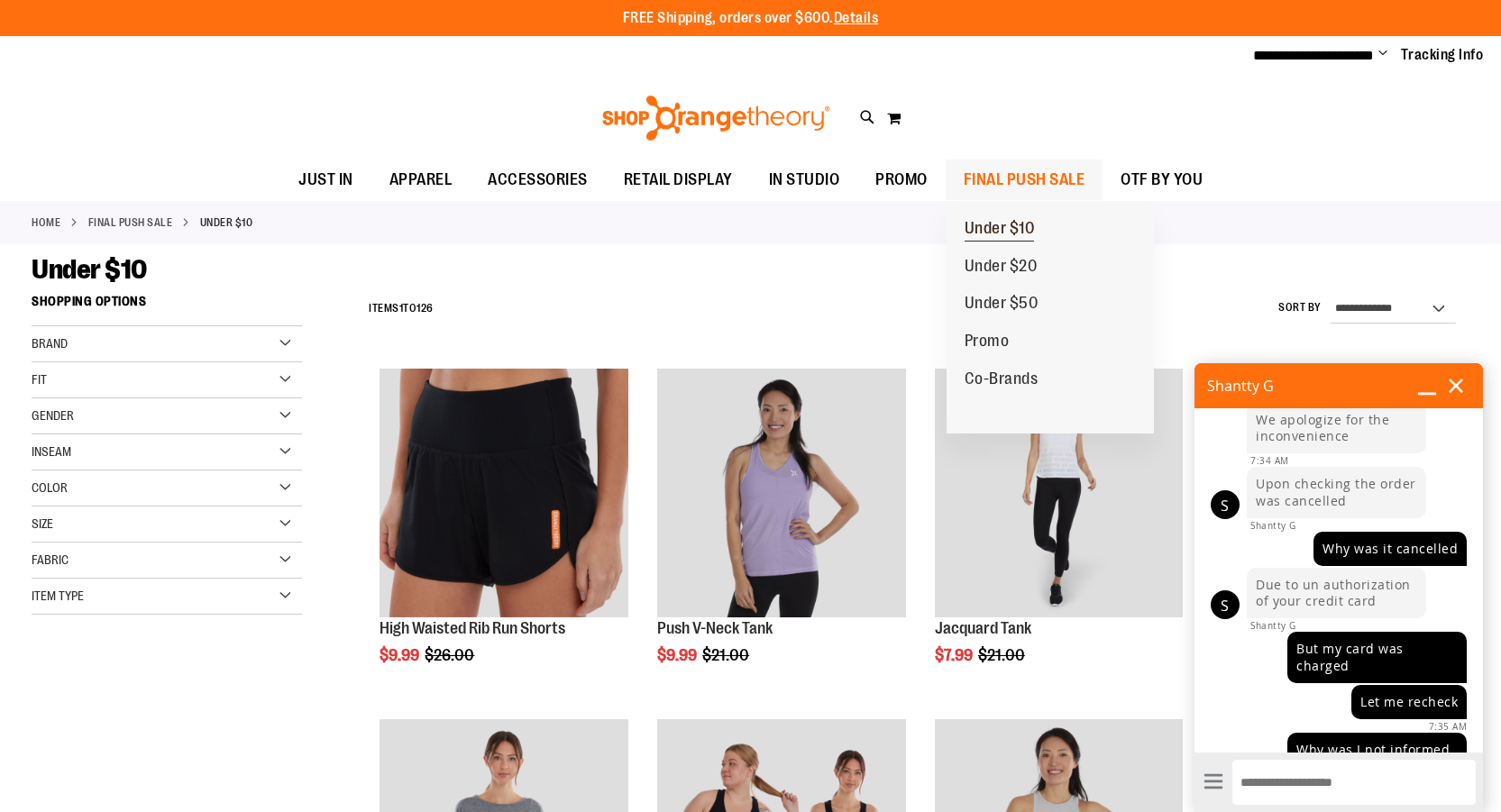
click at [1011, 224] on span "Under $10" at bounding box center [1000, 229] width 71 height 23
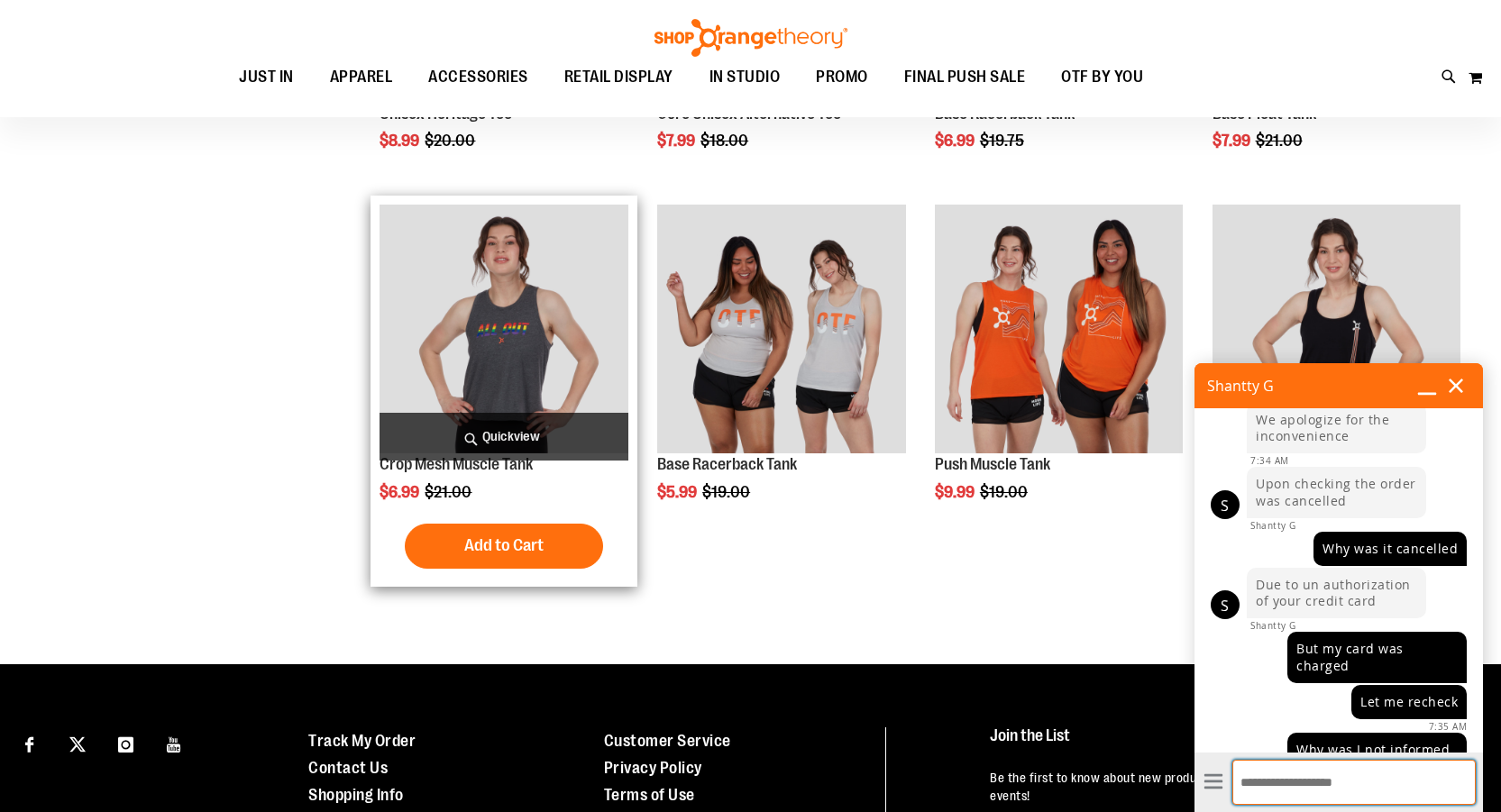
scroll to position [1982, 0]
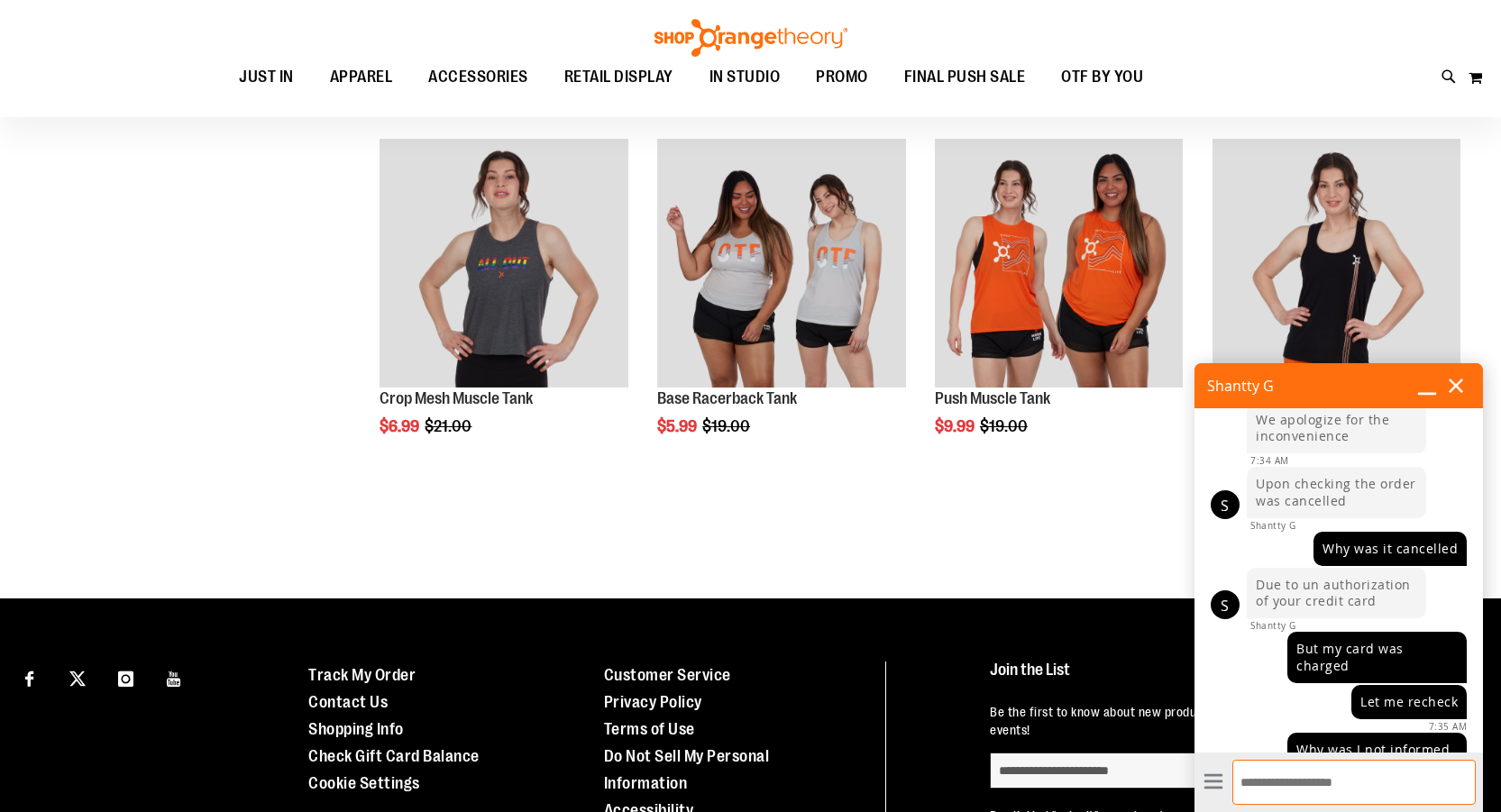
type input "**********"
click at [903, 513] on div "Page You're currently reading page 1 Page 2 Page 3 Page 4 Page 5" at bounding box center [914, 517] width 1110 height 18
drag, startPoint x: 860, startPoint y: 488, endPoint x: 875, endPoint y: 488, distance: 15.0
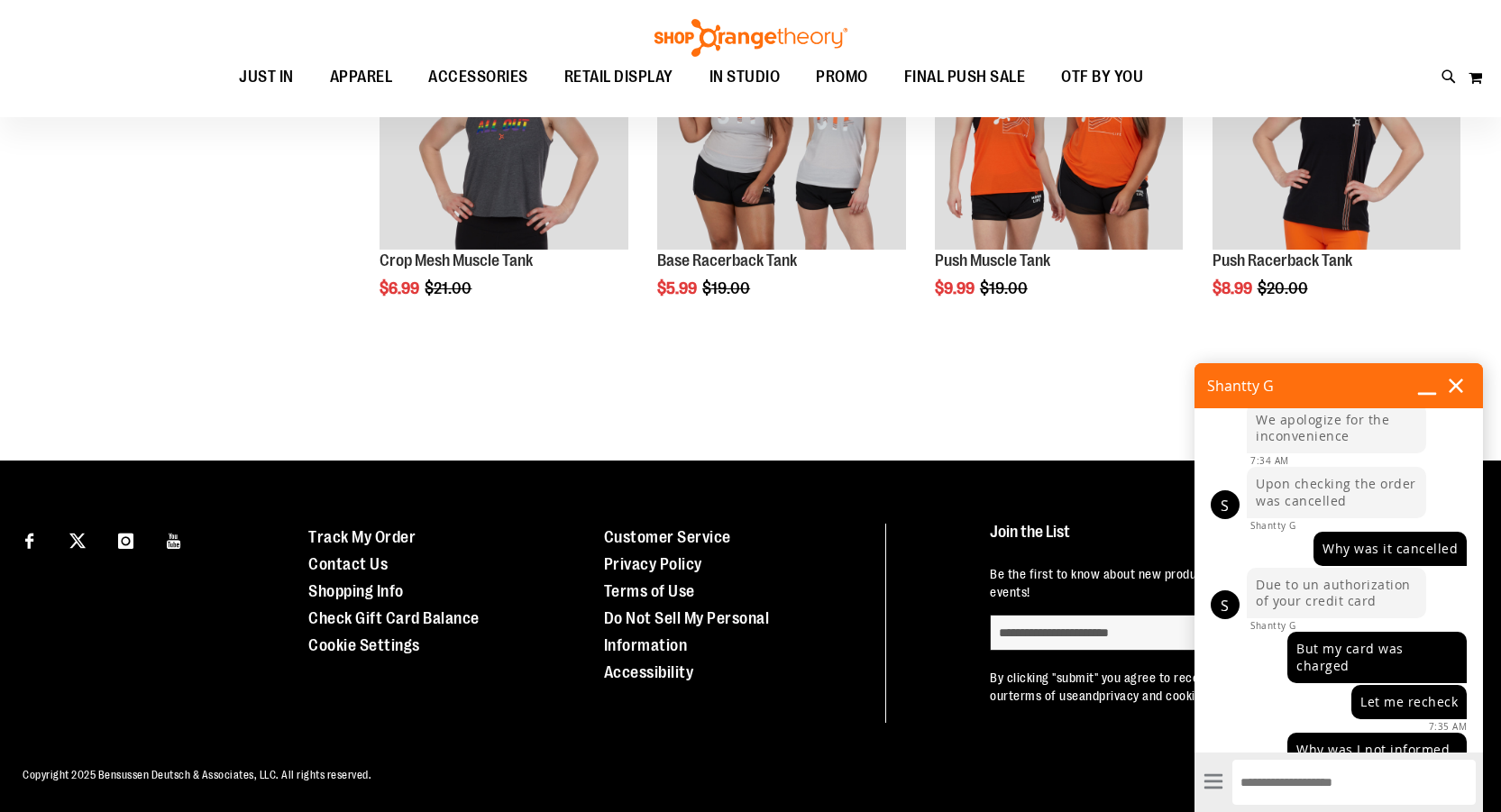
scroll to position [2121, 0]
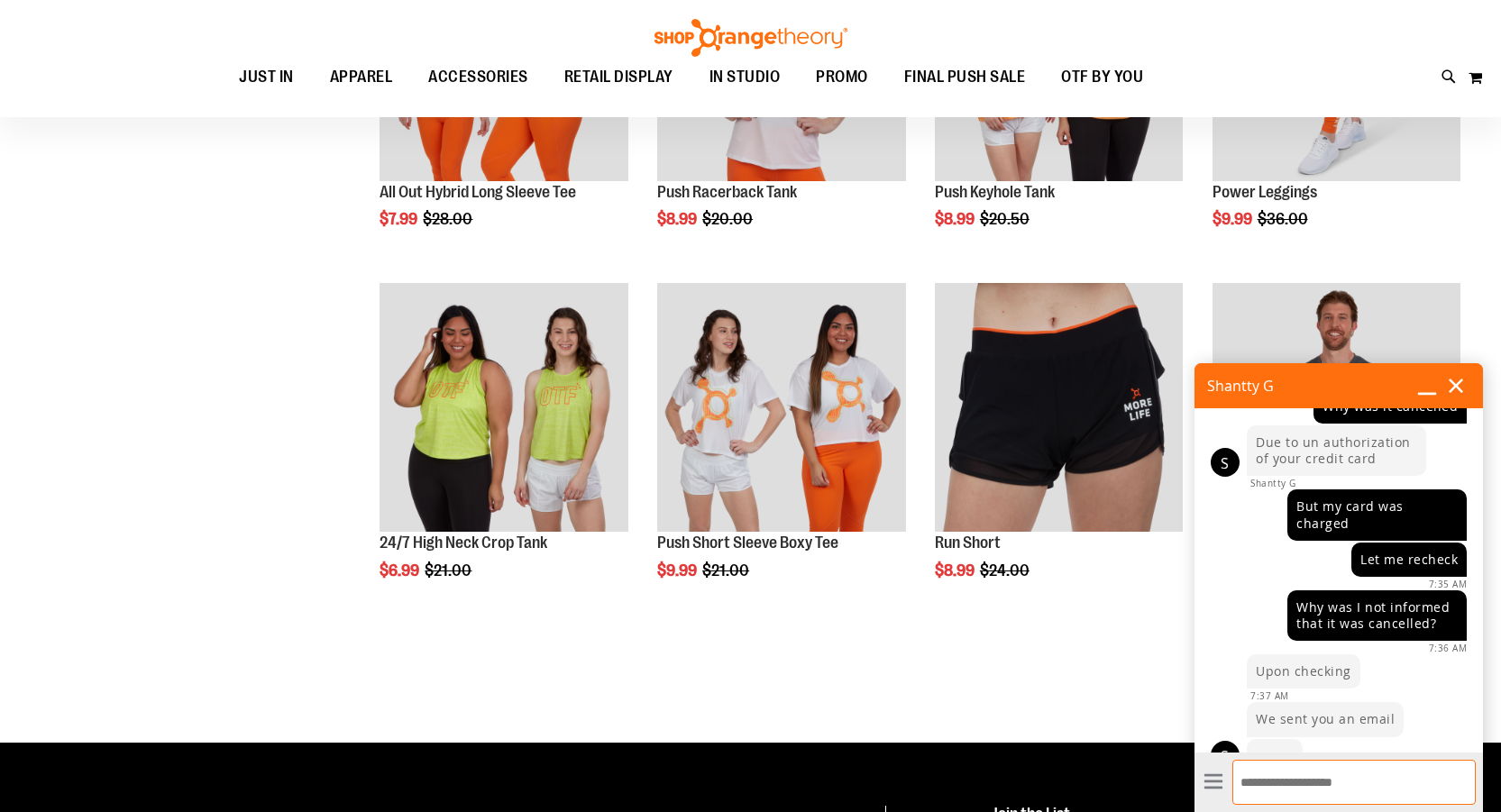
scroll to position [1787, 0]
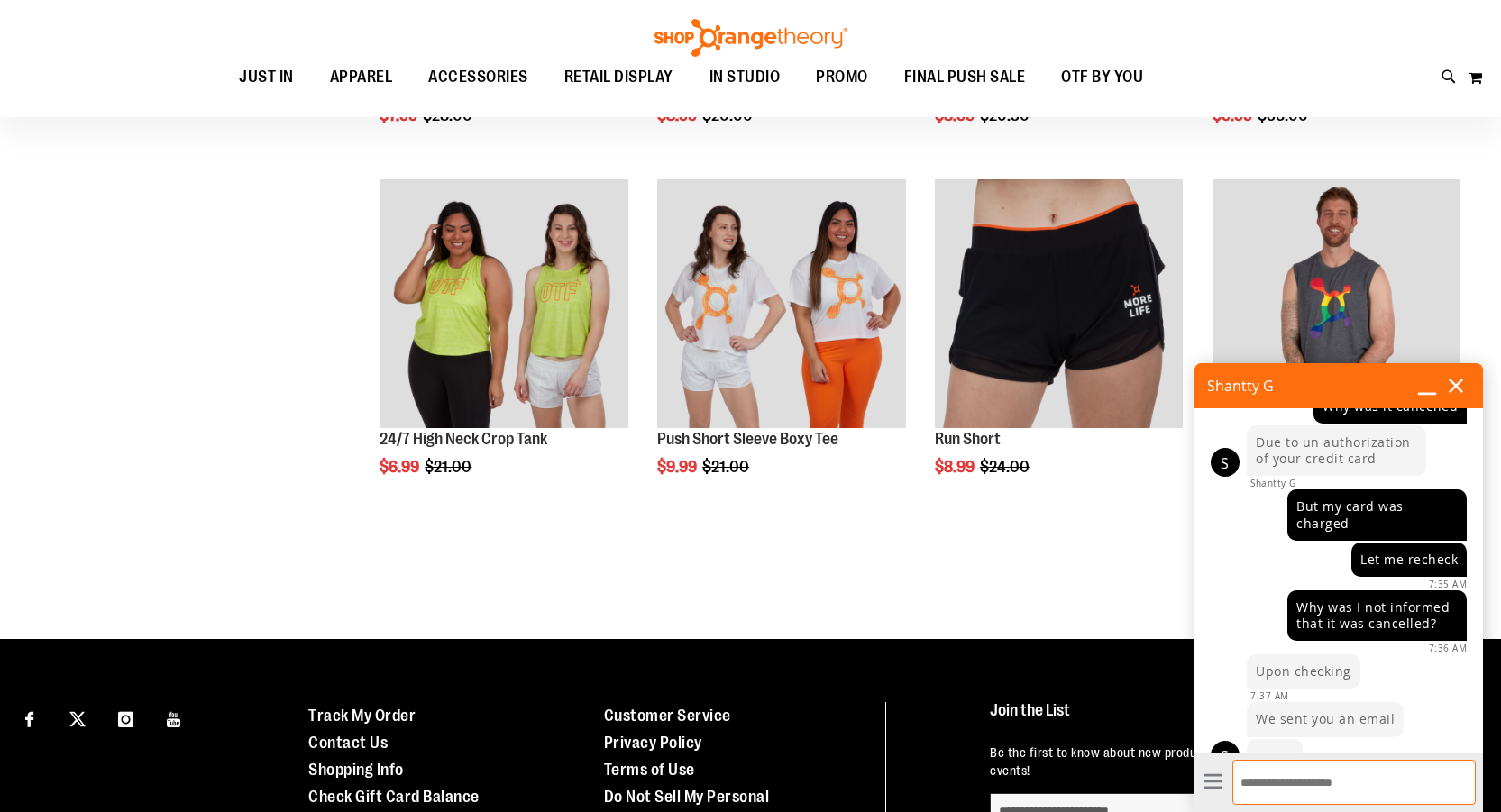
type input "**********"
type textarea "**********"
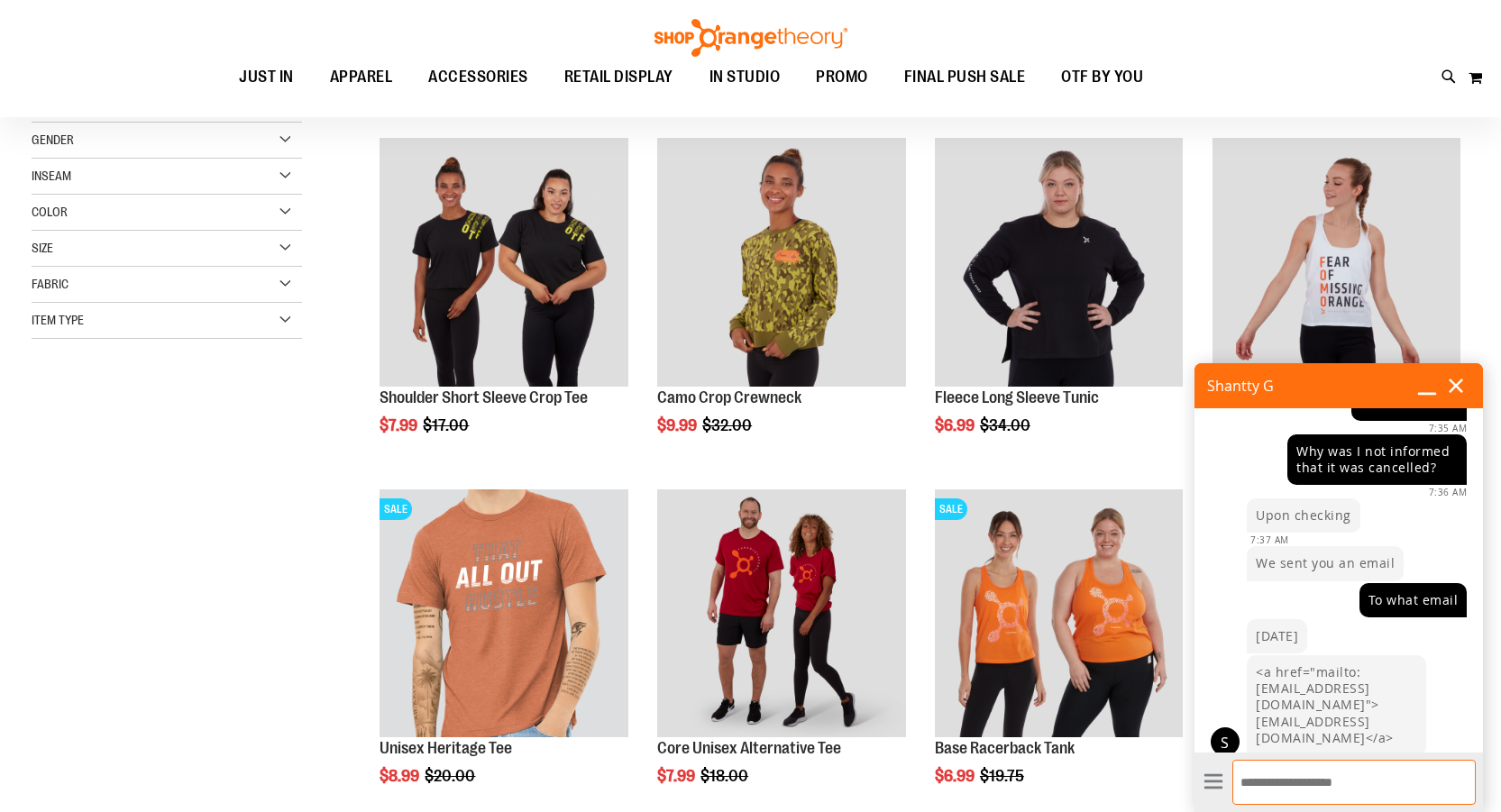
scroll to position [0, 0]
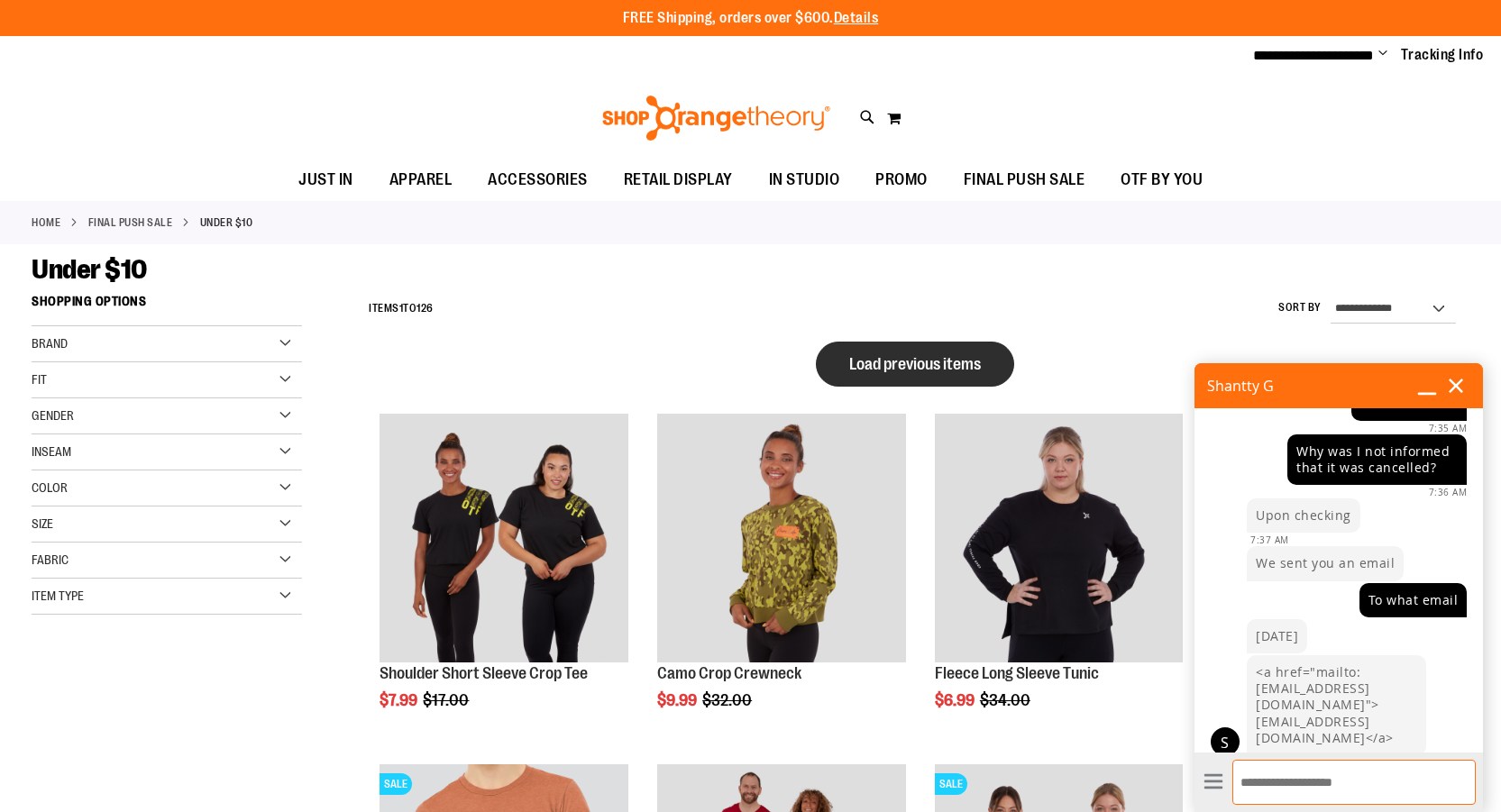
click at [917, 355] on span "Load previous items" at bounding box center [915, 364] width 131 height 18
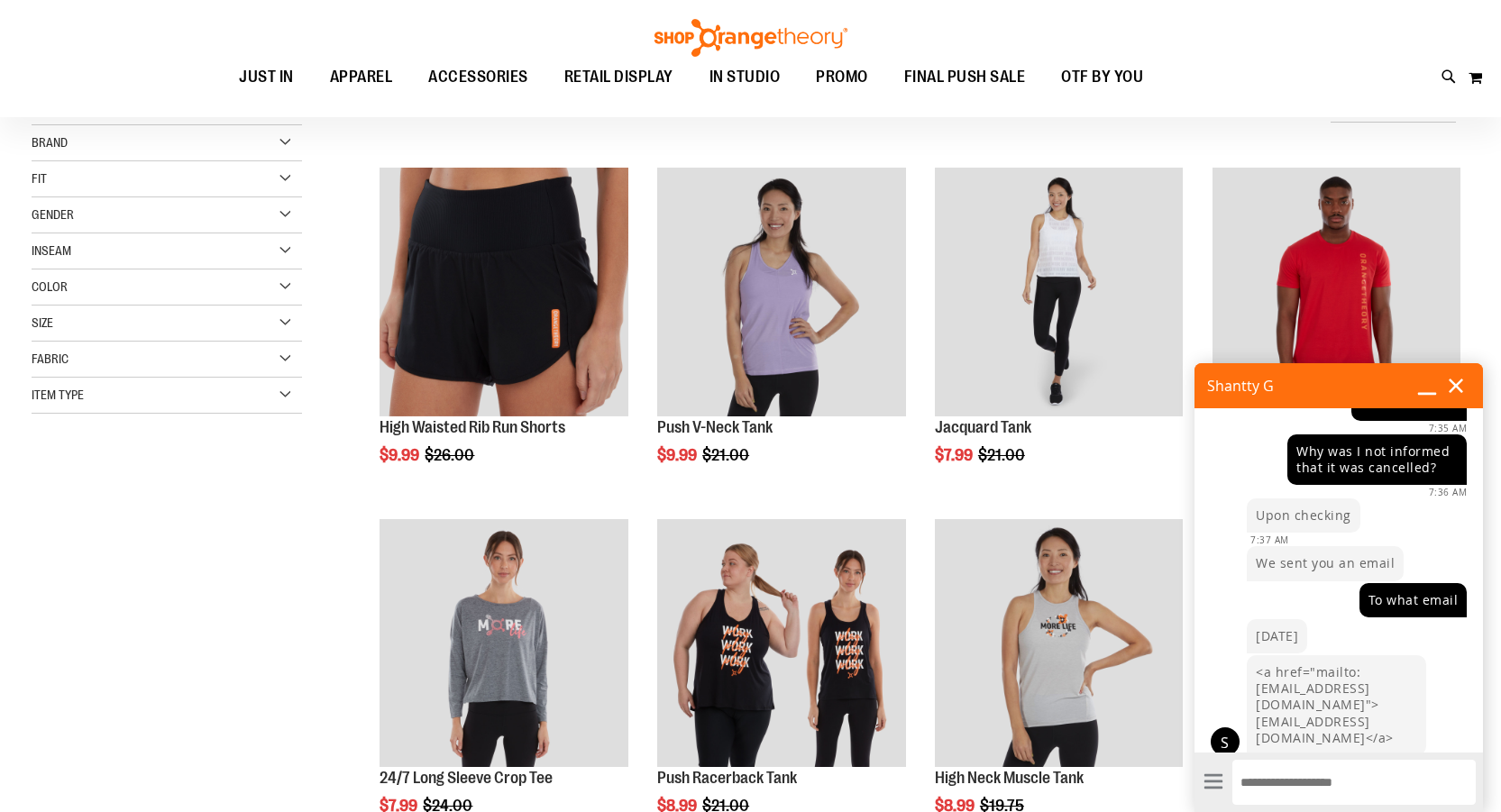
scroll to position [269, 0]
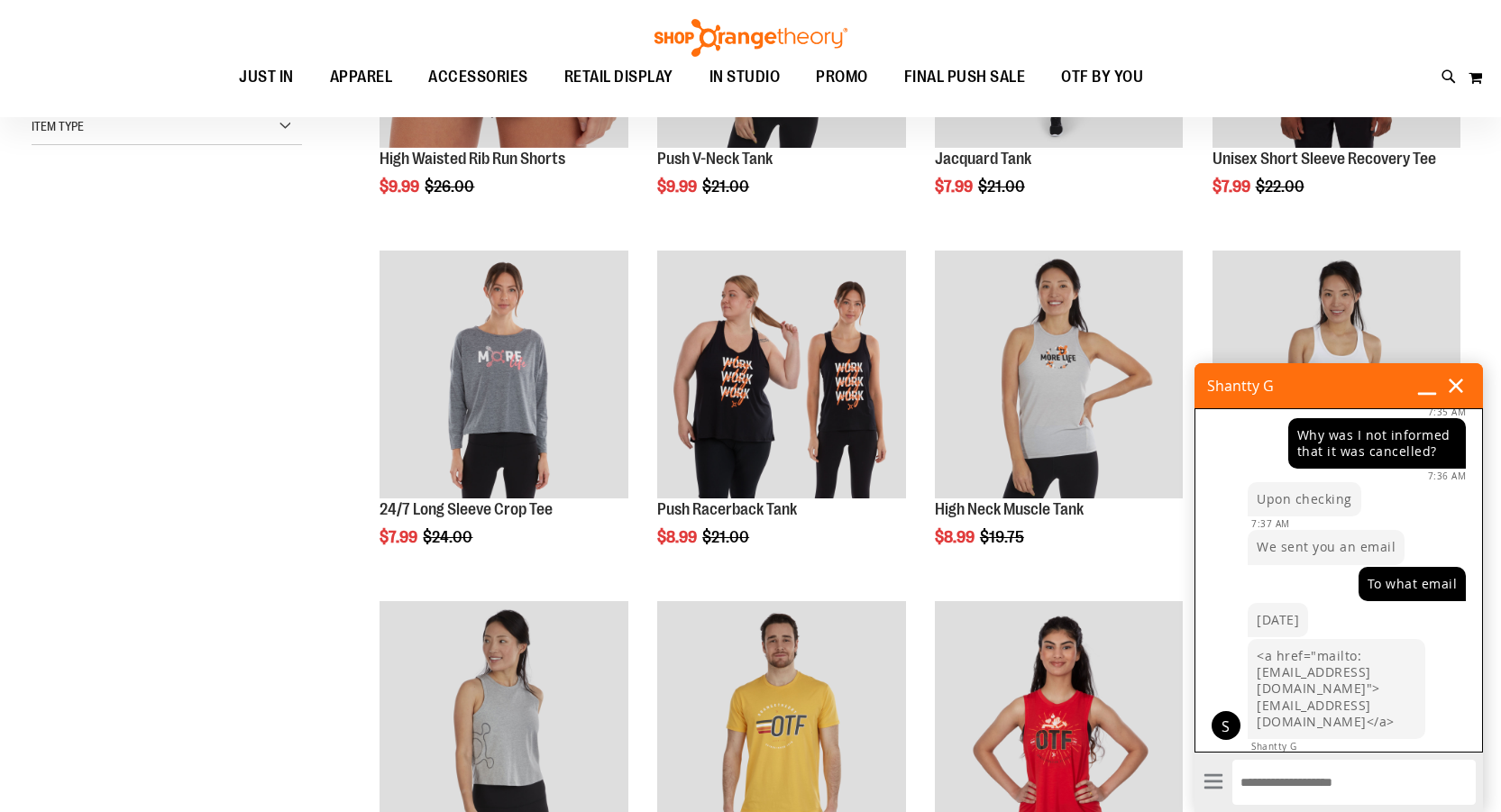
click at [1258, 567] on li "To what email" at bounding box center [1339, 584] width 286 height 36
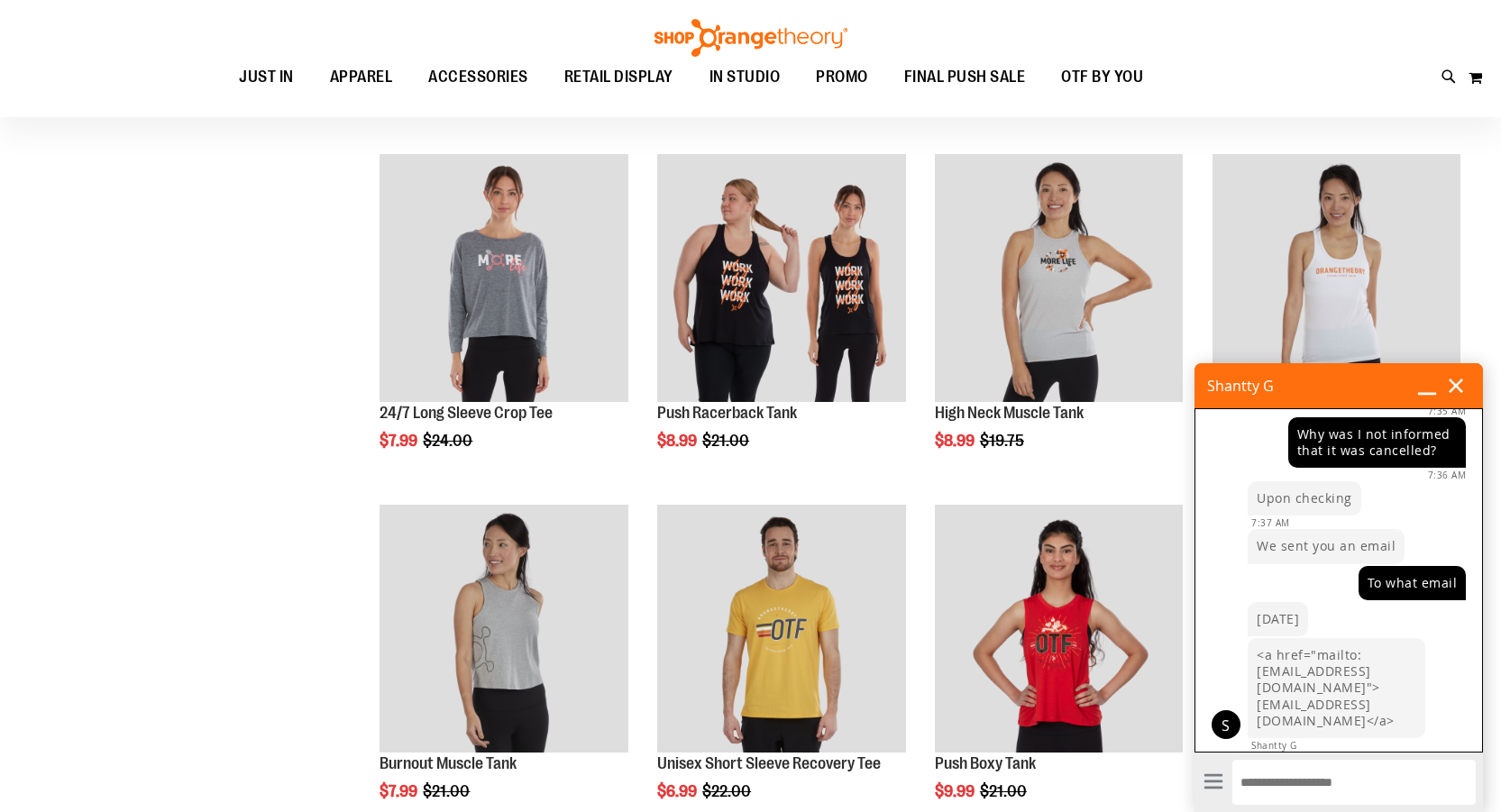
scroll to position [449, 0]
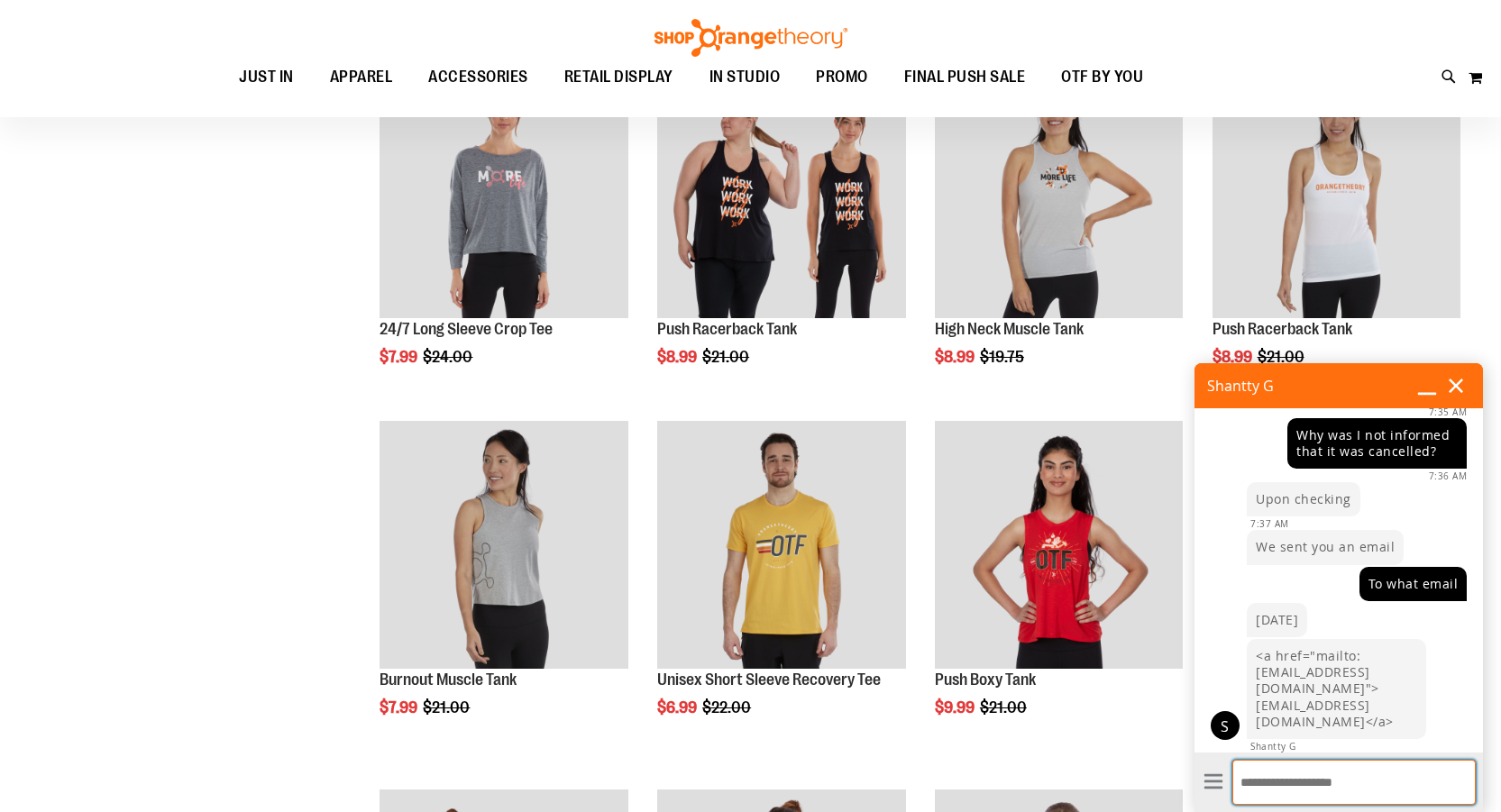
click at [1296, 777] on textarea "Enter Message" at bounding box center [1354, 783] width 243 height 45
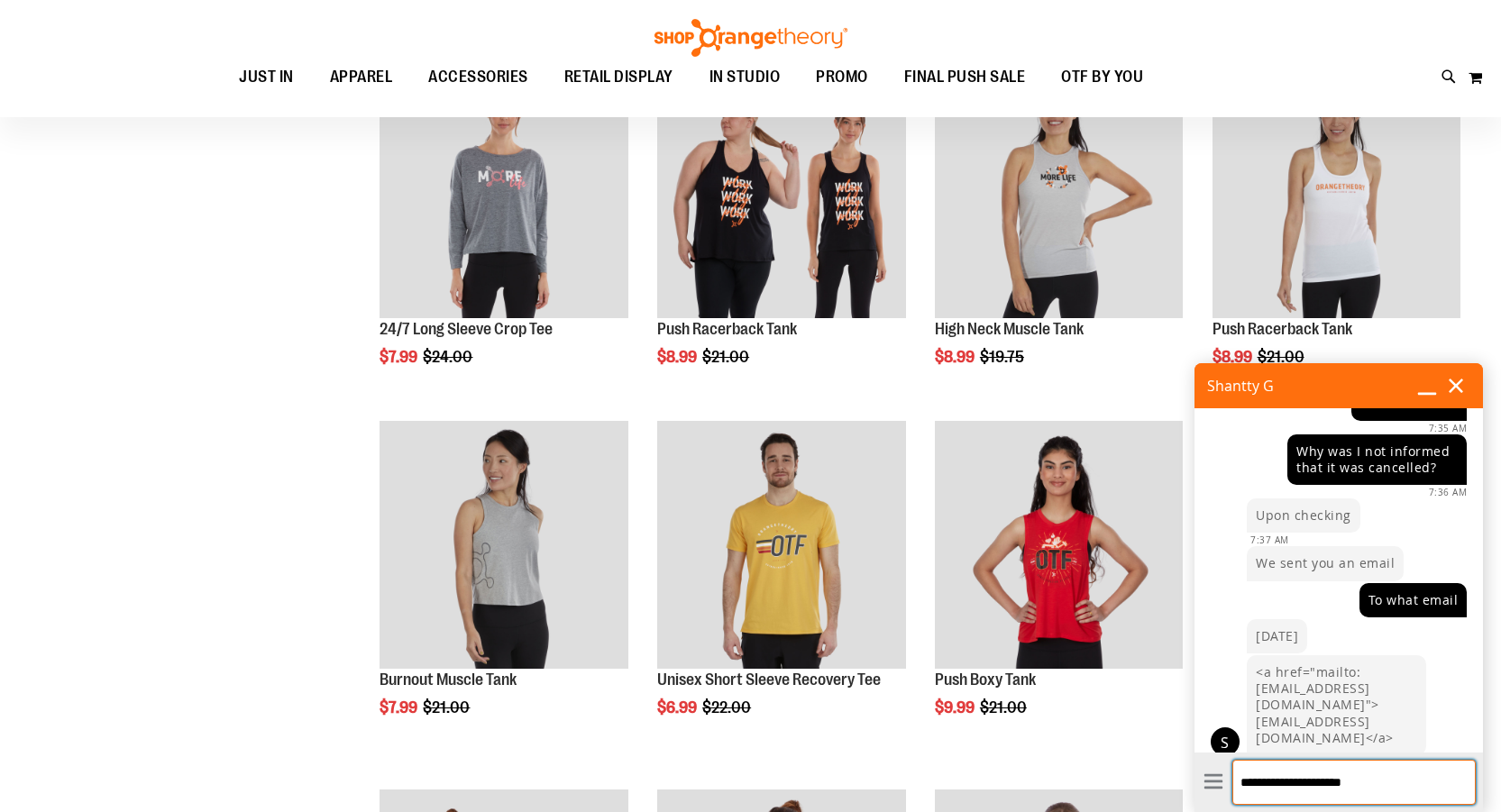
type textarea "**********"
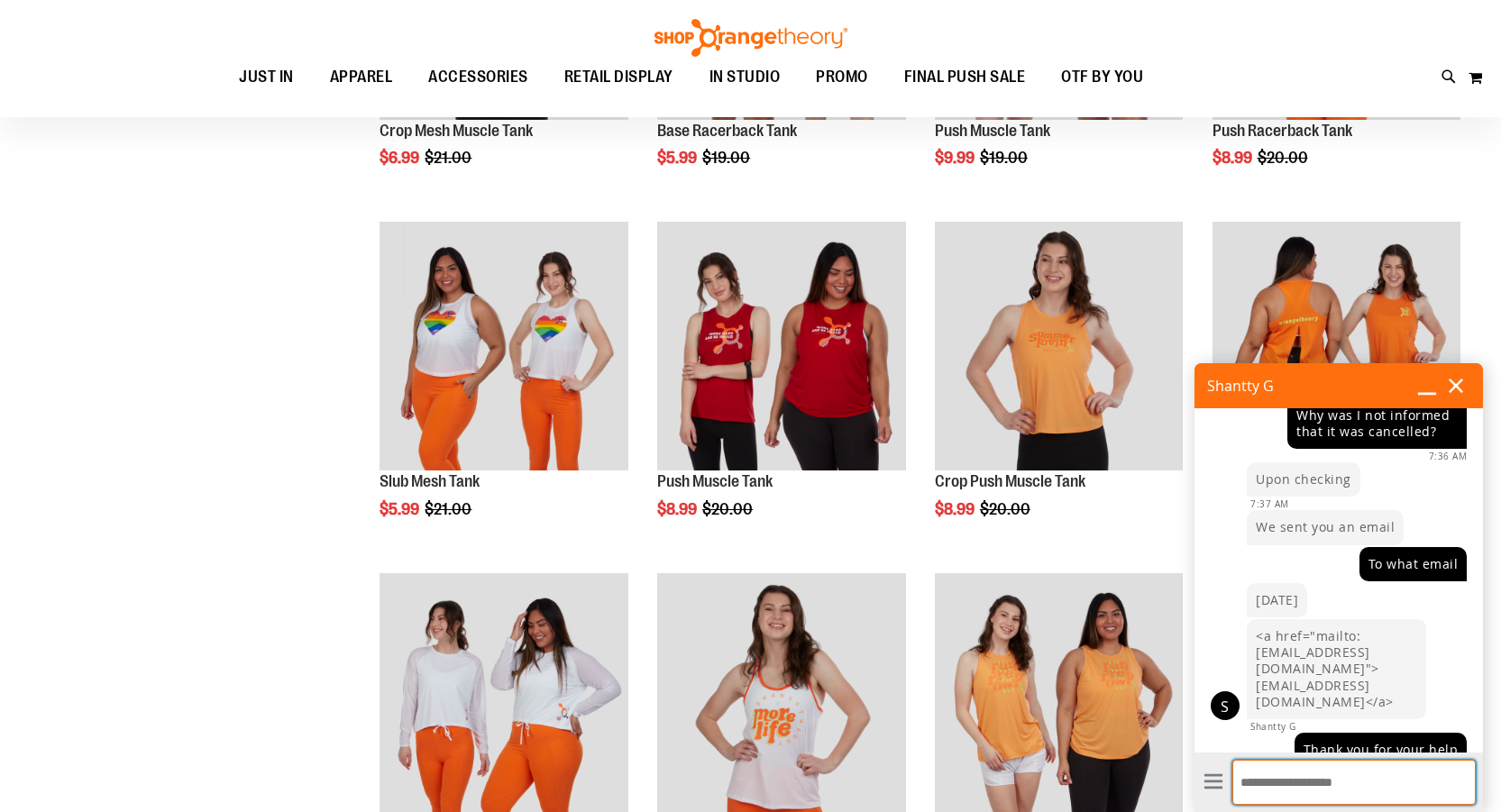
scroll to position [875, 0]
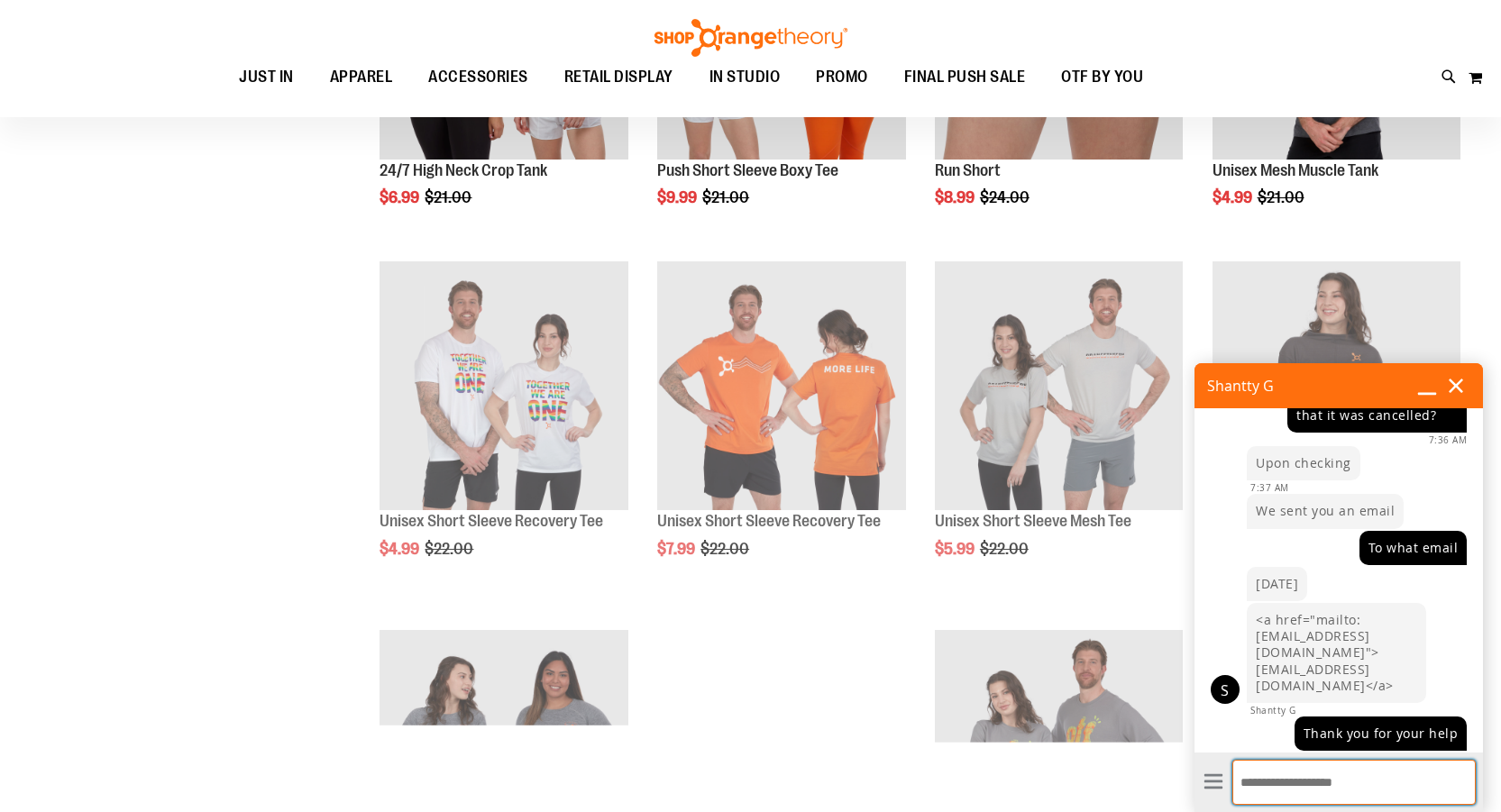
scroll to position [828, 0]
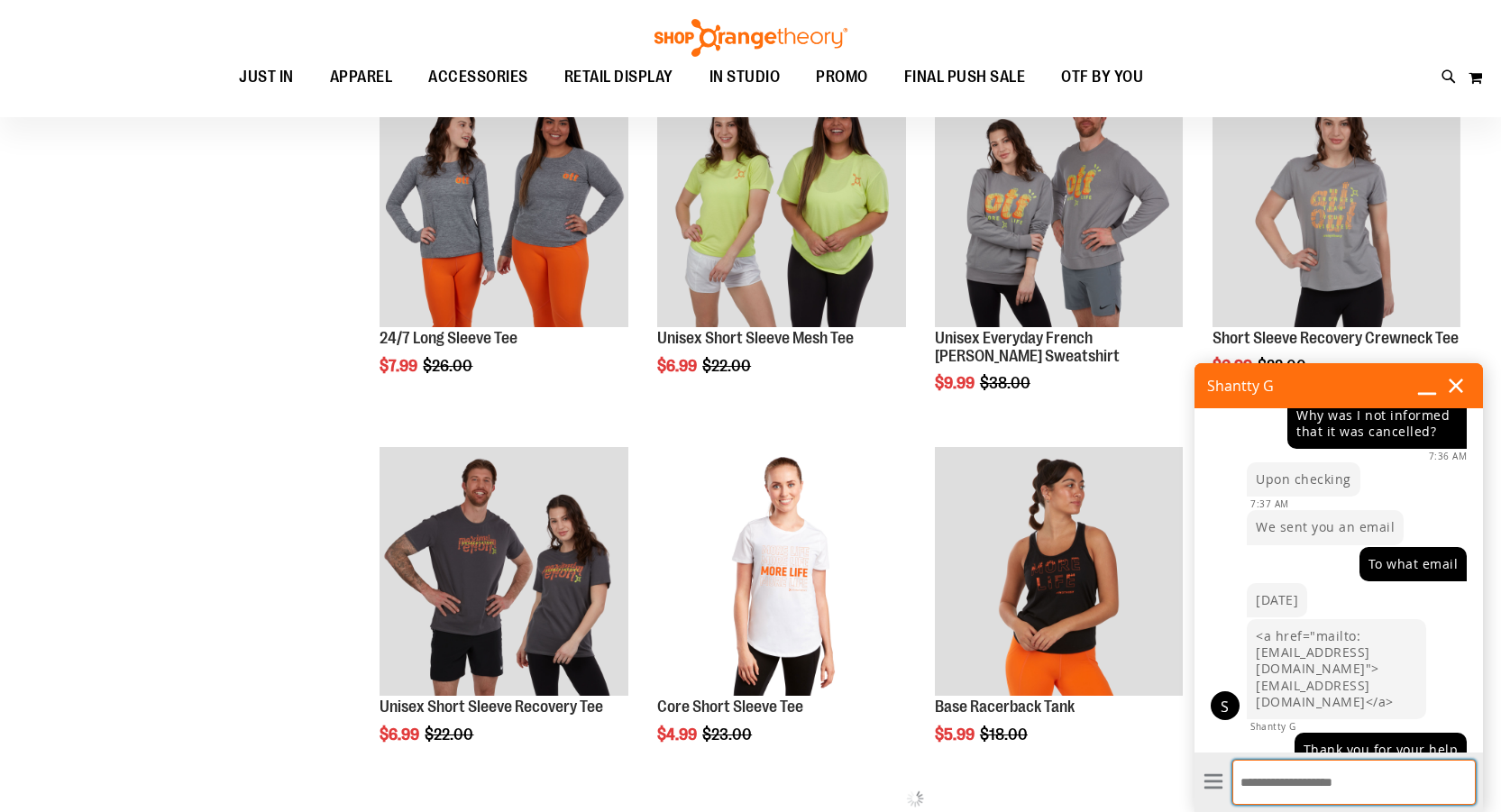
scroll to position [875, 0]
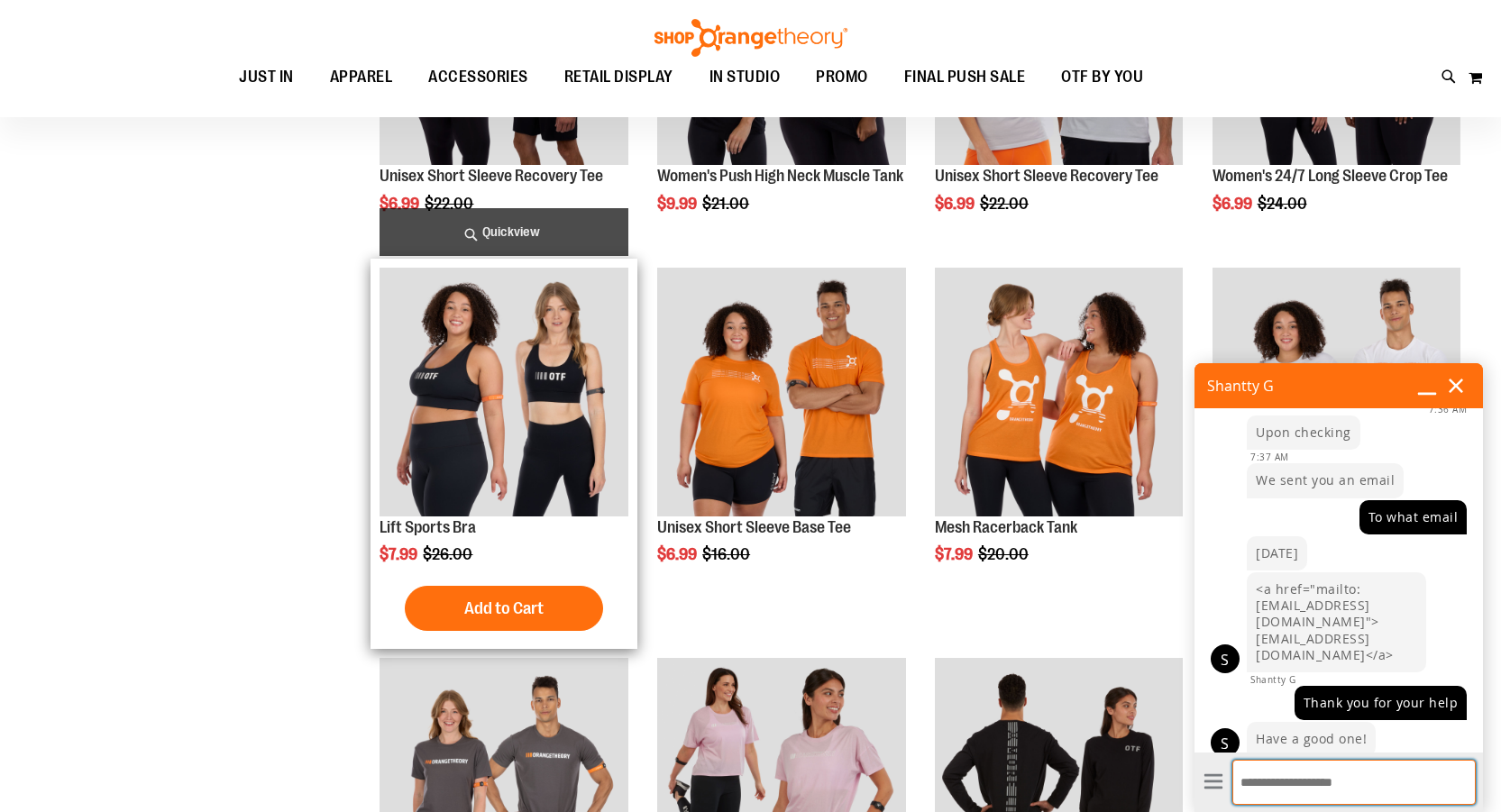
scroll to position [876, 0]
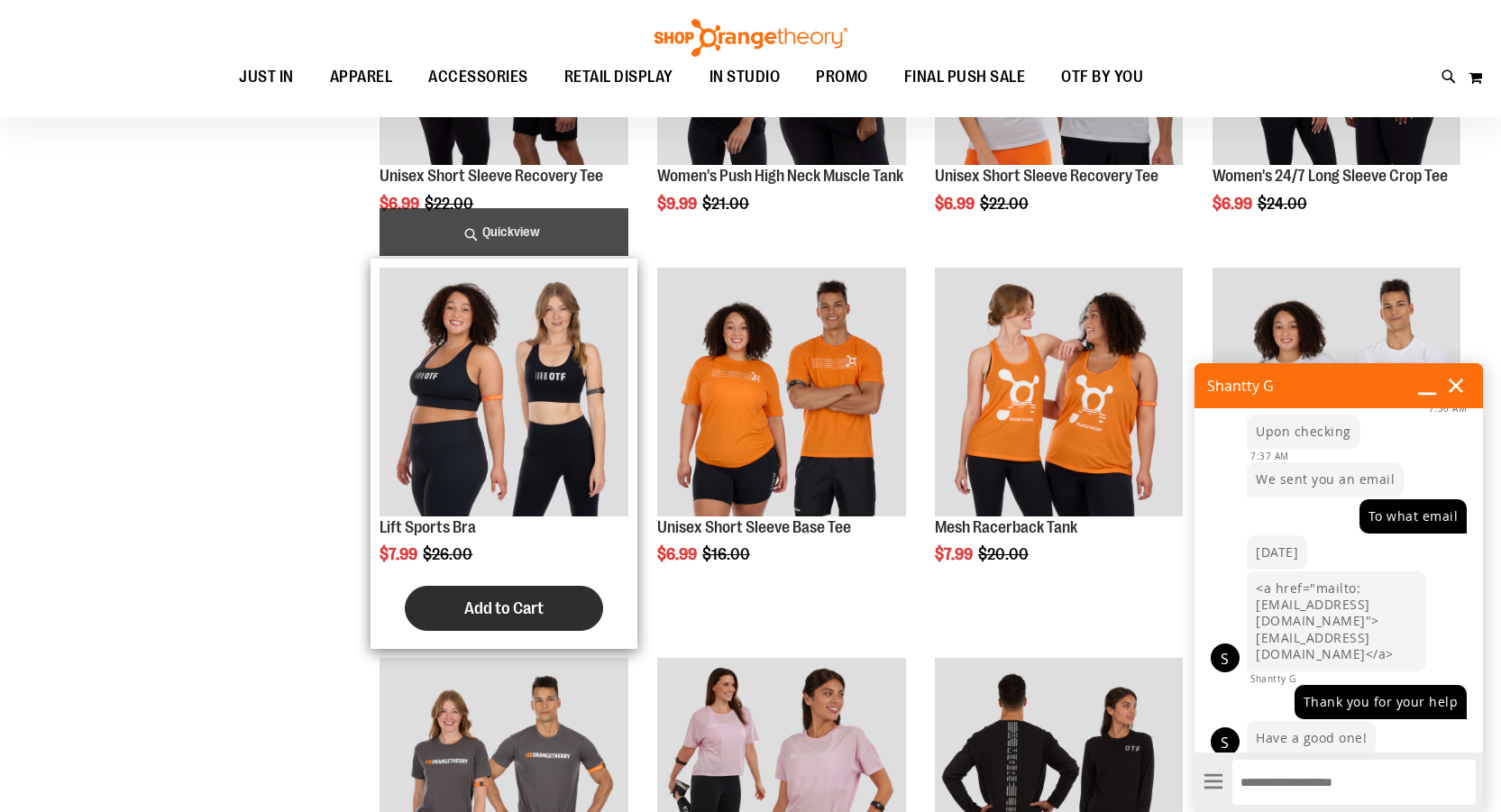
click at [502, 618] on span "Add to Cart" at bounding box center [503, 608] width 79 height 20
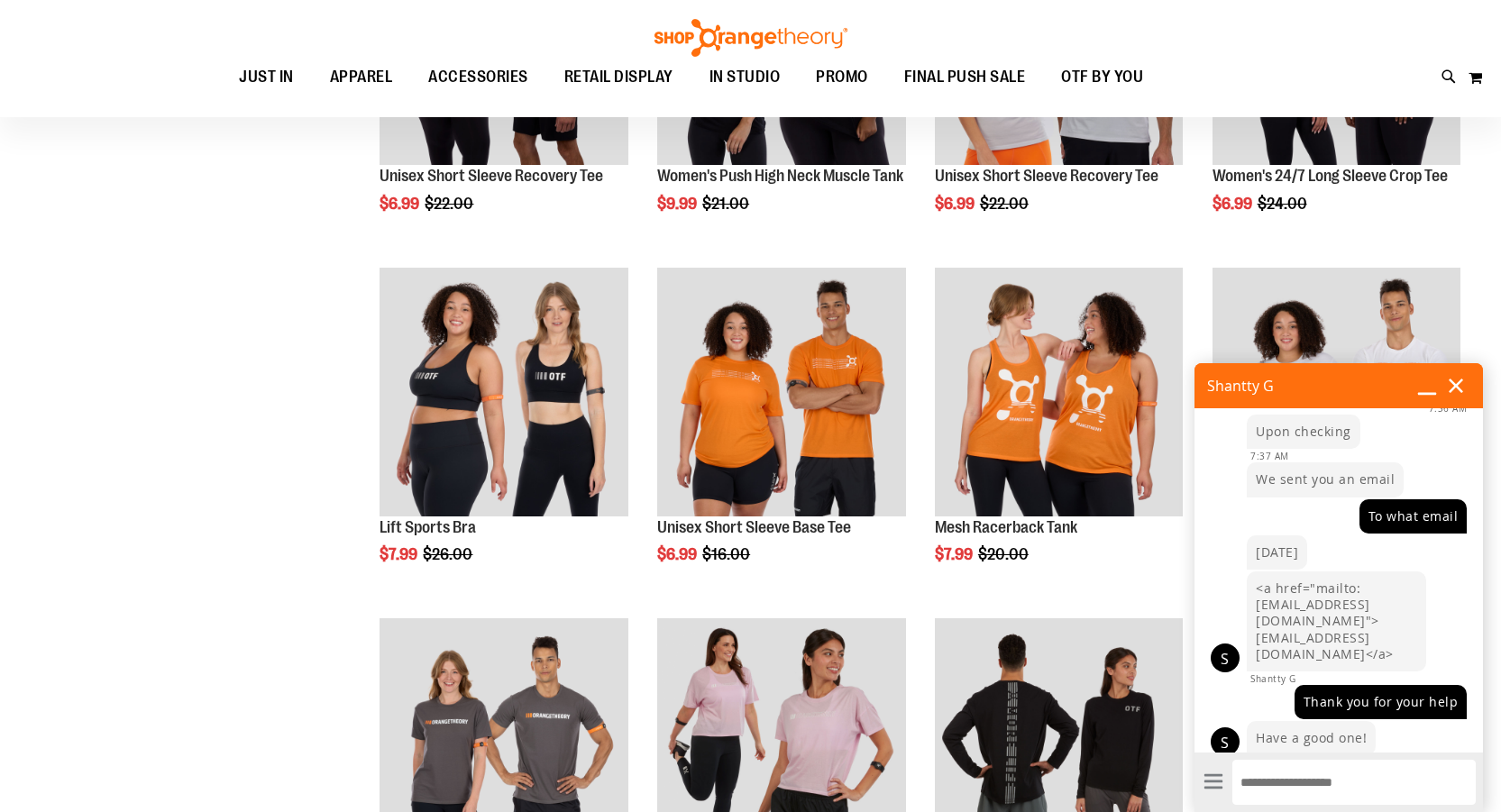
click at [1458, 385] on icon at bounding box center [1456, 385] width 20 height 20
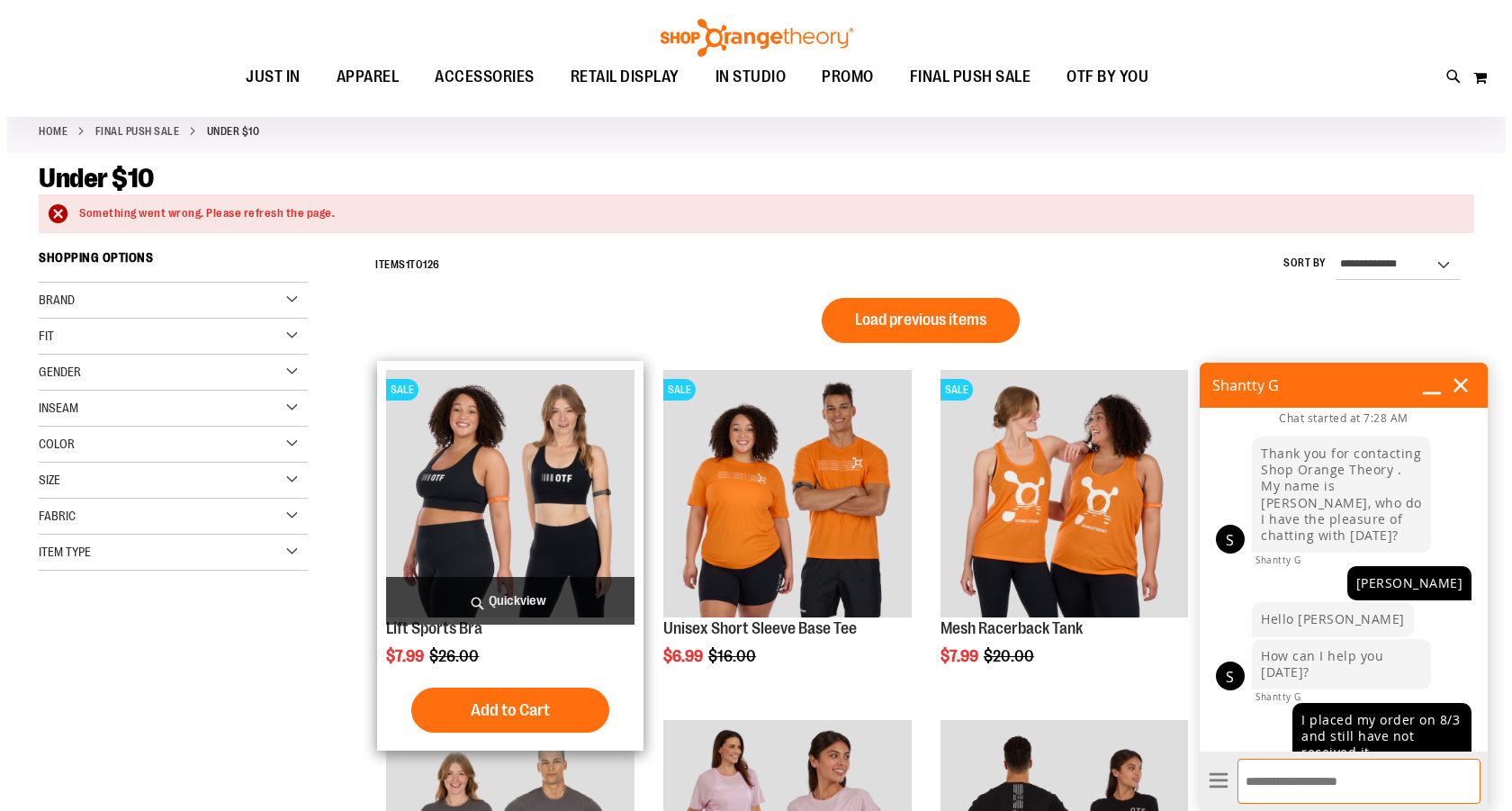
scroll to position [875, 0]
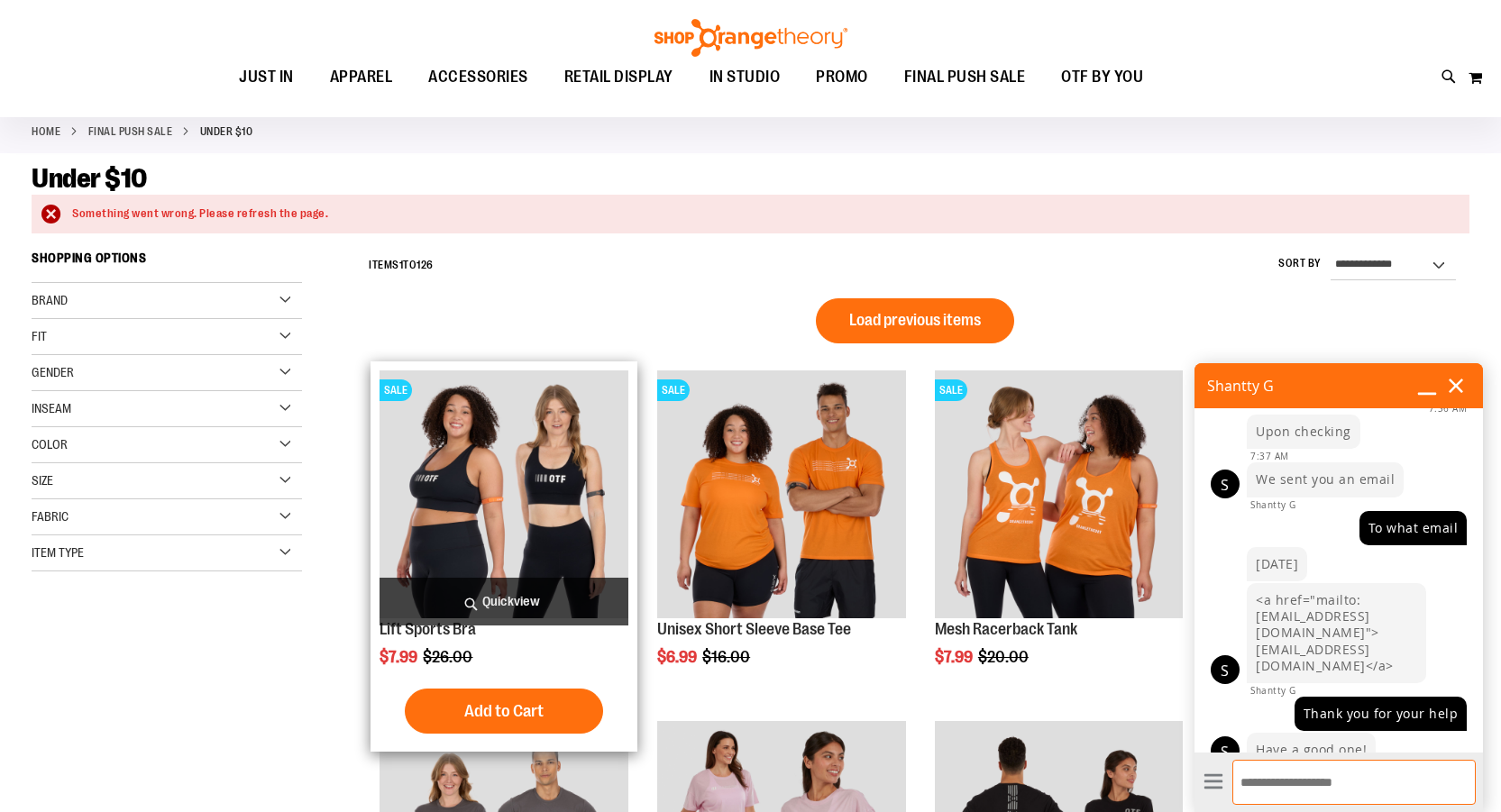
type input "**********"
click at [562, 614] on span "Quickview" at bounding box center [503, 601] width 248 height 48
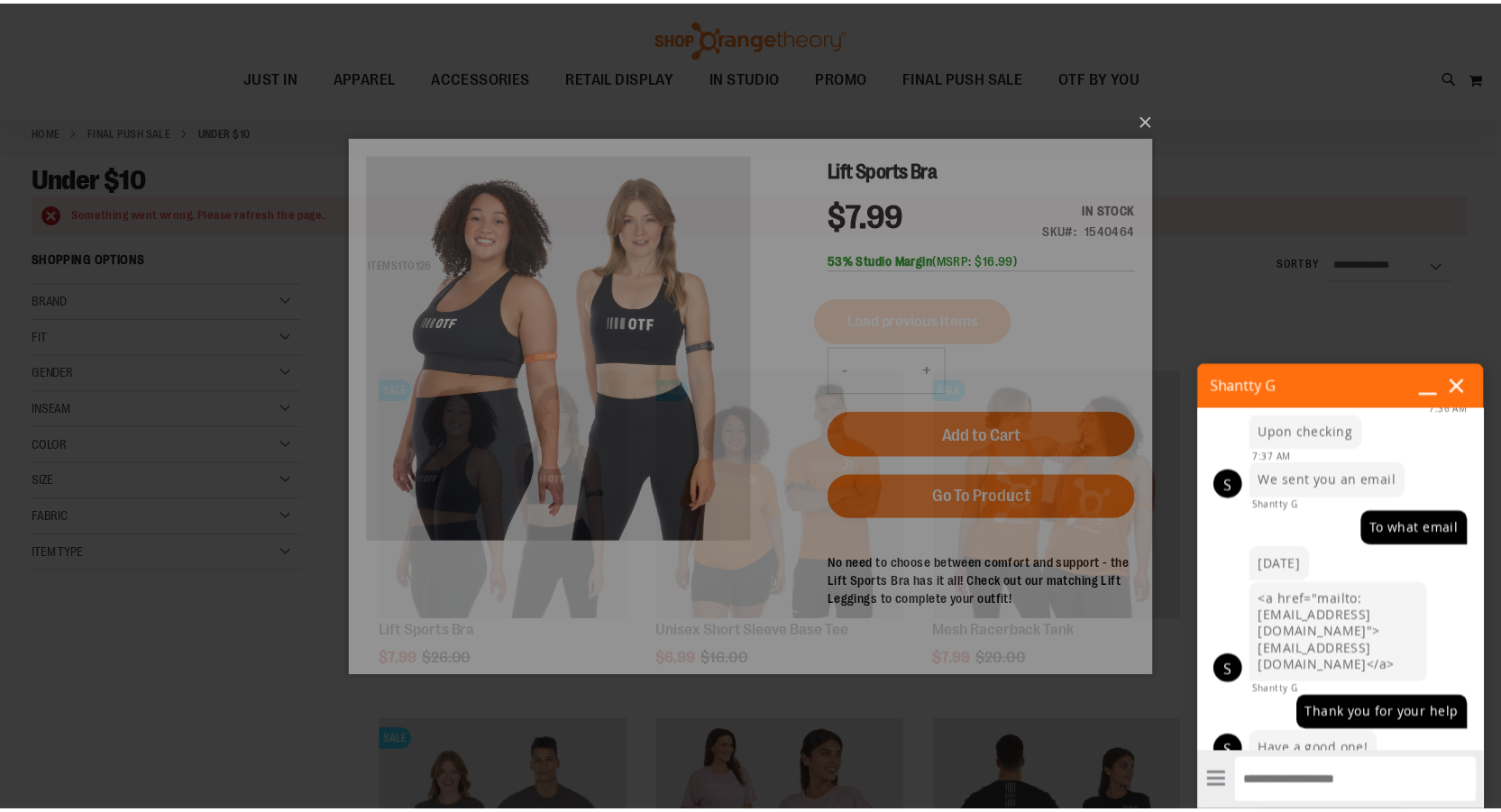
scroll to position [0, 0]
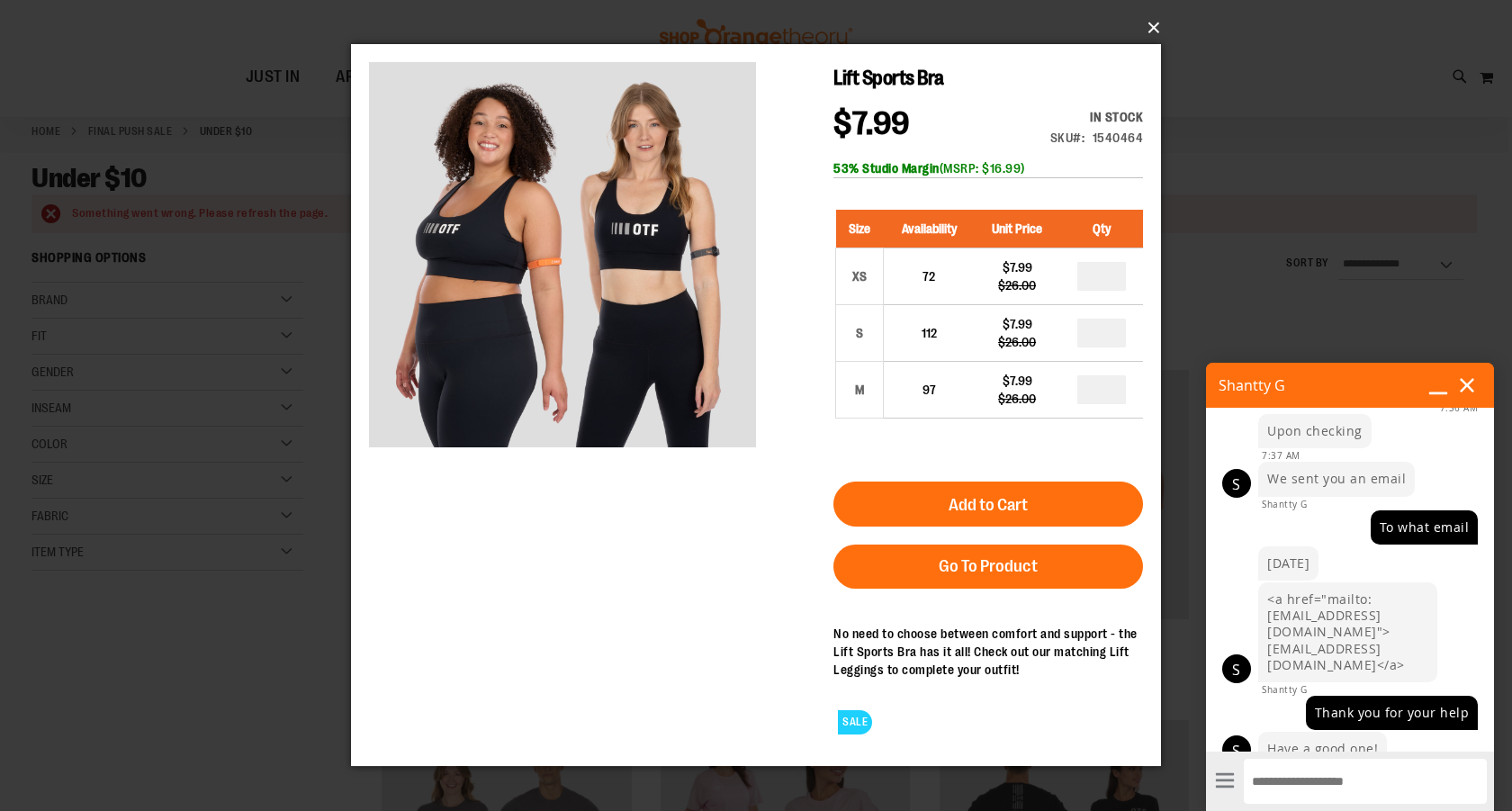
click at [1148, 29] on button "×" at bounding box center [761, 27] width 810 height 39
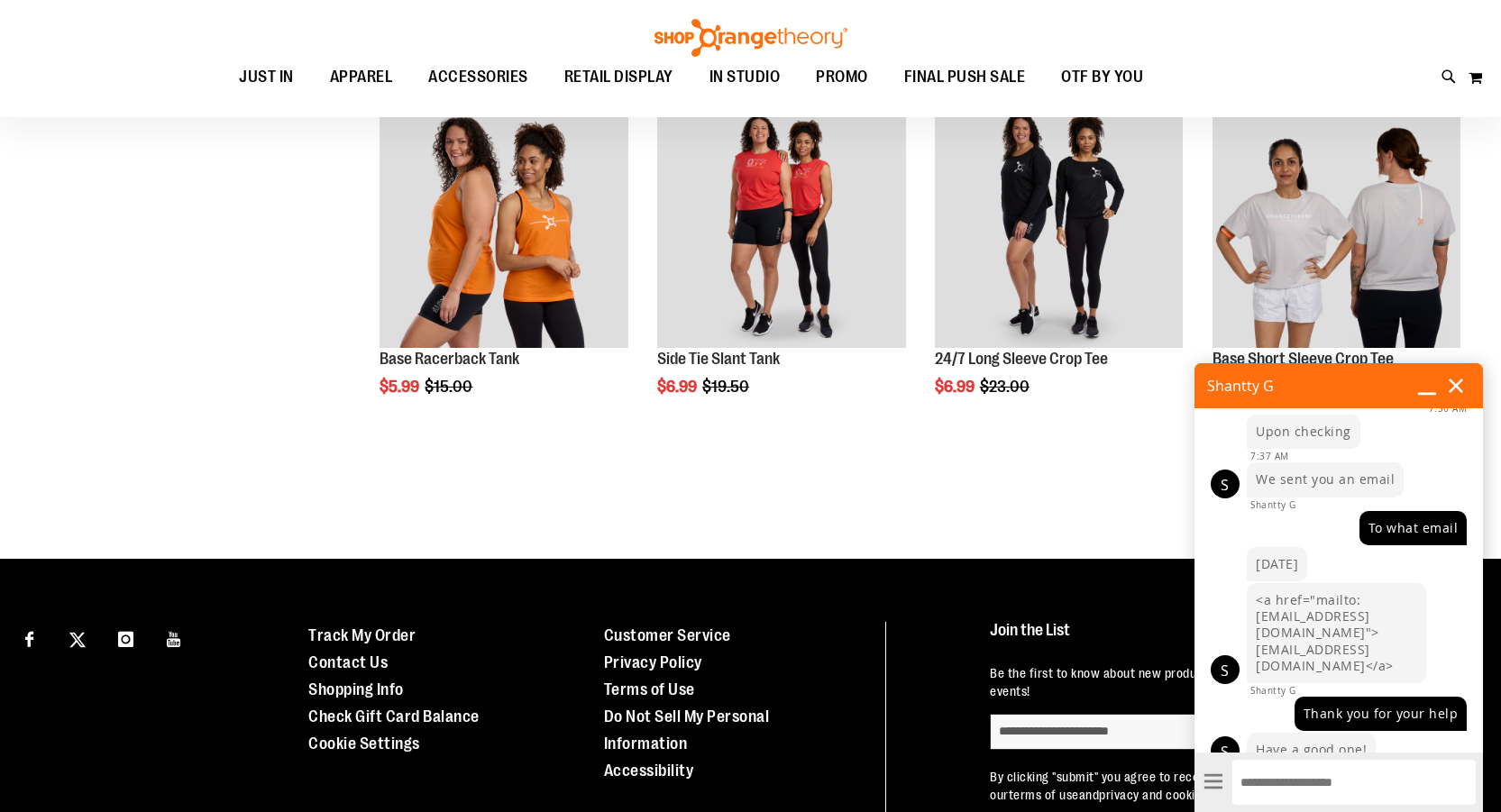
scroll to position [2214, 0]
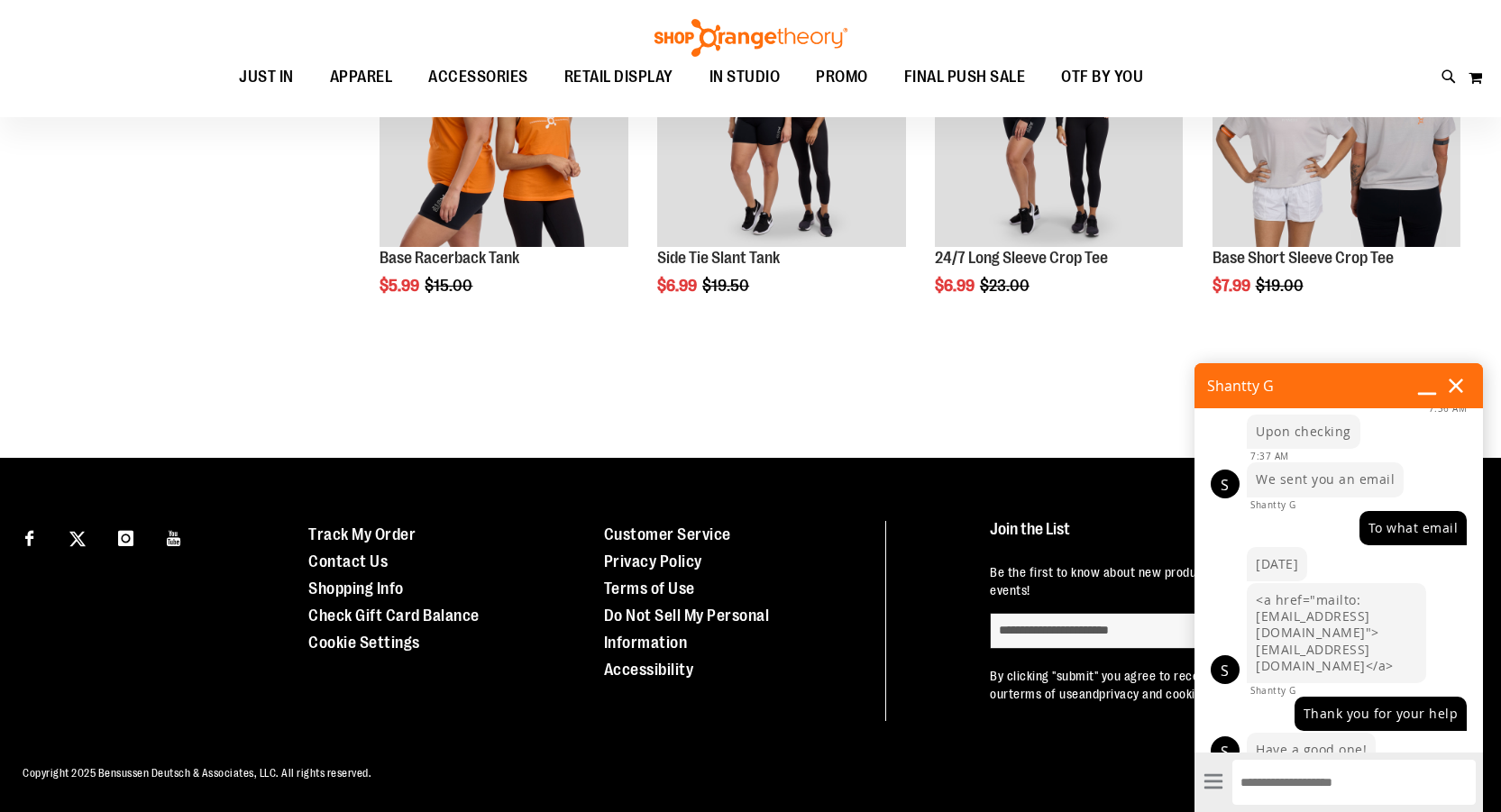
click at [1459, 388] on icon at bounding box center [1456, 385] width 15 height 15
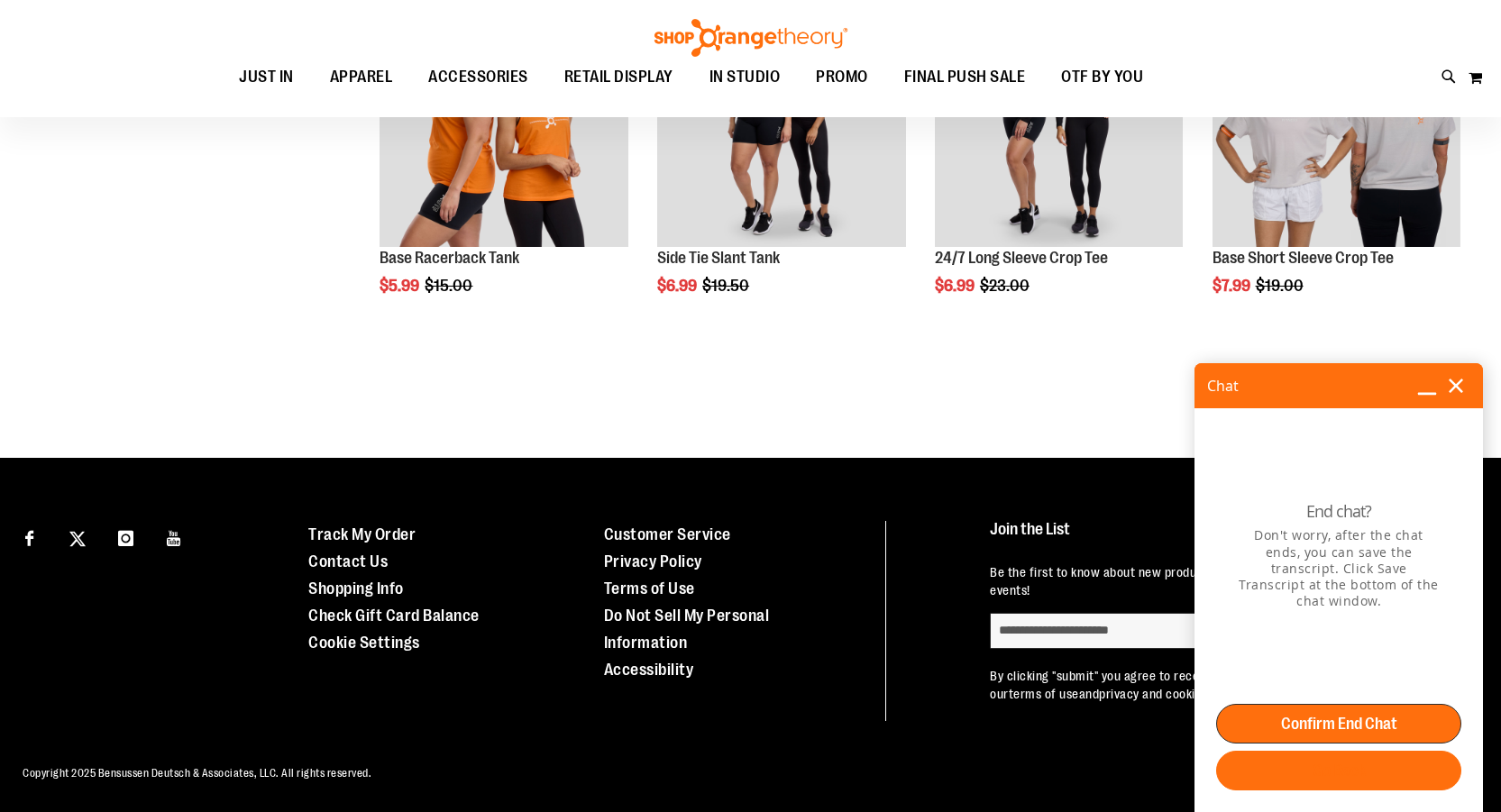
click at [1357, 710] on button "Confirm End Chat" at bounding box center [1339, 724] width 245 height 39
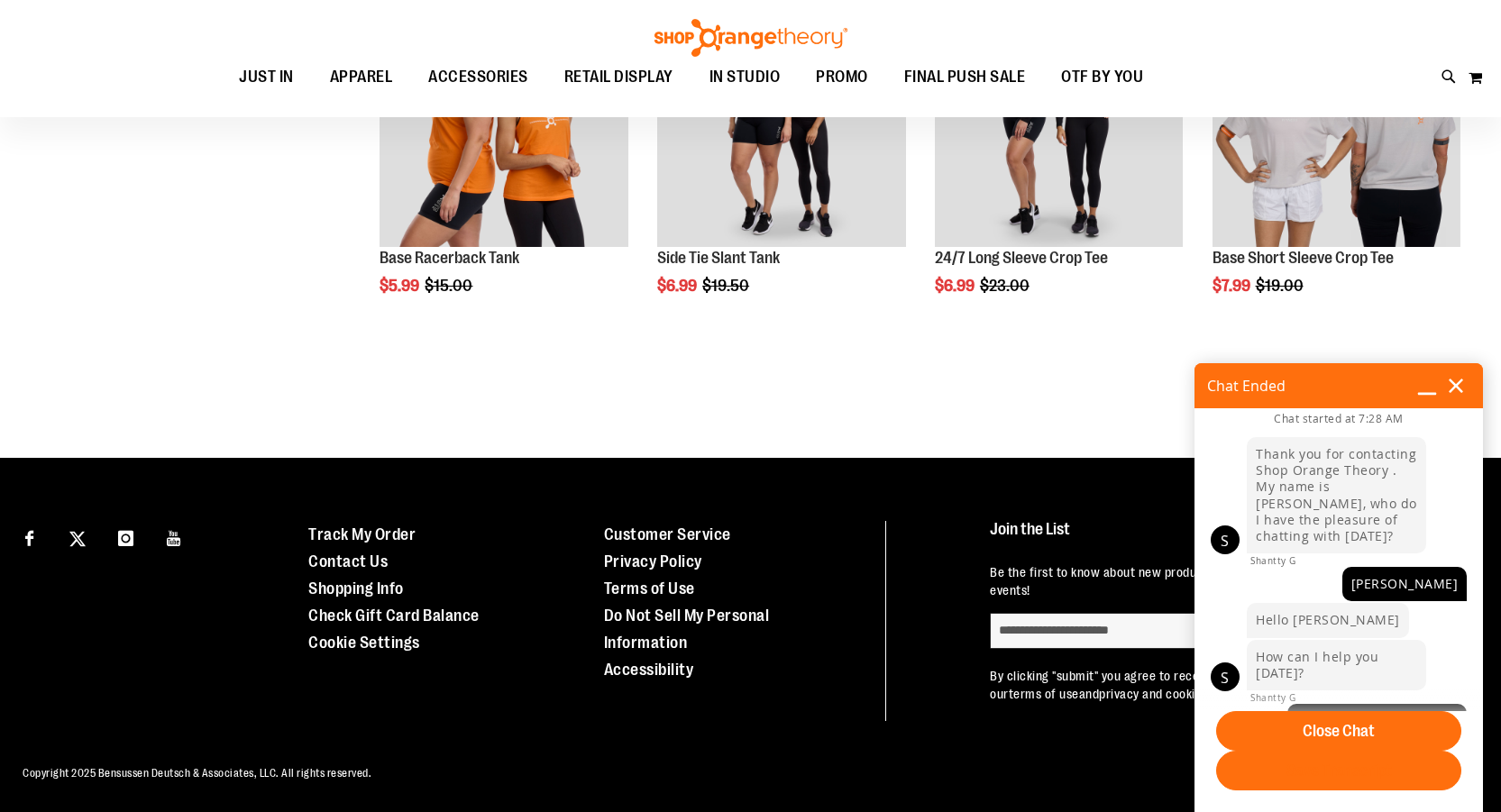
scroll to position [957, 0]
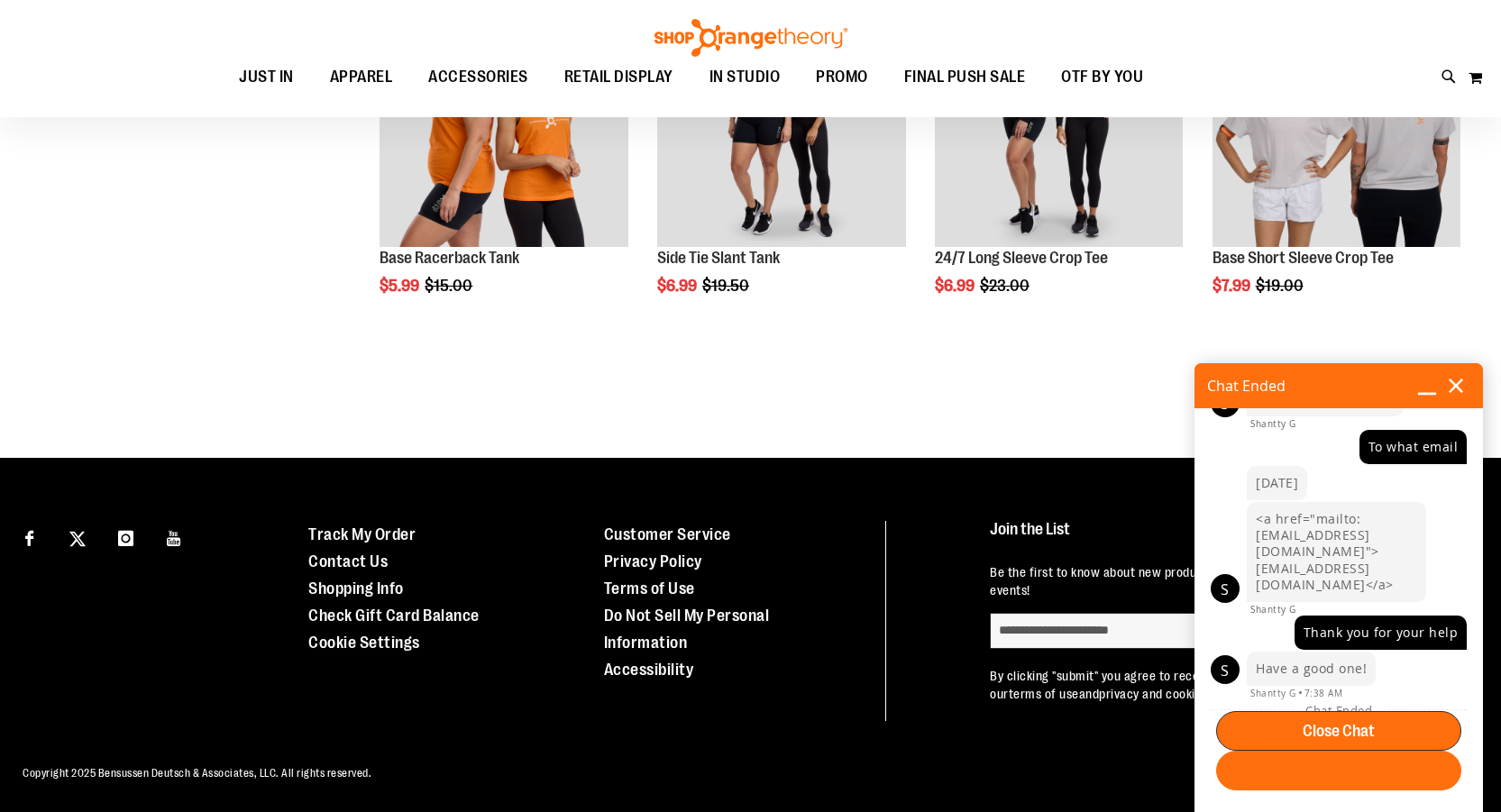
click at [1368, 728] on span "Close Chat" at bounding box center [1338, 731] width 233 height 17
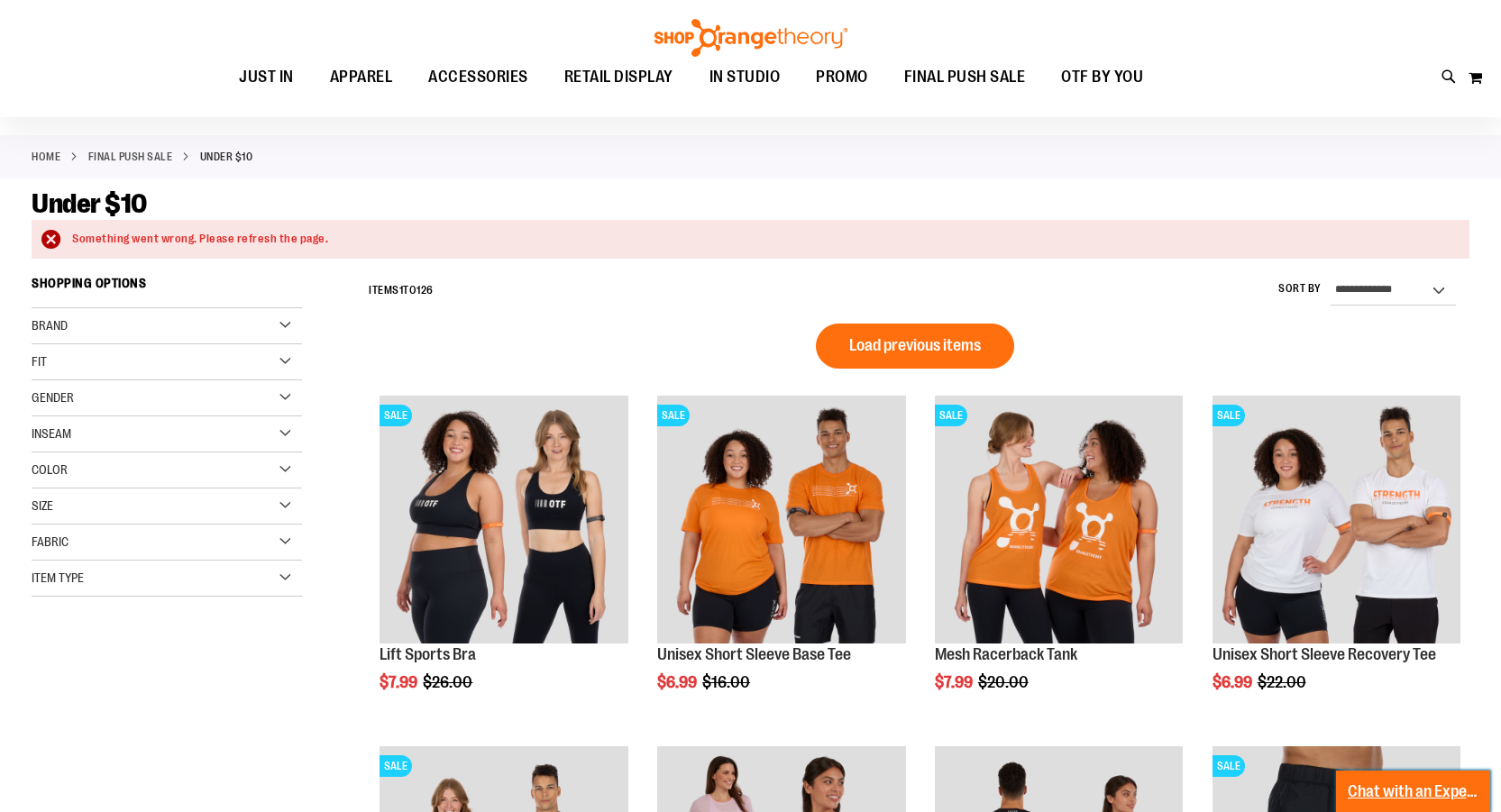
scroll to position [0, 0]
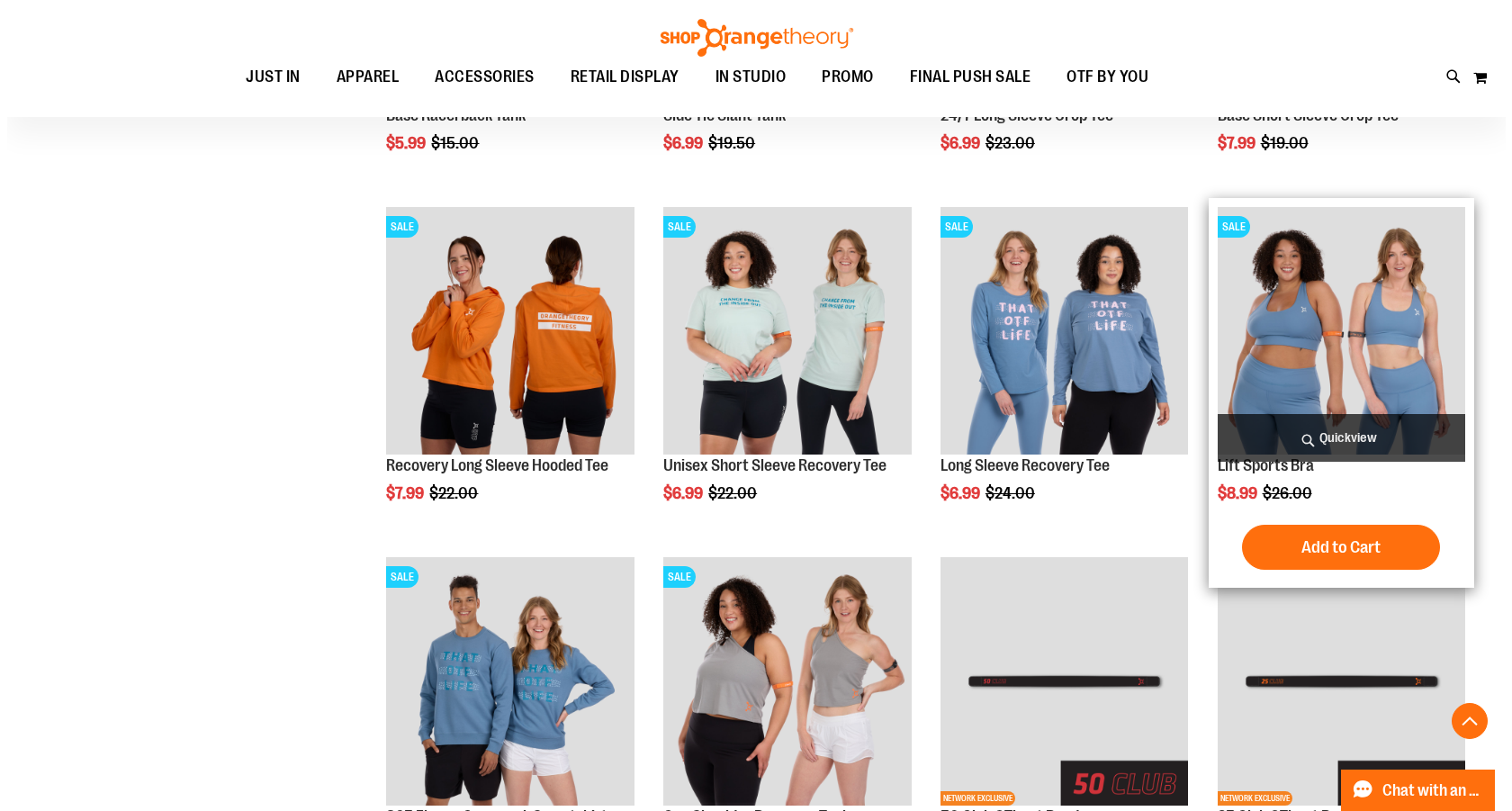
scroll to position [972, 0]
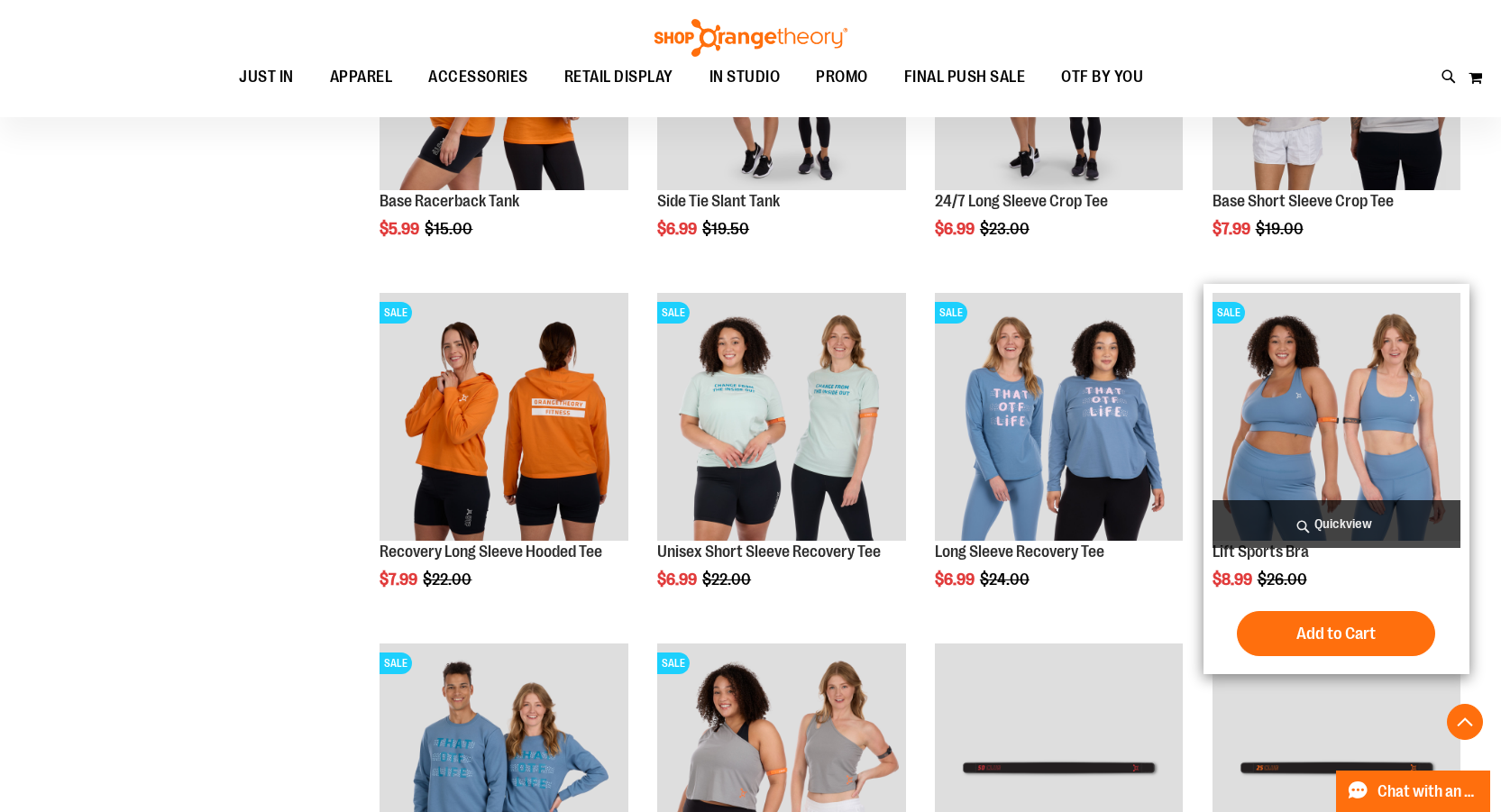
type input "**********"
click at [1346, 519] on span "Quickview" at bounding box center [1336, 524] width 248 height 48
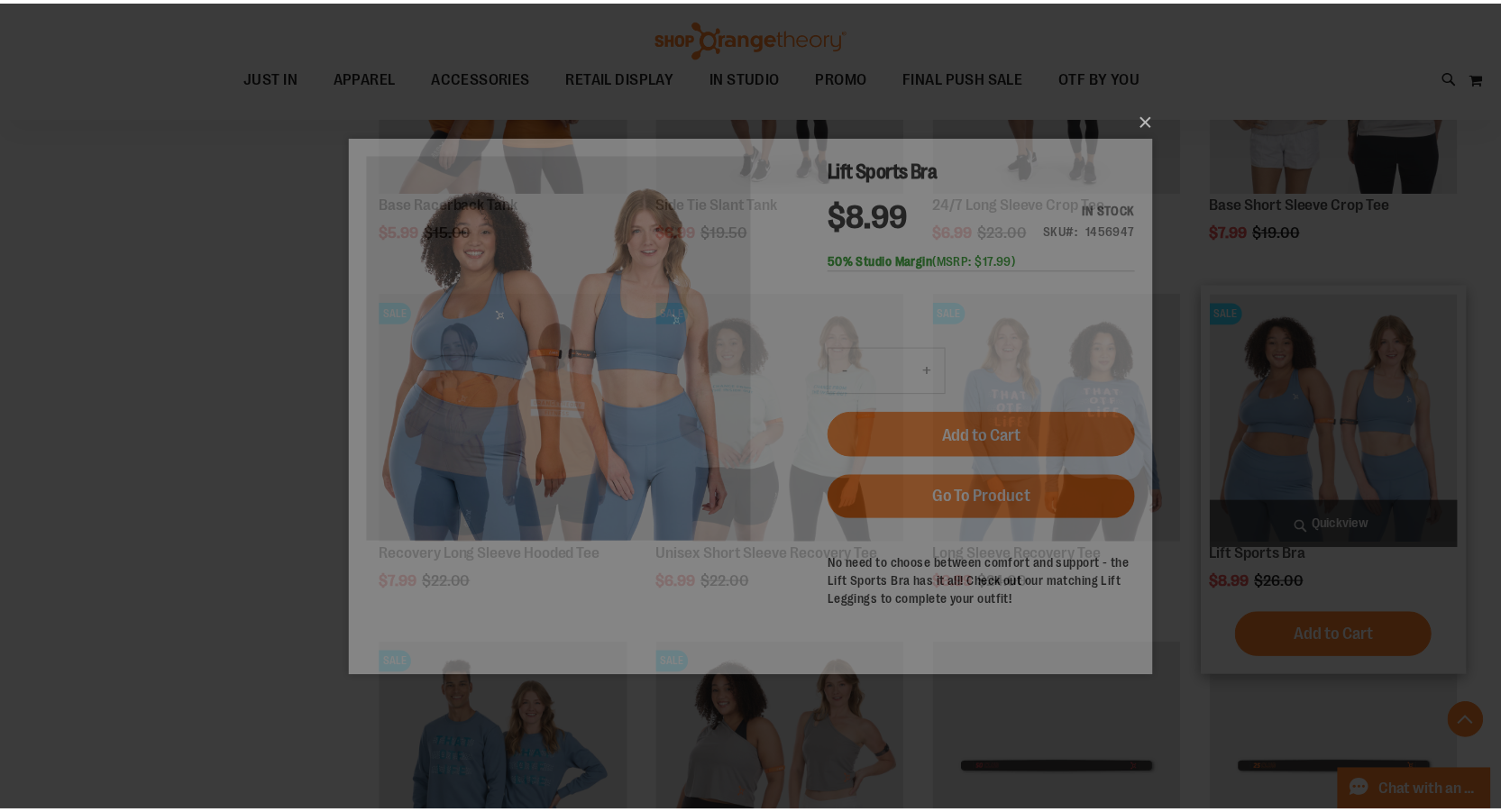
scroll to position [0, 0]
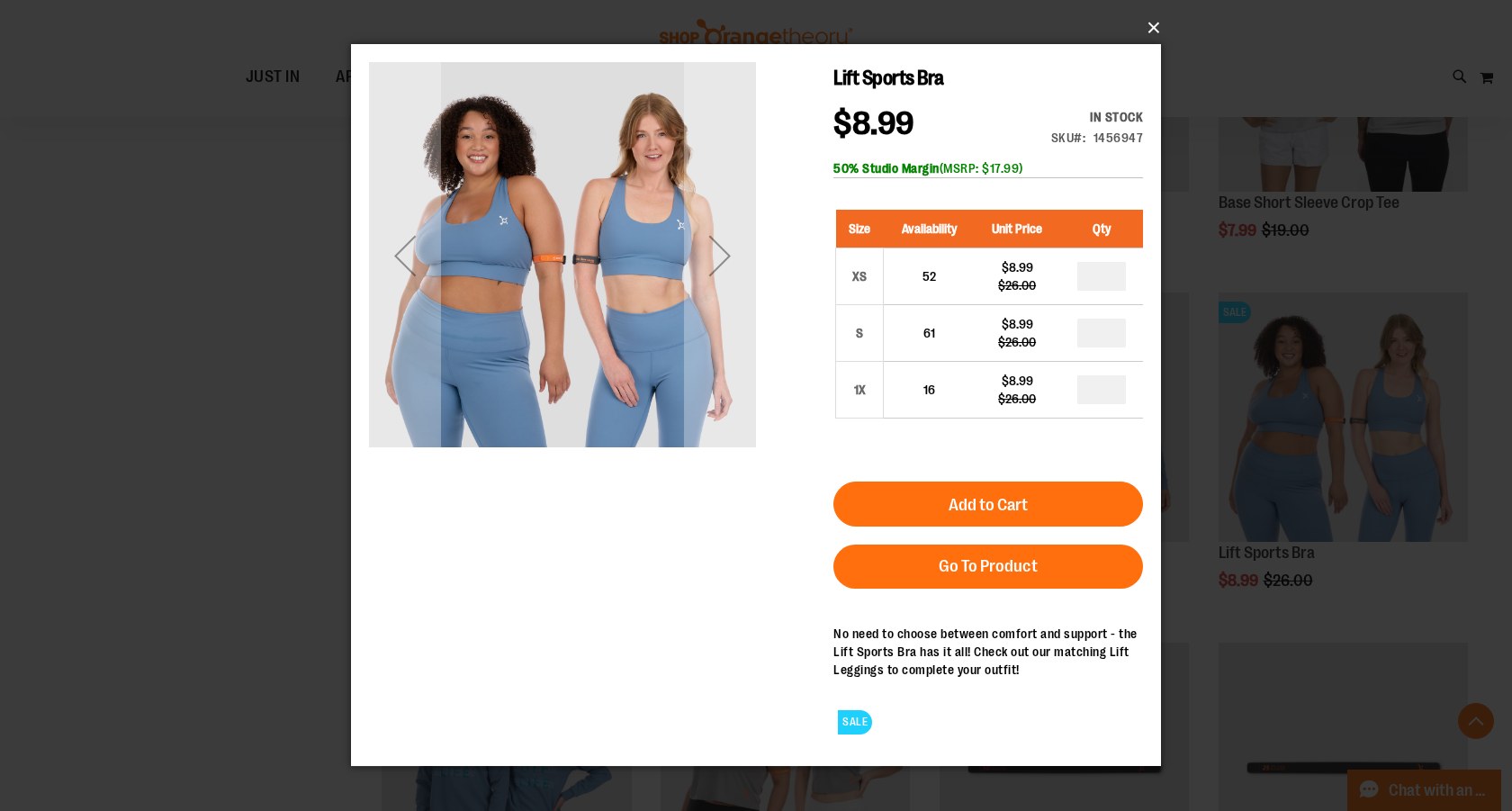
click at [1151, 24] on button "×" at bounding box center [761, 27] width 810 height 39
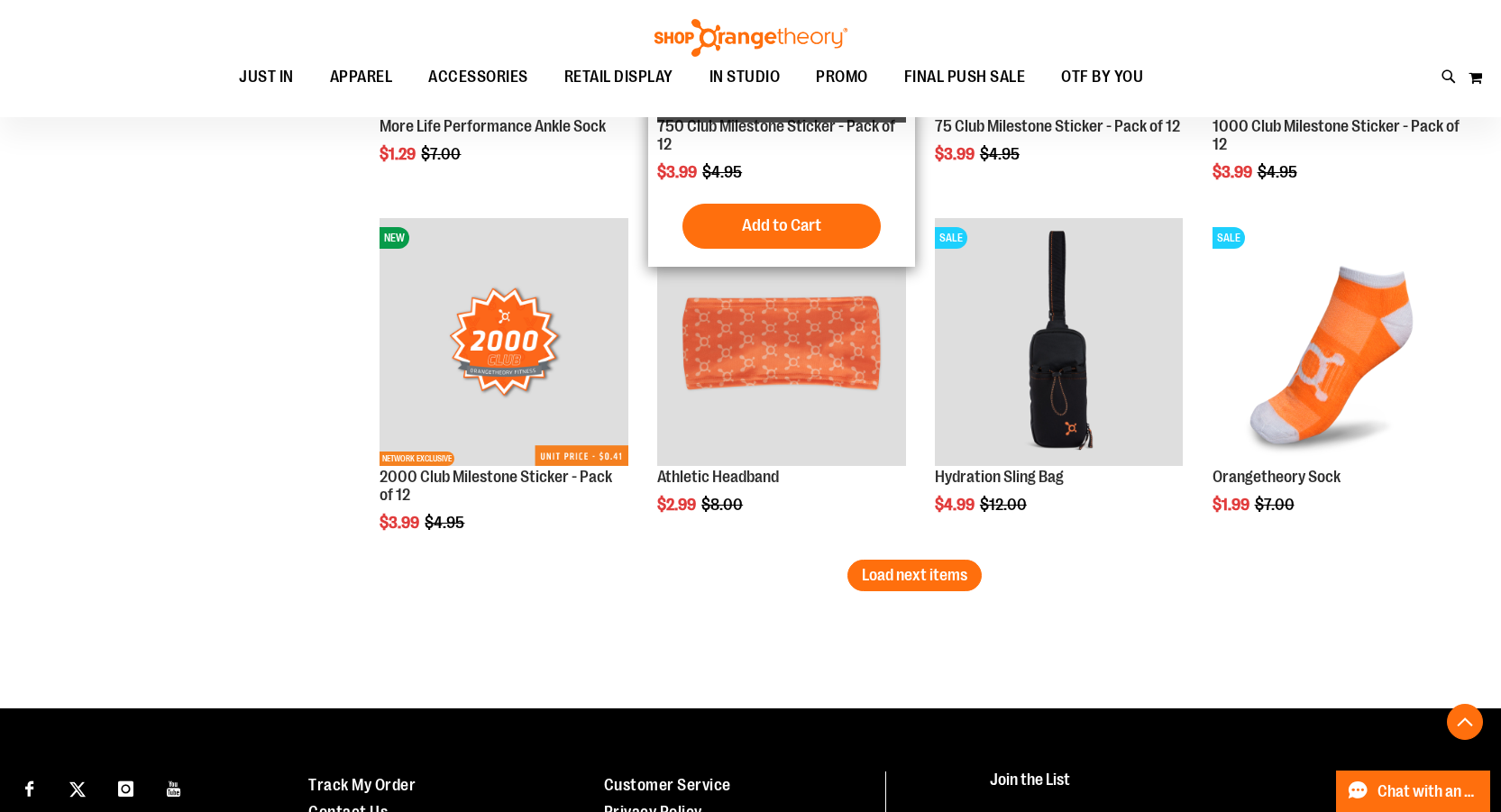
scroll to position [2955, 0]
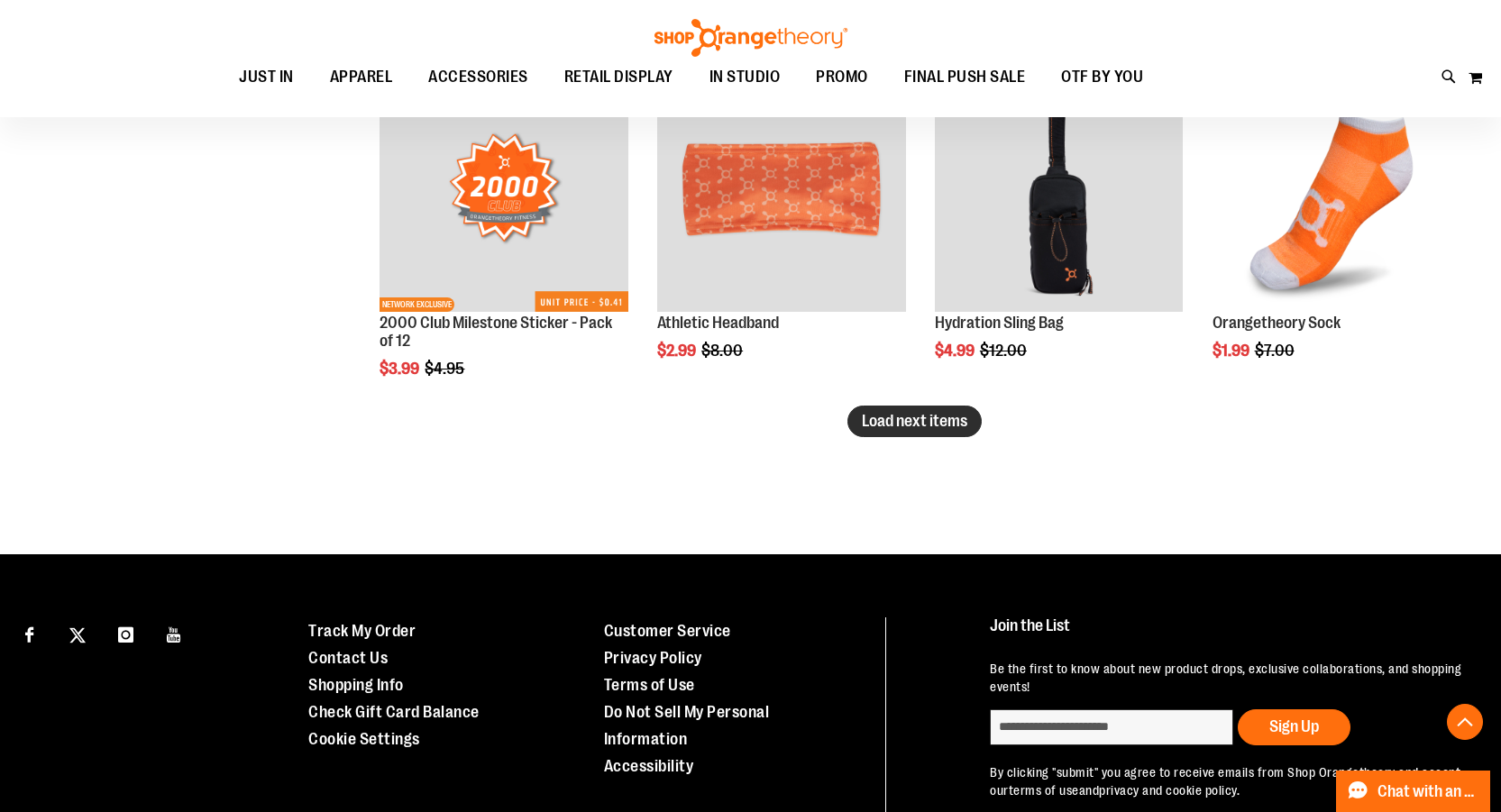
click at [903, 427] on span "Load next items" at bounding box center [914, 421] width 106 height 18
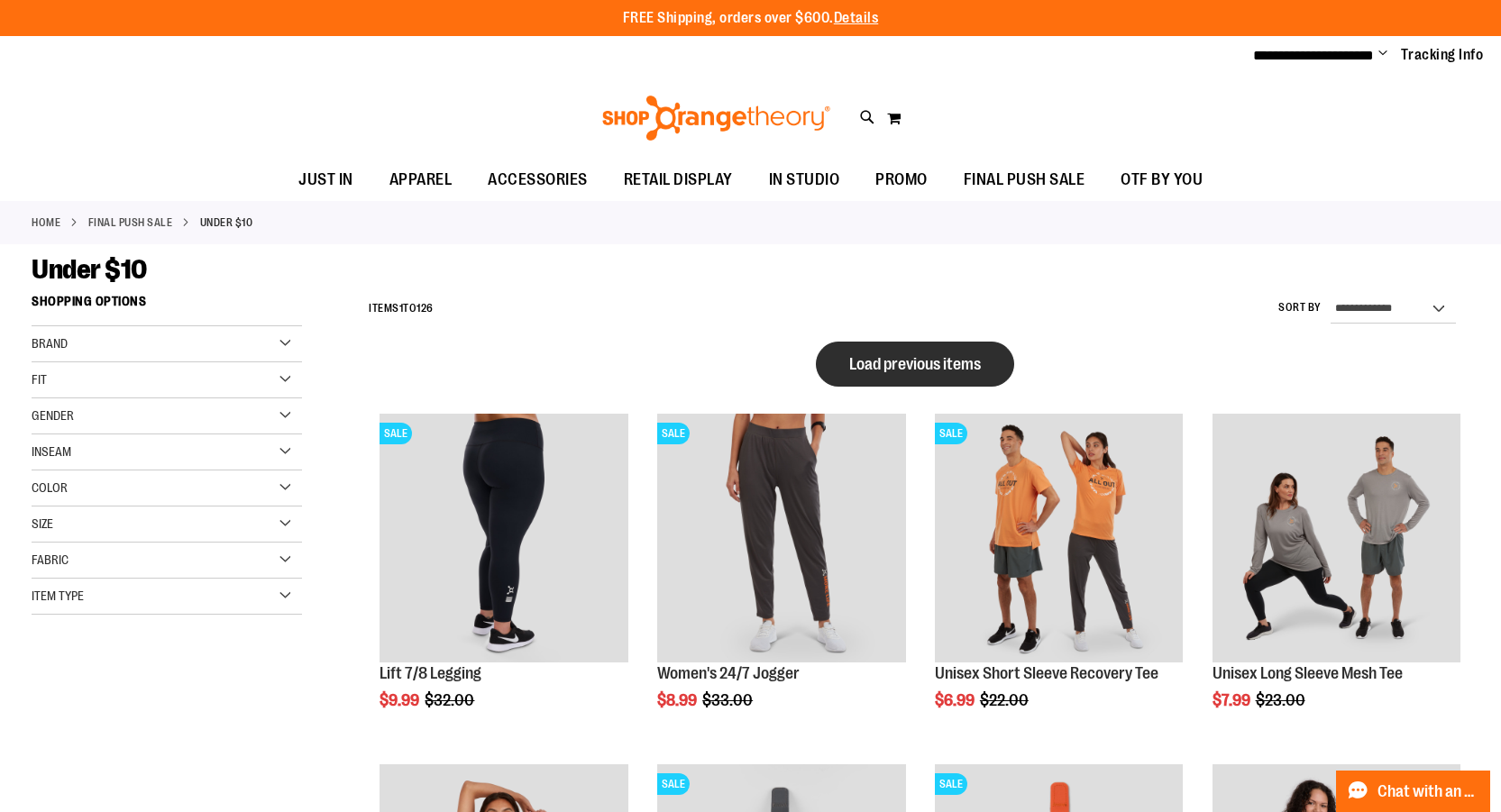
click at [886, 368] on span "Load previous items" at bounding box center [915, 364] width 131 height 18
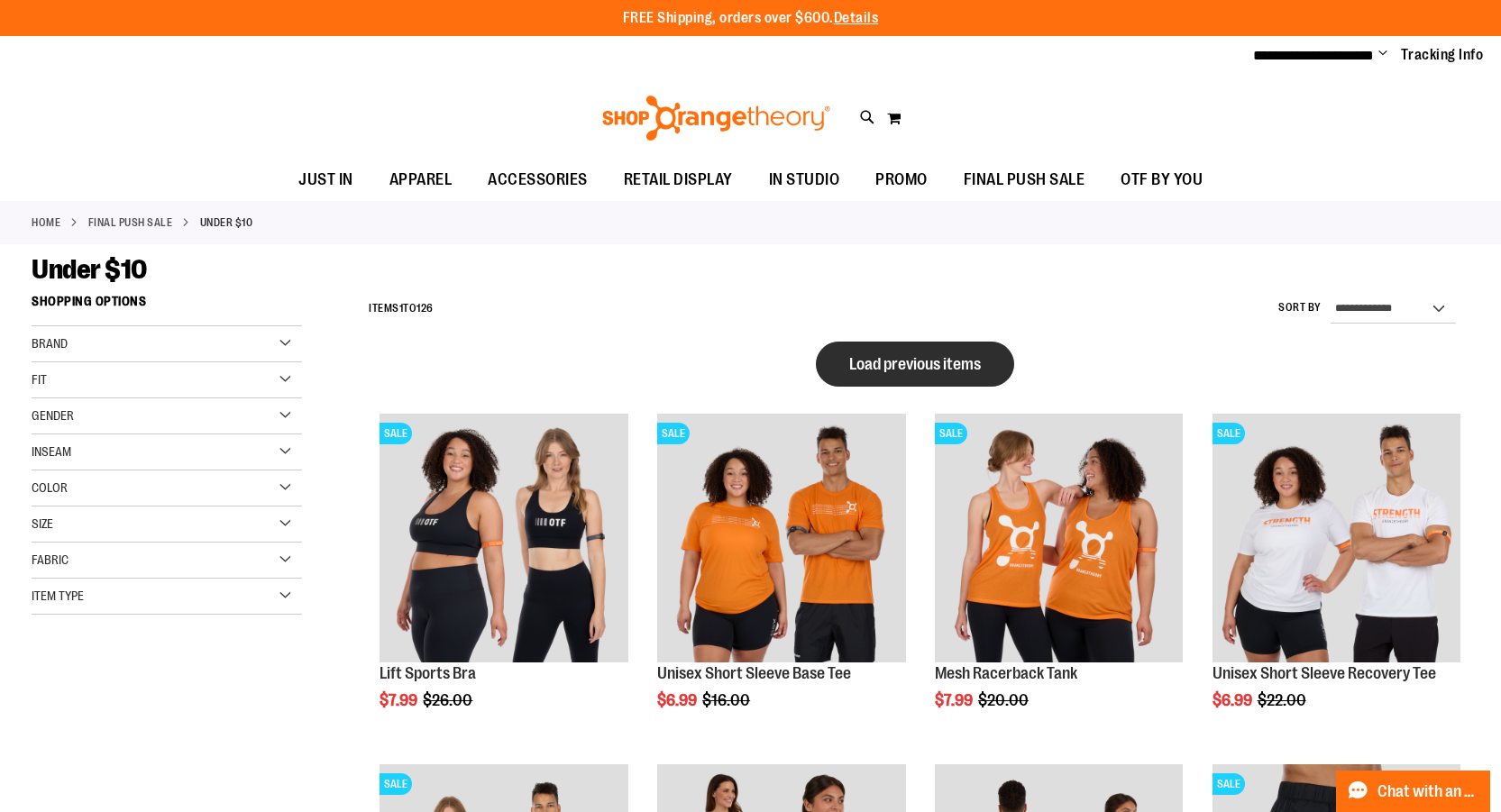
click at [922, 372] on span "Load previous items" at bounding box center [915, 364] width 131 height 18
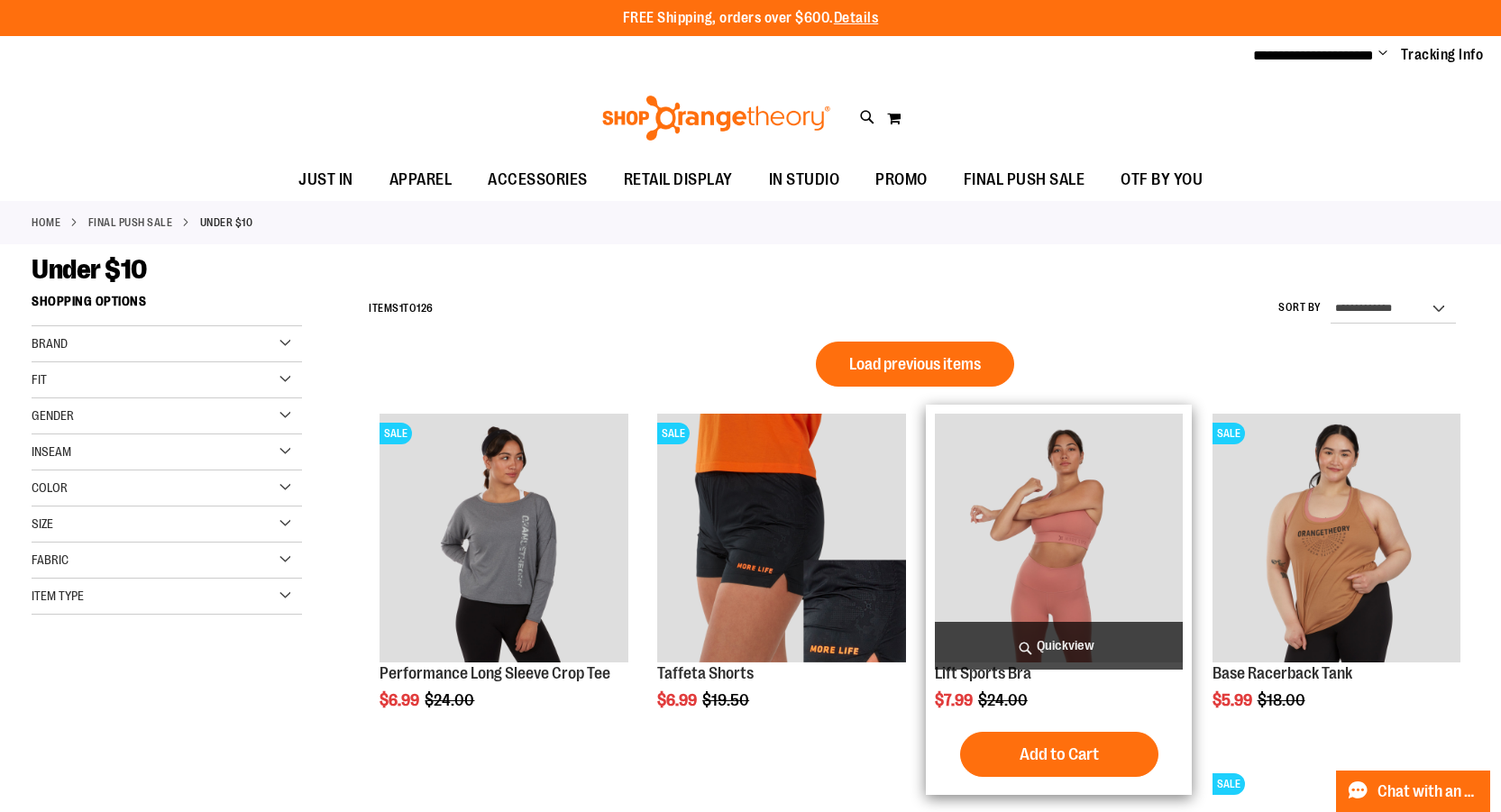
click at [1014, 645] on span "Quickview" at bounding box center [1059, 645] width 248 height 48
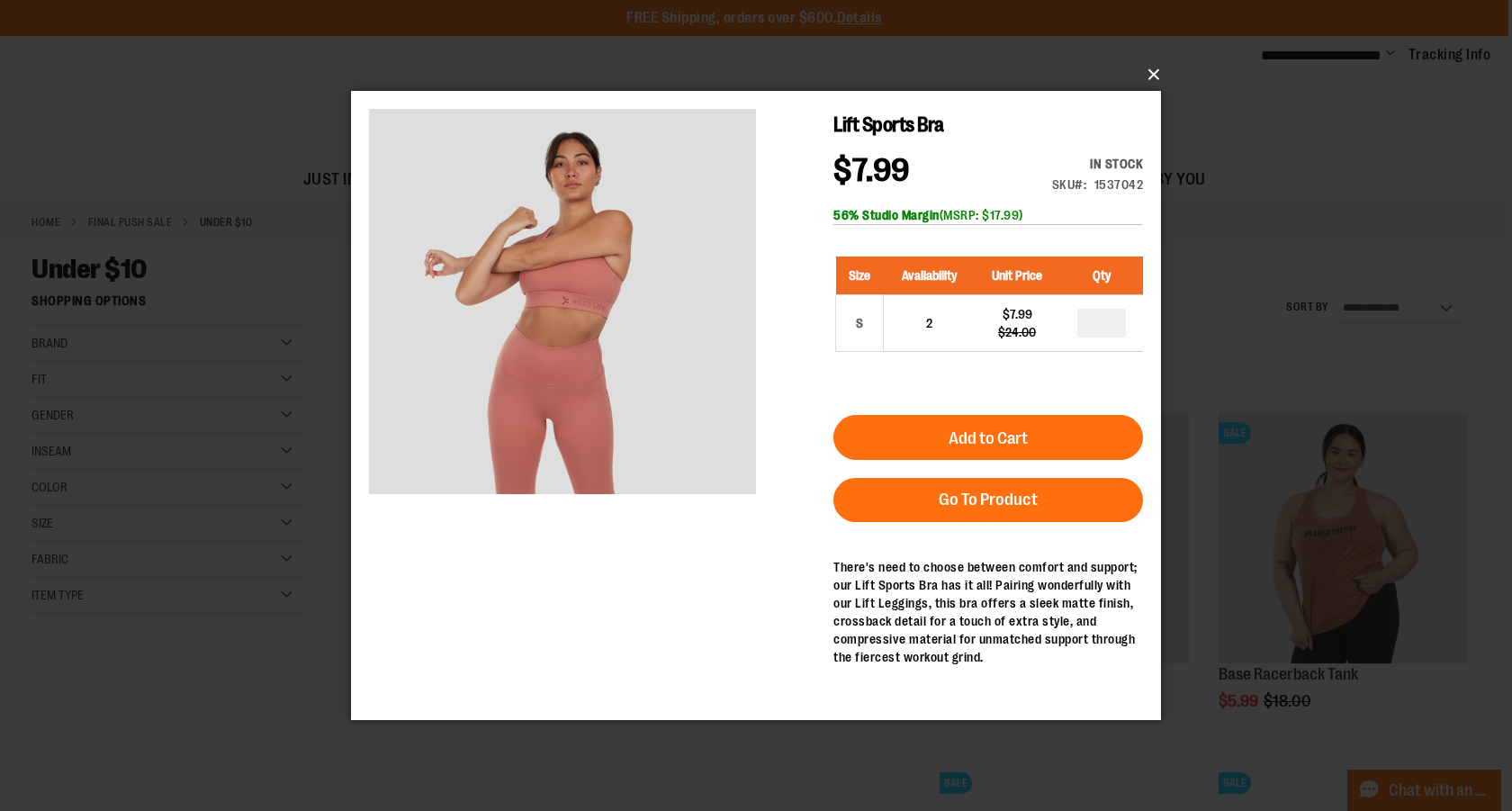
click at [1149, 68] on button "×" at bounding box center [761, 74] width 810 height 39
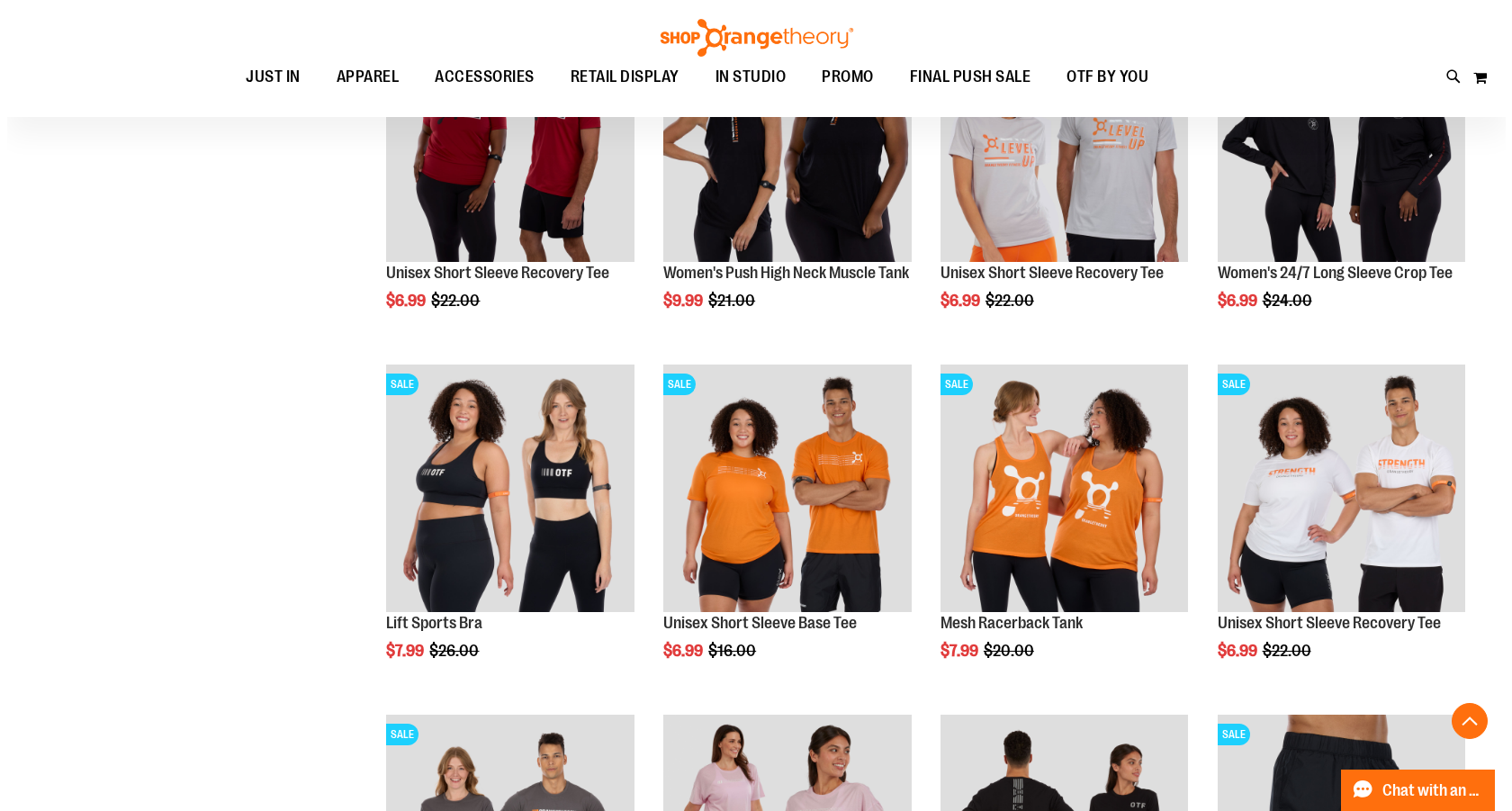
scroll to position [1079, 0]
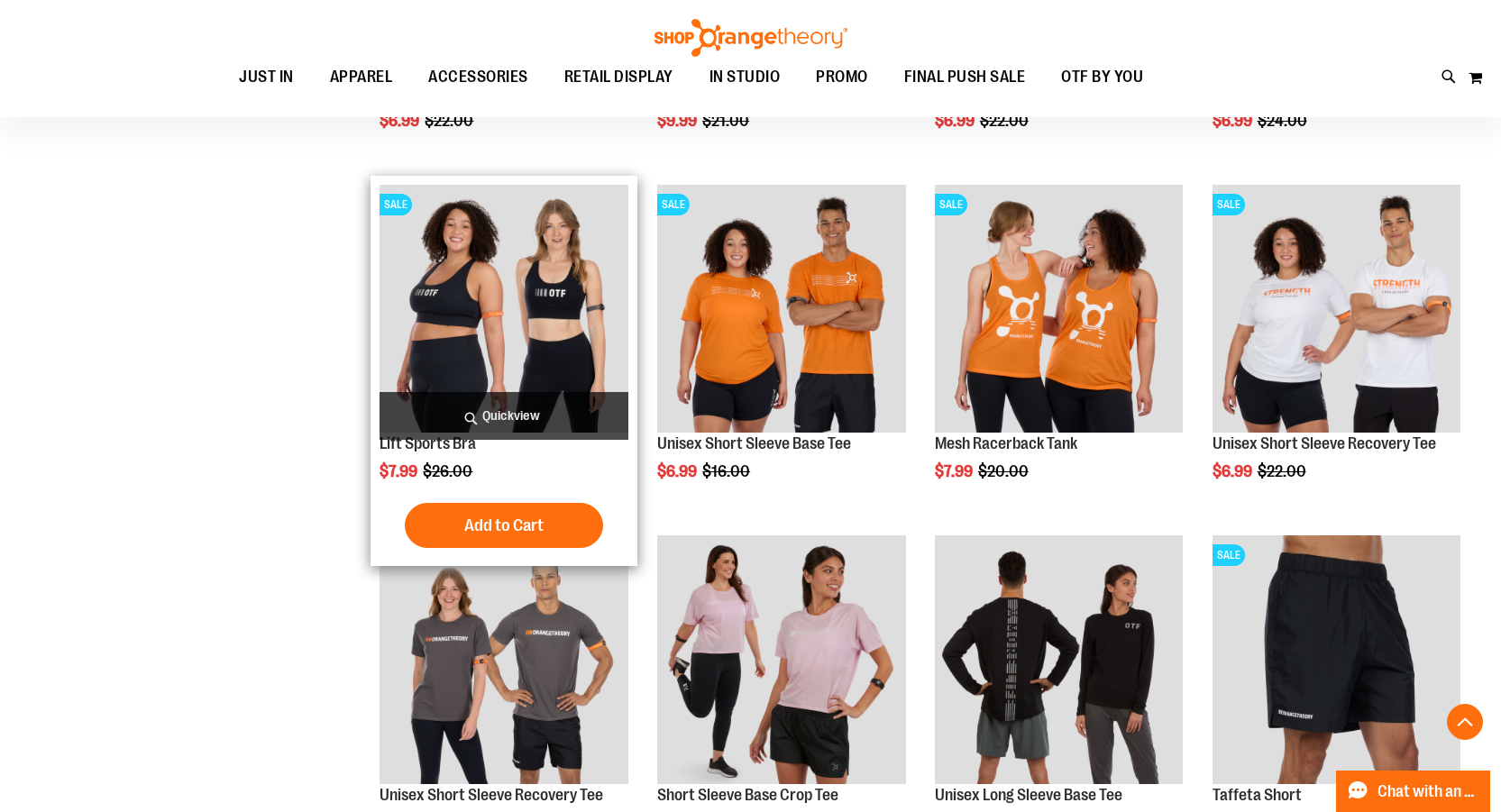
click at [527, 430] on span "Quickview" at bounding box center [503, 416] width 248 height 48
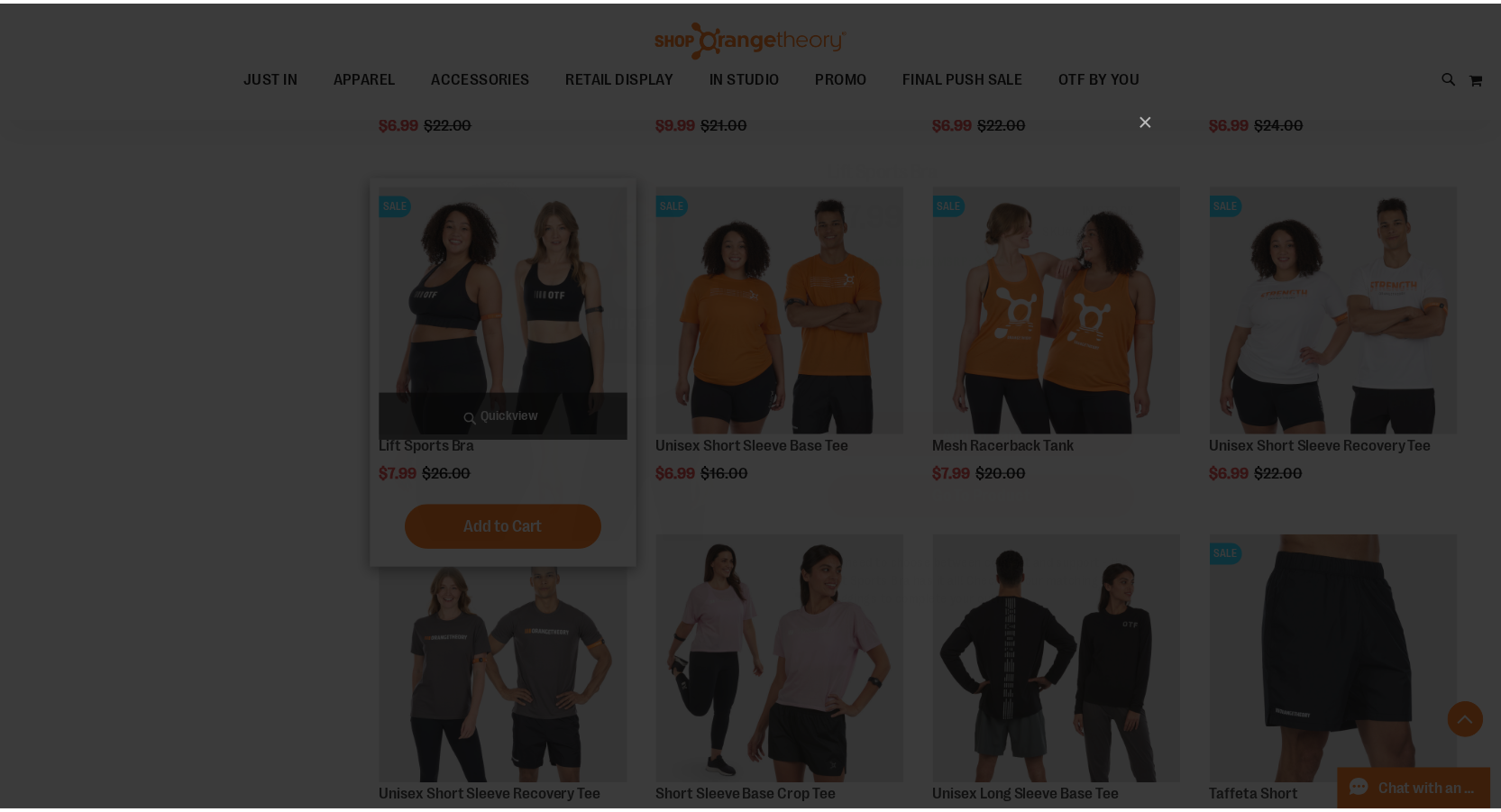
scroll to position [0, 0]
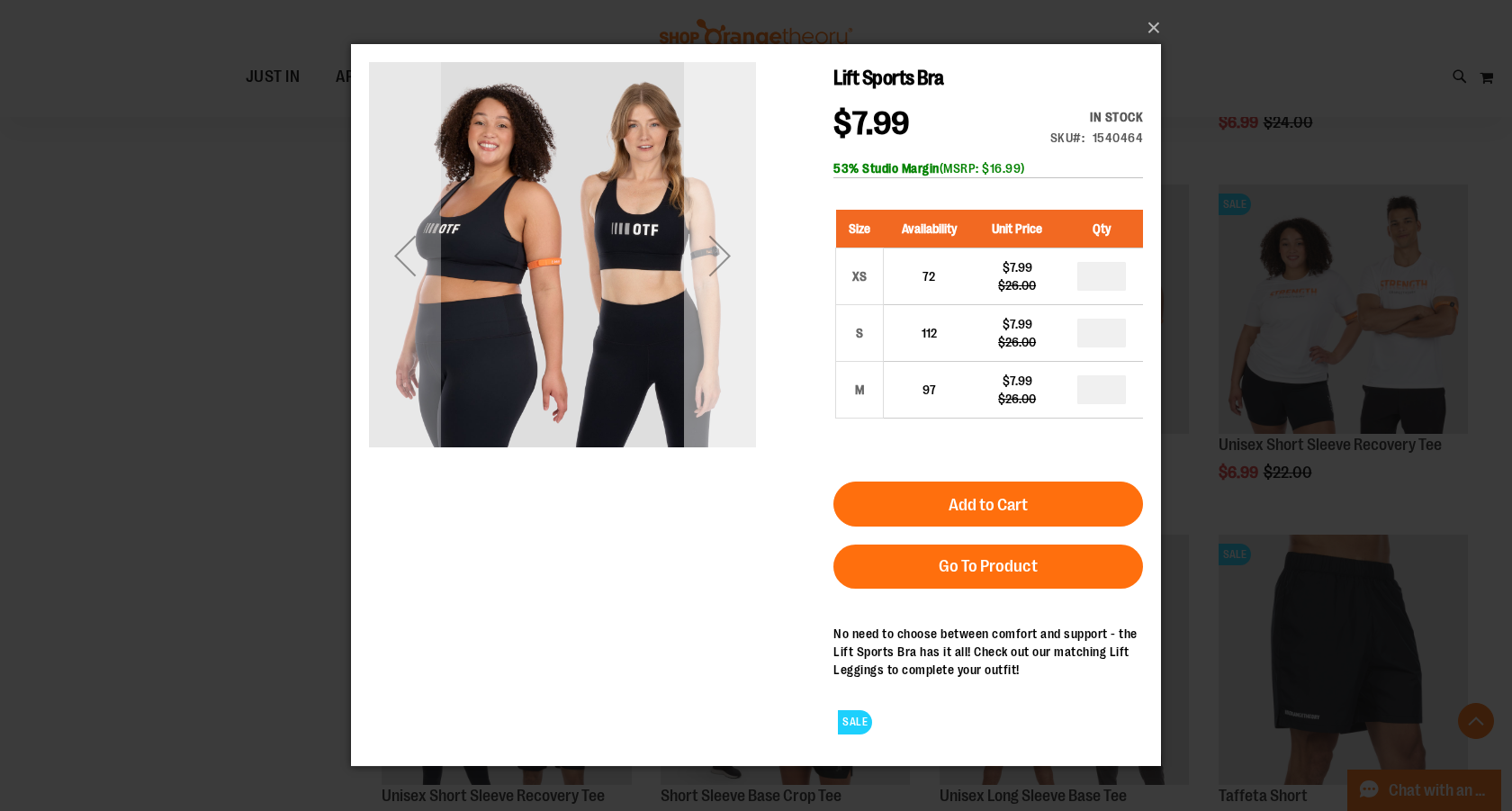
click at [716, 230] on div "Next" at bounding box center [720, 256] width 72 height 72
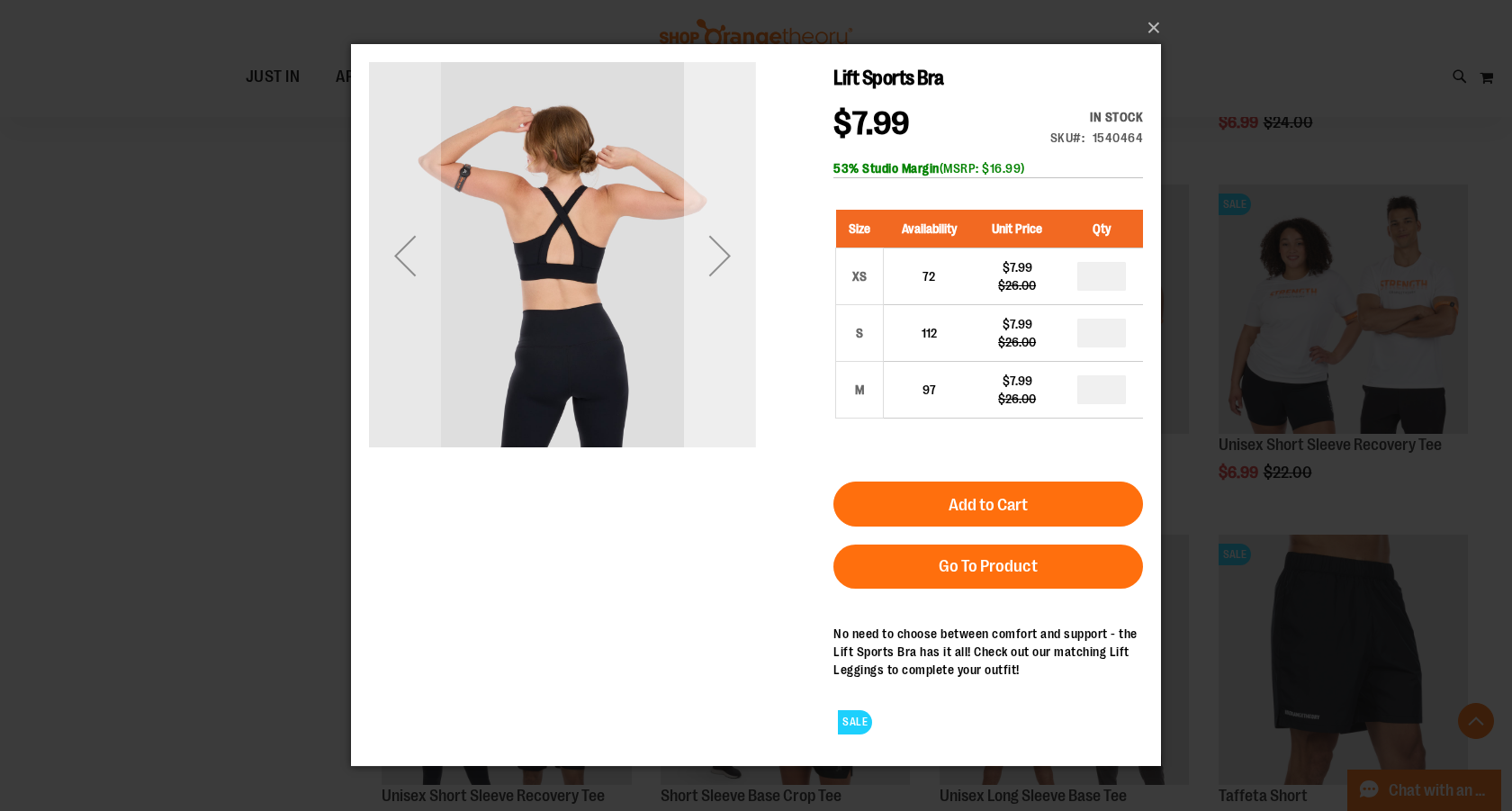
click at [716, 230] on div "Next" at bounding box center [720, 256] width 72 height 72
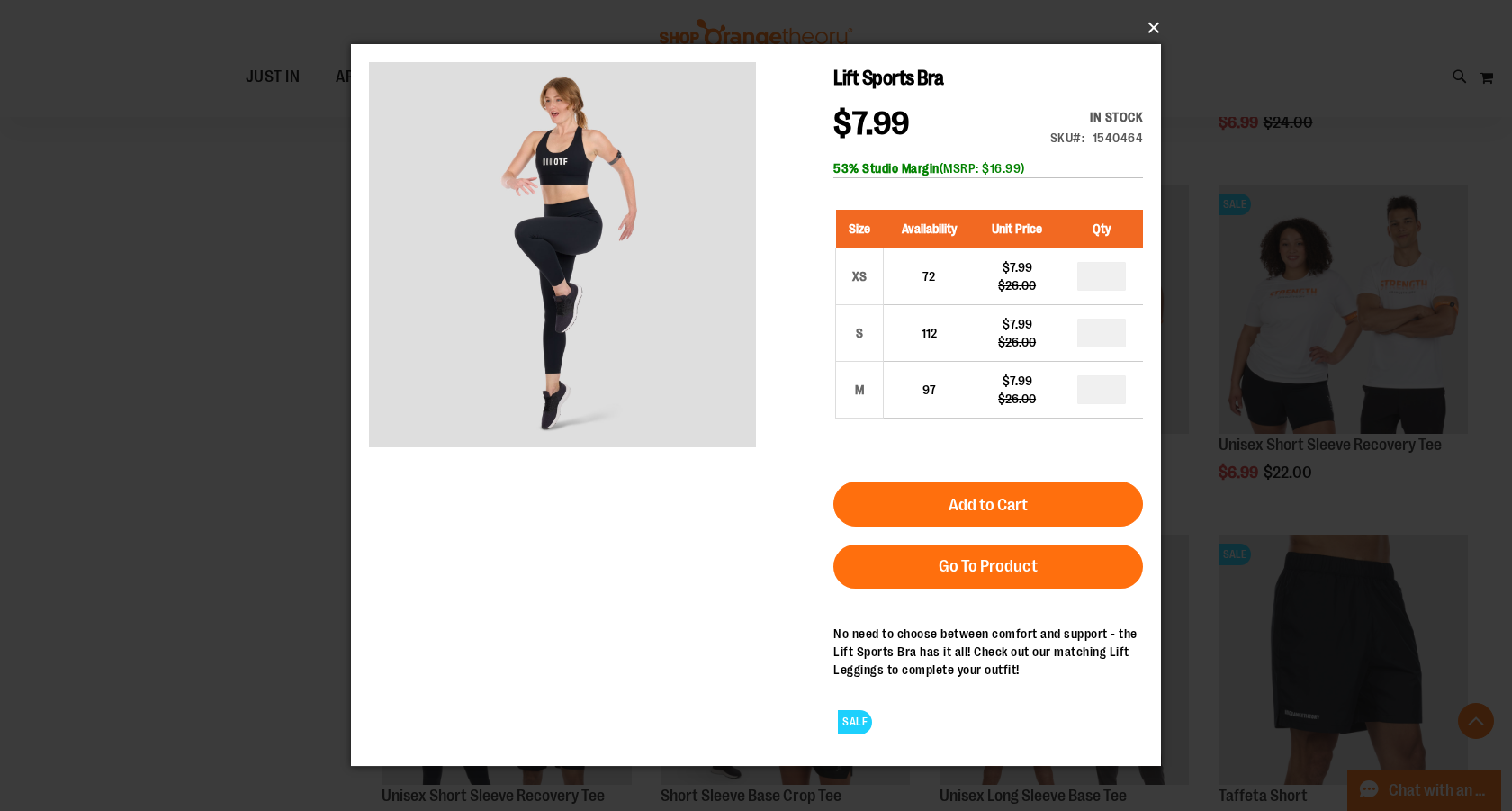
click at [1153, 24] on button "×" at bounding box center [761, 27] width 810 height 39
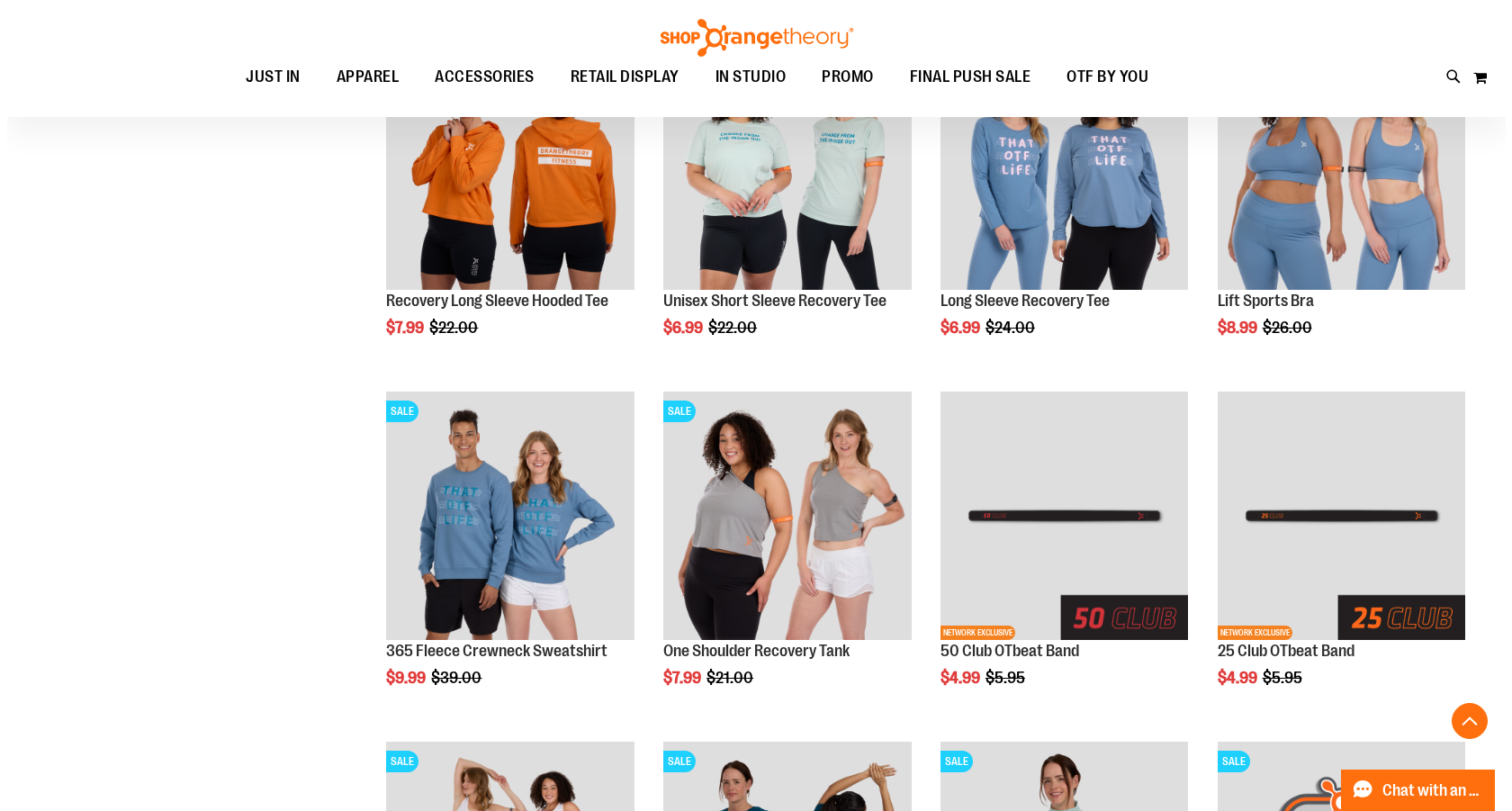
scroll to position [3329, 0]
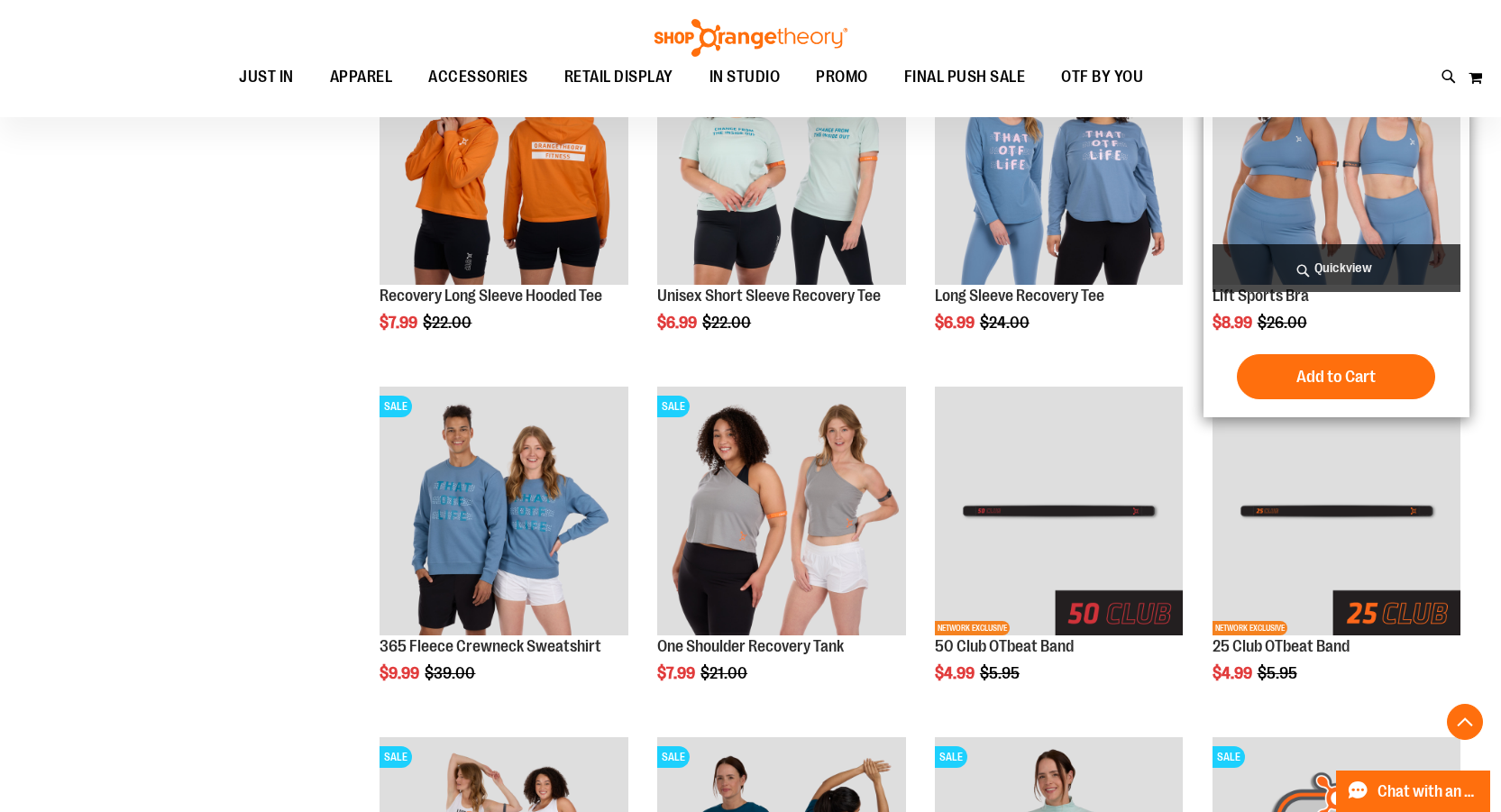
click at [1351, 265] on span "Quickview" at bounding box center [1336, 268] width 248 height 48
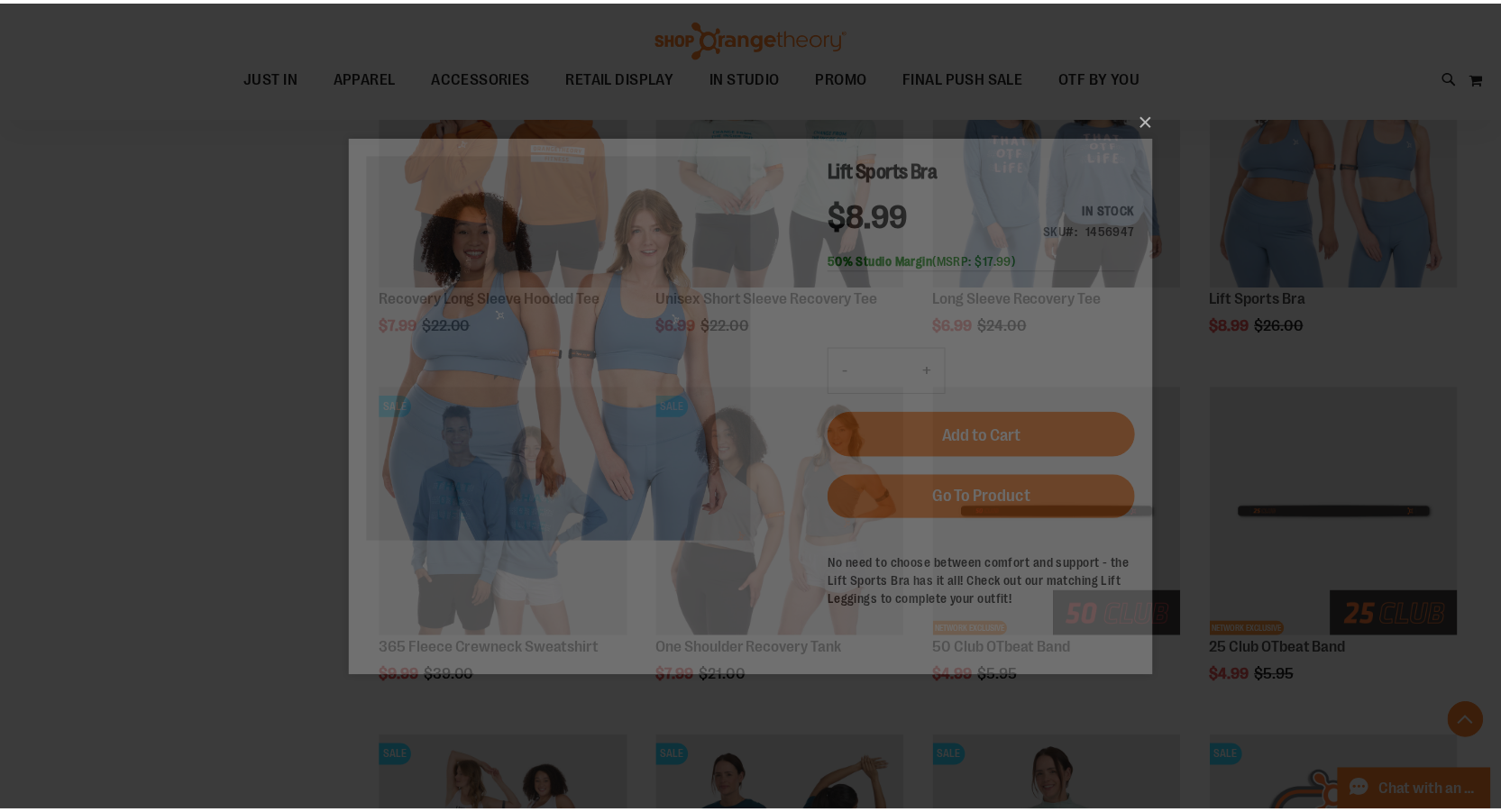
scroll to position [0, 0]
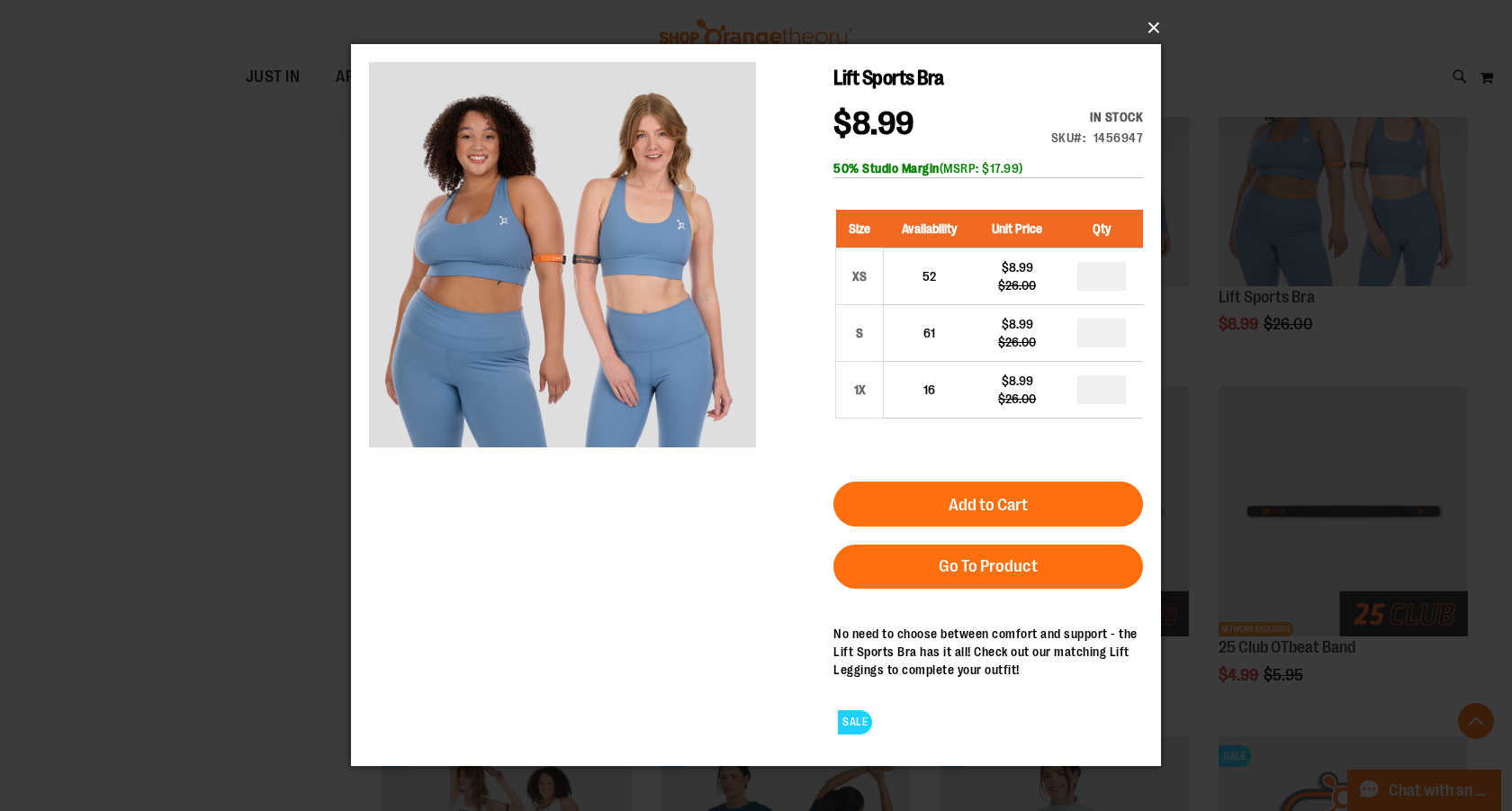
click at [1153, 27] on button "×" at bounding box center [761, 27] width 810 height 39
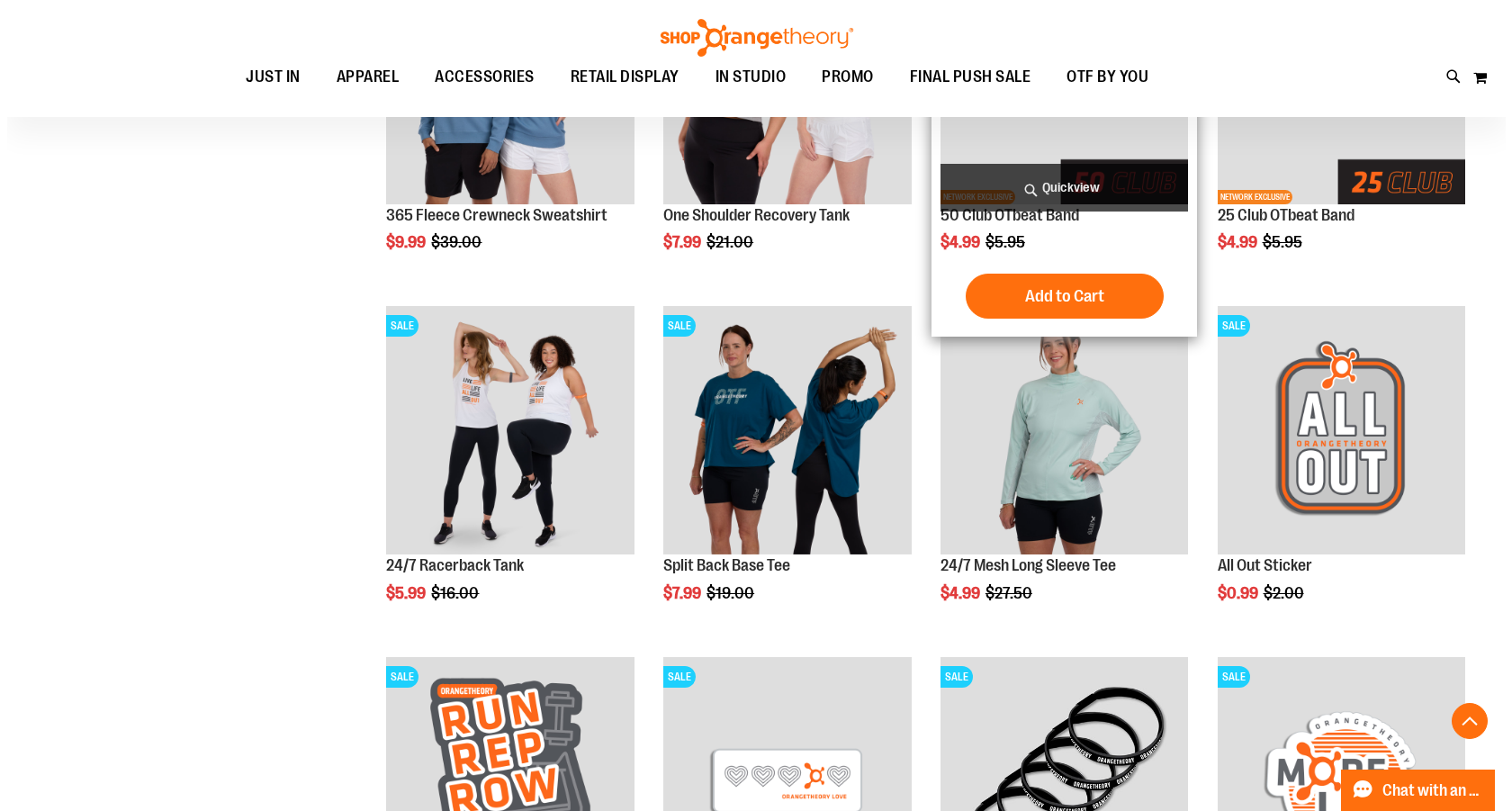
scroll to position [3869, 0]
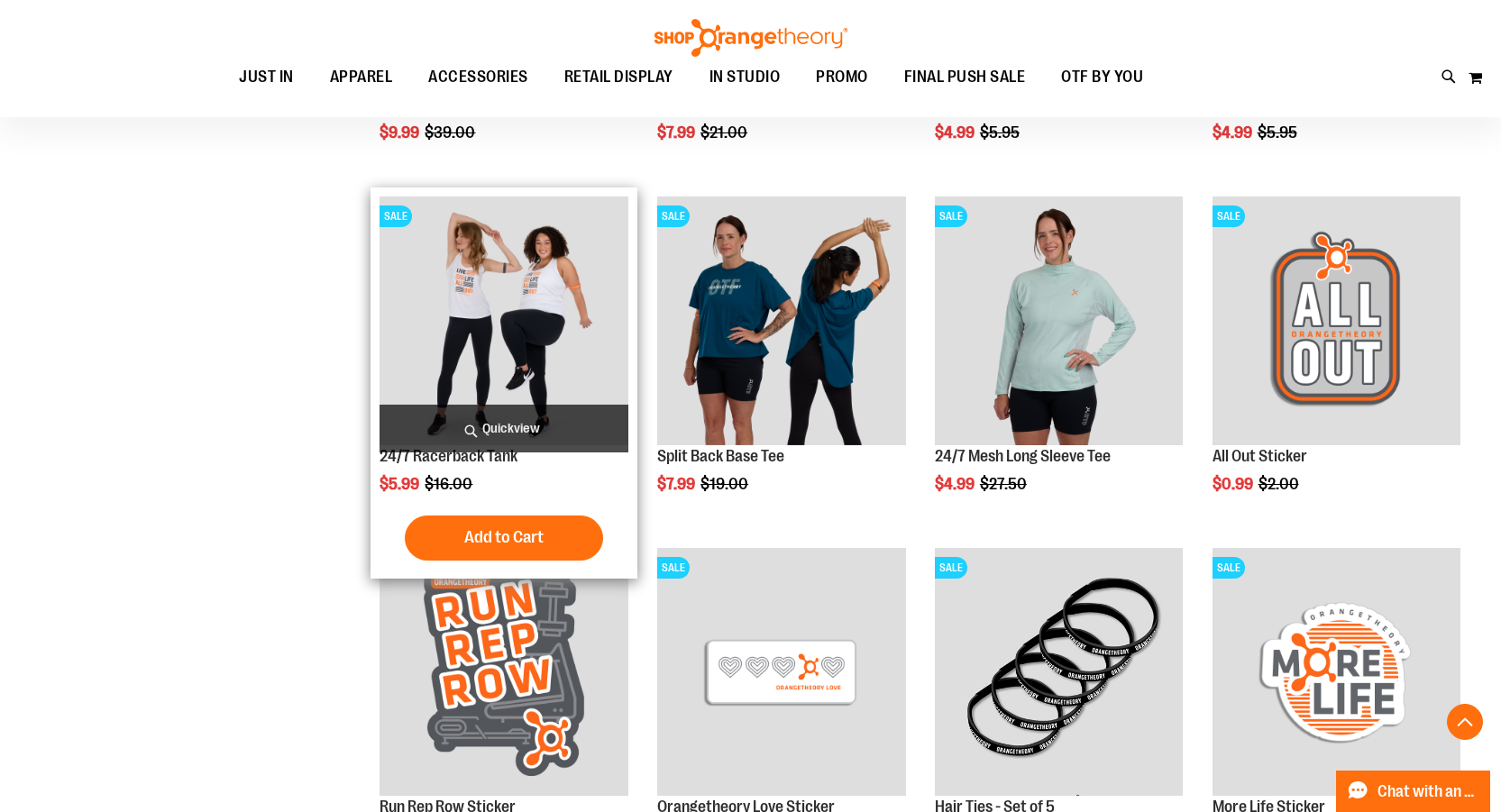
click at [519, 429] on span "Quickview" at bounding box center [503, 429] width 248 height 48
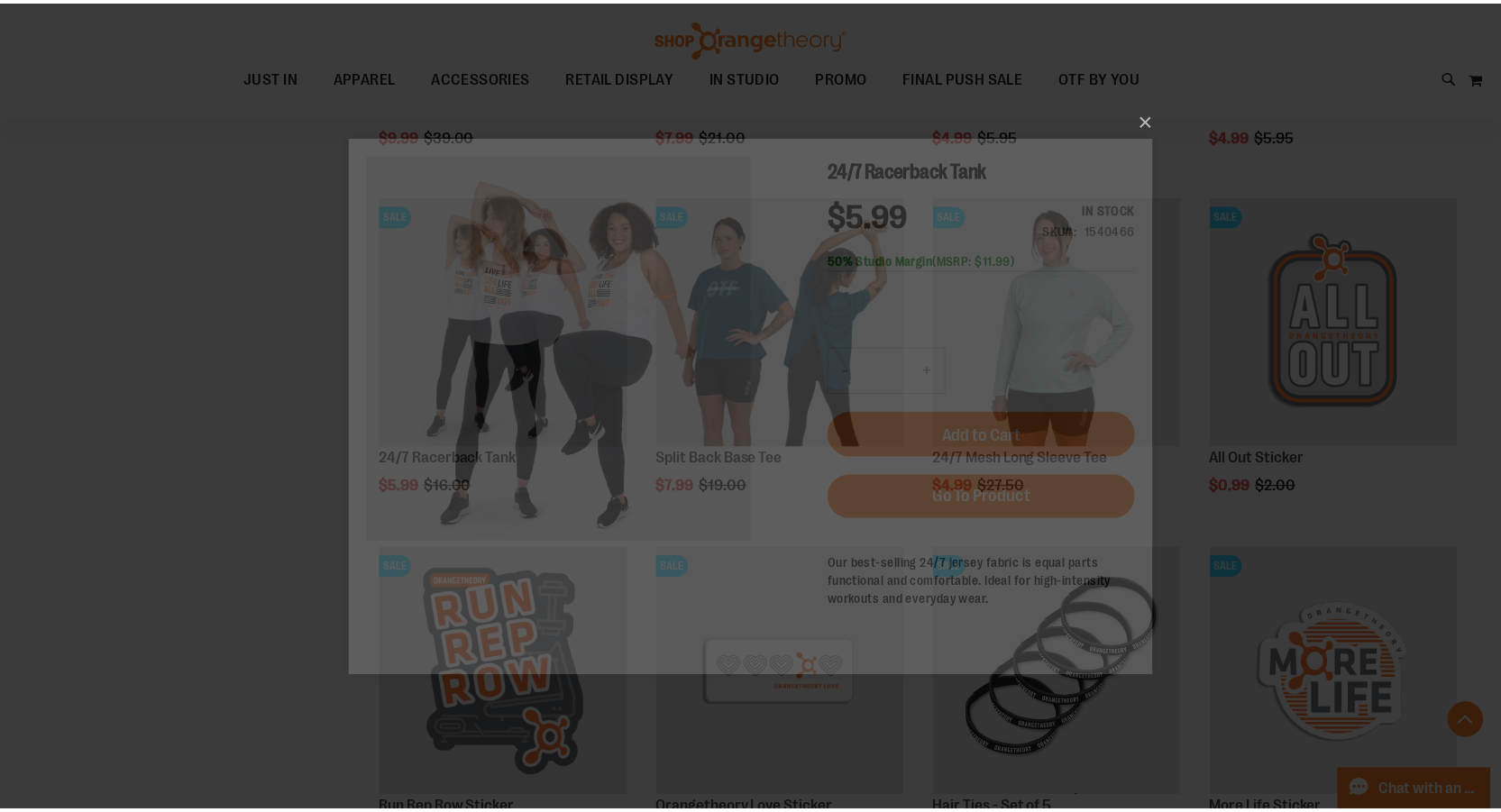
scroll to position [0, 0]
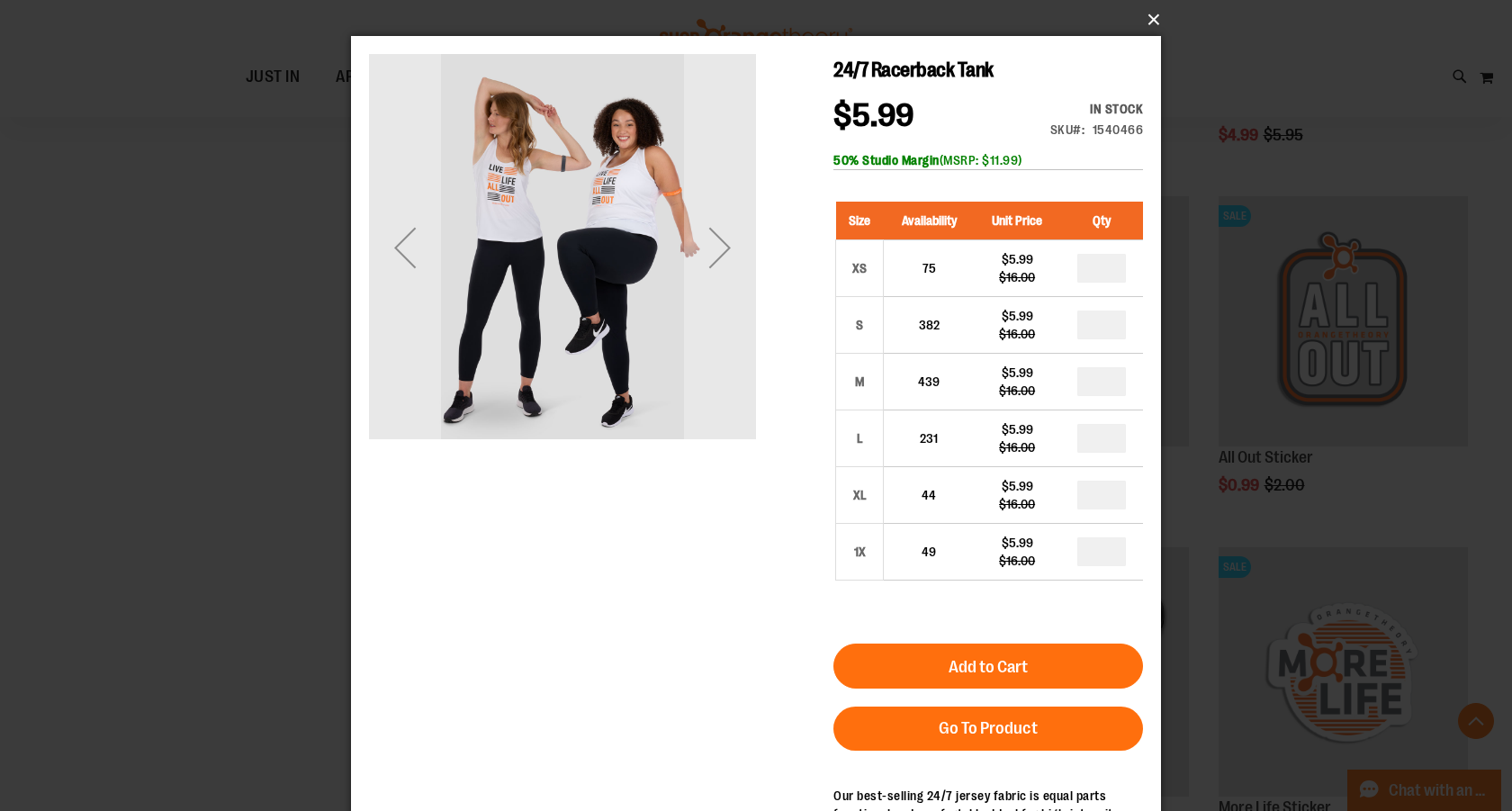
click at [1155, 24] on button "×" at bounding box center [761, 20] width 810 height 39
